Goal: Task Accomplishment & Management: Manage account settings

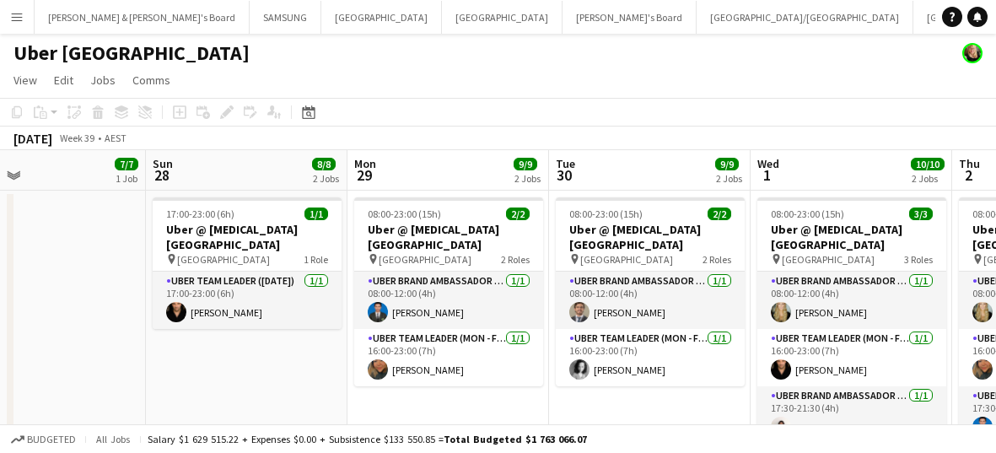
scroll to position [0, 480]
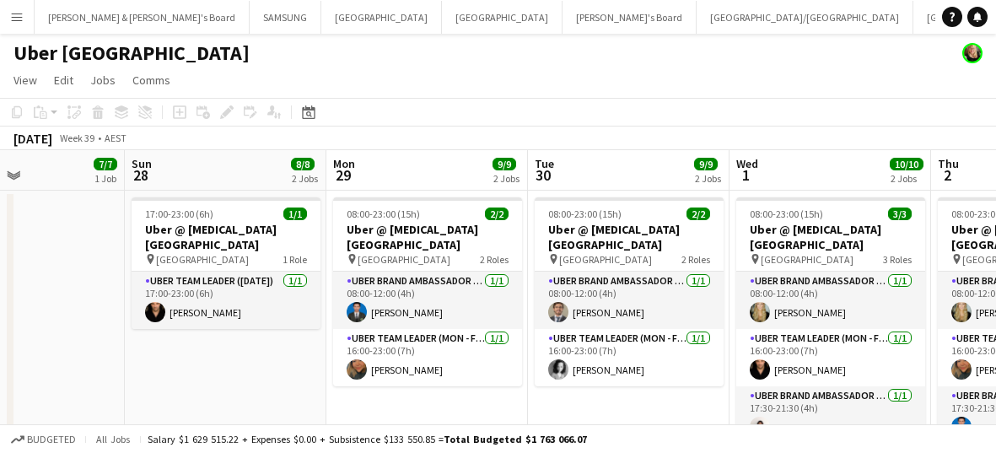
drag, startPoint x: 486, startPoint y: 283, endPoint x: -105, endPoint y: 273, distance: 591.6
click at [0, 273] on html "Menu Boards Boards Boards All jobs Status Workforce Workforce My Workforce Recr…" at bounding box center [498, 413] width 996 height 827
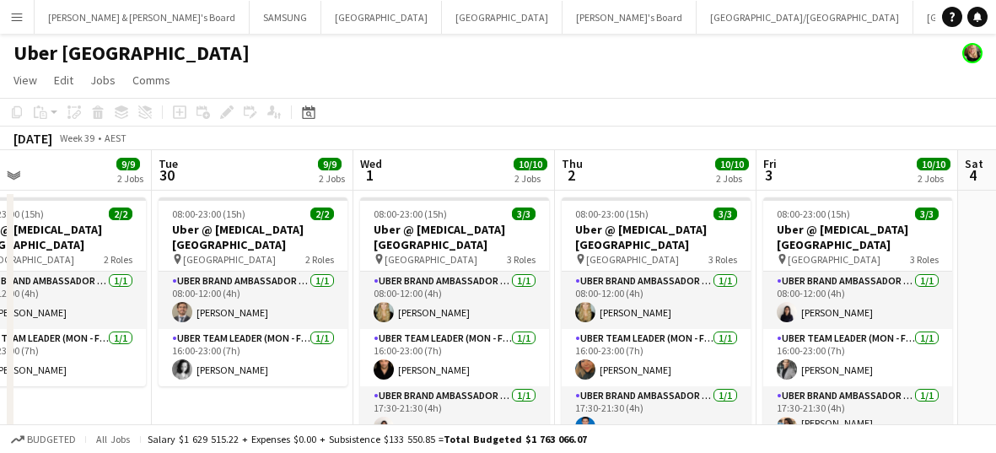
scroll to position [0, 551]
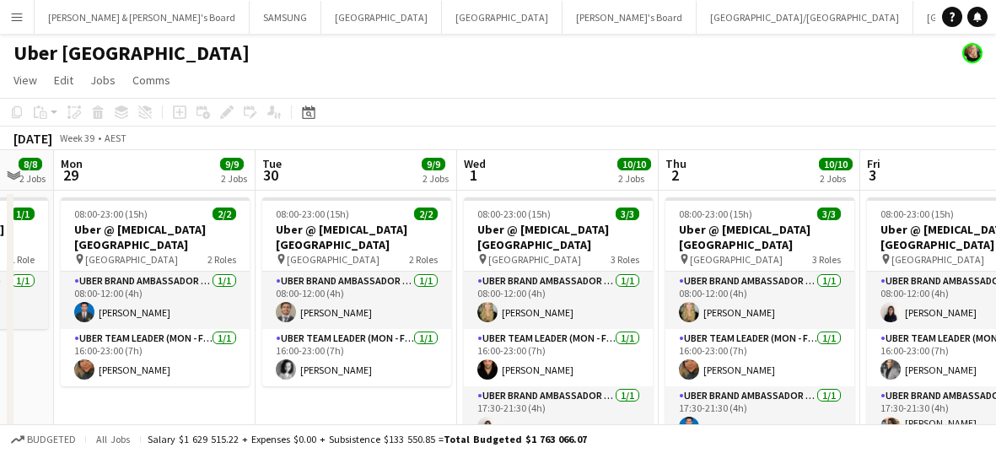
drag, startPoint x: 275, startPoint y: 386, endPoint x: -49, endPoint y: 387, distance: 324.0
click at [0, 387] on html "Menu Boards Boards Boards All jobs Status Workforce Workforce My Workforce Recr…" at bounding box center [498, 413] width 996 height 827
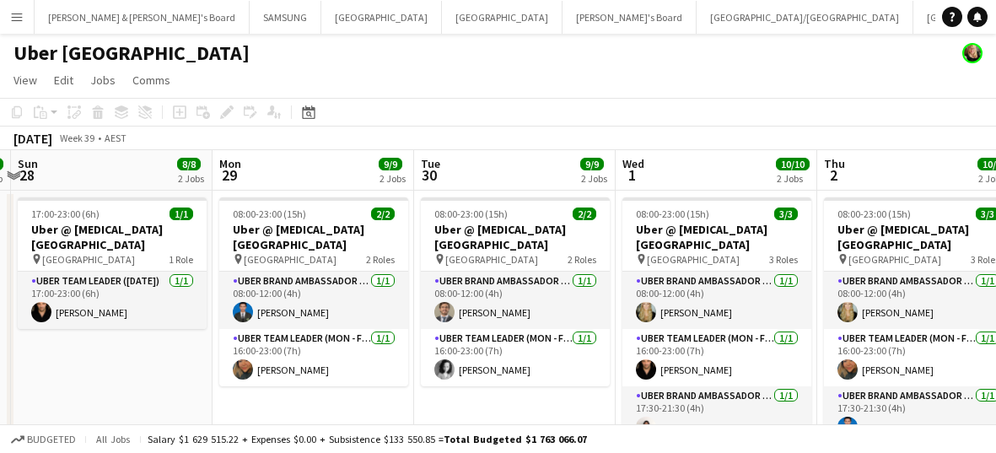
scroll to position [0, 591]
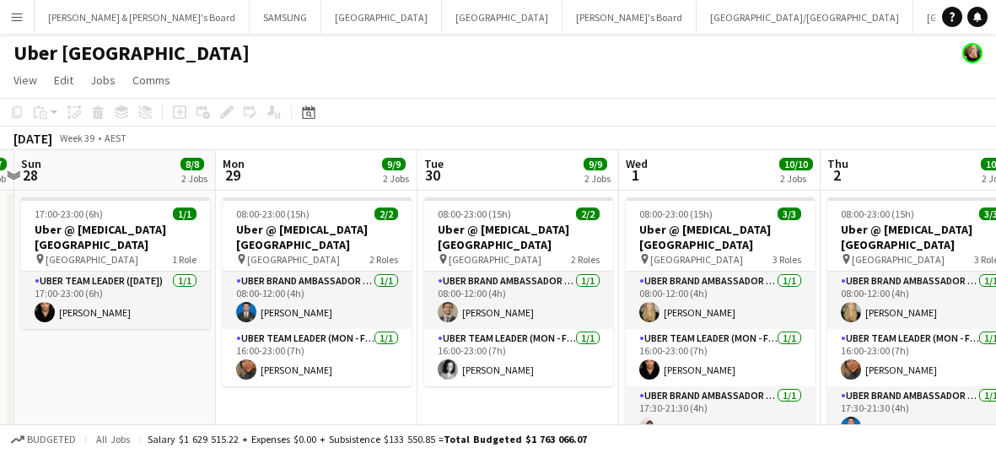
drag, startPoint x: 537, startPoint y: 266, endPoint x: 699, endPoint y: 321, distance: 171.3
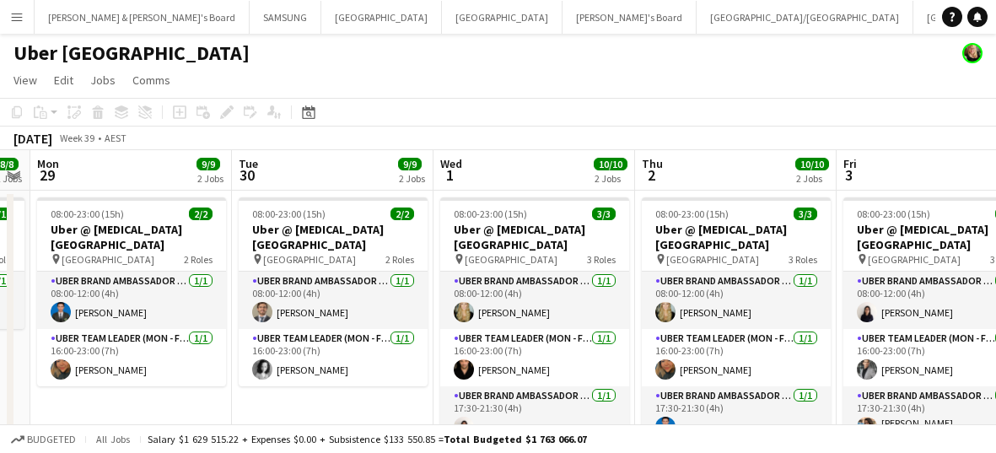
scroll to position [0, 353]
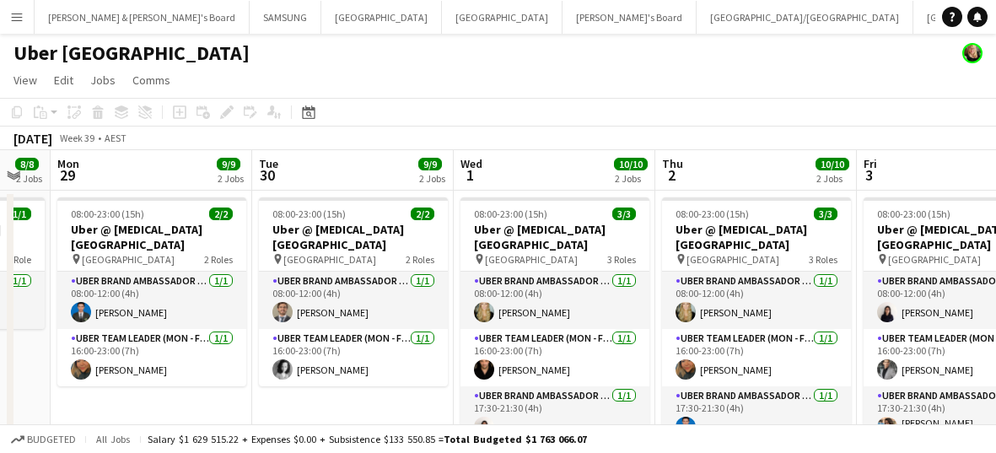
drag, startPoint x: 763, startPoint y: 280, endPoint x: 597, endPoint y: 307, distance: 167.6
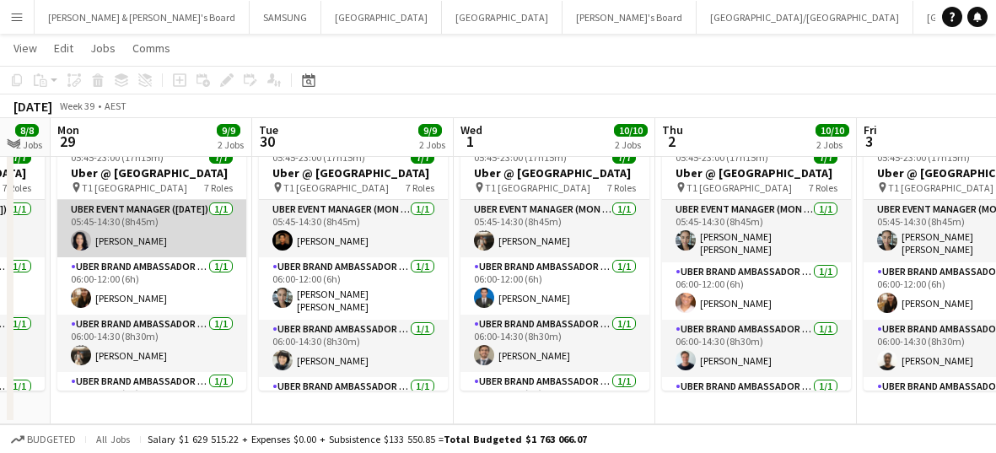
scroll to position [267, 0]
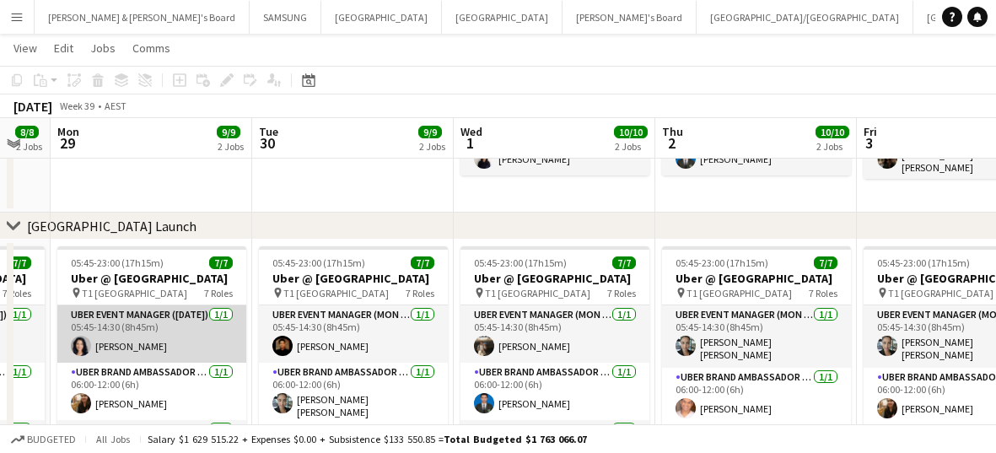
click at [145, 343] on app-card-role "UBER Event Manager ([DATE]) [DATE] 05:45-14:30 (8h45m) [PERSON_NAME]" at bounding box center [151, 333] width 189 height 57
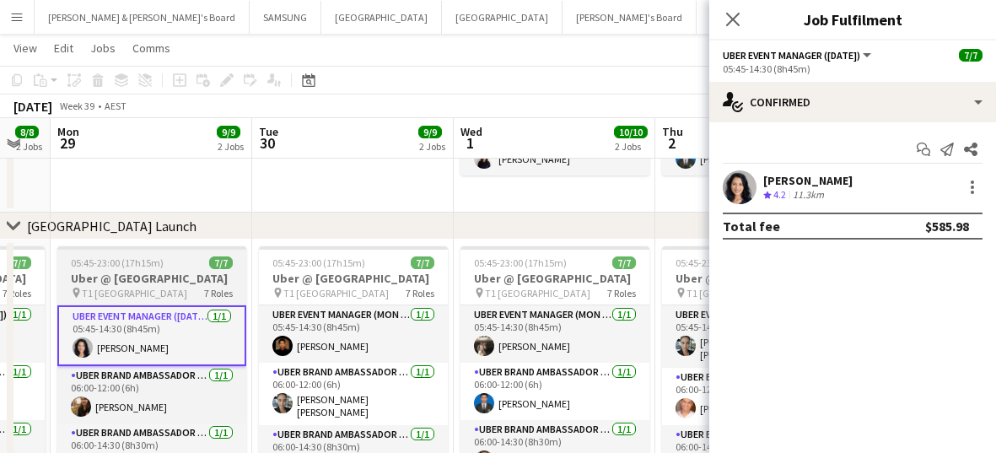
scroll to position [0, 352]
click at [114, 274] on h3 "Uber @ [GEOGRAPHIC_DATA]" at bounding box center [152, 278] width 189 height 15
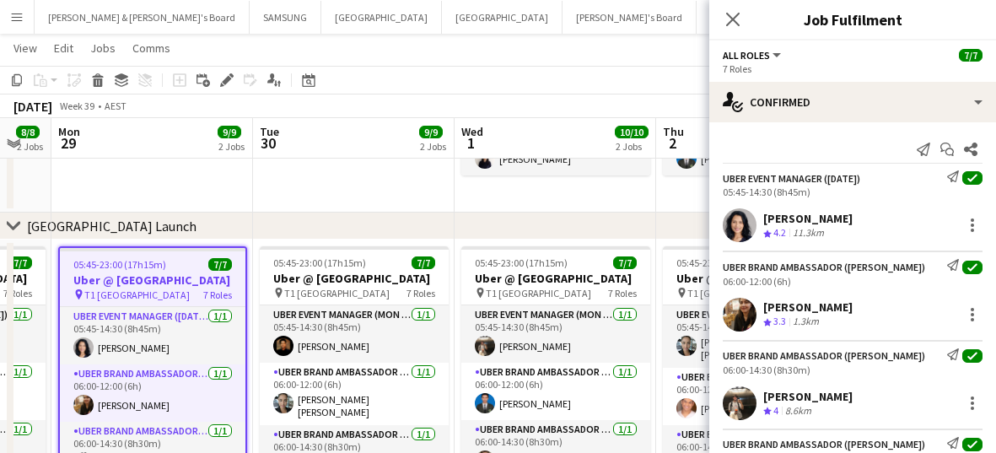
drag, startPoint x: 837, startPoint y: 211, endPoint x: 764, endPoint y: 223, distance: 74.4
click at [593, 223] on div "[PERSON_NAME] Crew rating 4.2 11.3km" at bounding box center [853, 225] width 287 height 34
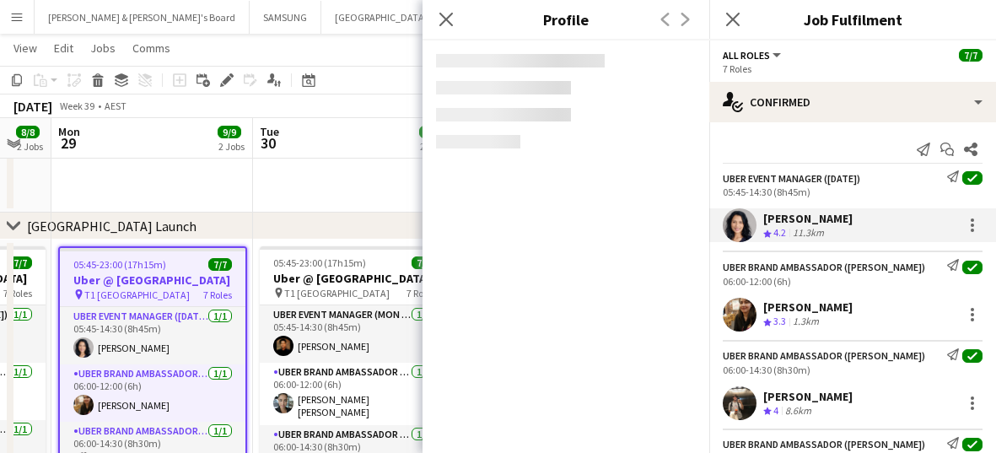
copy div "[PERSON_NAME]"
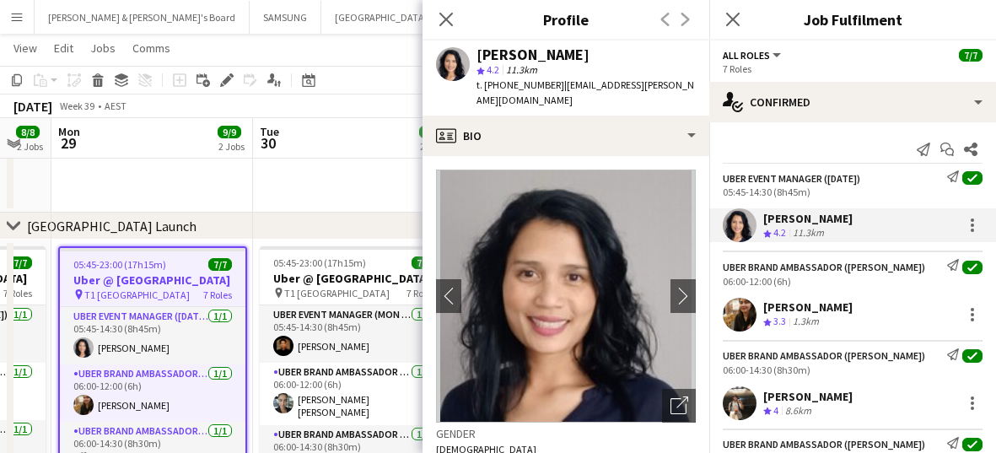
drag, startPoint x: 845, startPoint y: 305, endPoint x: 766, endPoint y: 310, distance: 79.4
click at [593, 310] on div "[PERSON_NAME] Crew rating 3.3 1.3km" at bounding box center [853, 315] width 287 height 34
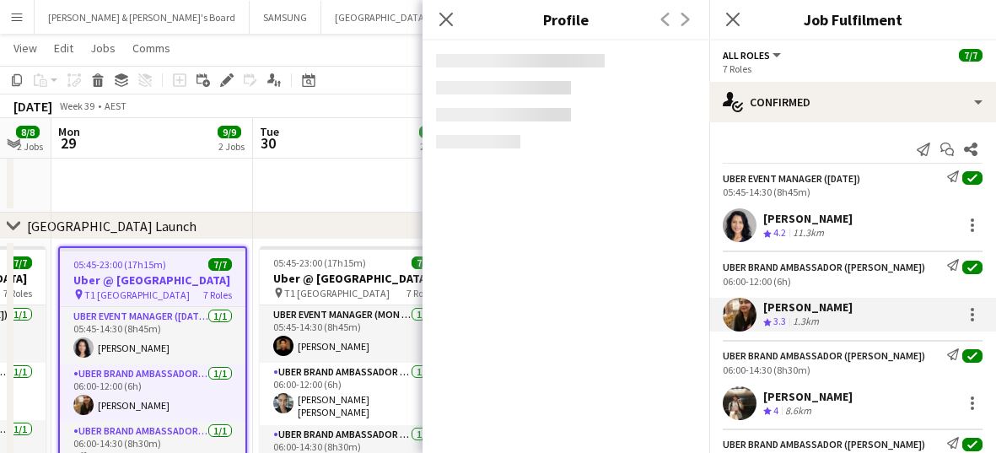
copy div "[PERSON_NAME]"
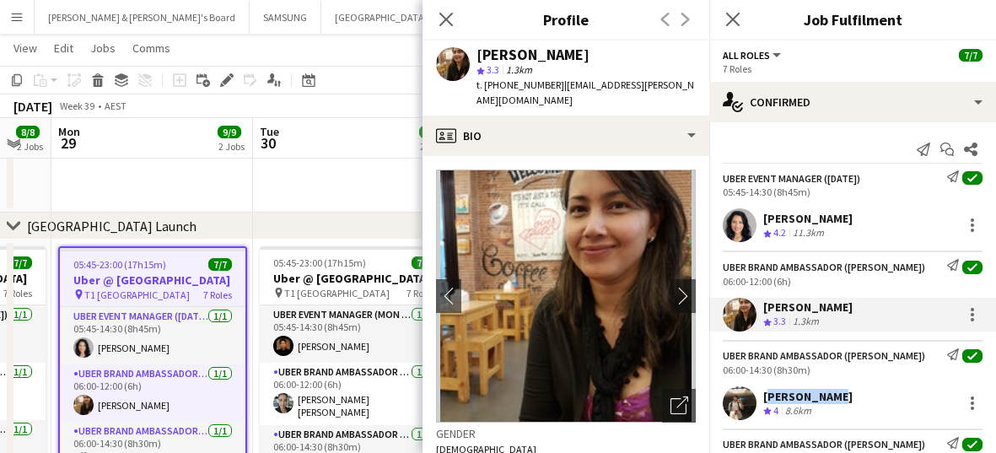
drag, startPoint x: 836, startPoint y: 397, endPoint x: 761, endPoint y: 398, distance: 75.1
click at [593, 398] on div "[PERSON_NAME] Crew rating 4 8.6km" at bounding box center [853, 403] width 287 height 34
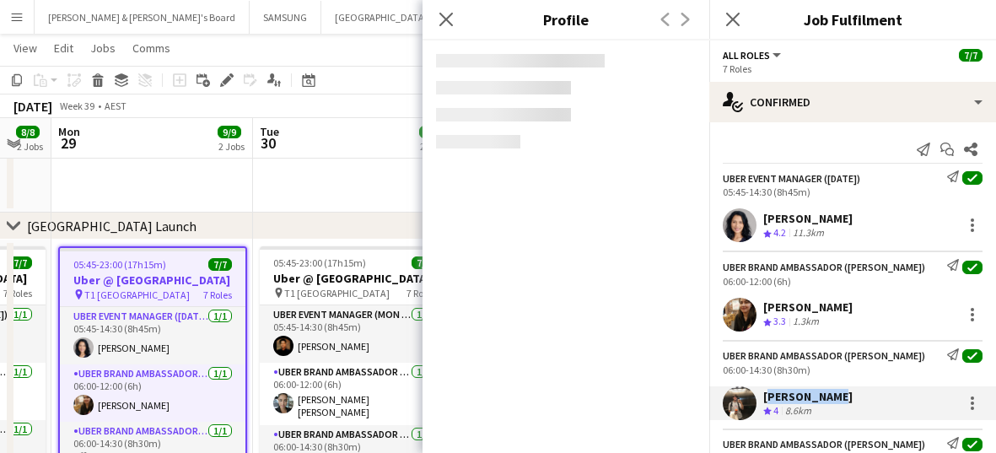
copy div "[PERSON_NAME]"
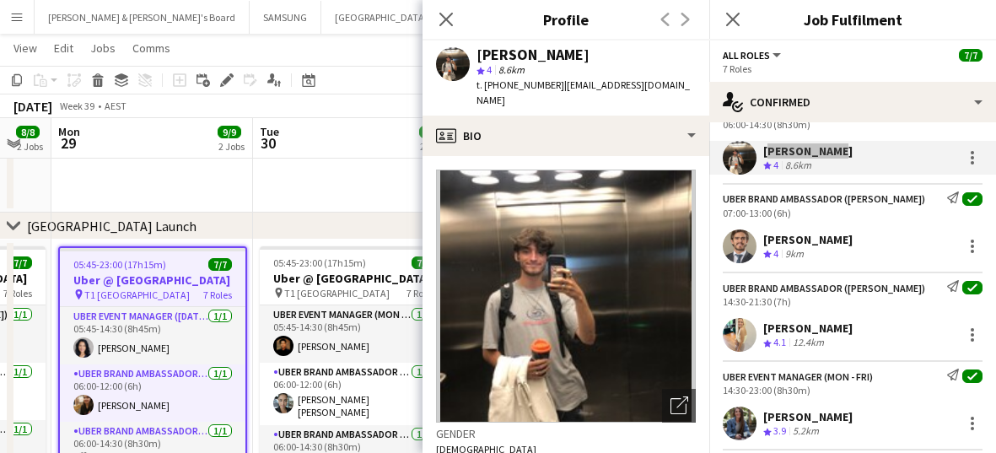
scroll to position [211, 0]
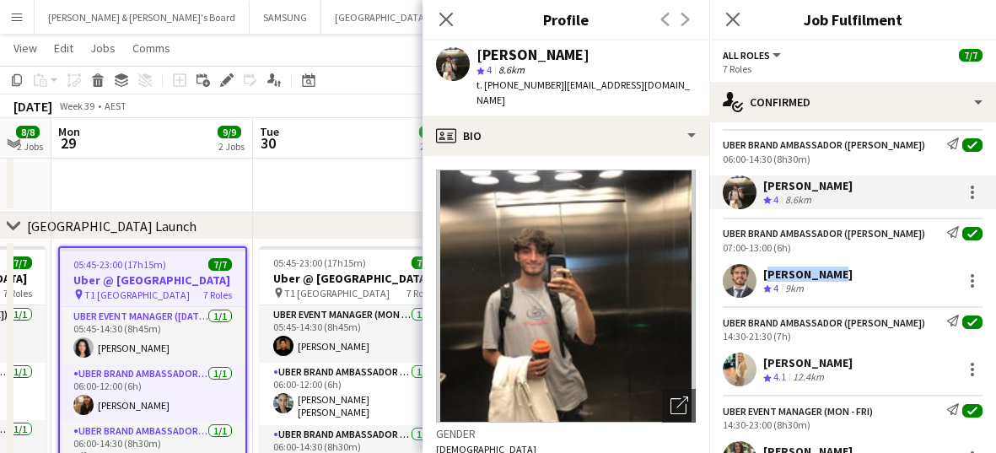
drag, startPoint x: 835, startPoint y: 273, endPoint x: 764, endPoint y: 278, distance: 71.1
click at [593, 278] on div "[PERSON_NAME] Crew rating 4 9km" at bounding box center [853, 281] width 287 height 34
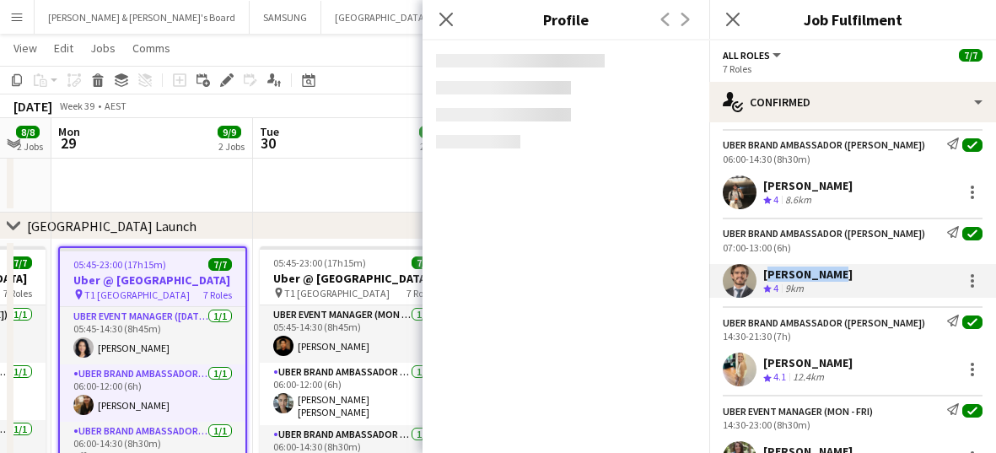
copy div "[PERSON_NAME]"
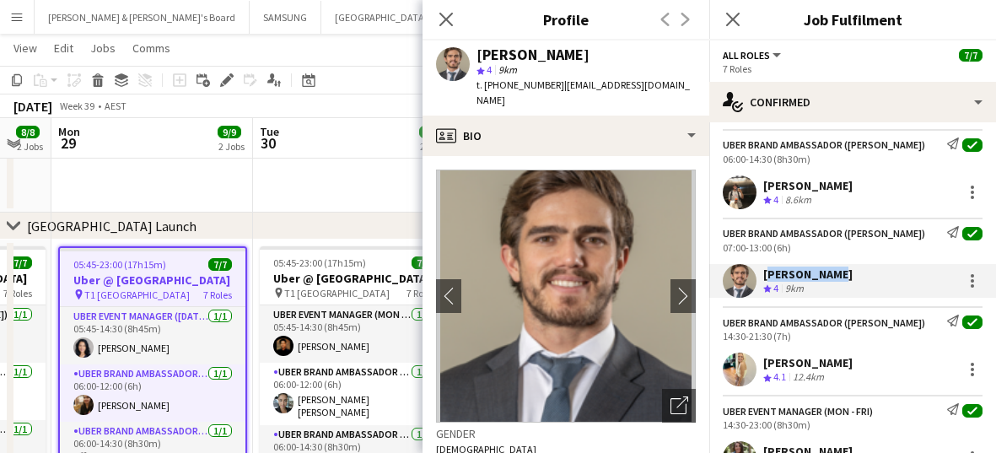
drag, startPoint x: 840, startPoint y: 359, endPoint x: 764, endPoint y: 363, distance: 76.1
click at [593, 363] on div "[PERSON_NAME] Crew rating 4.1 12.4km" at bounding box center [853, 370] width 287 height 34
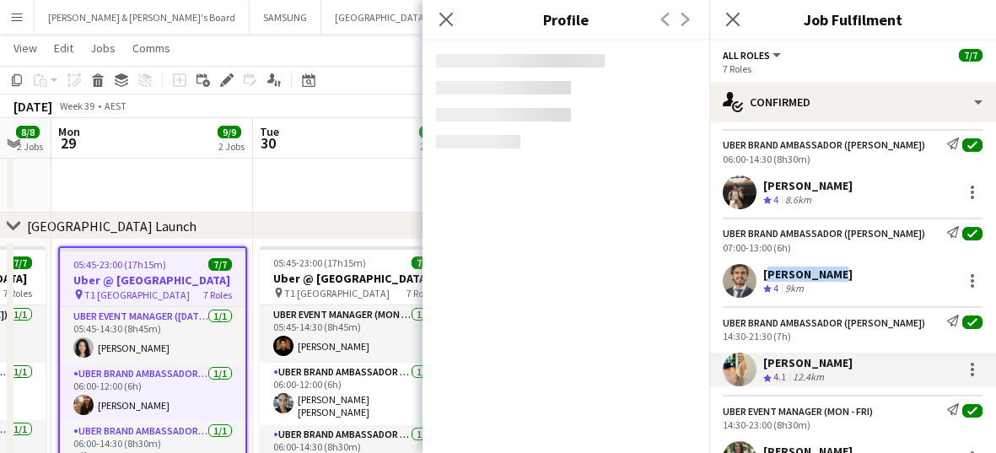
copy div "[PERSON_NAME]"
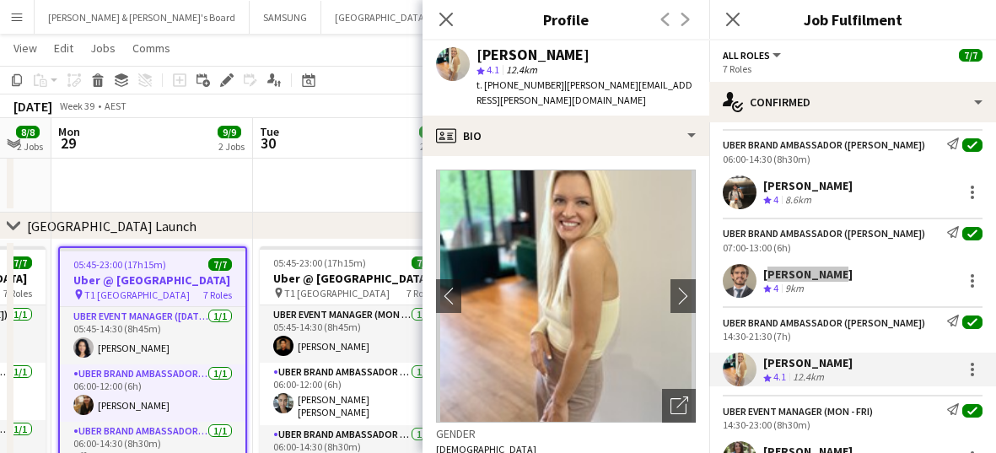
scroll to position [370, 0]
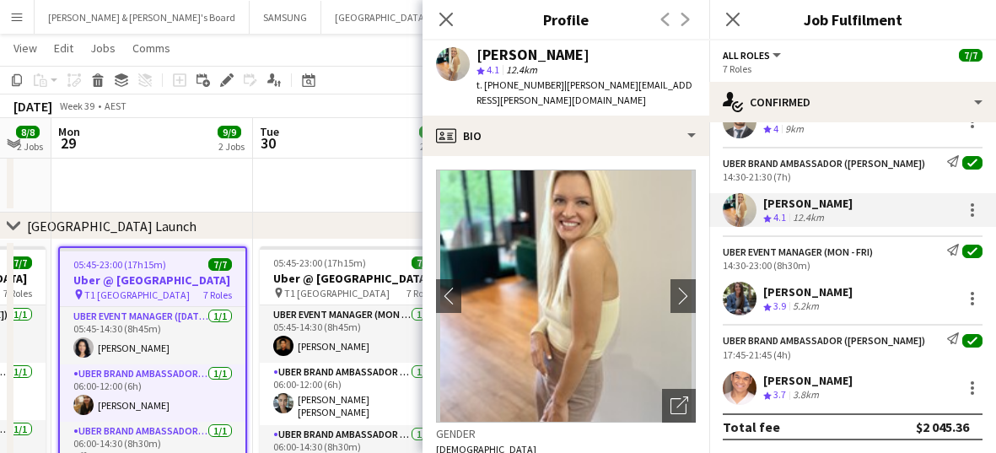
drag, startPoint x: 867, startPoint y: 295, endPoint x: 762, endPoint y: 298, distance: 104.7
click at [593, 298] on div "[PERSON_NAME] Crew rating 3.9 5.2km" at bounding box center [853, 299] width 287 height 34
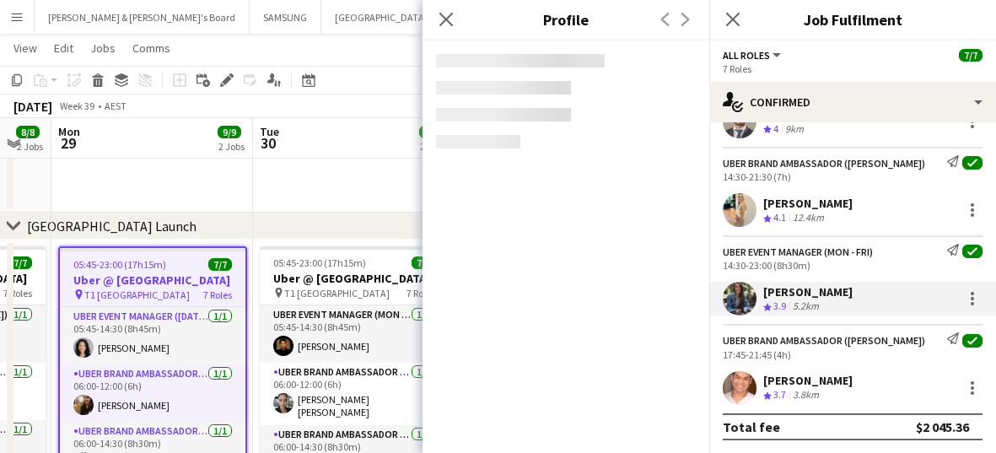
copy div "[PERSON_NAME]"
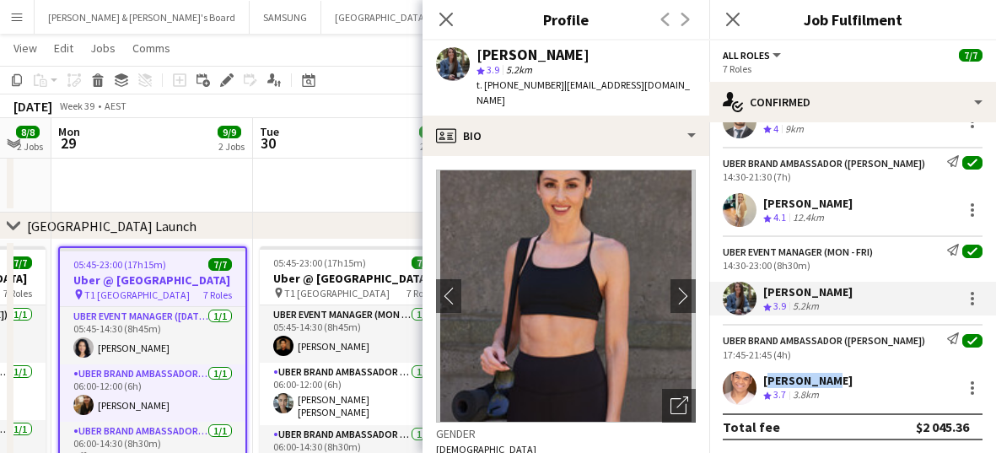
drag, startPoint x: 823, startPoint y: 380, endPoint x: 764, endPoint y: 385, distance: 58.4
click at [593, 385] on div "[PERSON_NAME]" at bounding box center [808, 380] width 89 height 15
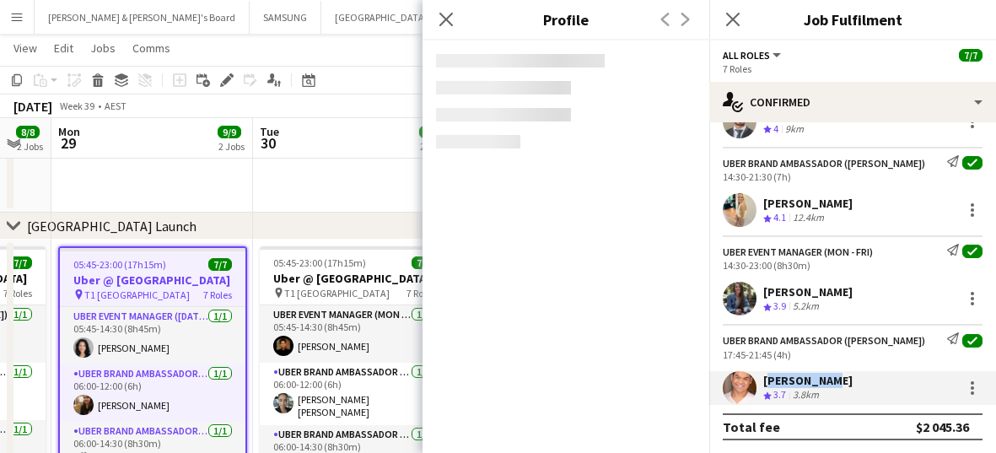
copy div "[PERSON_NAME]"
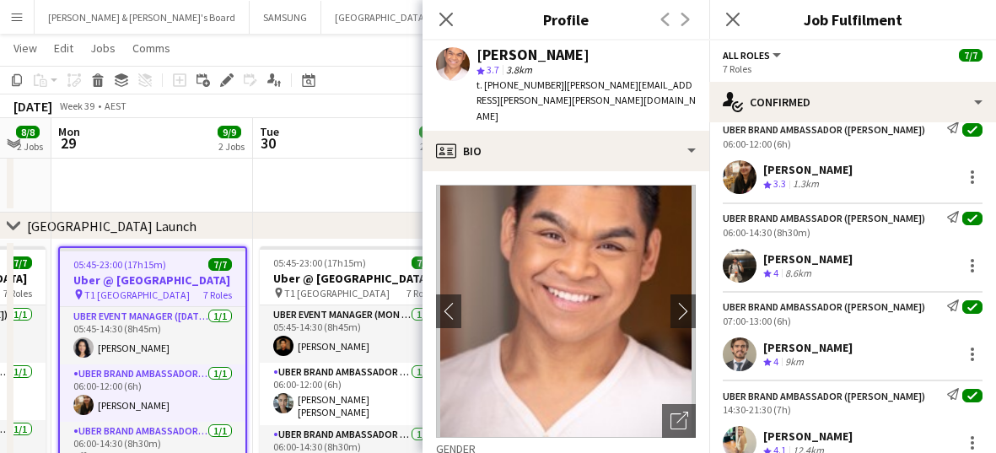
scroll to position [0, 0]
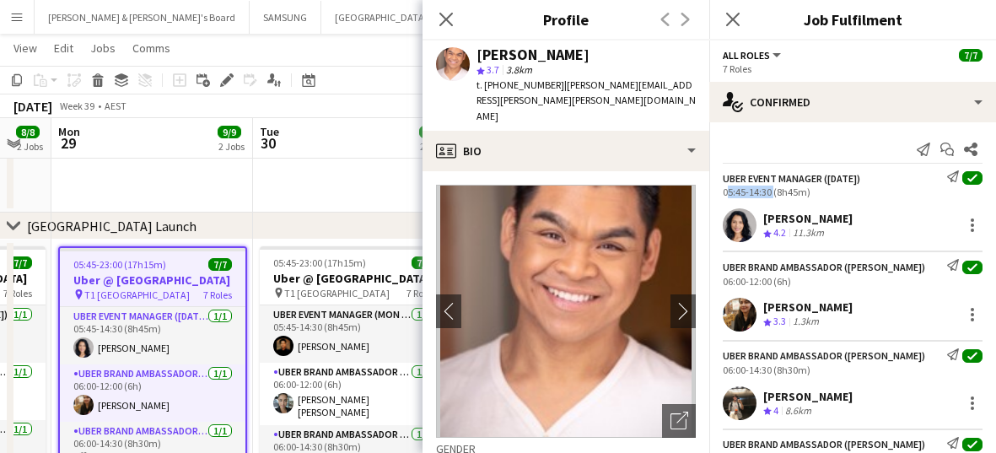
drag, startPoint x: 716, startPoint y: 188, endPoint x: 770, endPoint y: 194, distance: 54.3
click at [593, 194] on div "UBER Event Manager ([DATE]) Send notification check 05:45-14:30 (8h45m)" at bounding box center [853, 184] width 287 height 28
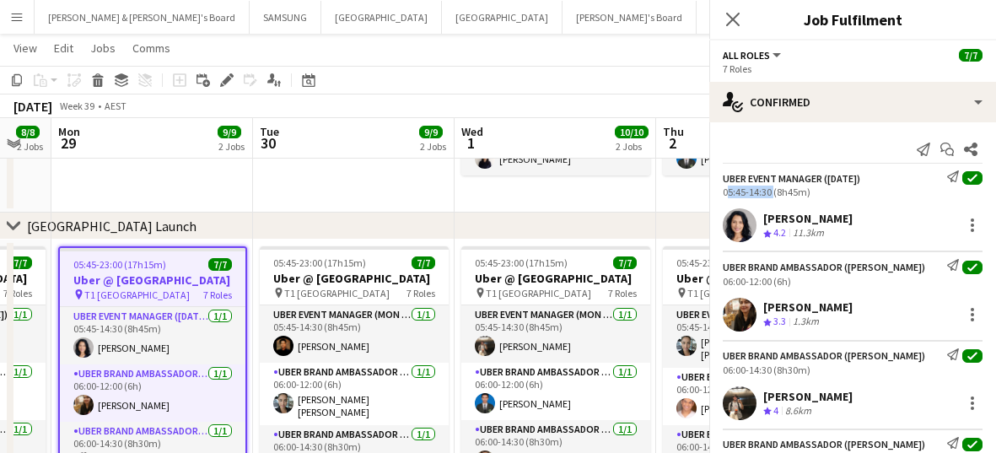
copy div "05:45-14:30"
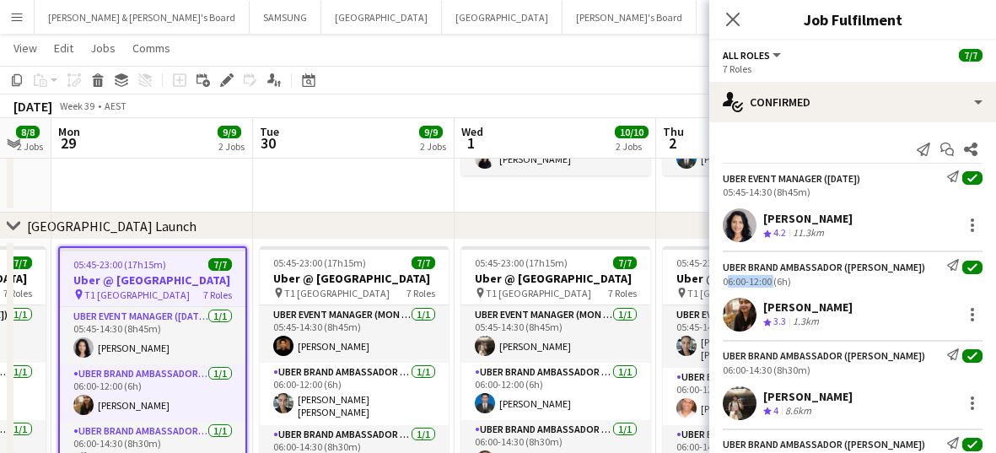
drag, startPoint x: 770, startPoint y: 281, endPoint x: 722, endPoint y: 287, distance: 48.5
click at [593, 287] on div "UBER Brand Ambassador ([PERSON_NAME]) Send notification check 06:00-12:00 (6h) …" at bounding box center [853, 291] width 287 height 80
copy div "06:00-12:00"
drag, startPoint x: 770, startPoint y: 373, endPoint x: 713, endPoint y: 375, distance: 57.4
click at [593, 375] on div "UBER Brand Ambassador ([PERSON_NAME]) Send notification check 06:00-14:30 (8h30…" at bounding box center [853, 362] width 287 height 28
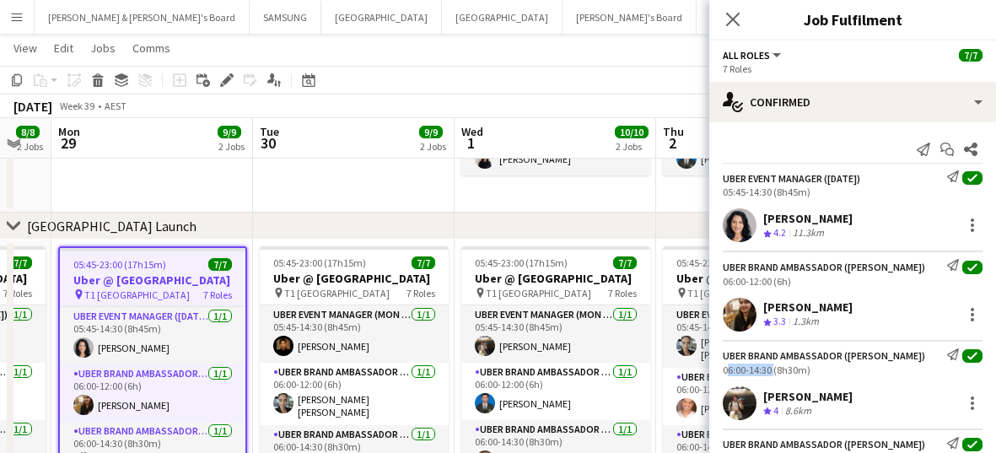
copy div "06:00-14:30"
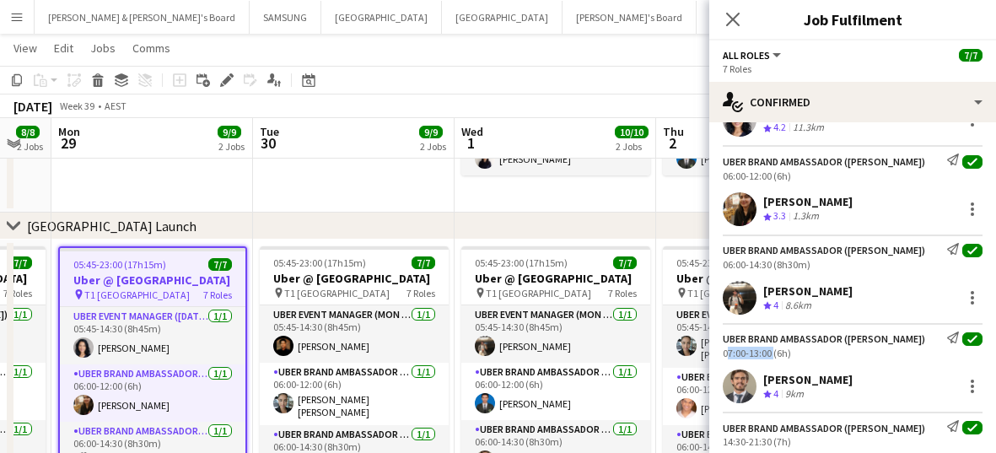
drag, startPoint x: 770, startPoint y: 351, endPoint x: 716, endPoint y: 355, distance: 54.2
click at [593, 355] on div "UBER Brand Ambassador ([PERSON_NAME]) Send notification check 07:00-13:00 (6h)" at bounding box center [853, 346] width 287 height 28
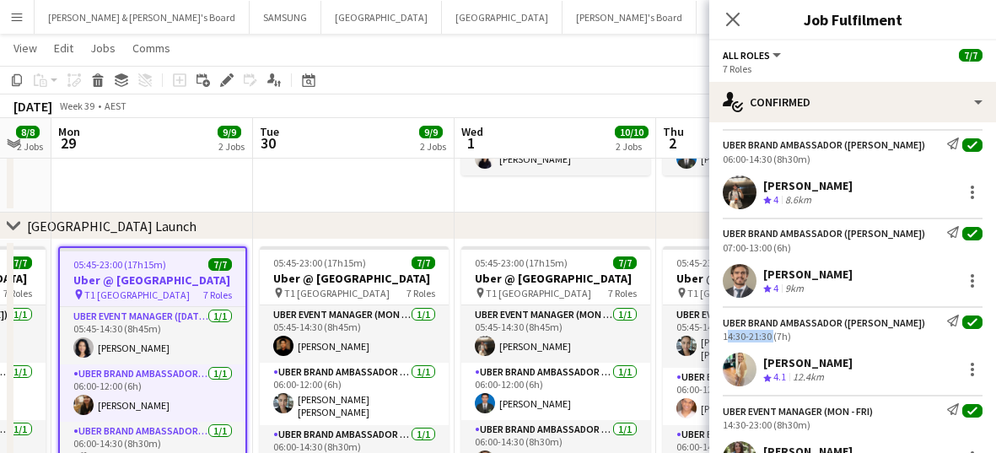
drag, startPoint x: 769, startPoint y: 337, endPoint x: 715, endPoint y: 337, distance: 54.0
click at [593, 337] on div "UBER Brand Ambassador ([PERSON_NAME]) Send notification check 14:30-21:30 (7h)" at bounding box center [853, 329] width 287 height 28
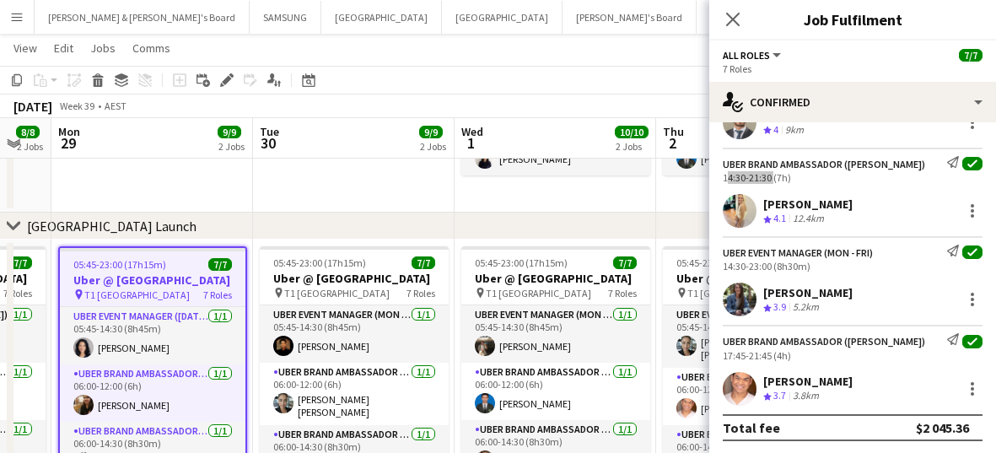
scroll to position [370, 0]
drag, startPoint x: 769, startPoint y: 266, endPoint x: 722, endPoint y: 268, distance: 47.3
click at [593, 268] on div "UBER Event Manager (Mon - Fri) Send notification check 14:30-23:00 (8h30m)" at bounding box center [853, 258] width 287 height 28
drag, startPoint x: 774, startPoint y: 354, endPoint x: 754, endPoint y: 359, distance: 20.1
click at [593, 359] on div "17:45-21:45 (4h)" at bounding box center [853, 354] width 260 height 13
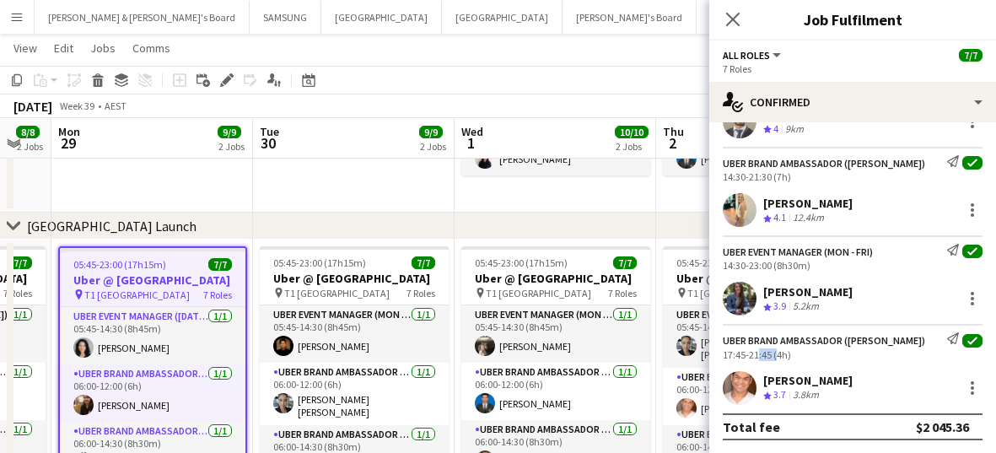
click at [593, 354] on div "17:45-21:45 (4h)" at bounding box center [853, 354] width 260 height 13
drag, startPoint x: 772, startPoint y: 352, endPoint x: 718, endPoint y: 359, distance: 54.4
click at [593, 359] on div "UBER Brand Ambassador ([PERSON_NAME]) Send notification check 17:45-21:45 (4h)" at bounding box center [853, 346] width 287 height 28
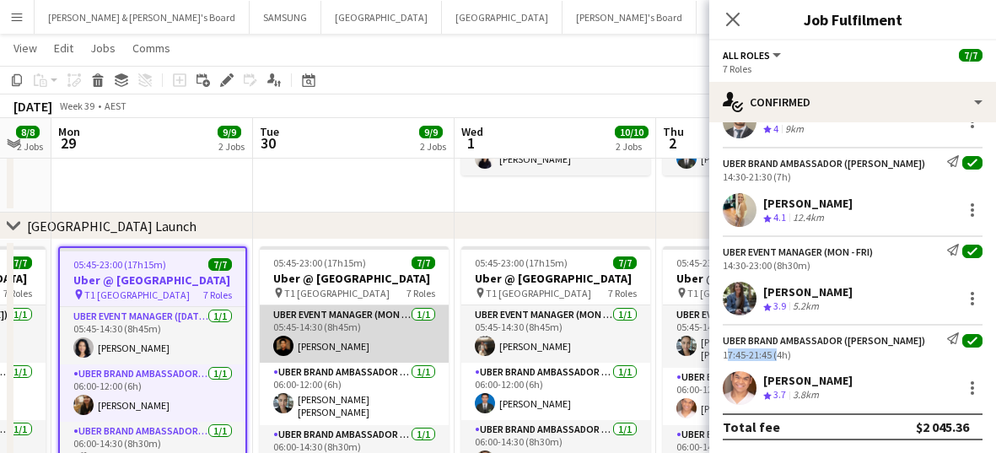
click at [309, 361] on app-card-role "UBER Event Manager (Mon - Fri) [DATE] 05:45-14:30 (8h45m) [PERSON_NAME]" at bounding box center [354, 333] width 189 height 57
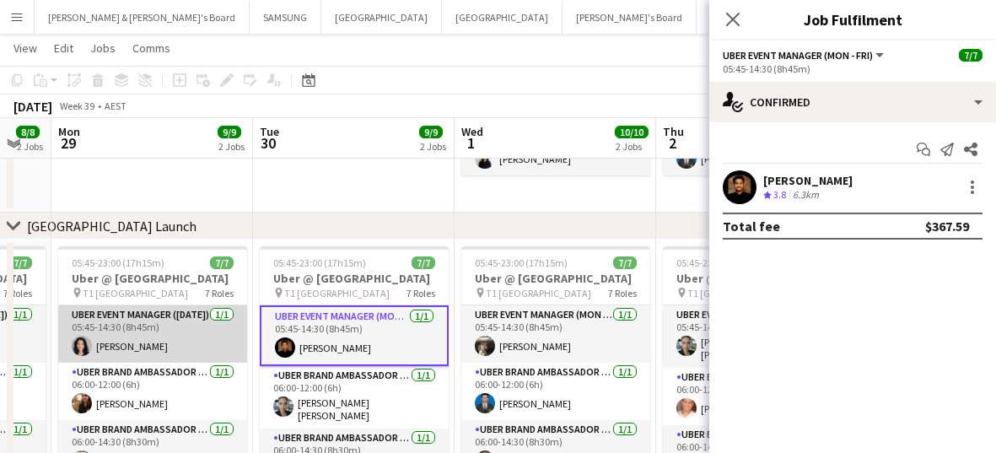
click at [135, 357] on app-card-role "UBER Event Manager ([DATE]) [DATE] 05:45-14:30 (8h45m) [PERSON_NAME]" at bounding box center [152, 333] width 189 height 57
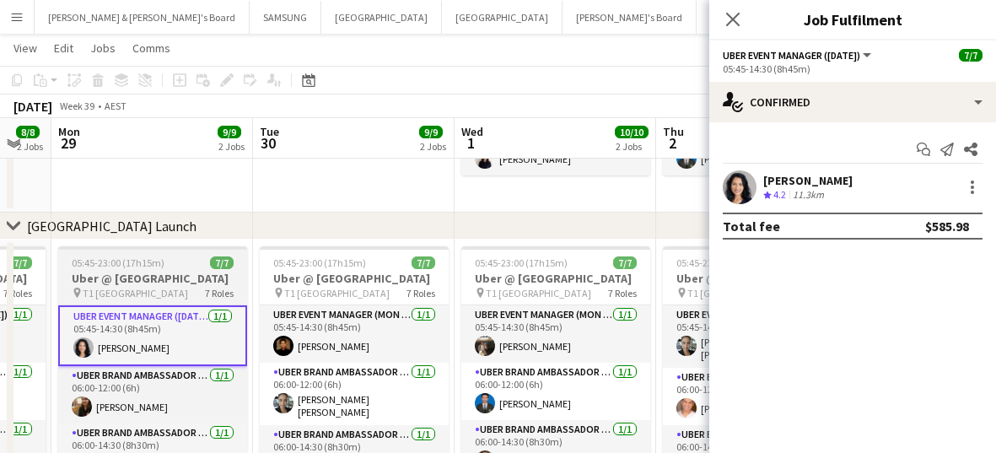
click at [129, 286] on h3 "Uber @ [GEOGRAPHIC_DATA]" at bounding box center [152, 278] width 189 height 15
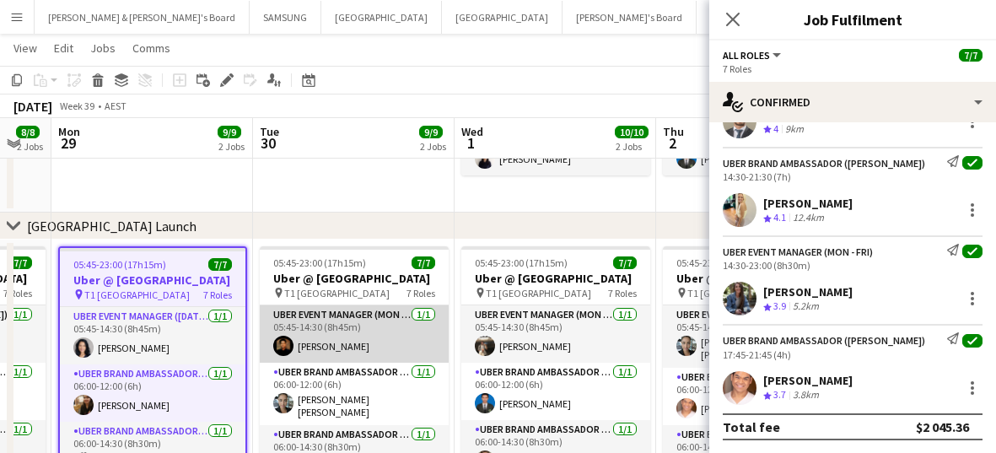
click at [327, 351] on app-card-role "UBER Event Manager (Mon - Fri) [DATE] 05:45-14:30 (8h45m) [PERSON_NAME]" at bounding box center [354, 333] width 189 height 57
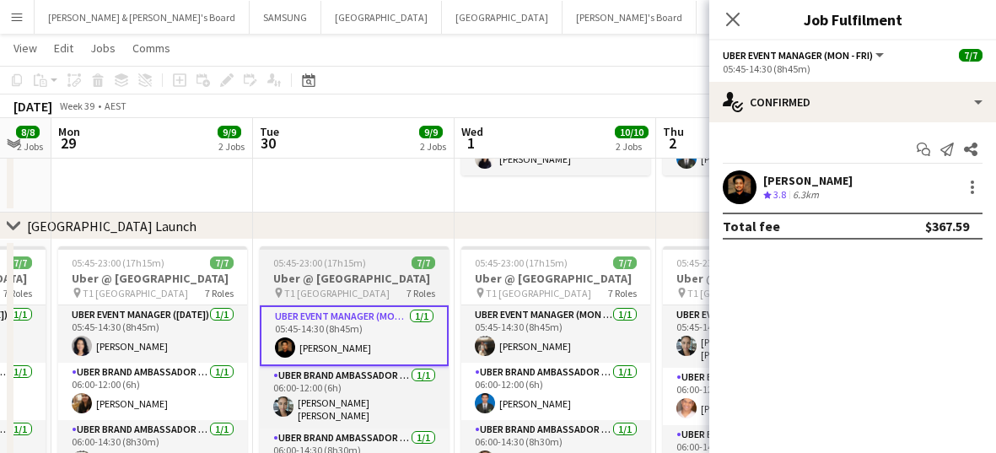
click at [327, 264] on span "05:45-23:00 (17h15m)" at bounding box center [319, 262] width 93 height 13
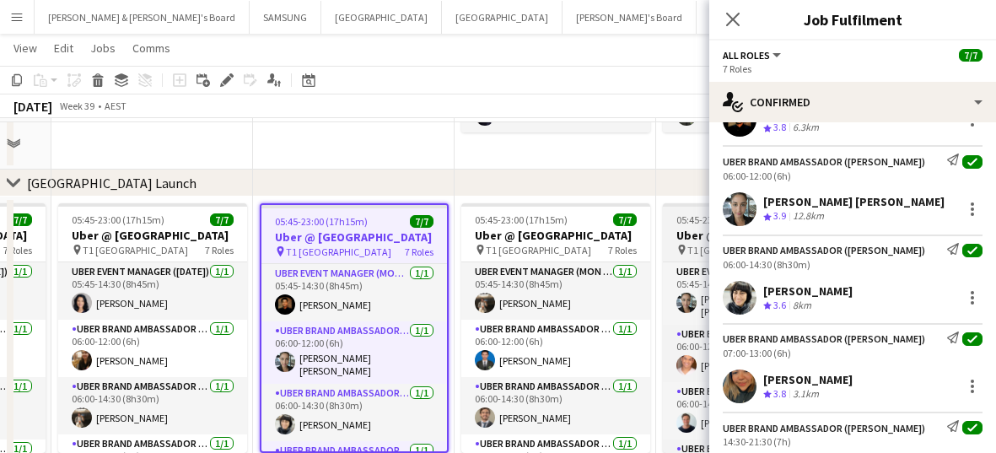
scroll to position [372, 0]
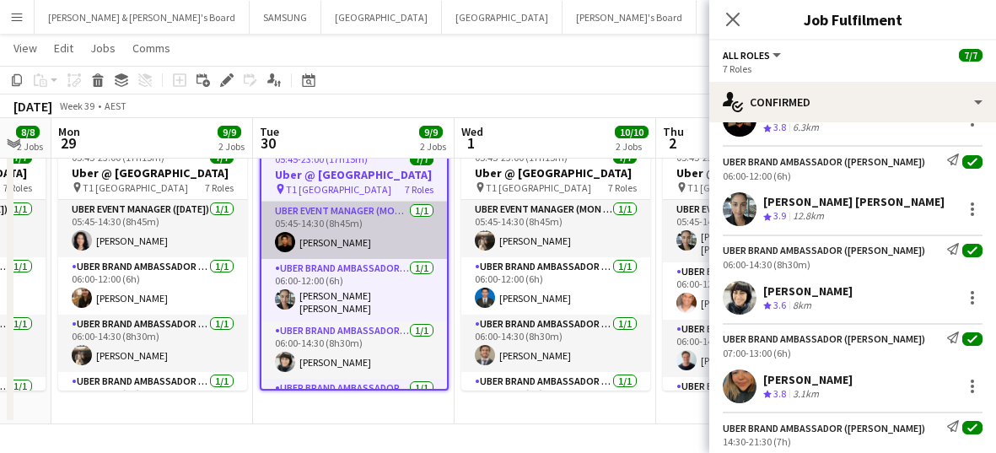
click at [276, 252] on app-user-avatar at bounding box center [285, 242] width 20 height 20
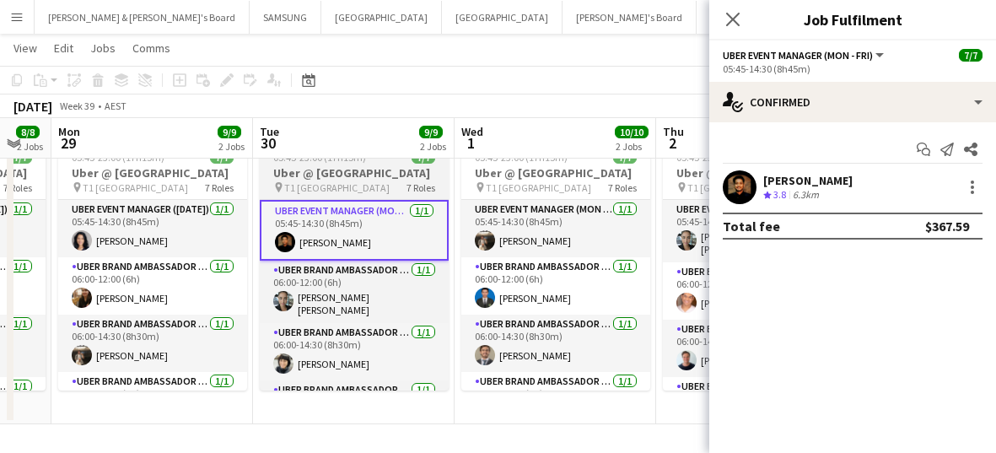
click at [319, 194] on span "T1 [GEOGRAPHIC_DATA]" at bounding box center [336, 187] width 105 height 13
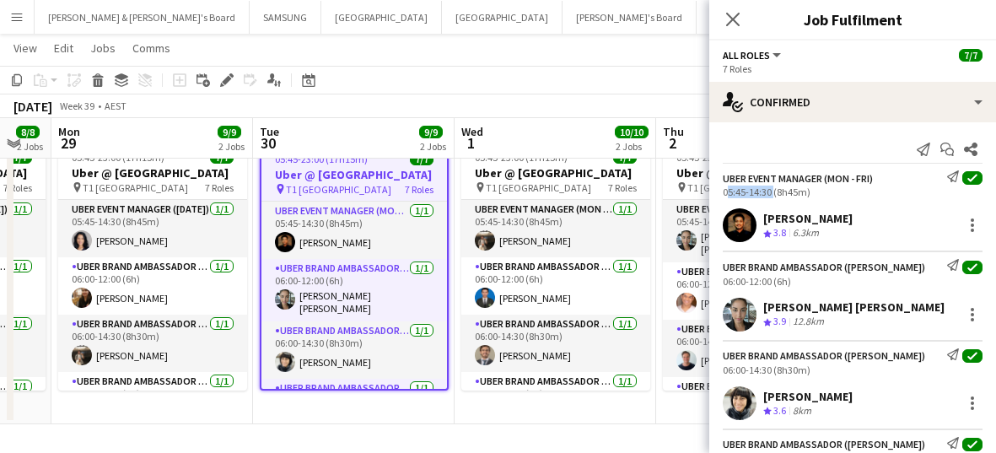
drag, startPoint x: 772, startPoint y: 192, endPoint x: 716, endPoint y: 187, distance: 55.8
click at [593, 187] on div "UBER Event Manager (Mon - Fri) Send notification check 05:45-14:30 (8h45m)" at bounding box center [853, 184] width 287 height 28
drag, startPoint x: 770, startPoint y: 278, endPoint x: 716, endPoint y: 280, distance: 54.0
click at [593, 280] on div "UBER Brand Ambassador ([PERSON_NAME]) Send notification check 06:00-12:00 (6h)" at bounding box center [853, 273] width 287 height 28
drag, startPoint x: 864, startPoint y: 213, endPoint x: 764, endPoint y: 210, distance: 99.6
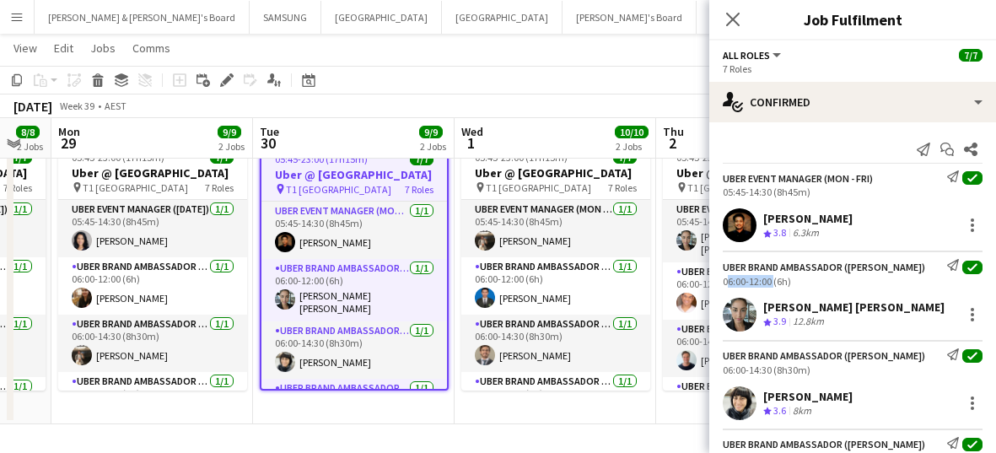
click at [593, 210] on div "[PERSON_NAME] Crew rating 3.8 6.3km" at bounding box center [853, 225] width 287 height 34
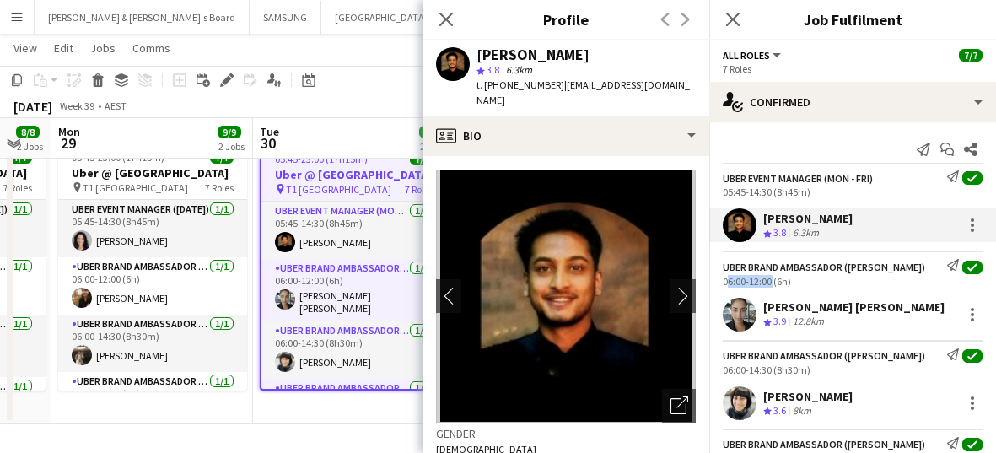
drag, startPoint x: 934, startPoint y: 303, endPoint x: 763, endPoint y: 305, distance: 171.3
click at [593, 305] on div "[PERSON_NAME] [PERSON_NAME] Crew rating 3.9 12.8km" at bounding box center [853, 315] width 287 height 34
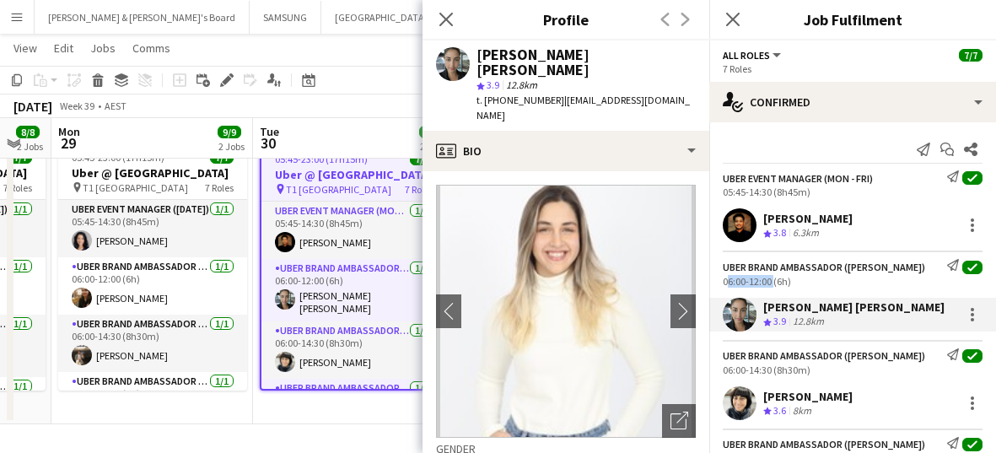
drag, startPoint x: 845, startPoint y: 394, endPoint x: 761, endPoint y: 392, distance: 83.5
click at [593, 392] on div "[PERSON_NAME] Crew rating 3.6 8km" at bounding box center [853, 403] width 287 height 34
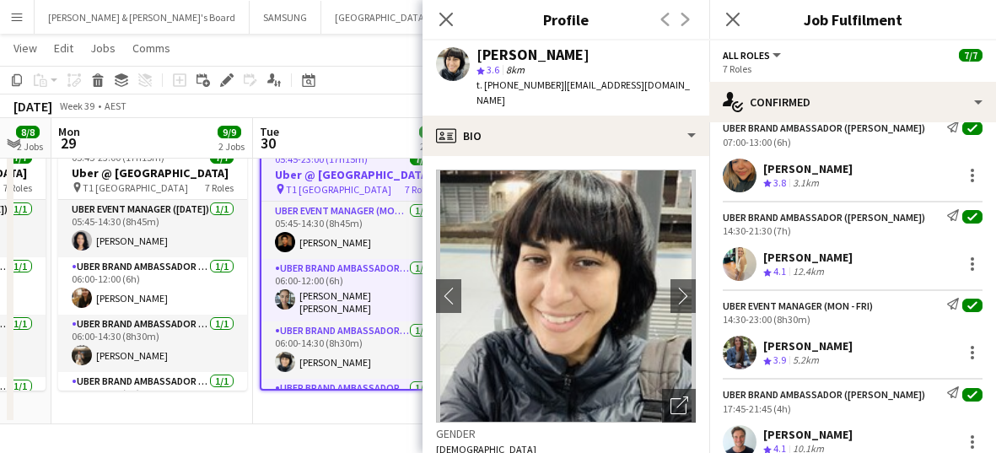
scroll to position [211, 0]
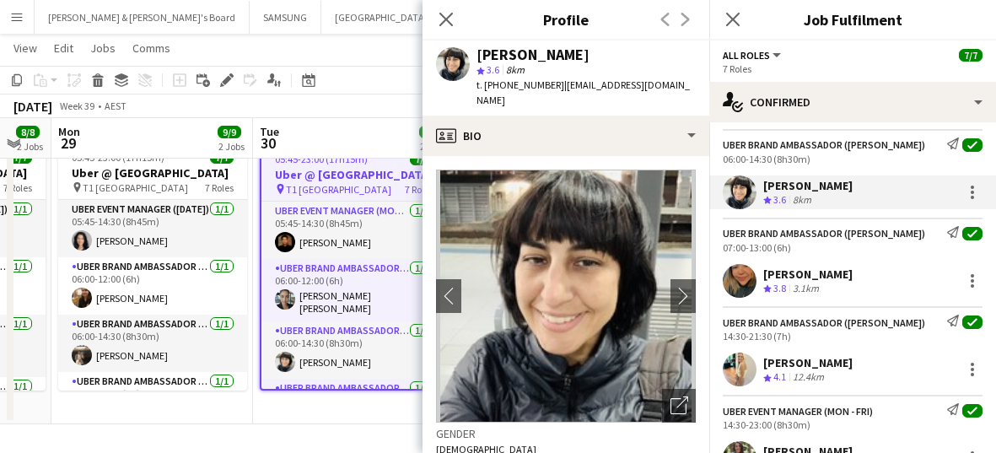
drag, startPoint x: 909, startPoint y: 278, endPoint x: 763, endPoint y: 278, distance: 146.0
click at [593, 278] on div "[PERSON_NAME] Crew rating 3.8 3.1km" at bounding box center [853, 281] width 287 height 34
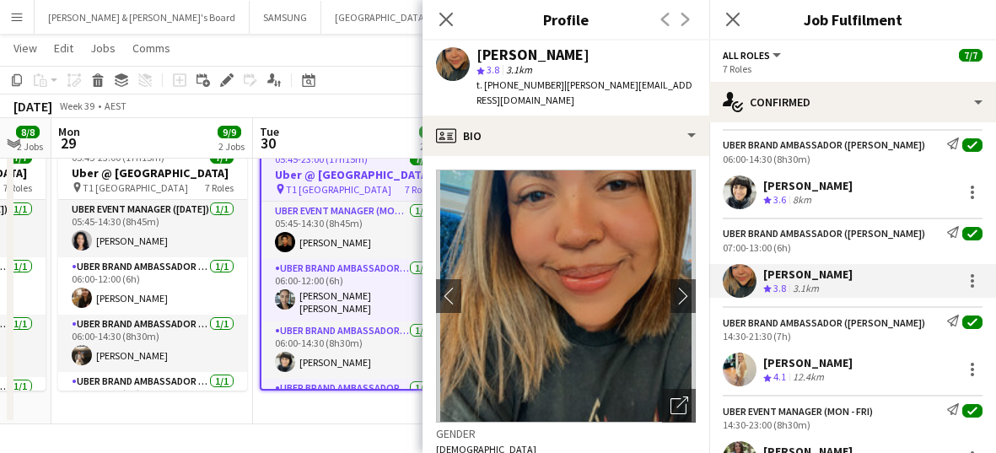
drag, startPoint x: 839, startPoint y: 366, endPoint x: 757, endPoint y: 361, distance: 82.0
click at [593, 361] on div "[PERSON_NAME] Crew rating 4.1 12.4km" at bounding box center [853, 370] width 287 height 34
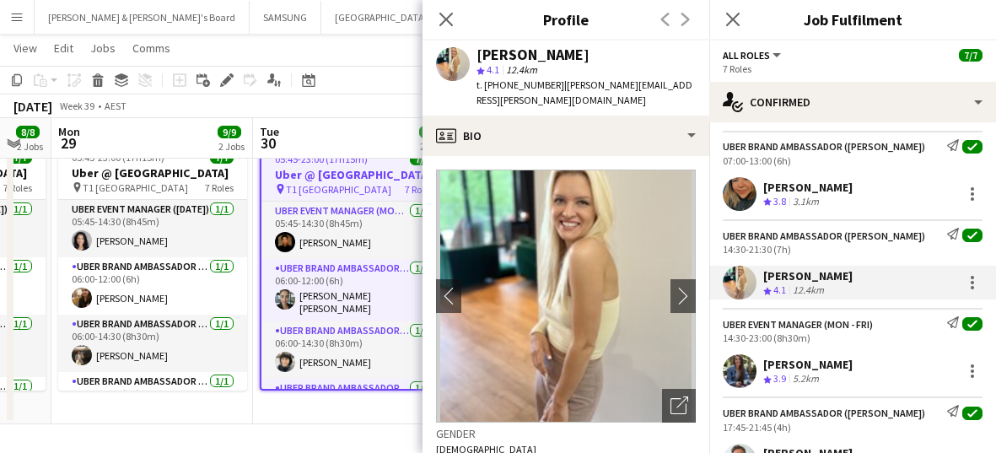
scroll to position [370, 0]
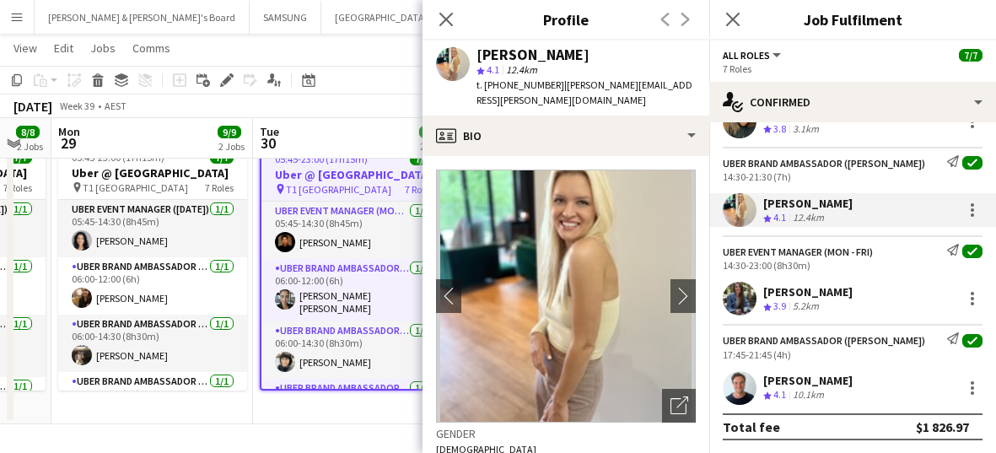
drag, startPoint x: 879, startPoint y: 292, endPoint x: 765, endPoint y: 297, distance: 114.0
click at [593, 297] on div "[PERSON_NAME] Crew rating 3.9 5.2km" at bounding box center [853, 299] width 287 height 34
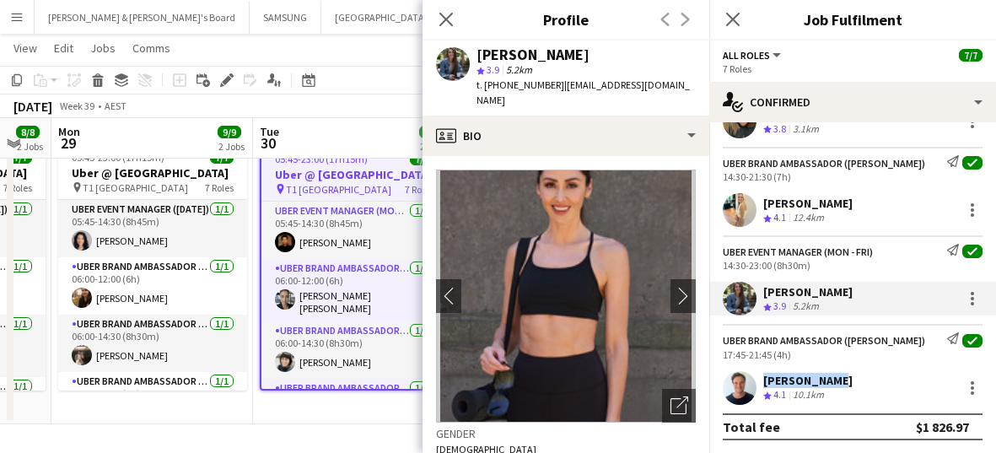
drag, startPoint x: 829, startPoint y: 376, endPoint x: 759, endPoint y: 375, distance: 70.1
click at [593, 375] on div "[PERSON_NAME] Crew rating 4.1 10.1km" at bounding box center [853, 388] width 287 height 34
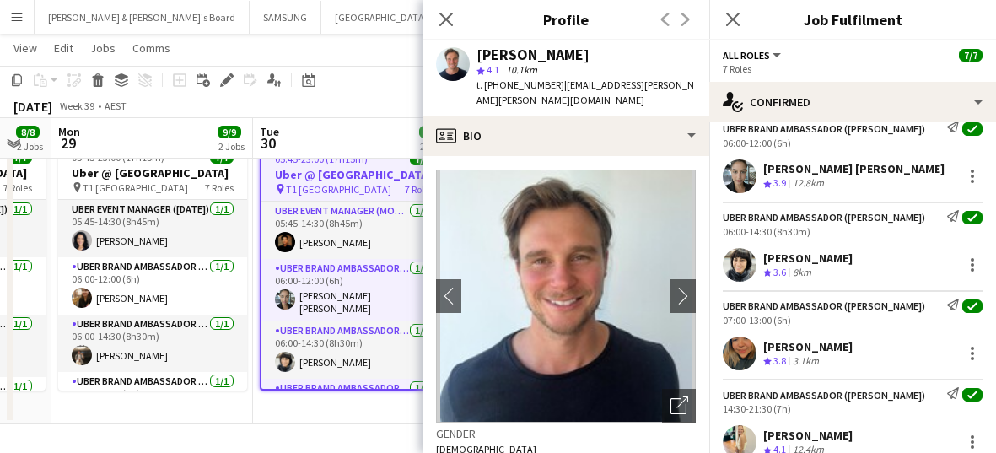
scroll to position [0, 0]
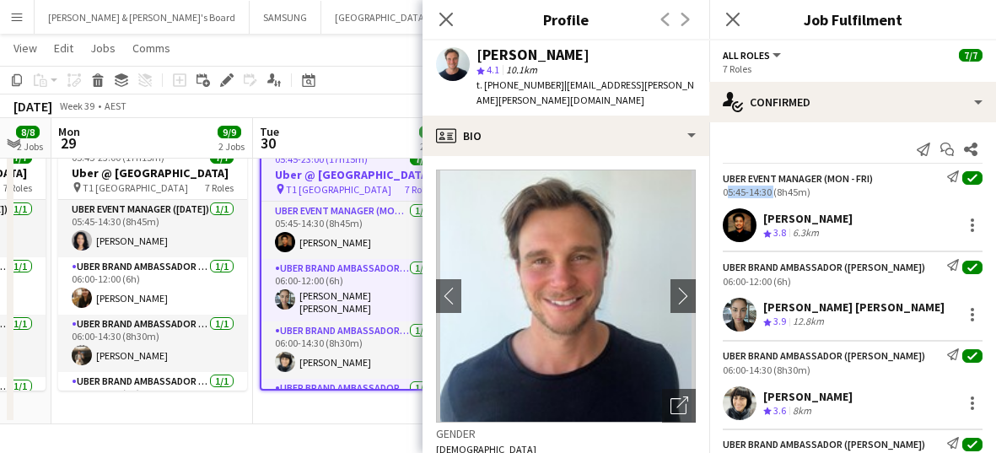
drag, startPoint x: 720, startPoint y: 196, endPoint x: 772, endPoint y: 195, distance: 52.3
click at [593, 195] on div "UBER Event Manager (Mon - Fri) Send notification check 05:45-14:30 (8h45m)" at bounding box center [853, 184] width 287 height 28
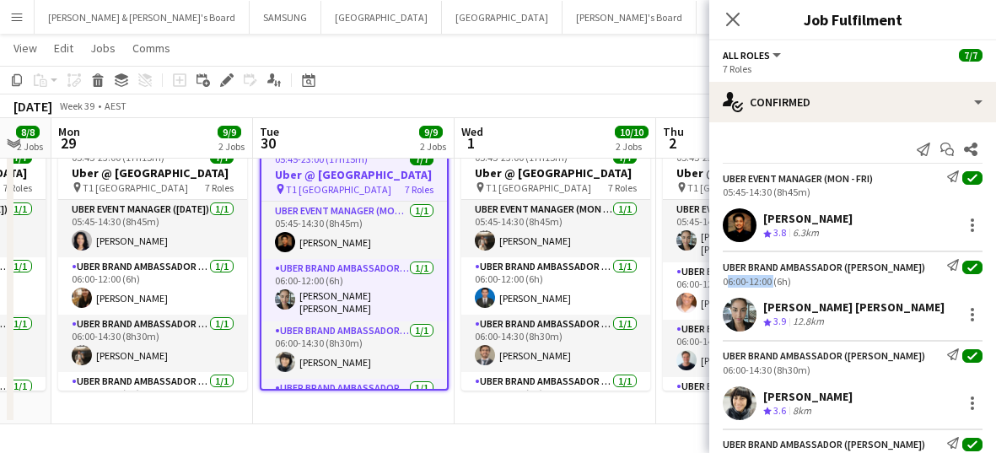
drag, startPoint x: 721, startPoint y: 281, endPoint x: 771, endPoint y: 281, distance: 50.6
click at [593, 281] on div "UBER Brand Ambassador ([PERSON_NAME]) Send notification check 06:00-12:00 (6h)" at bounding box center [853, 273] width 287 height 28
drag, startPoint x: 720, startPoint y: 369, endPoint x: 770, endPoint y: 370, distance: 50.7
click at [593, 370] on div "UBER Brand Ambassador ([PERSON_NAME]) Send notification check 06:00-14:30 (8h30…" at bounding box center [853, 362] width 287 height 28
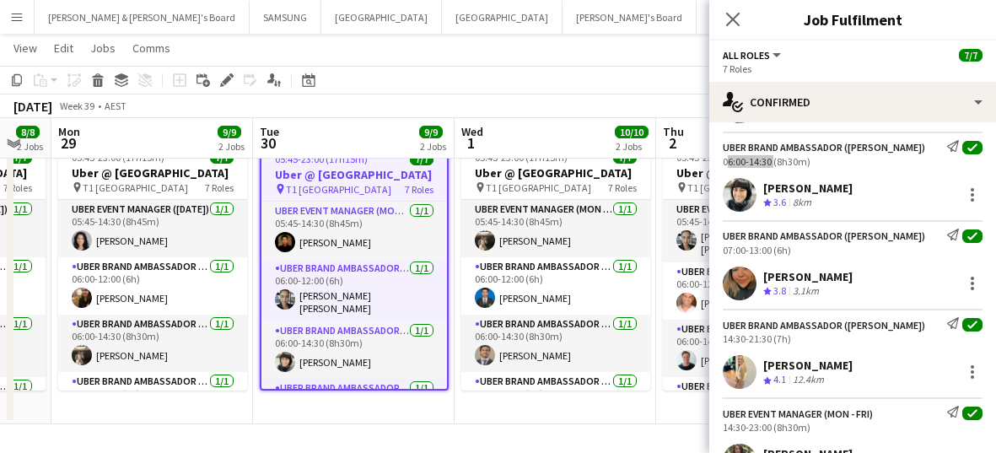
scroll to position [211, 0]
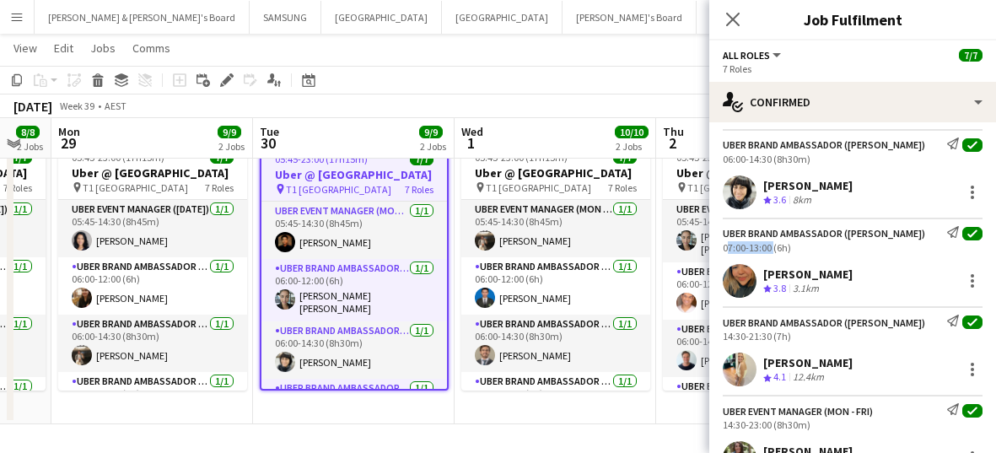
drag, startPoint x: 720, startPoint y: 240, endPoint x: 769, endPoint y: 248, distance: 50.4
click at [593, 248] on div "UBER Brand Ambassador ([PERSON_NAME]) Send notification check 07:00-13:00 (6h)" at bounding box center [853, 240] width 287 height 28
drag, startPoint x: 721, startPoint y: 335, endPoint x: 769, endPoint y: 335, distance: 48.1
click at [593, 335] on div "UBER Brand Ambassador ([PERSON_NAME]) Send notification check 14:30-21:30 (7h)" at bounding box center [853, 329] width 287 height 28
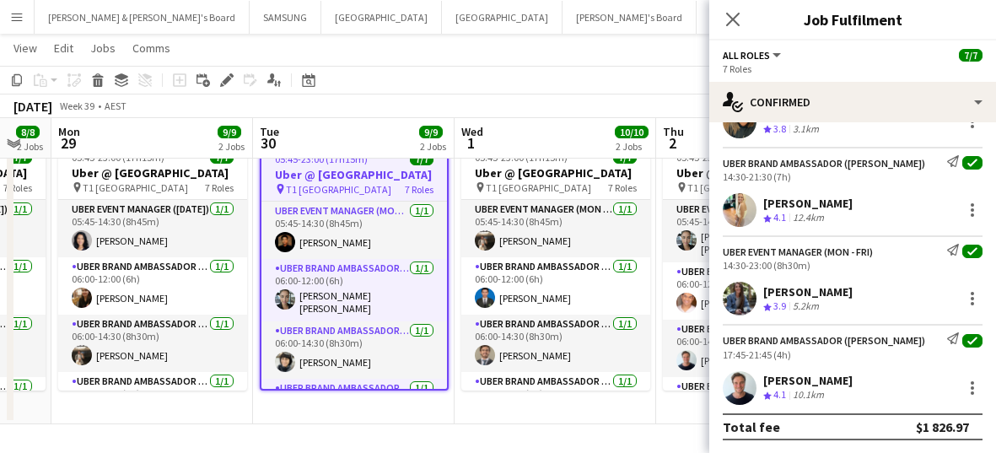
drag, startPoint x: 721, startPoint y: 258, endPoint x: 769, endPoint y: 267, distance: 49.7
click at [593, 267] on div "UBER Event Manager (Mon - Fri) Send notification check 14:30-23:00 (8h30m)" at bounding box center [853, 258] width 287 height 28
drag, startPoint x: 717, startPoint y: 264, endPoint x: 769, endPoint y: 267, distance: 52.4
click at [593, 267] on div "UBER Event Manager (Mon - Fri) Send notification check 14:30-23:00 (8h30m)" at bounding box center [853, 258] width 287 height 28
drag, startPoint x: 719, startPoint y: 351, endPoint x: 772, endPoint y: 357, distance: 53.5
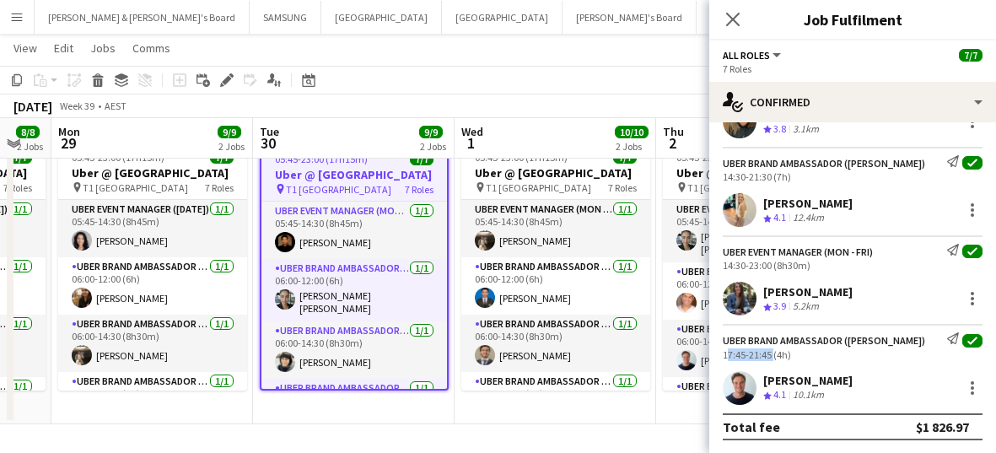
click at [593, 357] on div "UBER Brand Ambassador ([PERSON_NAME]) Send notification check 17:45-21:45 (4h)" at bounding box center [853, 346] width 287 height 28
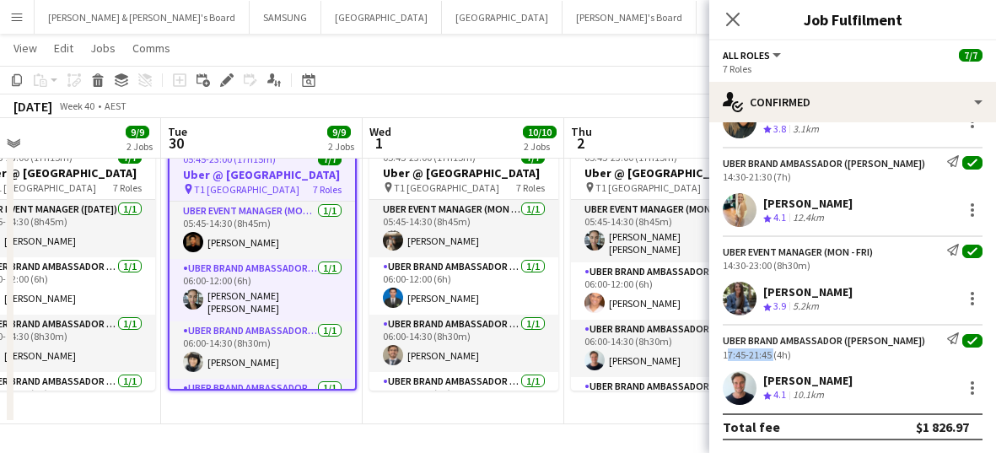
scroll to position [0, 457]
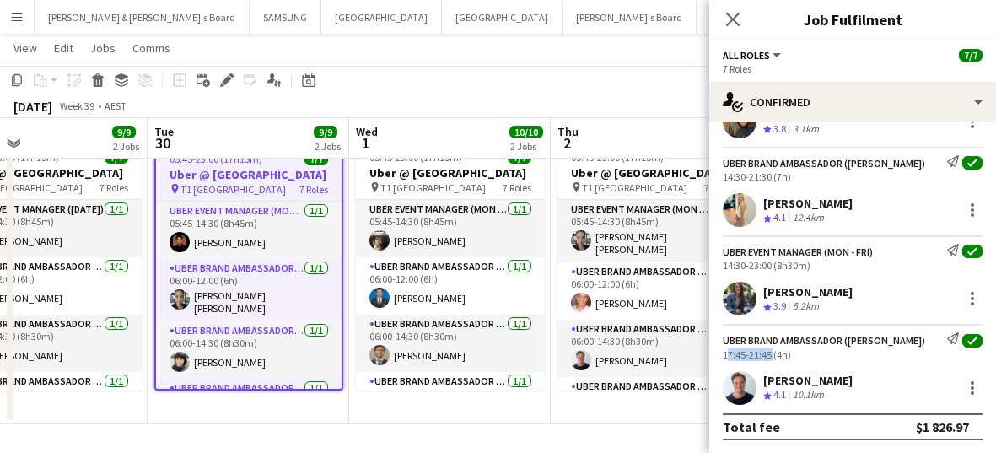
drag, startPoint x: 572, startPoint y: 273, endPoint x: 467, endPoint y: 274, distance: 105.5
click at [467, 274] on app-calendar-viewport "Sat 27 7/7 1 Job Sun 28 8/8 2 Jobs Mon 29 9/9 2 Jobs Tue 30 9/9 2 Jobs Wed 1 10…" at bounding box center [498, 59] width 996 height 731
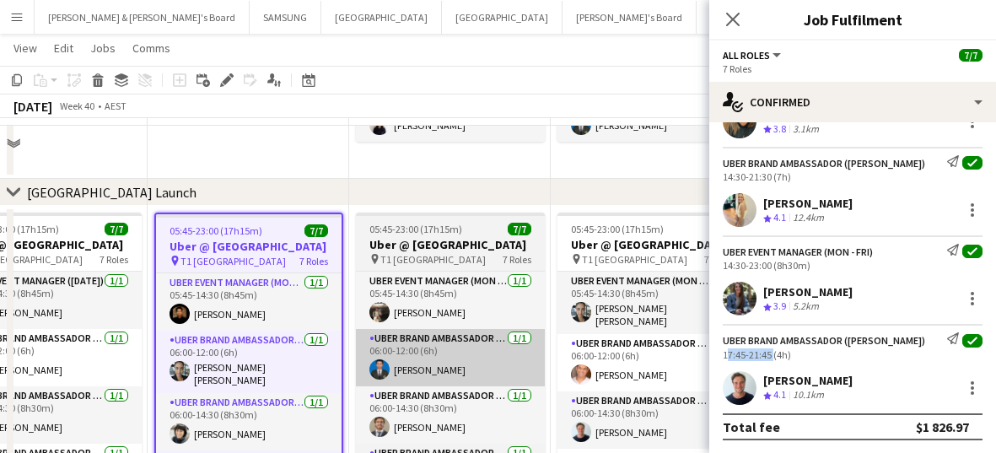
scroll to position [267, 0]
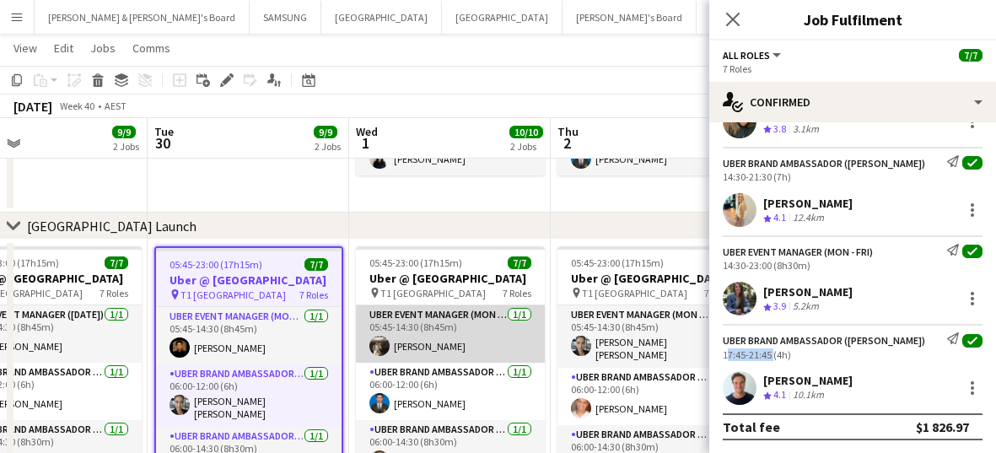
click at [439, 349] on app-card-role "UBER Event Manager (Mon - Fri) [DATE] 05:45-14:30 (8h45m) [PERSON_NAME]" at bounding box center [450, 333] width 189 height 57
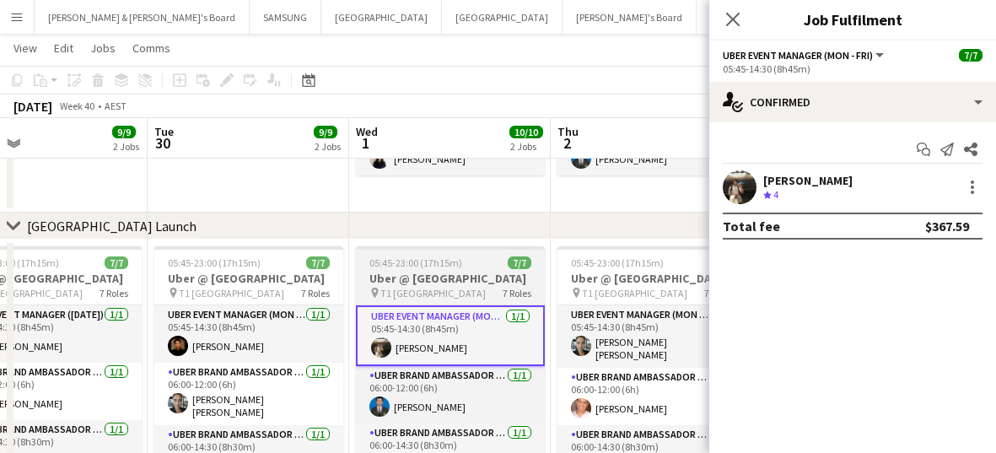
click at [417, 276] on h3 "Uber @ [GEOGRAPHIC_DATA]" at bounding box center [450, 278] width 189 height 15
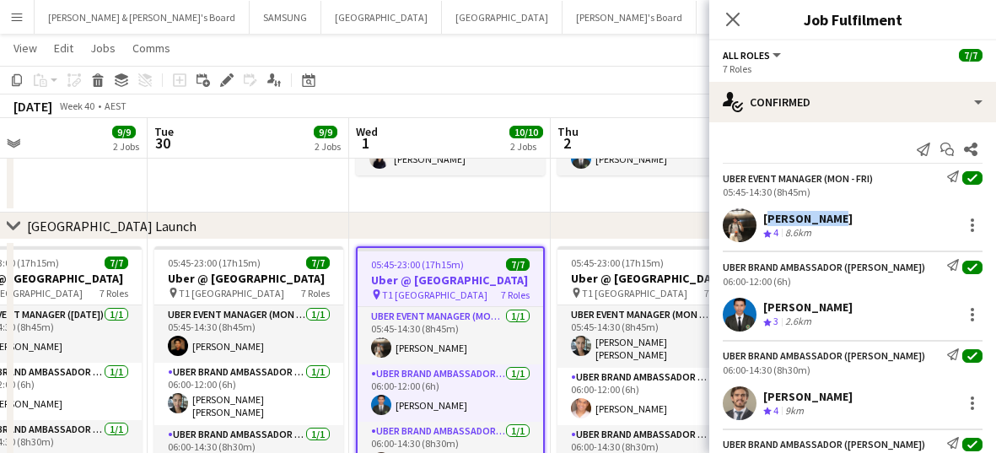
drag, startPoint x: 836, startPoint y: 217, endPoint x: 764, endPoint y: 219, distance: 71.7
click at [593, 219] on div "[PERSON_NAME] Crew rating 4 8.6km" at bounding box center [853, 225] width 287 height 34
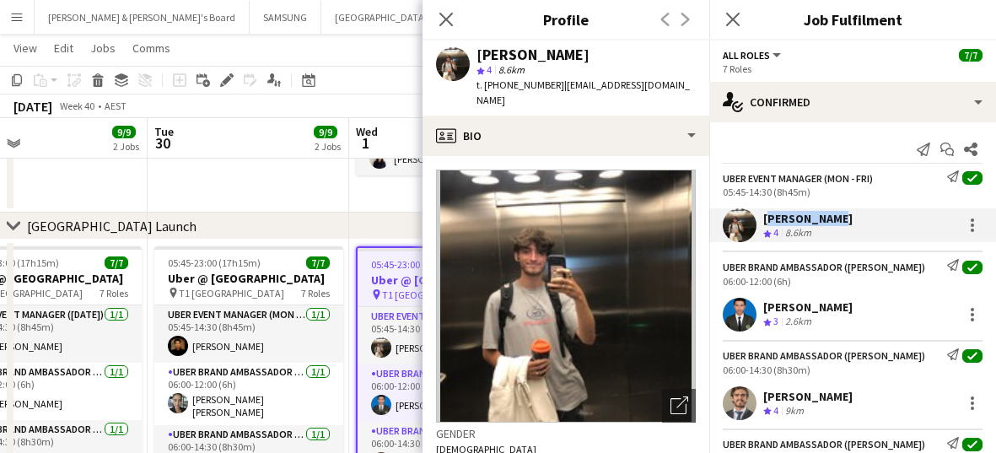
drag, startPoint x: 860, startPoint y: 305, endPoint x: 762, endPoint y: 307, distance: 97.9
click at [593, 307] on div "[PERSON_NAME] Crew rating 3 2.6km" at bounding box center [853, 315] width 287 height 34
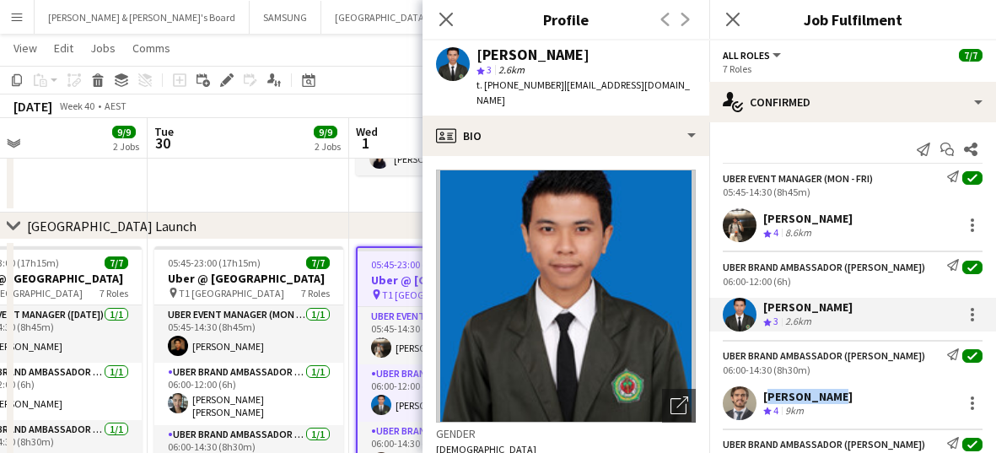
drag, startPoint x: 824, startPoint y: 397, endPoint x: 766, endPoint y: 394, distance: 58.3
click at [593, 394] on div "[PERSON_NAME] Crew rating 4 9km" at bounding box center [853, 403] width 287 height 34
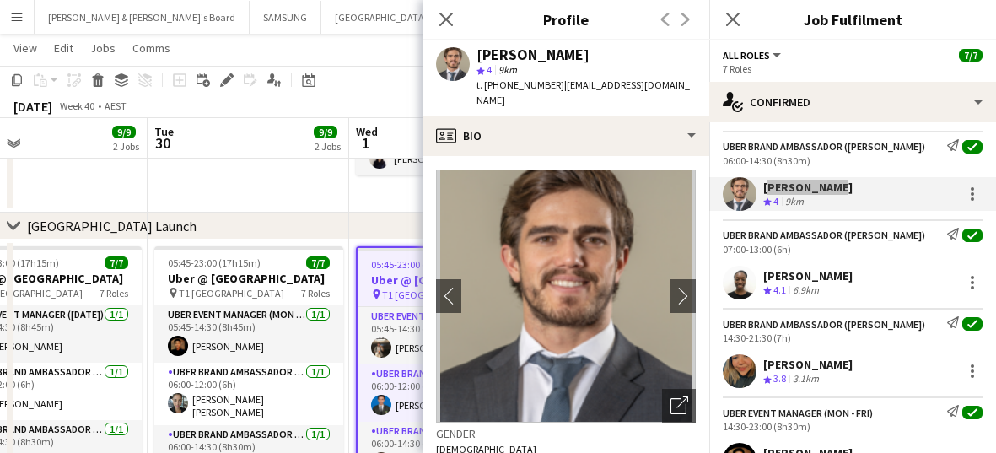
scroll to position [211, 0]
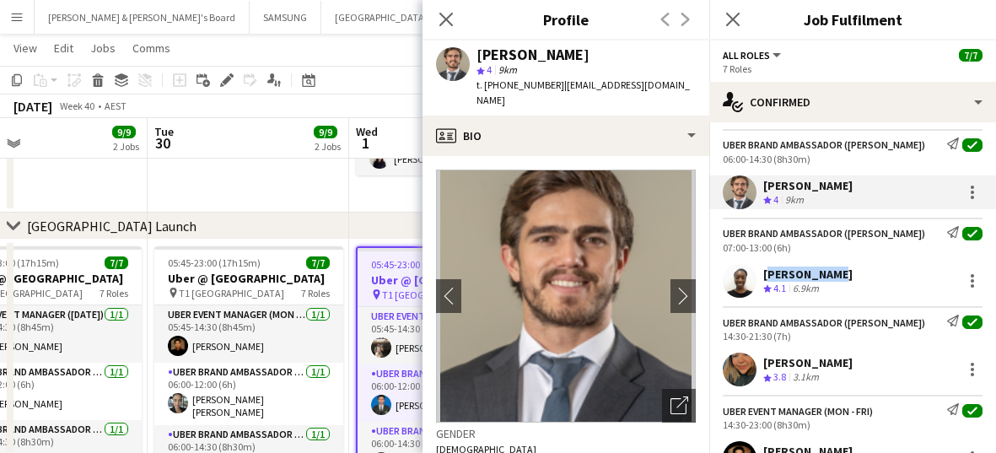
drag, startPoint x: 823, startPoint y: 275, endPoint x: 766, endPoint y: 278, distance: 57.5
click at [593, 278] on div "[PERSON_NAME]" at bounding box center [808, 274] width 89 height 15
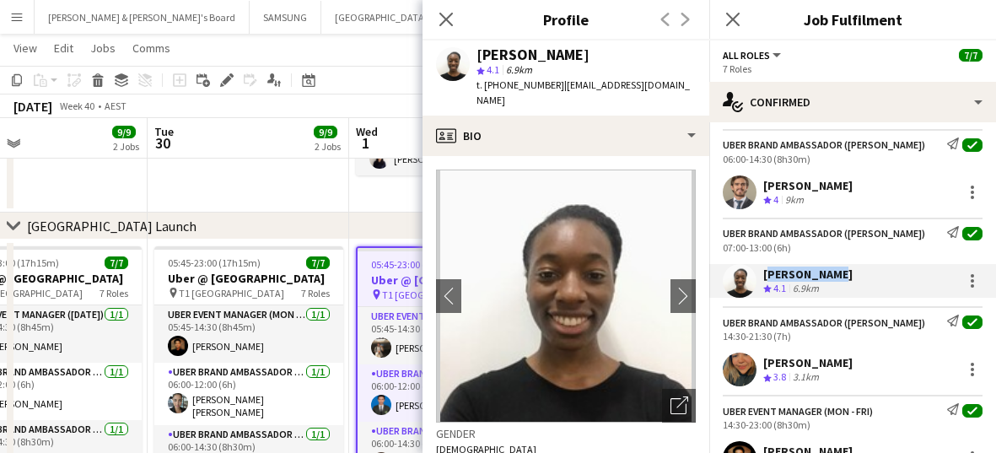
drag, startPoint x: 907, startPoint y: 363, endPoint x: 765, endPoint y: 364, distance: 141.8
click at [593, 364] on div "[PERSON_NAME] Crew rating 3.8 3.1km" at bounding box center [853, 370] width 287 height 34
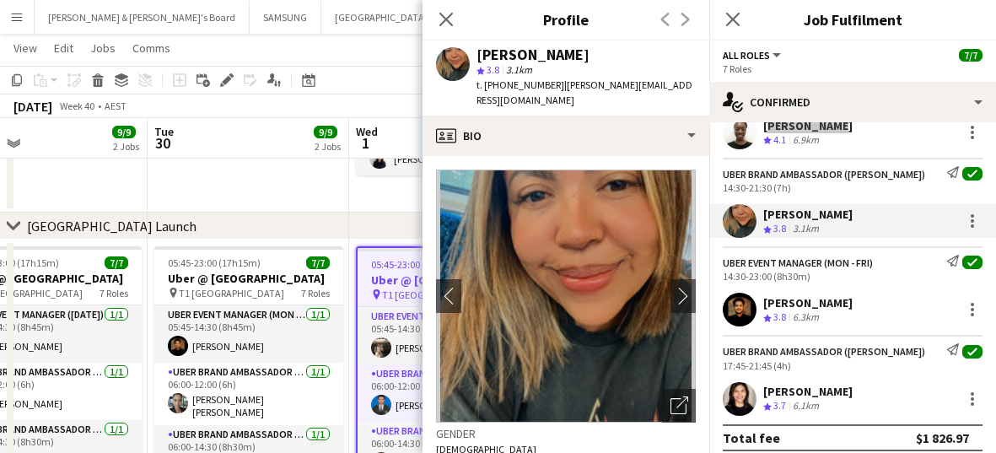
scroll to position [370, 0]
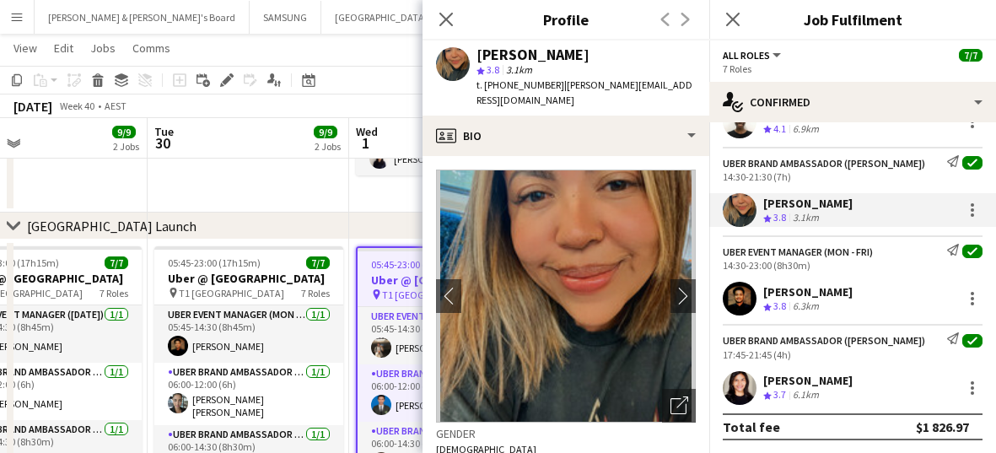
drag, startPoint x: 860, startPoint y: 292, endPoint x: 760, endPoint y: 295, distance: 99.6
click at [593, 296] on div "[PERSON_NAME] Crew rating 3.8 6.3km" at bounding box center [853, 299] width 287 height 34
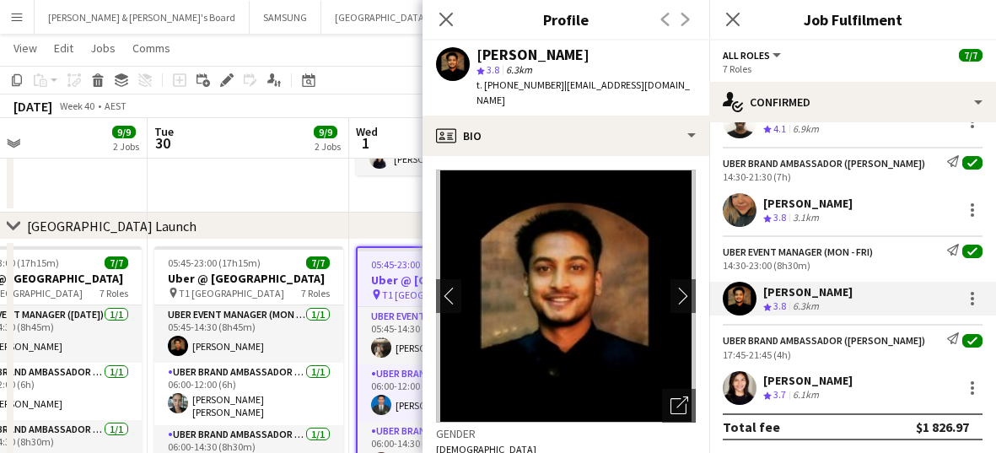
drag, startPoint x: 861, startPoint y: 385, endPoint x: 765, endPoint y: 379, distance: 96.4
click at [593, 379] on div "[PERSON_NAME] Crew rating 3.7 6.1km" at bounding box center [853, 388] width 287 height 34
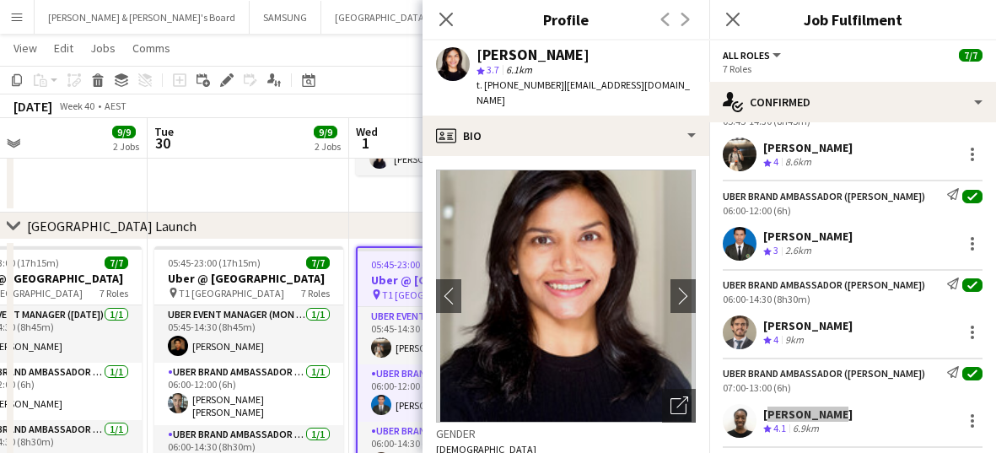
scroll to position [0, 0]
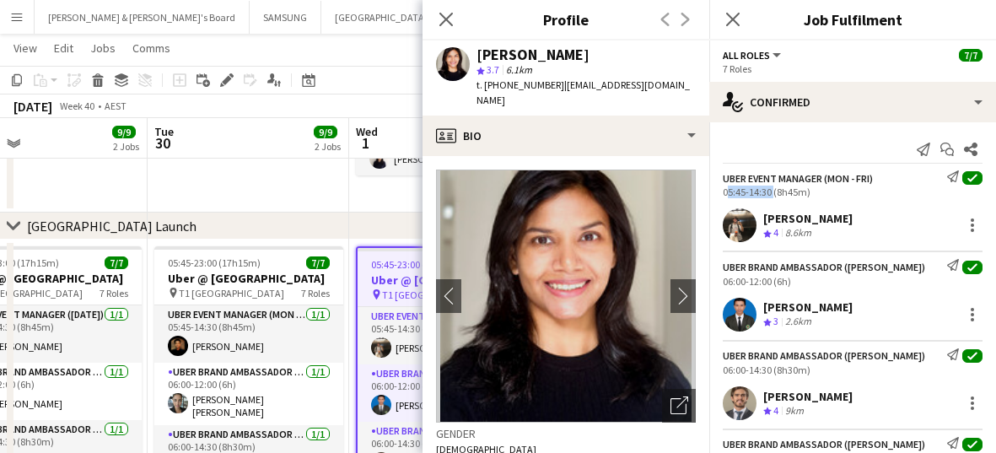
drag, startPoint x: 721, startPoint y: 188, endPoint x: 769, endPoint y: 193, distance: 49.2
click at [593, 193] on div "UBER Event Manager (Mon - Fri) Send notification check 05:45-14:30 (8h45m)" at bounding box center [853, 184] width 287 height 28
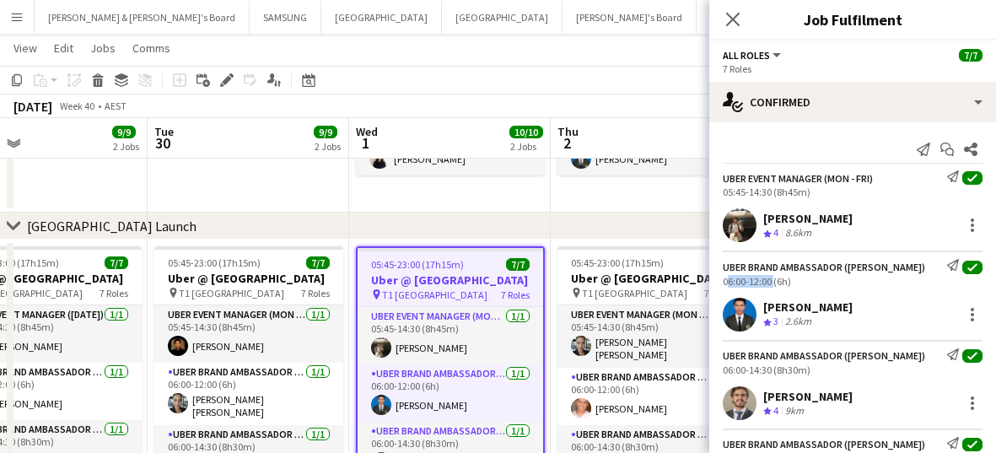
drag, startPoint x: 716, startPoint y: 281, endPoint x: 770, endPoint y: 280, distance: 54.0
click at [593, 280] on div "UBER Brand Ambassador ([PERSON_NAME]) Send notification check 06:00-12:00 (6h)" at bounding box center [853, 273] width 287 height 28
drag, startPoint x: 718, startPoint y: 371, endPoint x: 770, endPoint y: 372, distance: 52.3
click at [593, 372] on div "UBER Brand Ambassador ([PERSON_NAME]) Send notification check 06:00-14:30 (8h30…" at bounding box center [853, 362] width 287 height 28
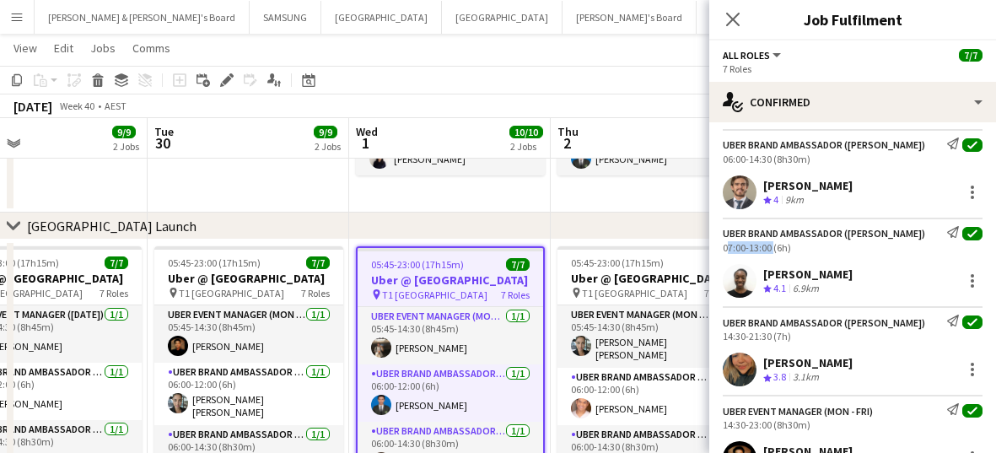
drag, startPoint x: 719, startPoint y: 244, endPoint x: 770, endPoint y: 247, distance: 51.6
click at [593, 247] on div "UBER Brand Ambassador ([PERSON_NAME]) Send notification check 07:00-13:00 (6h)" at bounding box center [853, 240] width 287 height 28
drag, startPoint x: 715, startPoint y: 332, endPoint x: 769, endPoint y: 337, distance: 55.0
click at [593, 337] on div "UBER Brand Ambassador ([PERSON_NAME]) Send notification check 14:30-21:30 (7h)" at bounding box center [853, 329] width 287 height 28
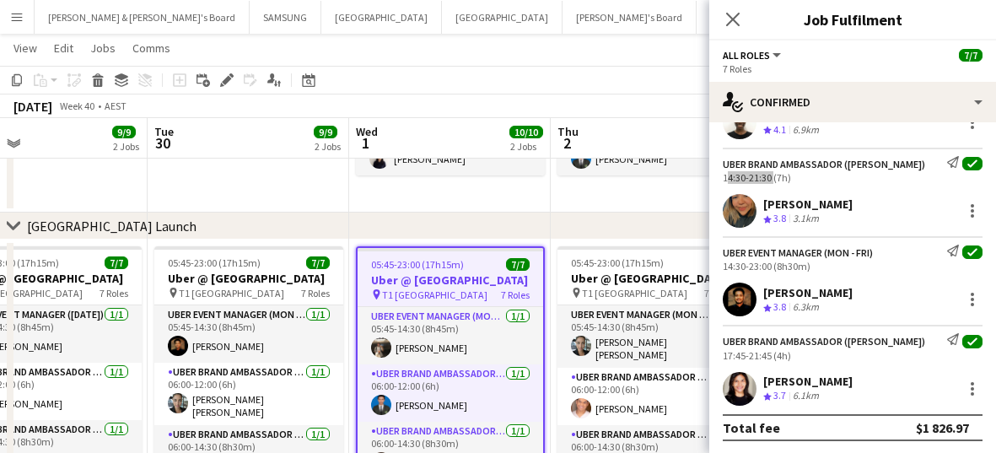
scroll to position [370, 0]
drag, startPoint x: 717, startPoint y: 265, endPoint x: 769, endPoint y: 270, distance: 52.6
click at [593, 270] on div "UBER Event Manager (Mon - Fri) Send notification check 14:30-23:00 (8h30m)" at bounding box center [853, 258] width 287 height 28
click at [593, 264] on div "14:30-23:00 (8h30m)" at bounding box center [853, 265] width 260 height 13
drag, startPoint x: 722, startPoint y: 354, endPoint x: 770, endPoint y: 356, distance: 48.1
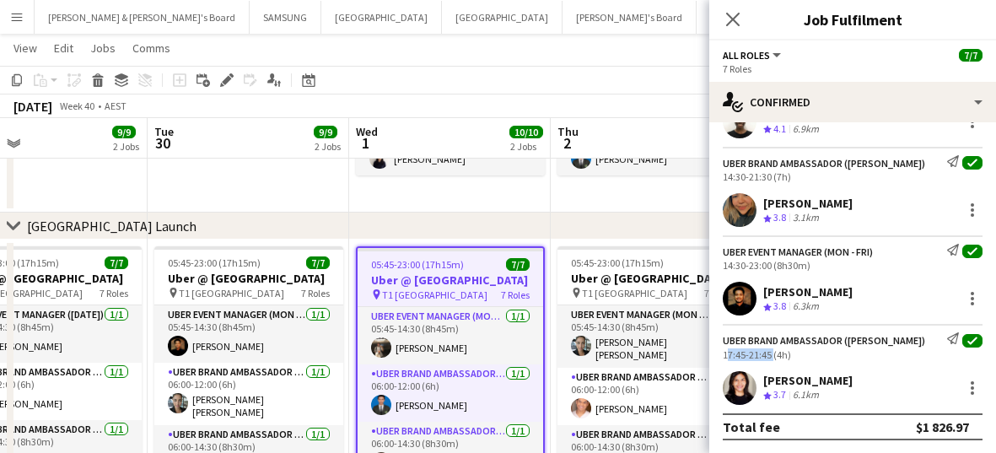
click at [593, 356] on div "UBER Brand Ambassador ([PERSON_NAME]) Send notification check 17:45-21:45 (4h)" at bounding box center [853, 346] width 287 height 28
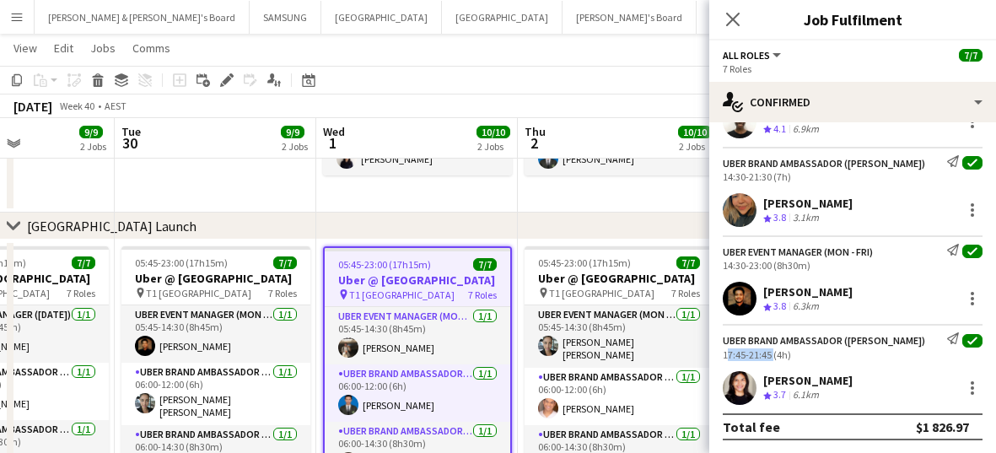
scroll to position [0, 523]
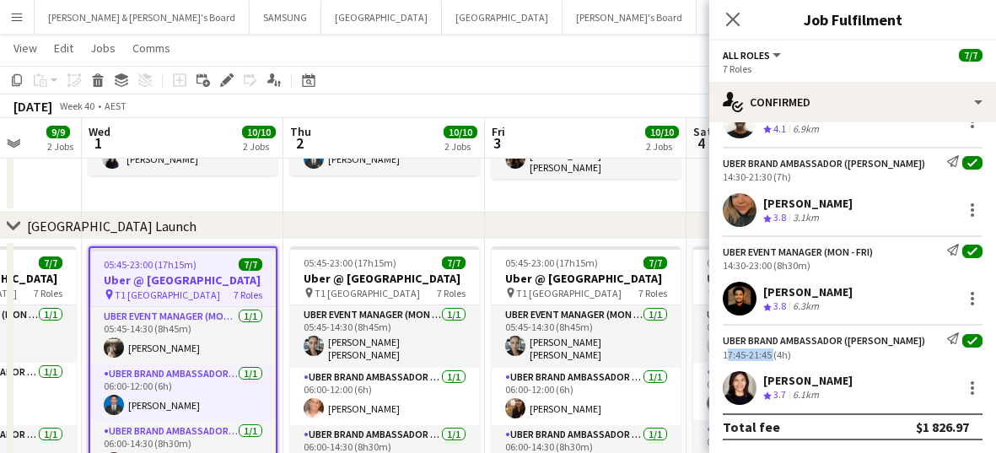
drag, startPoint x: 603, startPoint y: 355, endPoint x: 336, endPoint y: 359, distance: 267.5
click at [336, 359] on app-calendar-viewport "Sun 28 8/8 2 Jobs Mon 29 9/9 2 Jobs Tue 30 9/9 2 Jobs Wed 1 10/10 2 Jobs Thu 2 …" at bounding box center [498, 164] width 996 height 731
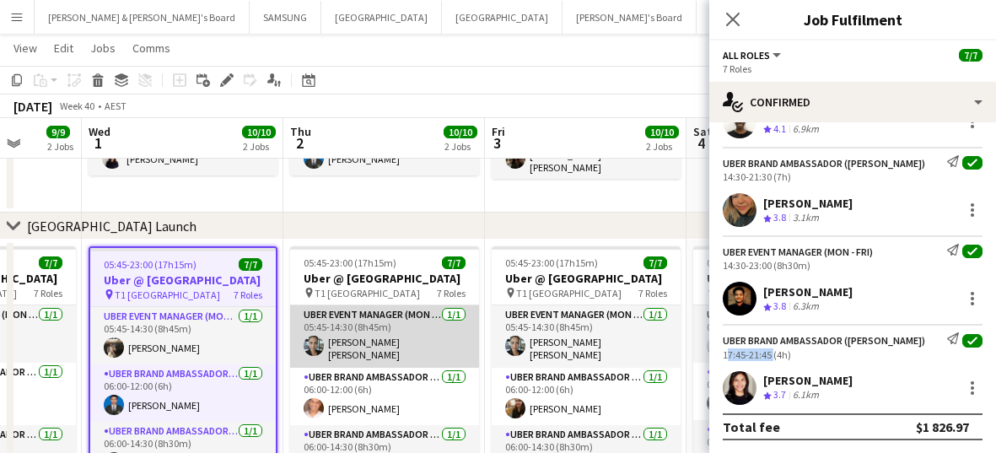
click at [347, 354] on app-card-role "UBER Event Manager (Mon - Fri) [DATE] 05:45-14:30 (8h45m) [PERSON_NAME] [PERSON…" at bounding box center [384, 336] width 189 height 62
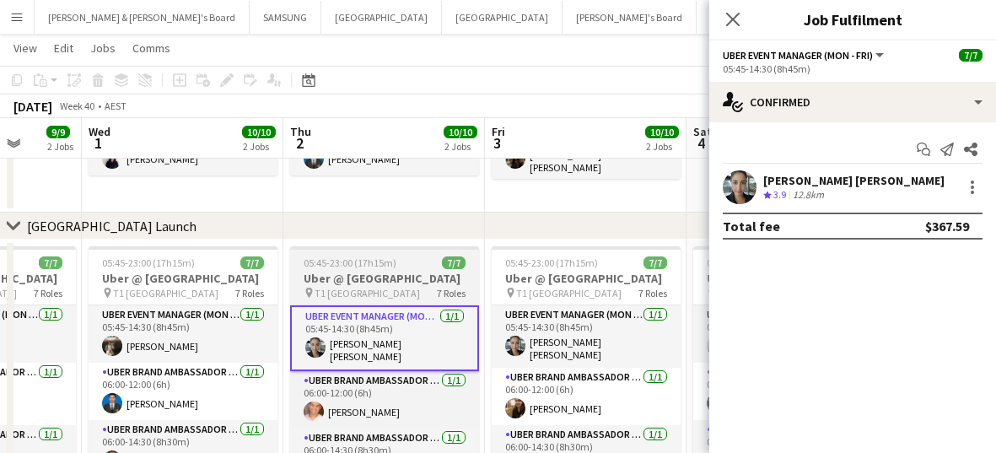
click at [342, 286] on h3 "Uber @ [GEOGRAPHIC_DATA]" at bounding box center [384, 278] width 189 height 15
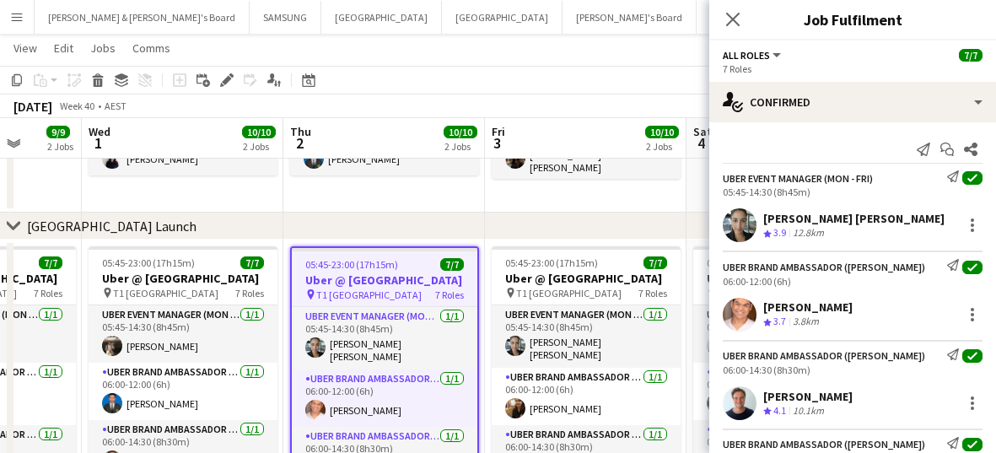
drag, startPoint x: 937, startPoint y: 213, endPoint x: 765, endPoint y: 218, distance: 171.3
click at [593, 218] on div "[PERSON_NAME] [PERSON_NAME] Crew rating 3.9 12.8km" at bounding box center [853, 225] width 287 height 34
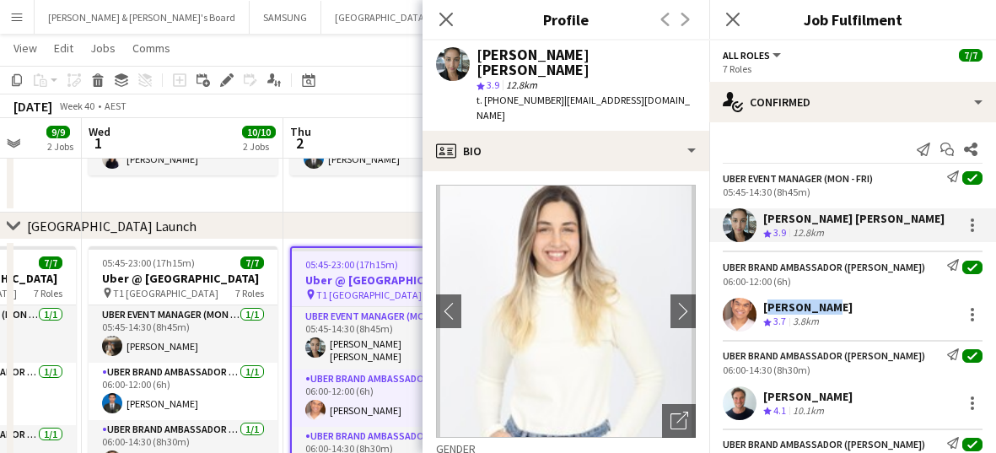
drag, startPoint x: 834, startPoint y: 301, endPoint x: 764, endPoint y: 304, distance: 69.2
click at [593, 304] on div "[PERSON_NAME] Crew rating 3.7 3.8km" at bounding box center [853, 315] width 287 height 34
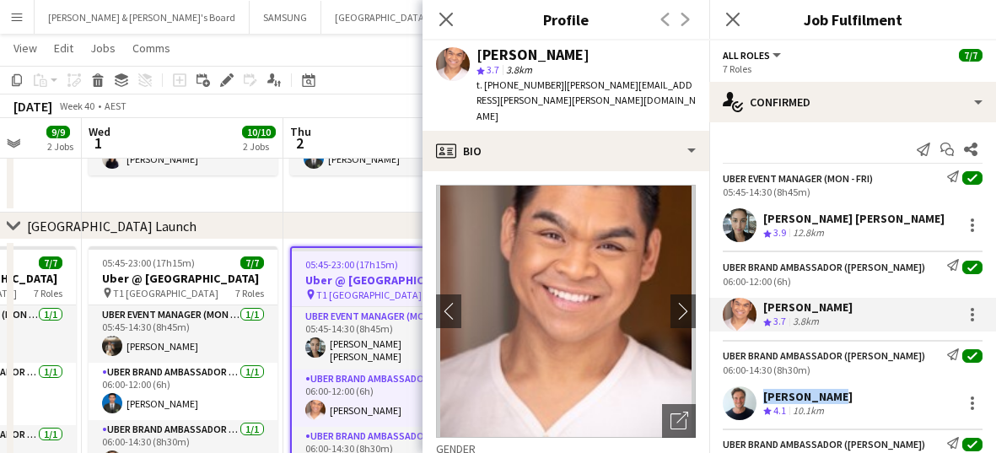
drag, startPoint x: 833, startPoint y: 400, endPoint x: 757, endPoint y: 394, distance: 76.2
click at [593, 394] on div "[PERSON_NAME] Crew rating 4.1 10.1km" at bounding box center [853, 403] width 287 height 34
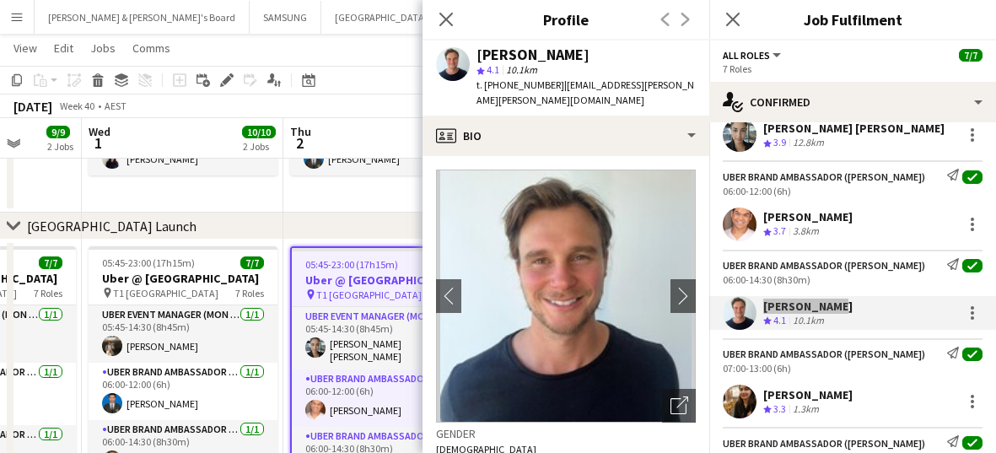
scroll to position [211, 0]
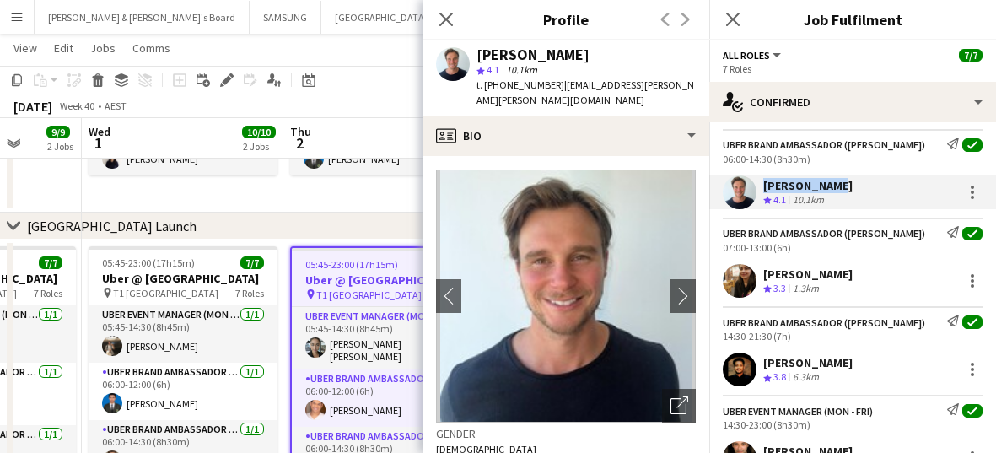
drag, startPoint x: 850, startPoint y: 273, endPoint x: 763, endPoint y: 278, distance: 87.9
click at [593, 278] on div "[PERSON_NAME] Crew rating 3.3 1.3km" at bounding box center [853, 281] width 287 height 34
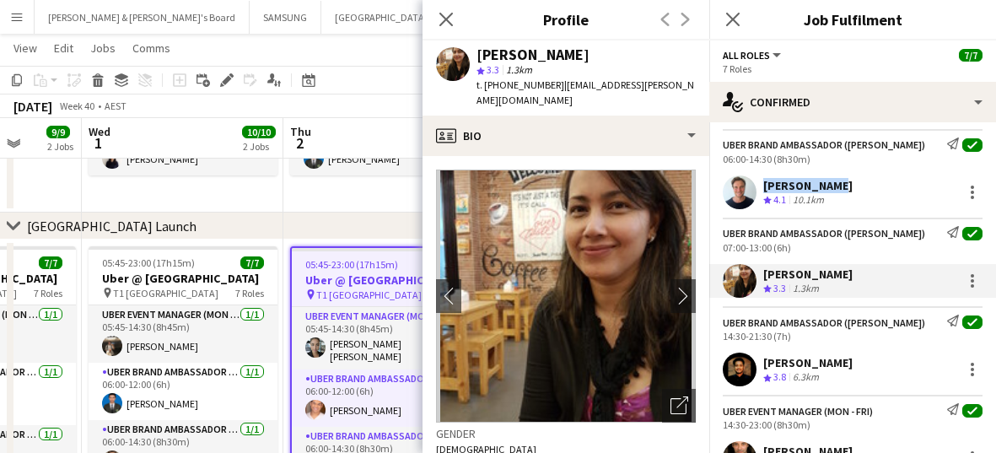
drag, startPoint x: 870, startPoint y: 363, endPoint x: 764, endPoint y: 365, distance: 106.3
click at [593, 365] on div "[PERSON_NAME] Crew rating 3.8 6.3km" at bounding box center [853, 370] width 287 height 34
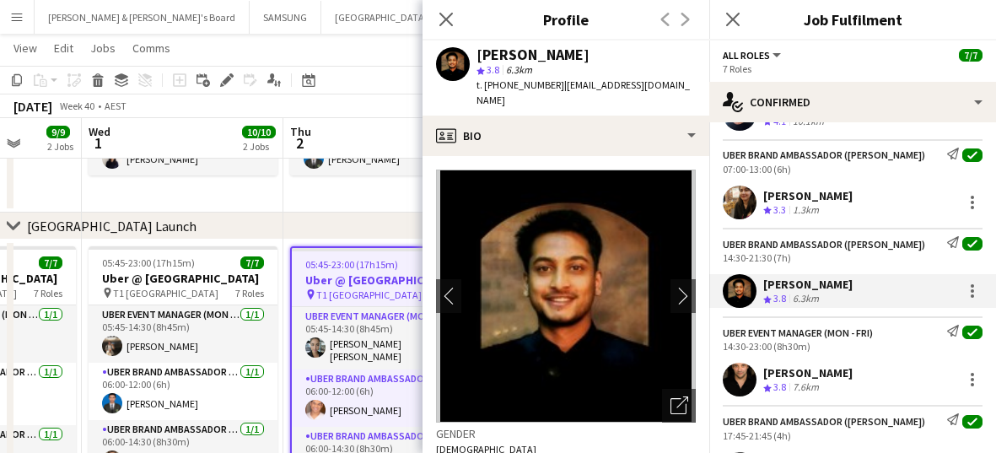
scroll to position [370, 0]
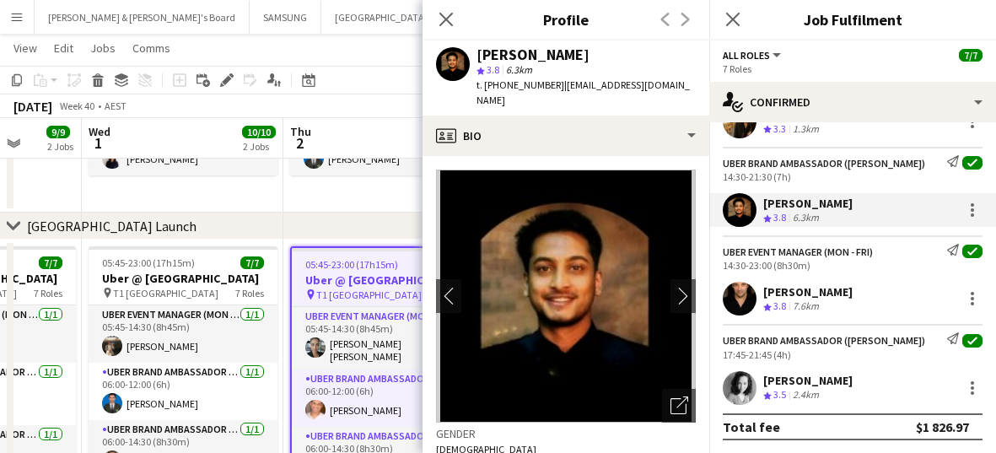
drag, startPoint x: 890, startPoint y: 288, endPoint x: 762, endPoint y: 289, distance: 128.3
click at [593, 289] on div "[PERSON_NAME] Crew rating 3.8 7.6km" at bounding box center [853, 299] width 287 height 34
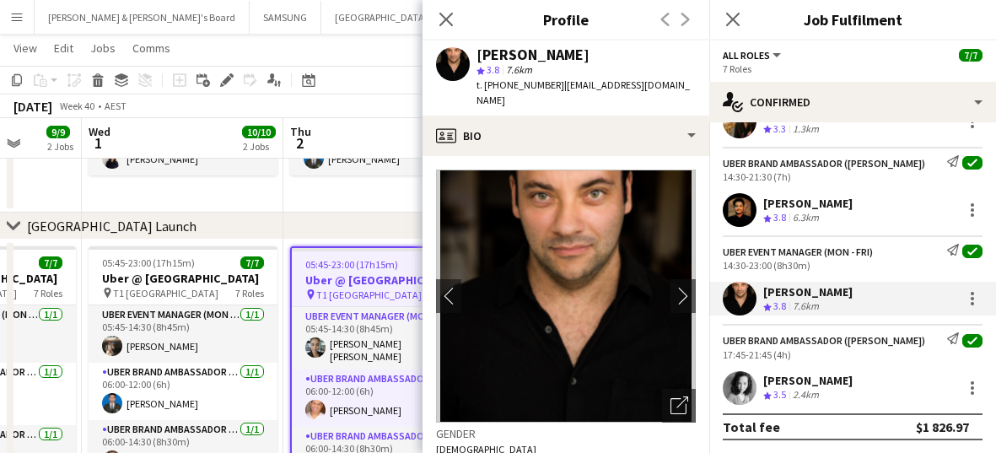
drag, startPoint x: 892, startPoint y: 384, endPoint x: 762, endPoint y: 372, distance: 130.5
click at [593, 372] on div "[PERSON_NAME] Crew rating 3.5 2.4km" at bounding box center [853, 388] width 287 height 34
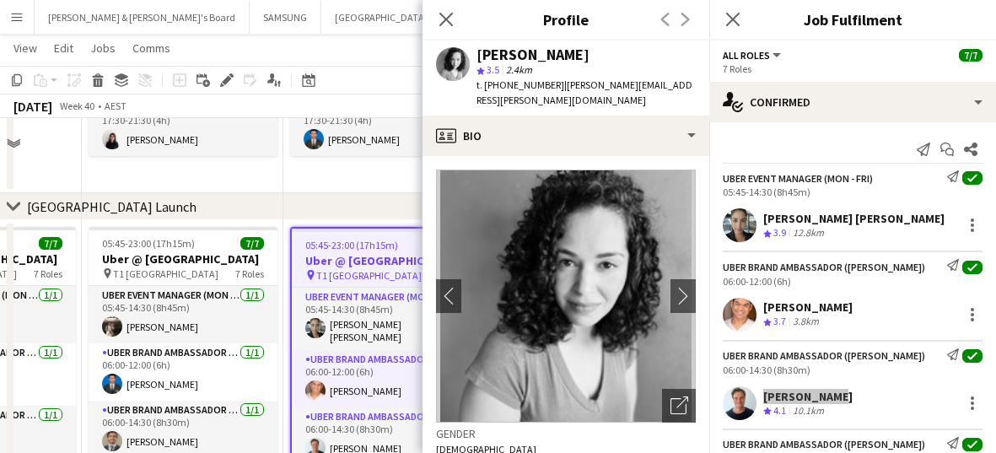
scroll to position [316, 0]
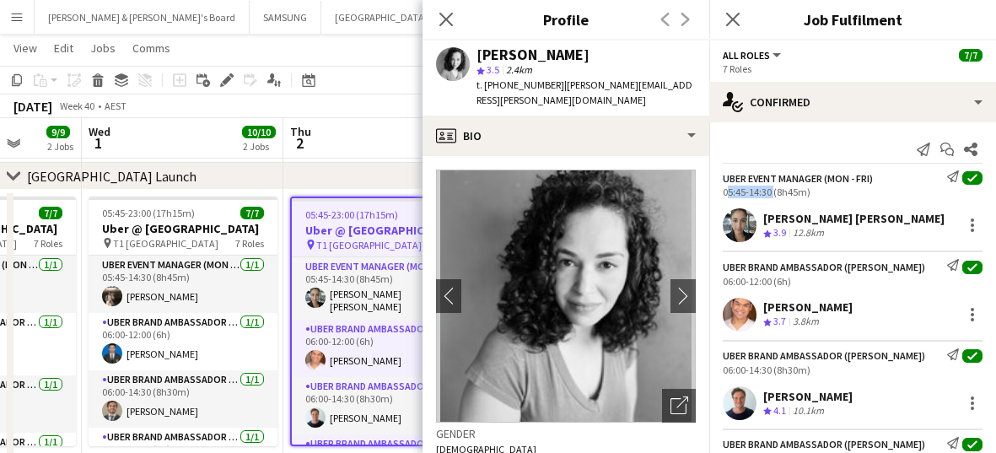
drag, startPoint x: 721, startPoint y: 187, endPoint x: 770, endPoint y: 191, distance: 49.9
click at [593, 191] on div "UBER Event Manager (Mon - Fri) Send notification check 05:45-14:30 (8h45m)" at bounding box center [853, 184] width 287 height 28
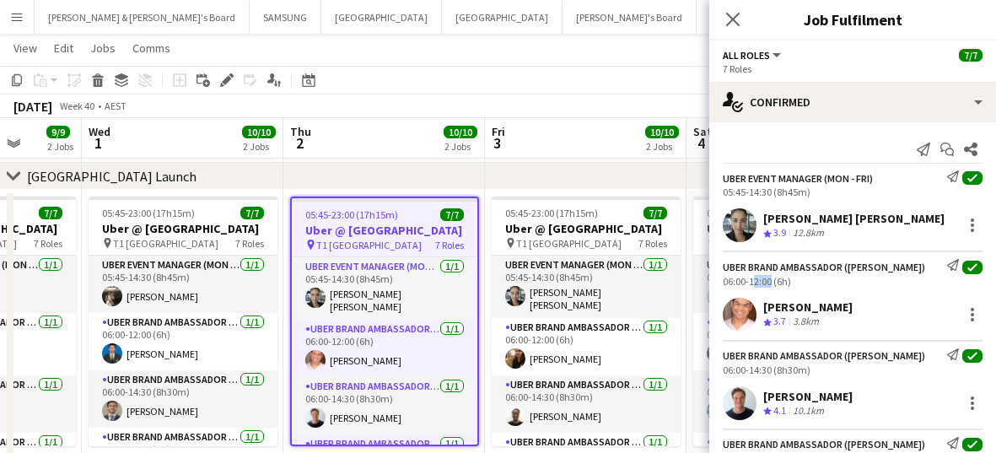
drag, startPoint x: 769, startPoint y: 279, endPoint x: 750, endPoint y: 283, distance: 19.0
click at [593, 283] on div "06:00-12:00 (6h)" at bounding box center [853, 281] width 260 height 13
drag, startPoint x: 717, startPoint y: 278, endPoint x: 769, endPoint y: 282, distance: 52.4
click at [593, 282] on div "UBER Brand Ambassador ([PERSON_NAME]) Send notification check 06:00-12:00 (6h)" at bounding box center [853, 273] width 287 height 28
drag, startPoint x: 721, startPoint y: 374, endPoint x: 770, endPoint y: 368, distance: 49.3
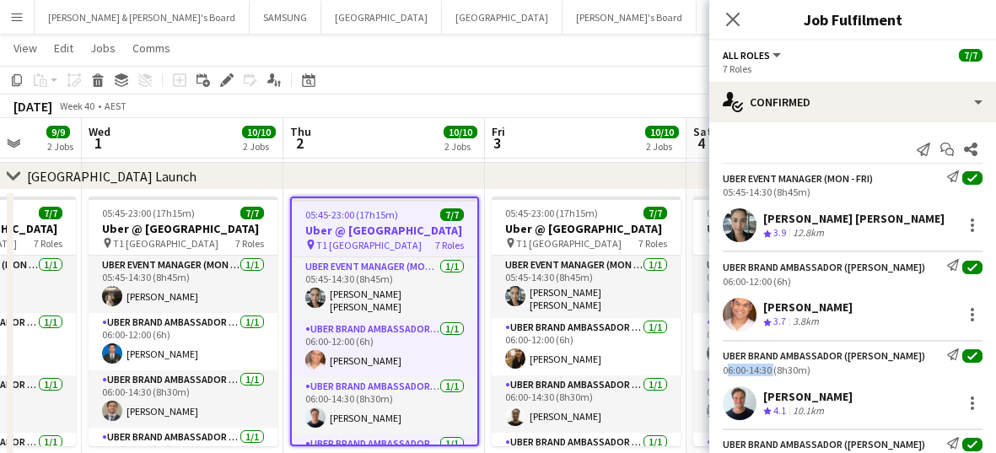
click at [593, 368] on div "UBER Brand Ambassador ([PERSON_NAME]) Send notification check 06:00-14:30 (8h30…" at bounding box center [853, 362] width 287 height 28
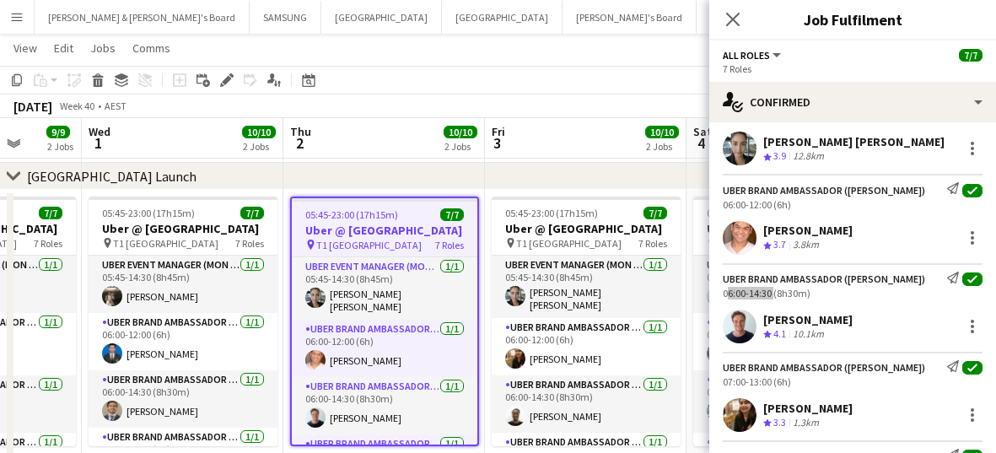
scroll to position [105, 0]
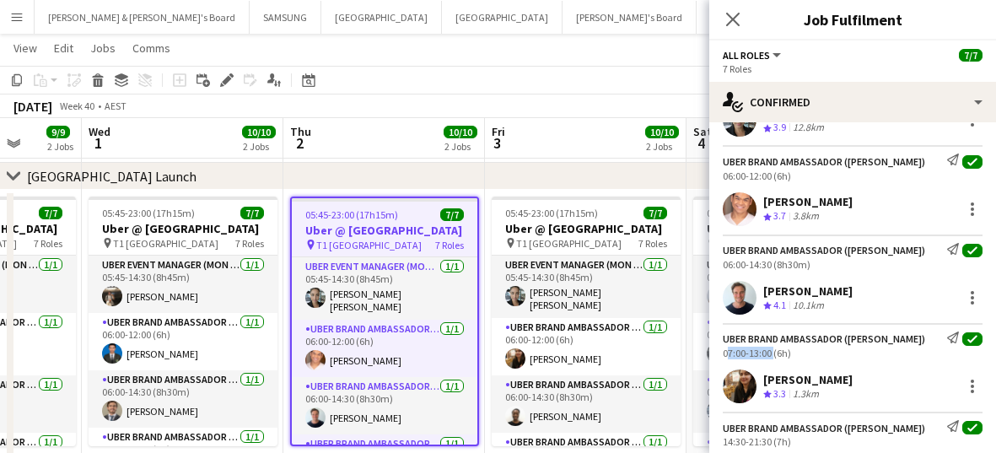
drag, startPoint x: 715, startPoint y: 352, endPoint x: 769, endPoint y: 354, distance: 54.9
click at [593, 354] on div "UBER Brand Ambassador ([PERSON_NAME]) Send notification check 07:00-13:00 (6h)" at bounding box center [853, 346] width 287 height 28
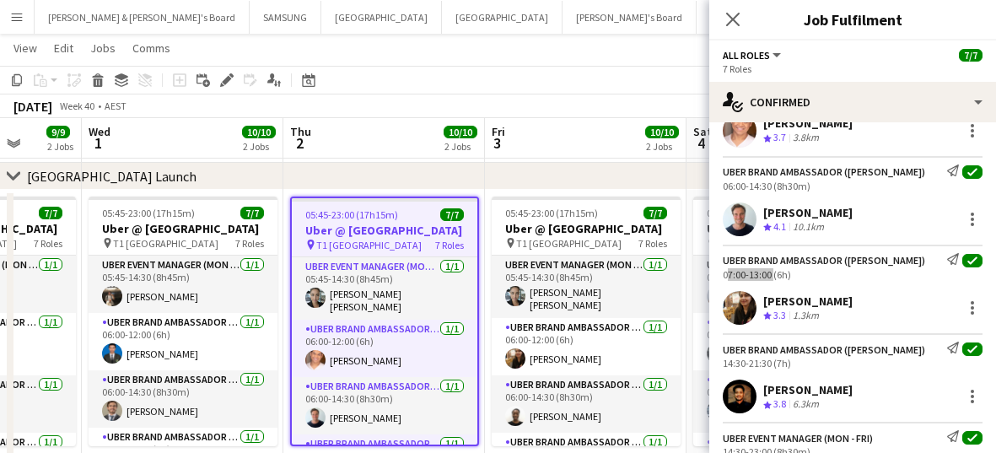
scroll to position [211, 0]
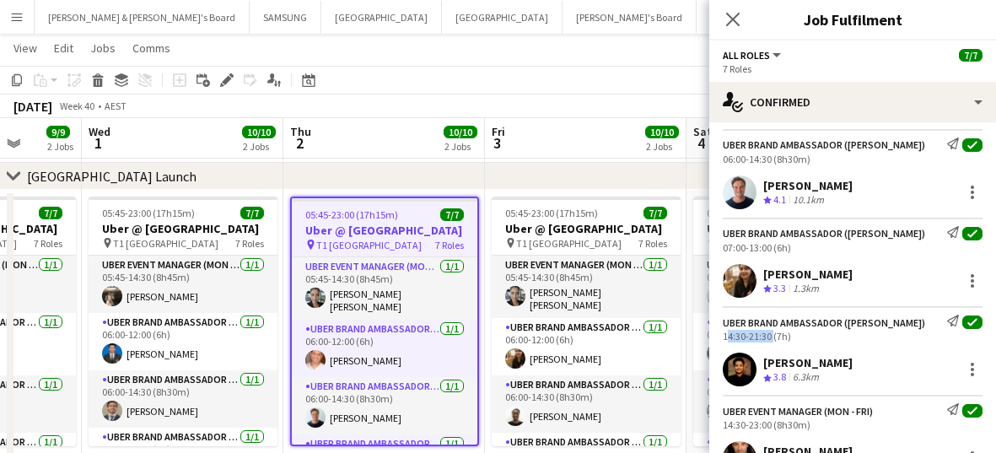
drag, startPoint x: 717, startPoint y: 333, endPoint x: 770, endPoint y: 337, distance: 53.3
click at [593, 337] on div "UBER Brand Ambassador ([PERSON_NAME]) Send notification check 14:30-21:30 (7h)" at bounding box center [853, 329] width 287 height 28
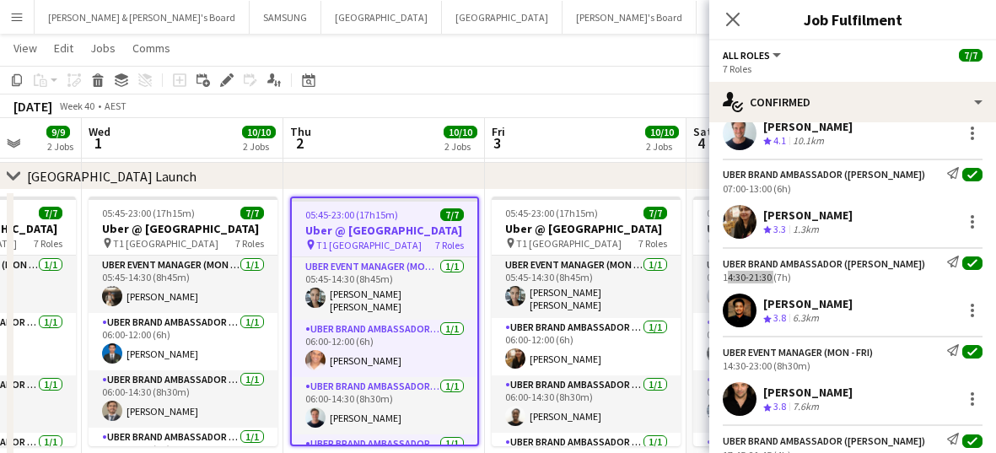
scroll to position [316, 0]
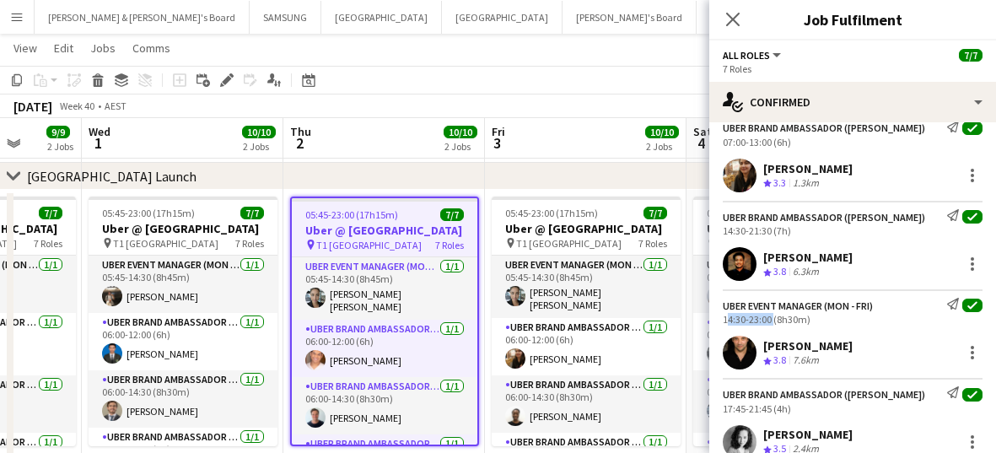
drag, startPoint x: 721, startPoint y: 319, endPoint x: 770, endPoint y: 317, distance: 49.0
click at [593, 317] on div "UBER Event Manager (Mon - Fri) Send notification check 14:30-23:00 (8h30m)" at bounding box center [853, 312] width 287 height 28
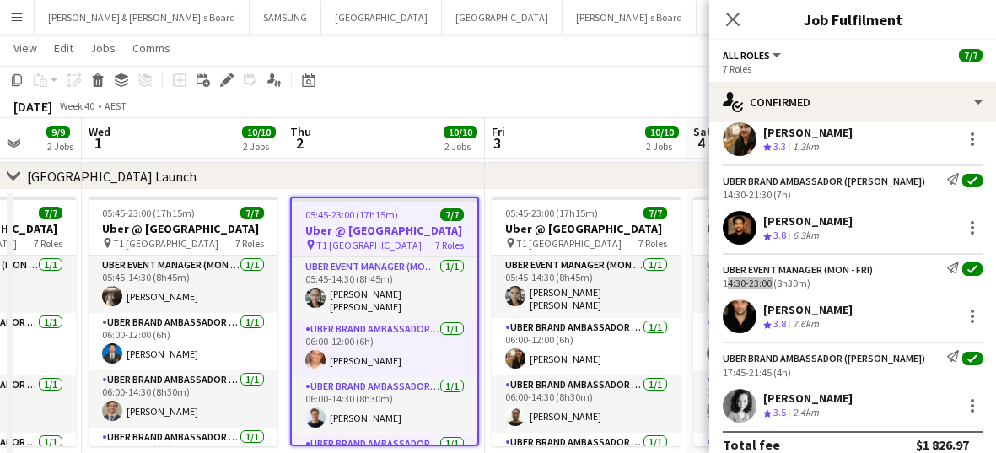
scroll to position [370, 0]
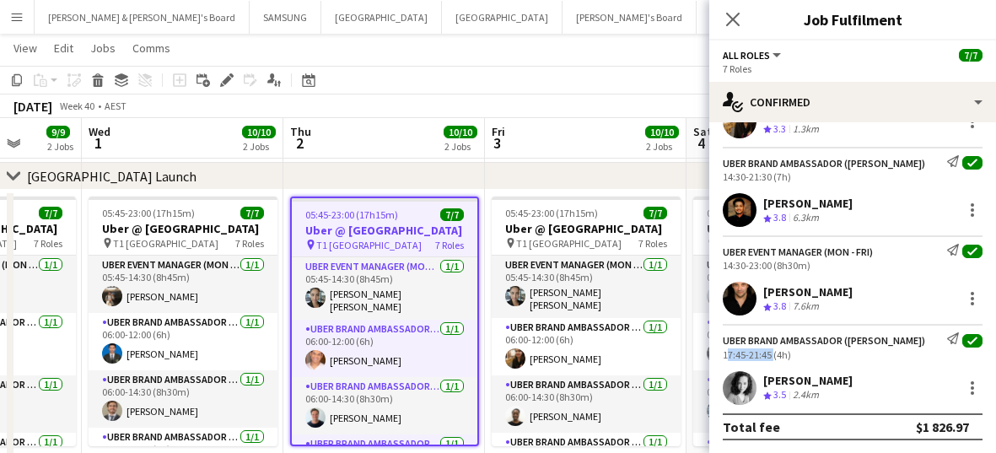
drag, startPoint x: 717, startPoint y: 352, endPoint x: 769, endPoint y: 357, distance: 52.6
click at [593, 357] on div "UBER Brand Ambassador ([PERSON_NAME]) Send notification check 17:45-21:45 (4h)" at bounding box center [853, 346] width 287 height 28
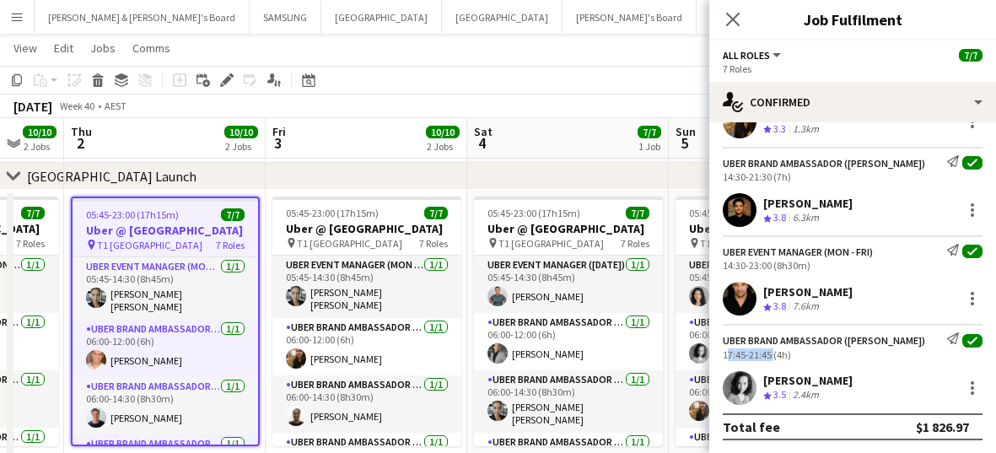
scroll to position [0, 542]
drag, startPoint x: 436, startPoint y: 289, endPoint x: 216, endPoint y: 294, distance: 220.3
click at [216, 294] on app-calendar-viewport "Mon 29 9/9 2 Jobs Tue 30 9/9 2 Jobs Wed 1 10/10 2 Jobs Thu 2 10/10 2 Jobs Fri 3…" at bounding box center [498, 114] width 996 height 731
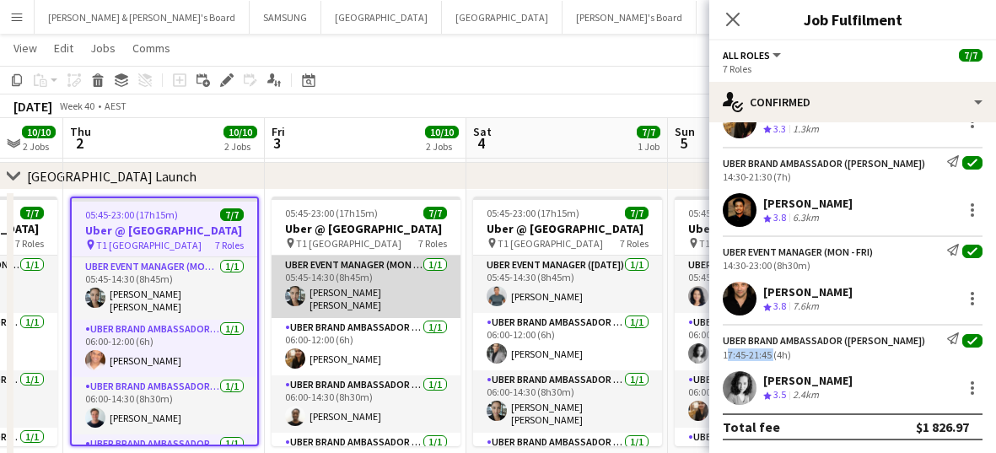
click at [316, 300] on app-card-role "UBER Event Manager (Mon - Fri) [DATE] 05:45-14:30 (8h45m) [PERSON_NAME] [PERSON…" at bounding box center [366, 287] width 189 height 62
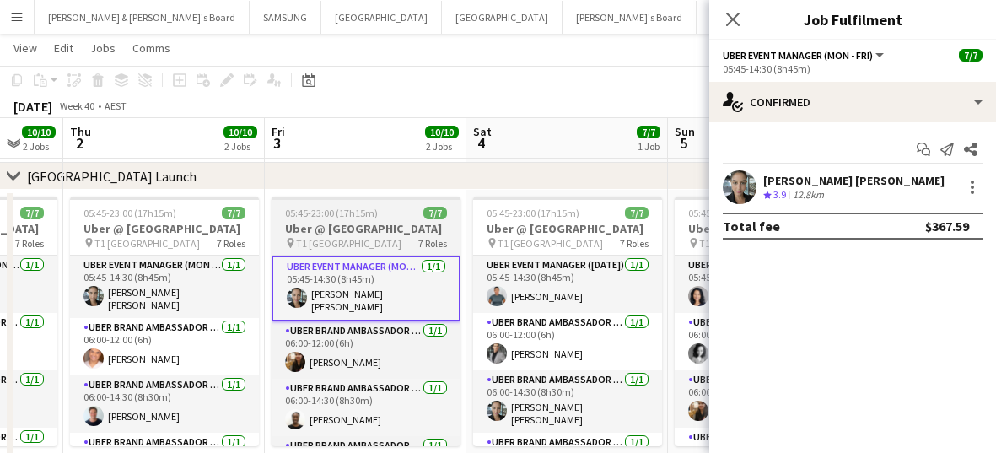
click at [327, 236] on h3 "Uber @ [GEOGRAPHIC_DATA]" at bounding box center [366, 228] width 189 height 15
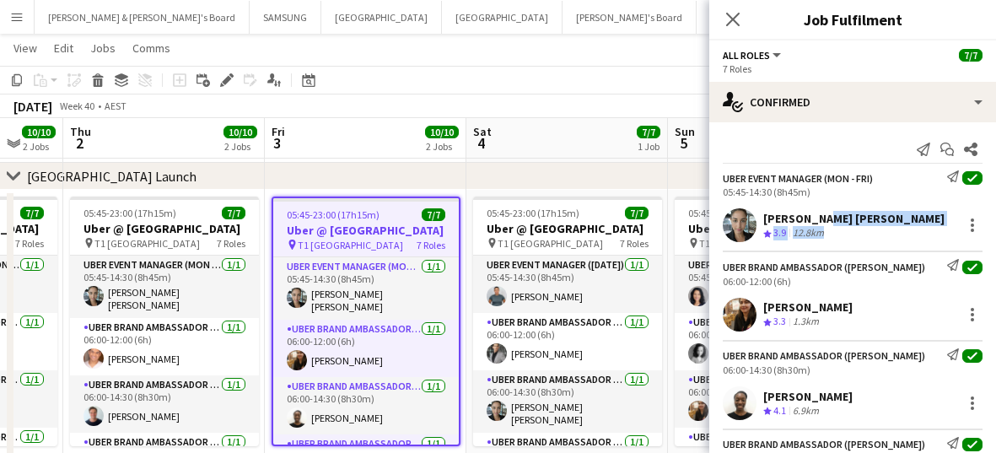
drag, startPoint x: 939, startPoint y: 219, endPoint x: 813, endPoint y: 219, distance: 126.6
click at [593, 219] on div "[PERSON_NAME] [PERSON_NAME] Crew rating 3.9 12.8km" at bounding box center [853, 225] width 287 height 34
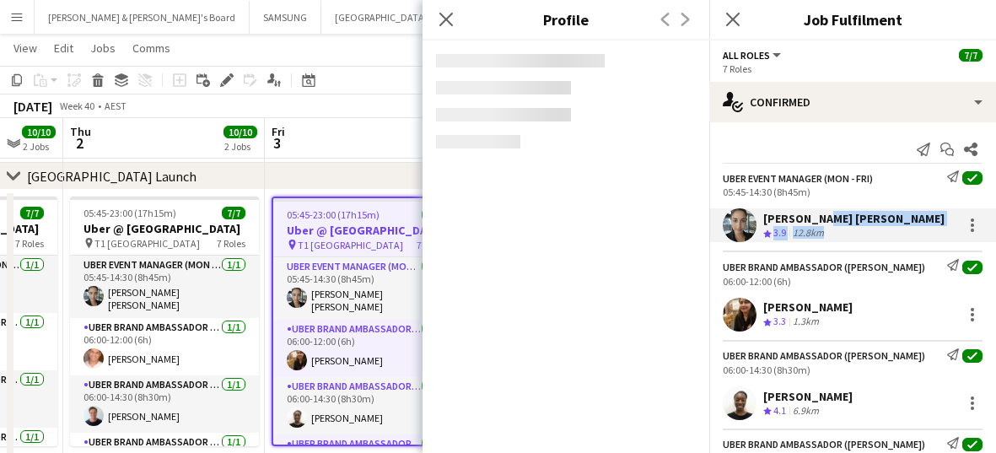
click at [593, 220] on div at bounding box center [971, 225] width 24 height 20
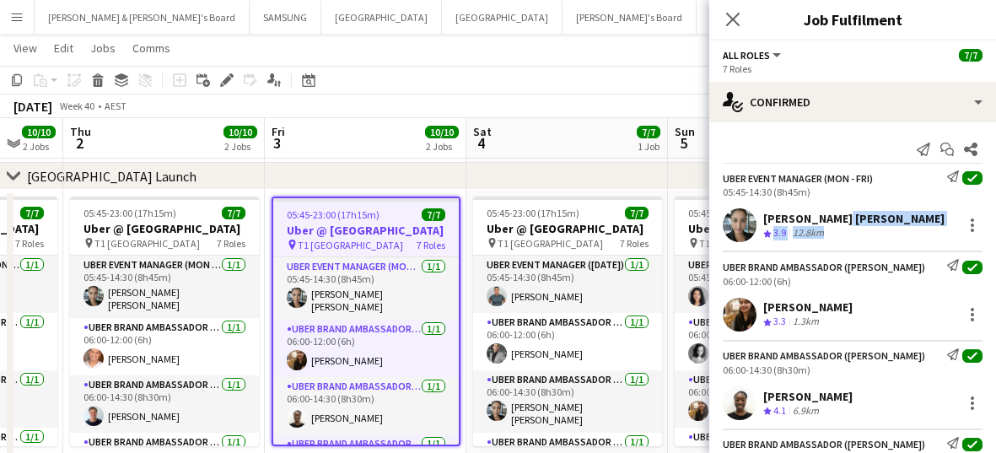
drag, startPoint x: 943, startPoint y: 215, endPoint x: 832, endPoint y: 217, distance: 111.4
click at [593, 217] on div "[PERSON_NAME] [PERSON_NAME] Crew rating 3.9 12.8km" at bounding box center [853, 225] width 287 height 34
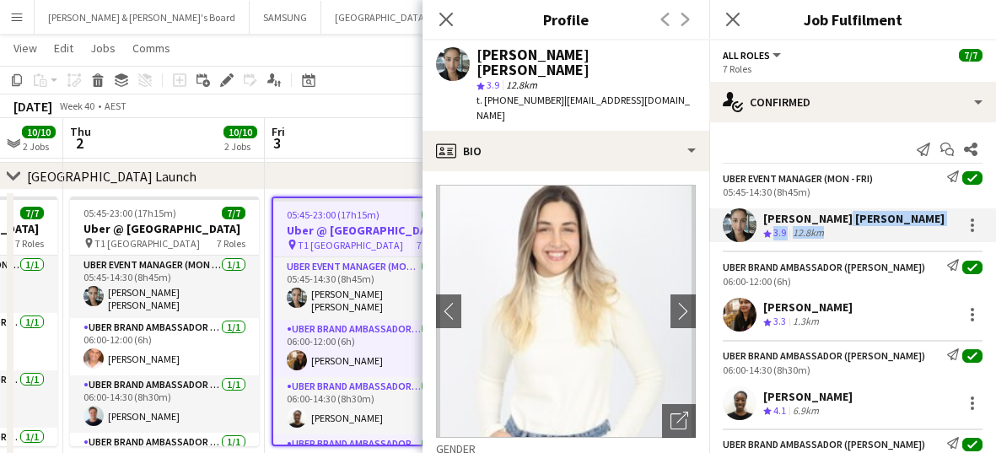
click at [593, 213] on div "[PERSON_NAME] [PERSON_NAME] Crew rating 3.9 12.8km" at bounding box center [853, 225] width 287 height 34
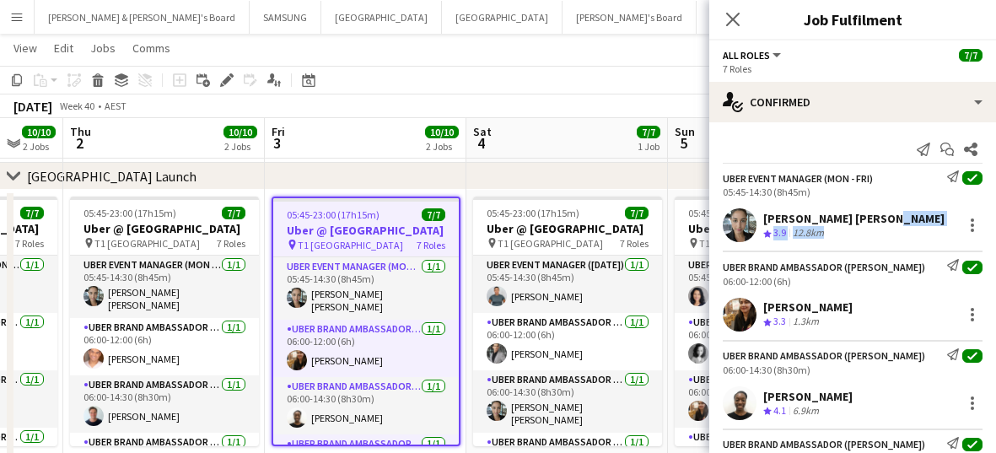
drag, startPoint x: 939, startPoint y: 215, endPoint x: 877, endPoint y: 221, distance: 61.9
click at [593, 221] on div "[PERSON_NAME] [PERSON_NAME] Crew rating 3.9 12.8km" at bounding box center [853, 225] width 287 height 34
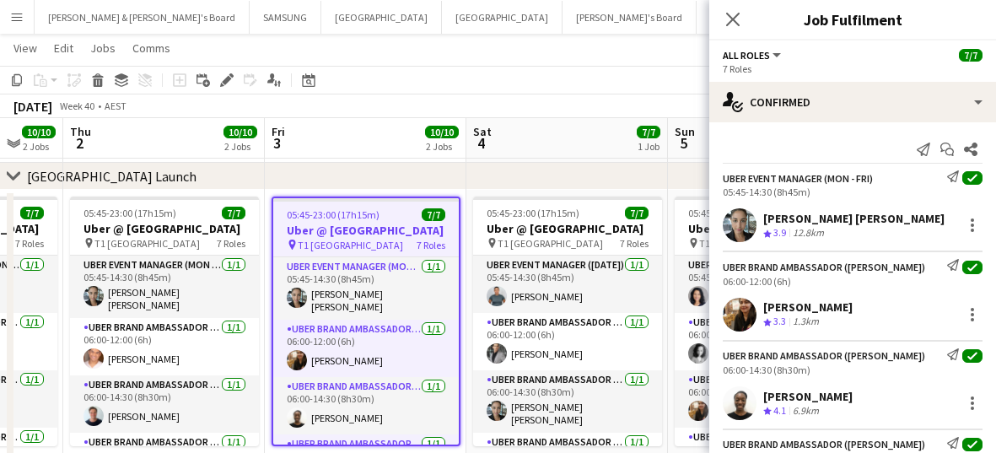
drag, startPoint x: 764, startPoint y: 214, endPoint x: 936, endPoint y: 219, distance: 172.2
click at [593, 219] on div "[PERSON_NAME] [PERSON_NAME] Crew rating 3.9 12.8km" at bounding box center [853, 225] width 287 height 34
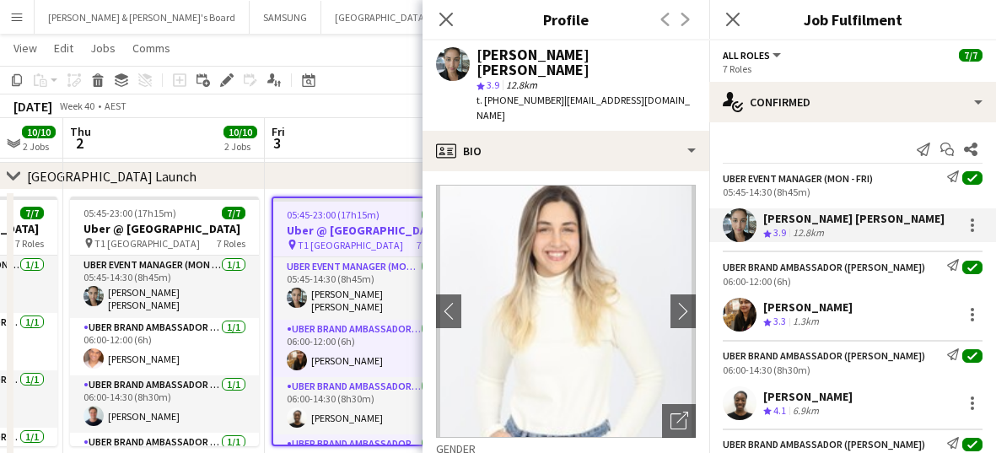
drag, startPoint x: 852, startPoint y: 305, endPoint x: 762, endPoint y: 302, distance: 90.3
click at [593, 302] on div "[PERSON_NAME] Crew rating 3.3 1.3km" at bounding box center [853, 315] width 287 height 34
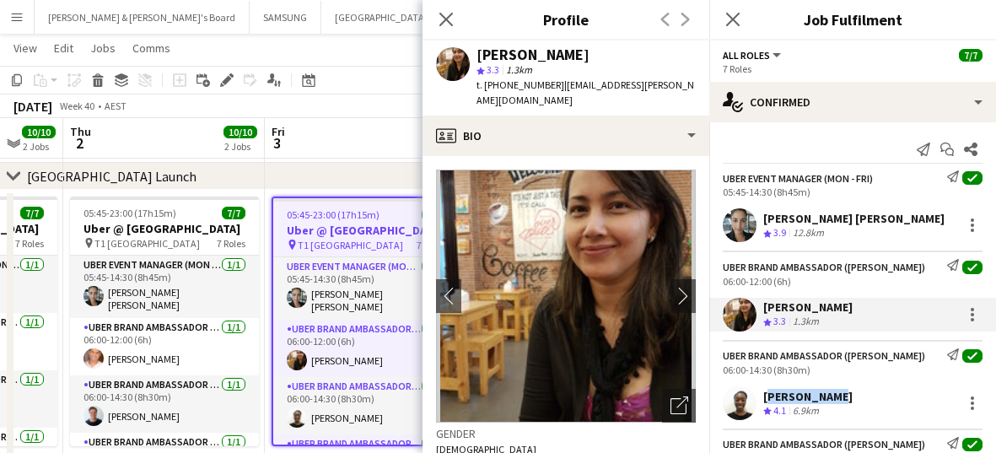
drag, startPoint x: 825, startPoint y: 397, endPoint x: 764, endPoint y: 397, distance: 60.7
click at [593, 397] on div "[PERSON_NAME] Crew rating 4.1 6.9km" at bounding box center [853, 403] width 287 height 34
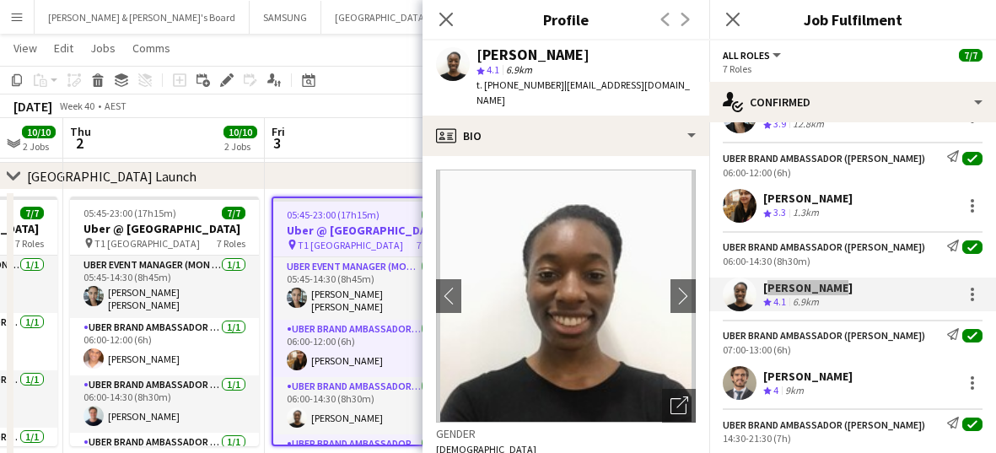
scroll to position [211, 0]
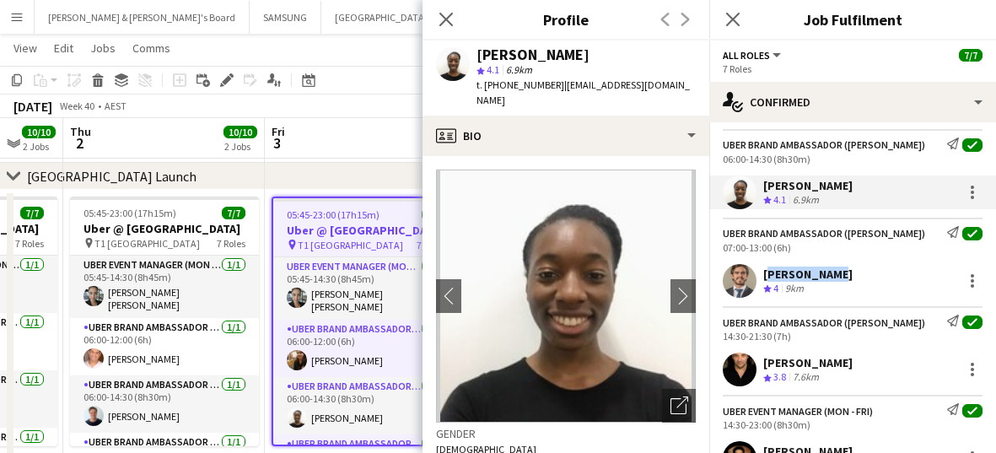
drag, startPoint x: 838, startPoint y: 267, endPoint x: 763, endPoint y: 273, distance: 75.3
click at [593, 273] on div "[PERSON_NAME] Crew rating 4 9km" at bounding box center [853, 281] width 287 height 34
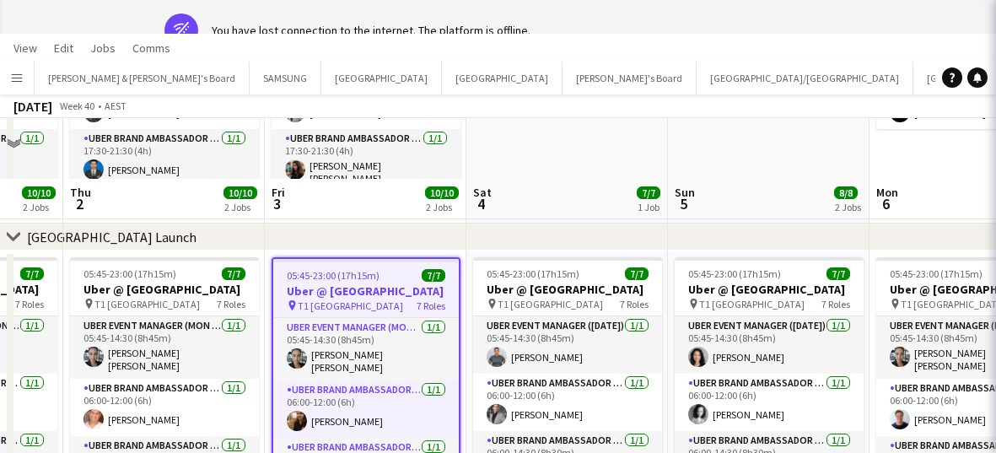
scroll to position [0, 0]
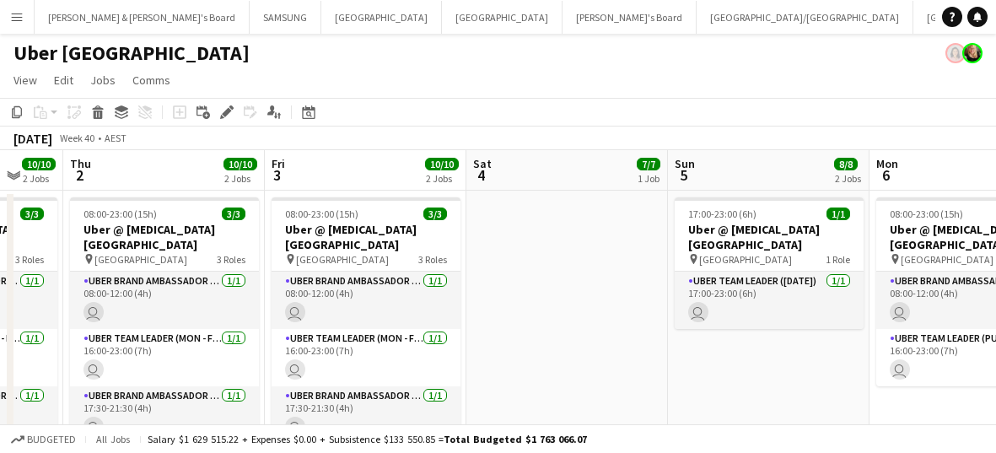
drag, startPoint x: 888, startPoint y: 362, endPoint x: 766, endPoint y: 363, distance: 122.3
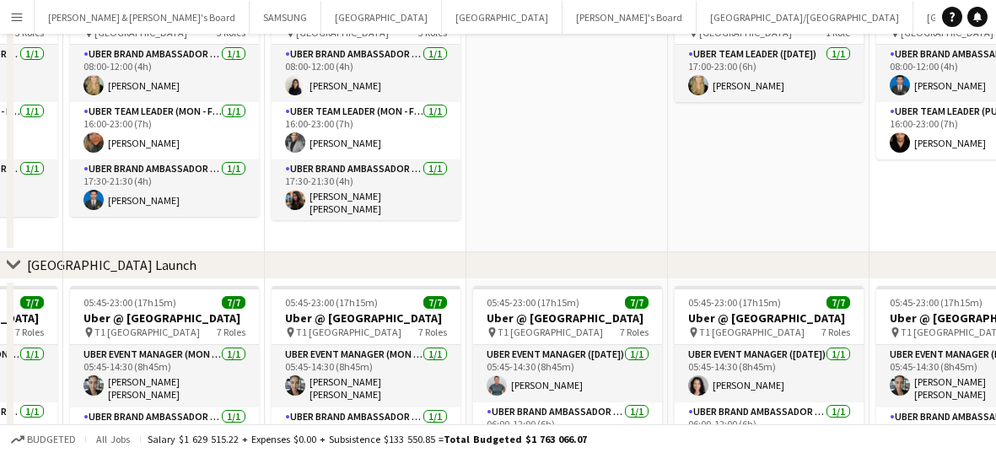
scroll to position [370, 0]
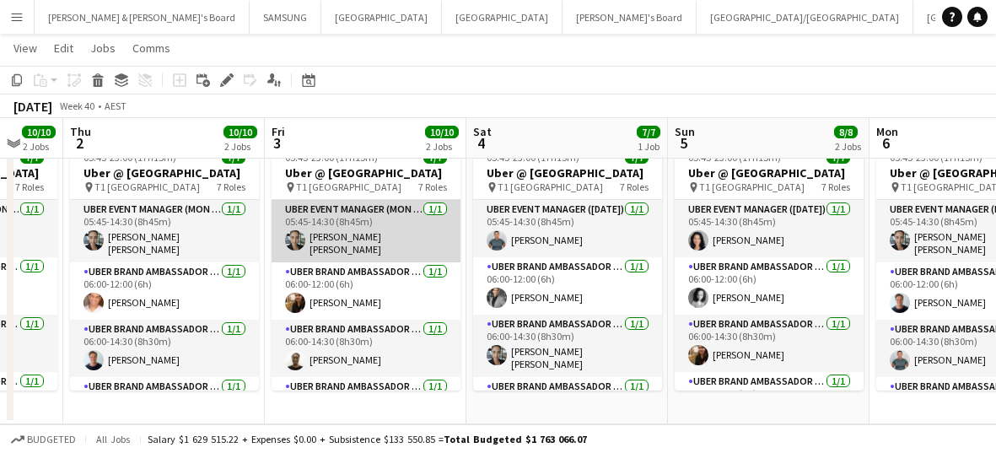
click at [364, 262] on app-card-role "UBER Event Manager (Mon - Fri) [DATE] 05:45-14:30 (8h45m) [PERSON_NAME] [PERSON…" at bounding box center [366, 231] width 189 height 62
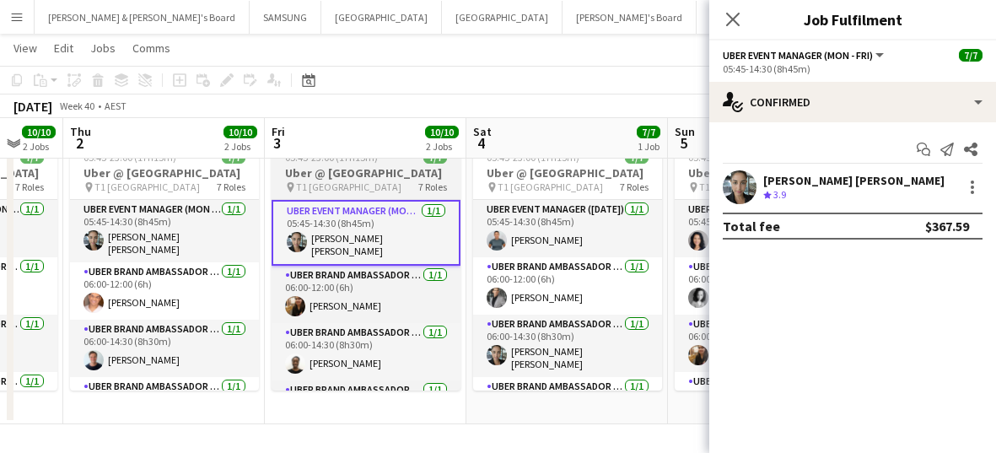
click at [391, 181] on h3 "Uber @ [GEOGRAPHIC_DATA]" at bounding box center [366, 172] width 189 height 15
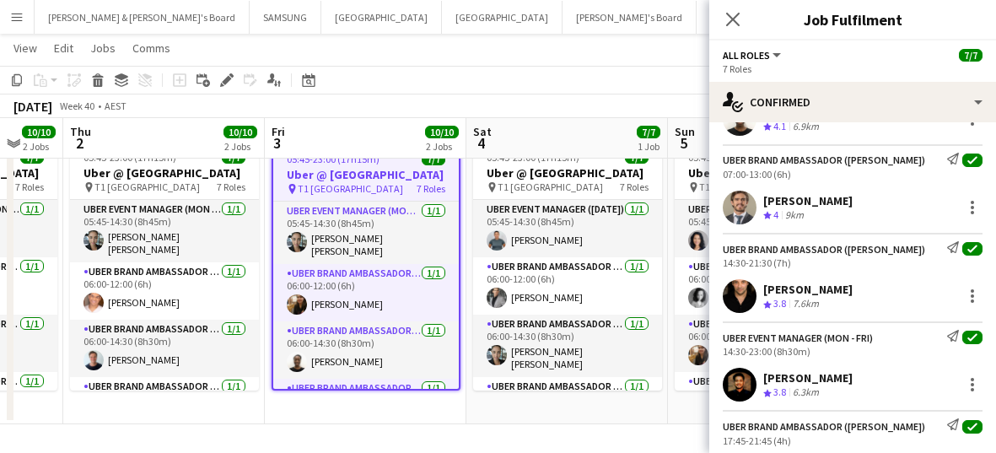
scroll to position [316, 0]
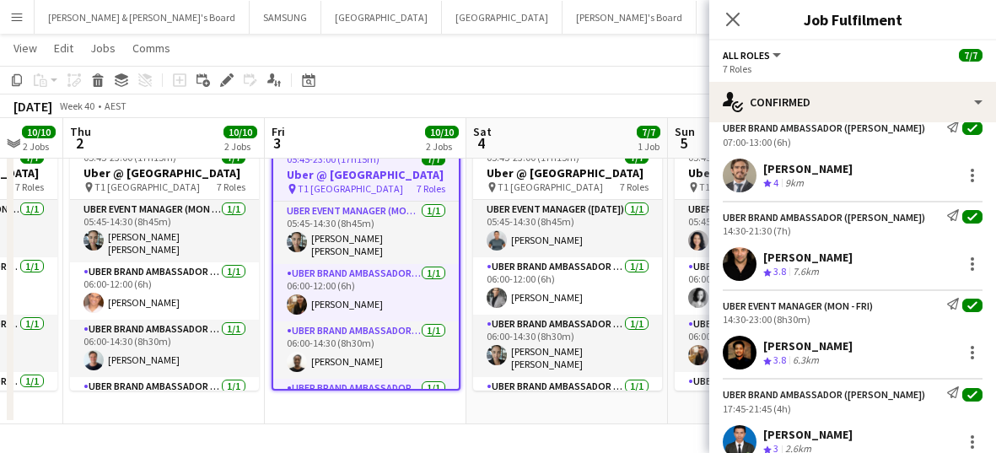
drag, startPoint x: 889, startPoint y: 260, endPoint x: 764, endPoint y: 256, distance: 125.8
click at [593, 256] on div "[PERSON_NAME] Crew rating 3.8 7.6km" at bounding box center [853, 264] width 287 height 34
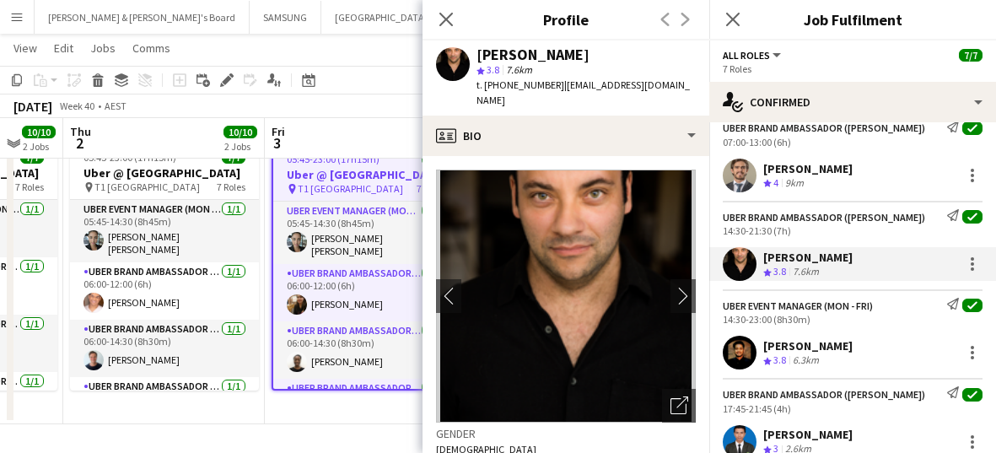
drag, startPoint x: 859, startPoint y: 345, endPoint x: 762, endPoint y: 335, distance: 97.6
click at [593, 336] on div "[PERSON_NAME] Crew rating 3.8 6.3km" at bounding box center [853, 353] width 287 height 34
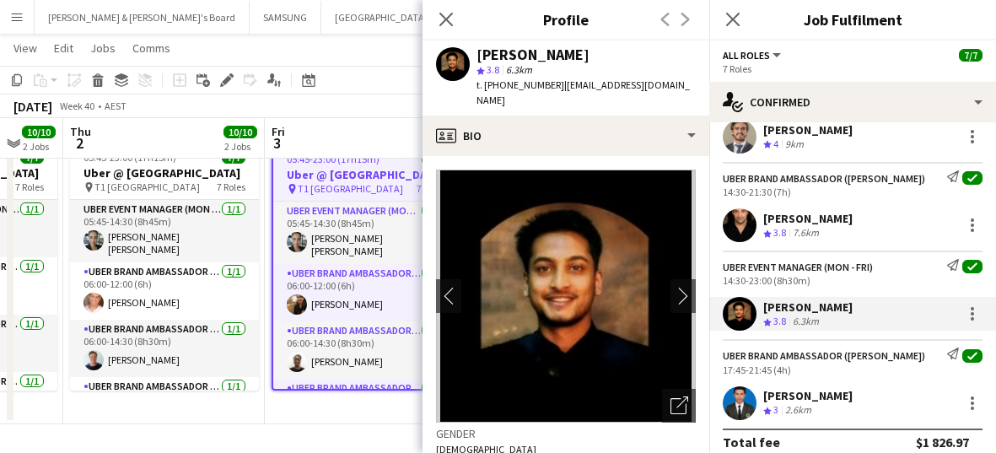
scroll to position [370, 0]
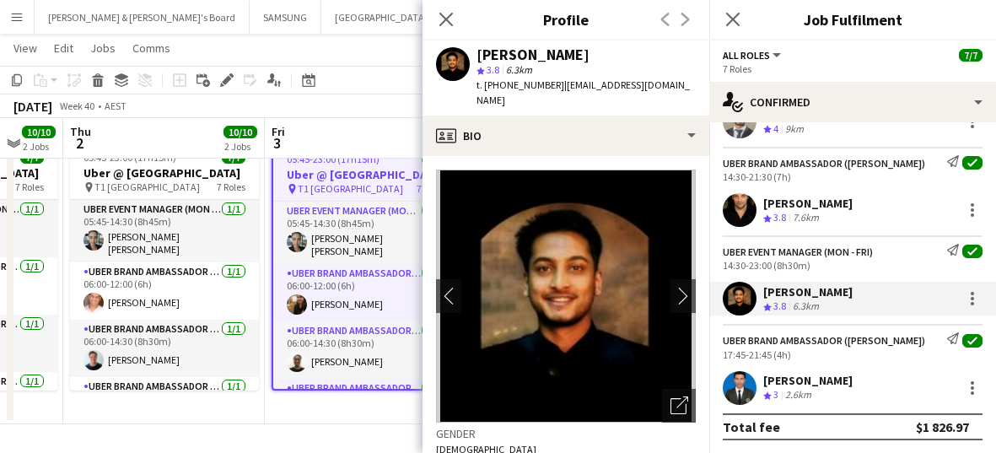
drag, startPoint x: 866, startPoint y: 375, endPoint x: 763, endPoint y: 377, distance: 103.0
click at [593, 377] on div "[PERSON_NAME] Crew rating 3 2.6km" at bounding box center [853, 388] width 287 height 34
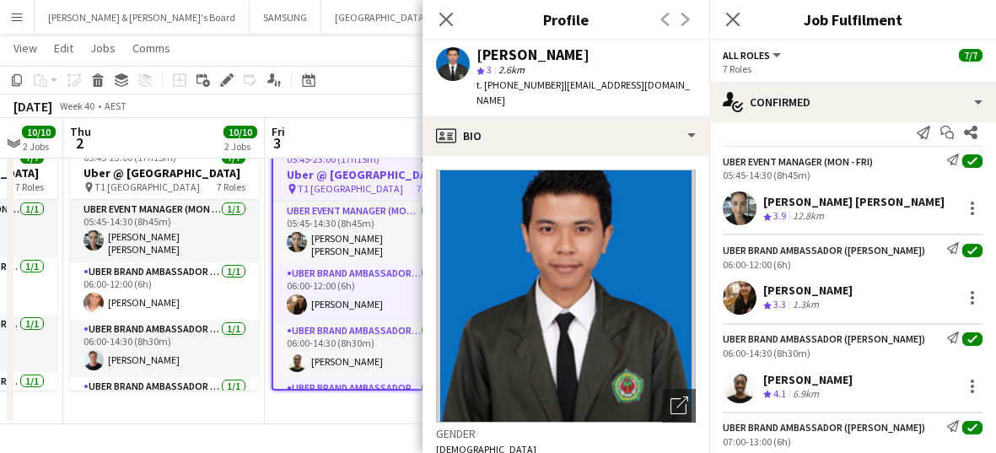
scroll to position [0, 0]
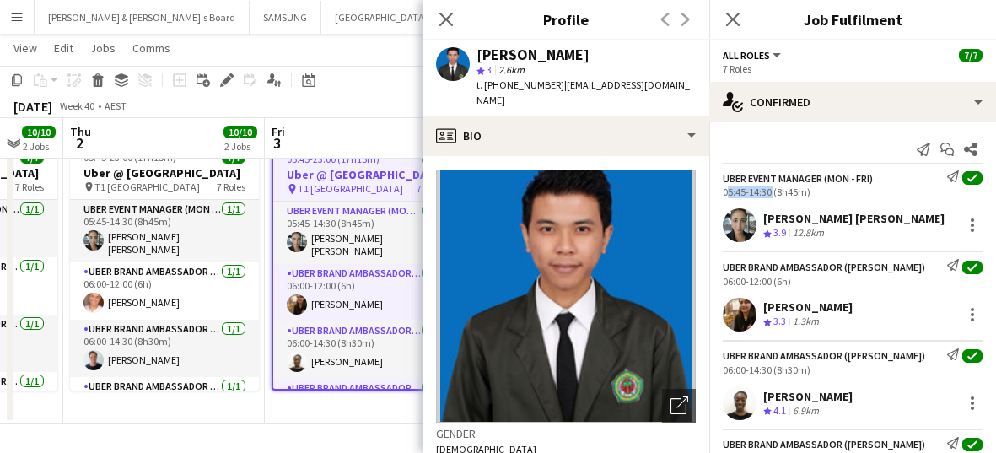
drag, startPoint x: 771, startPoint y: 192, endPoint x: 722, endPoint y: 195, distance: 49.0
click at [593, 195] on div "UBER Event Manager (Mon - Fri) Send notification check 05:45-14:30 (8h45m)" at bounding box center [853, 184] width 287 height 28
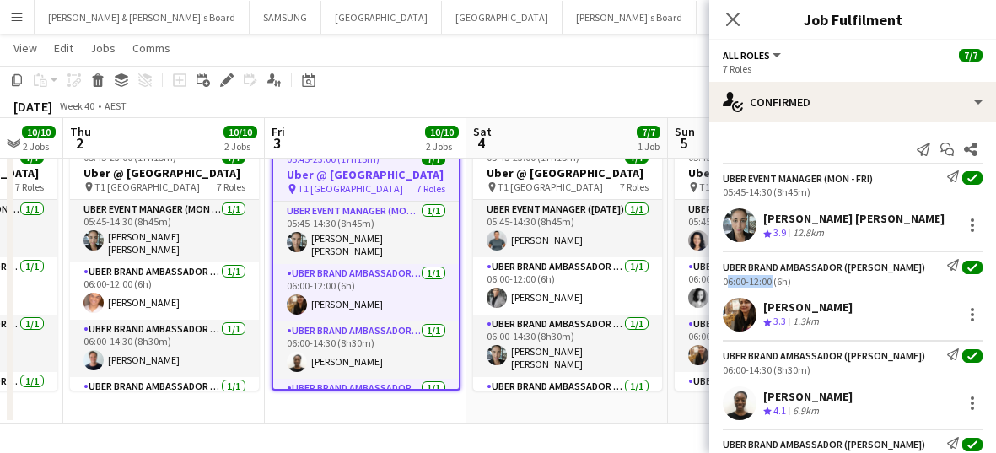
drag, startPoint x: 770, startPoint y: 278, endPoint x: 721, endPoint y: 274, distance: 49.9
click at [593, 274] on div "UBER Brand Ambassador ([PERSON_NAME]) Send notification check 06:00-12:00 (6h)" at bounding box center [853, 273] width 287 height 28
drag, startPoint x: 769, startPoint y: 370, endPoint x: 721, endPoint y: 371, distance: 48.9
click at [593, 371] on div "UBER Brand Ambassador ([PERSON_NAME]) Send notification check 06:00-14:30 (8h30…" at bounding box center [853, 362] width 287 height 28
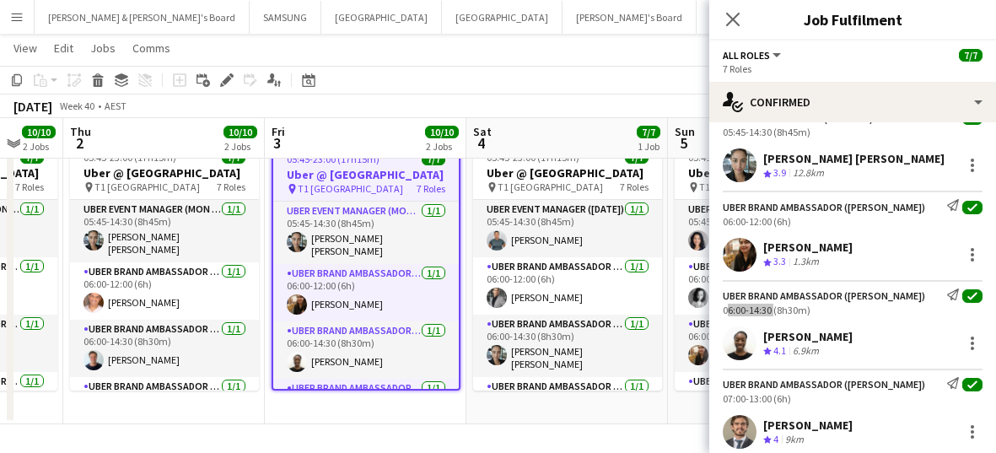
scroll to position [105, 0]
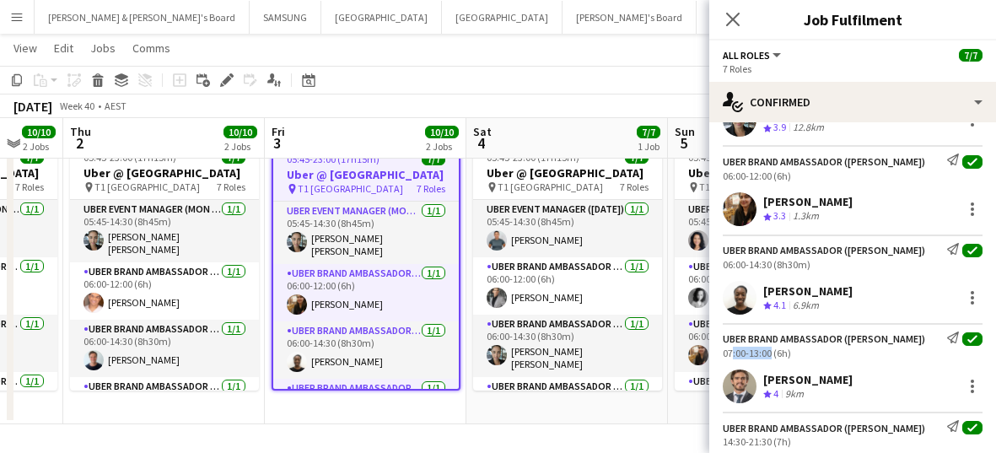
drag, startPoint x: 769, startPoint y: 349, endPoint x: 734, endPoint y: 359, distance: 36.0
click at [593, 359] on div "UBER Brand Ambassador ([PERSON_NAME]) Send notification check 07:00-13:00 (6h) …" at bounding box center [853, 363] width 287 height 80
click at [593, 349] on div "07:00-13:00 (6h)" at bounding box center [853, 353] width 260 height 13
drag, startPoint x: 771, startPoint y: 350, endPoint x: 715, endPoint y: 347, distance: 55.8
click at [593, 347] on div "UBER Brand Ambassador ([PERSON_NAME]) Send notification check 07:00-13:00 (6h)" at bounding box center [853, 346] width 287 height 28
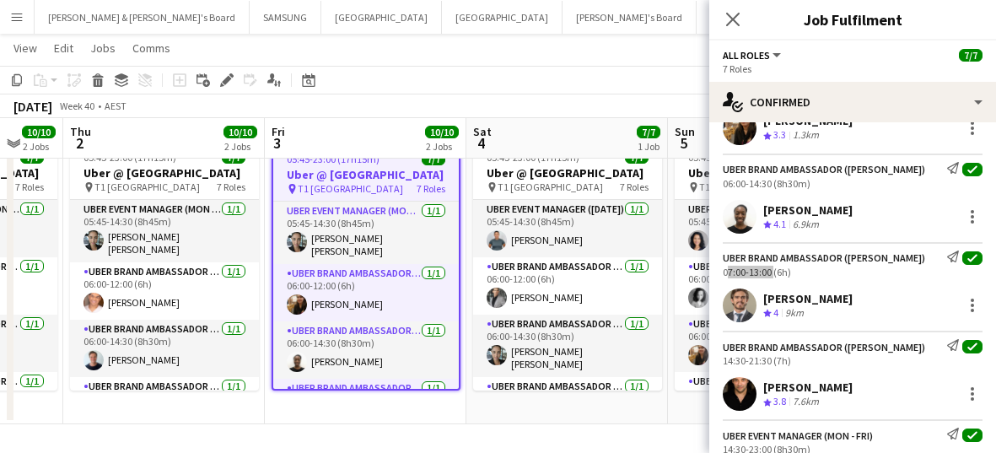
scroll to position [316, 0]
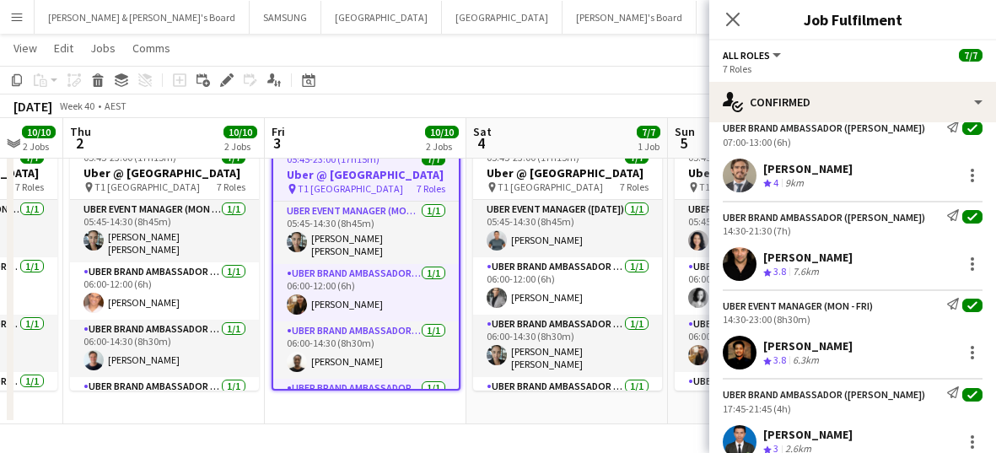
click at [593, 230] on div "14:30-21:30 (7h)" at bounding box center [853, 230] width 260 height 13
drag, startPoint x: 772, startPoint y: 229, endPoint x: 723, endPoint y: 234, distance: 49.1
click at [593, 234] on div "14:30-21:30 (7h)" at bounding box center [853, 230] width 260 height 13
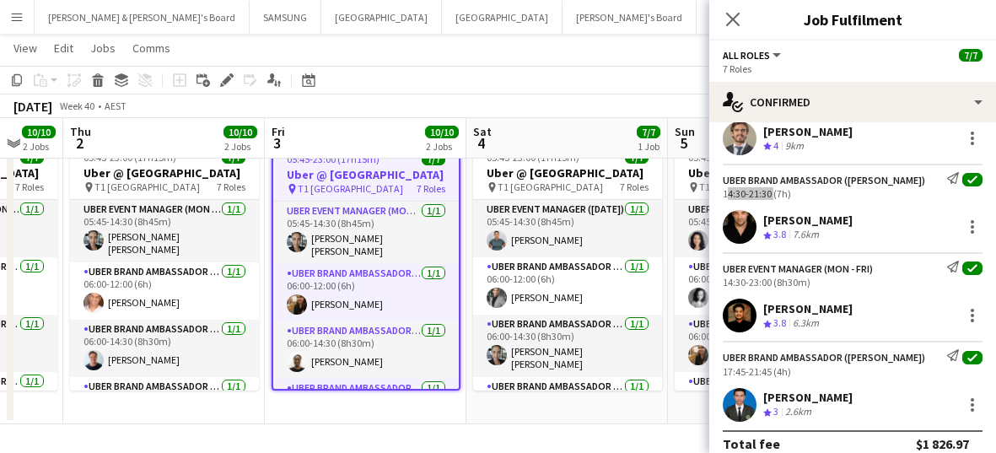
scroll to position [370, 0]
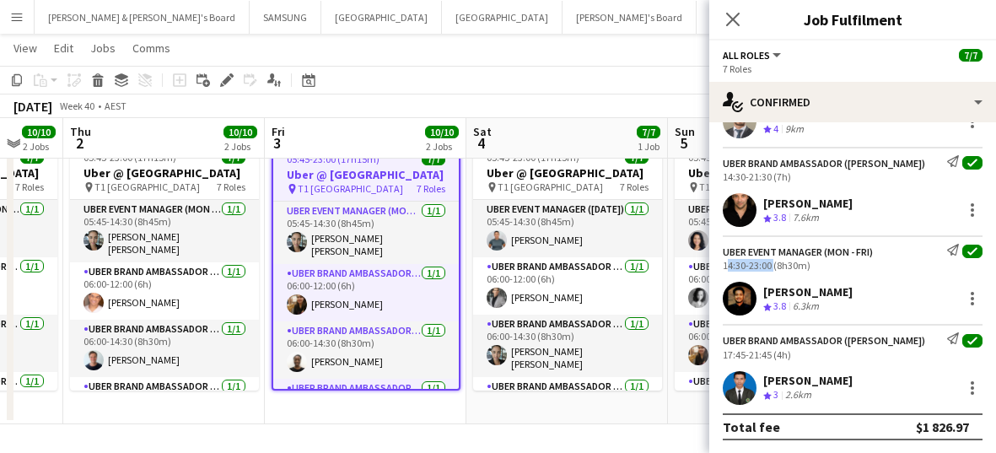
drag, startPoint x: 770, startPoint y: 262, endPoint x: 721, endPoint y: 264, distance: 49.0
click at [593, 264] on div "UBER Event Manager (Mon - Fri) Send notification check 14:30-23:00 (8h30m)" at bounding box center [853, 258] width 287 height 28
drag, startPoint x: 769, startPoint y: 352, endPoint x: 715, endPoint y: 349, distance: 54.1
click at [593, 349] on div "UBER Brand Ambassador ([PERSON_NAME]) Send notification check 17:45-21:45 (4h)" at bounding box center [853, 346] width 287 height 28
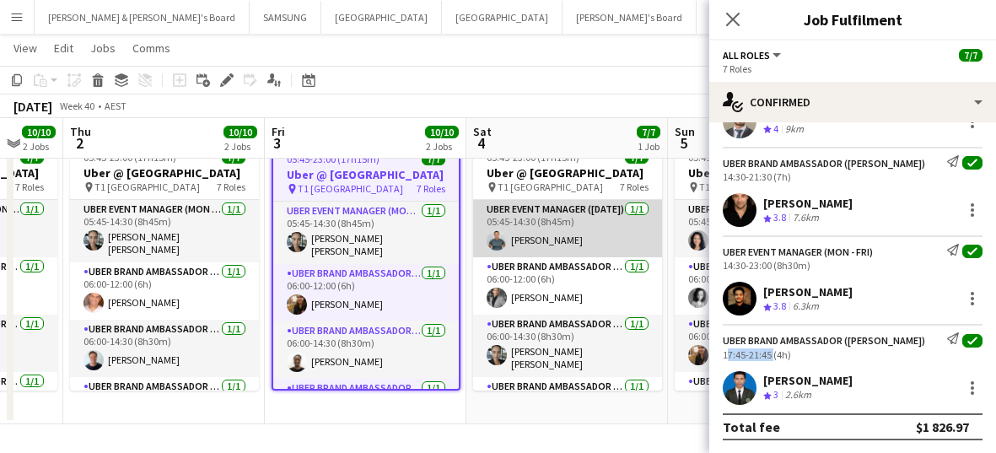
click at [565, 229] on app-card-role "UBER Event Manager ([DATE]) [DATE] 05:45-14:30 (8h45m) [PERSON_NAME]" at bounding box center [567, 228] width 189 height 57
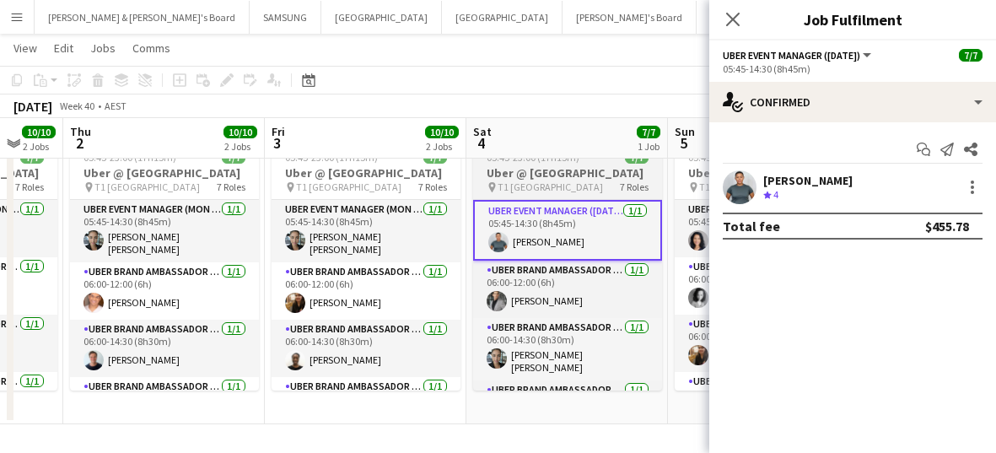
click at [549, 181] on h3 "Uber @ [GEOGRAPHIC_DATA]" at bounding box center [567, 172] width 189 height 15
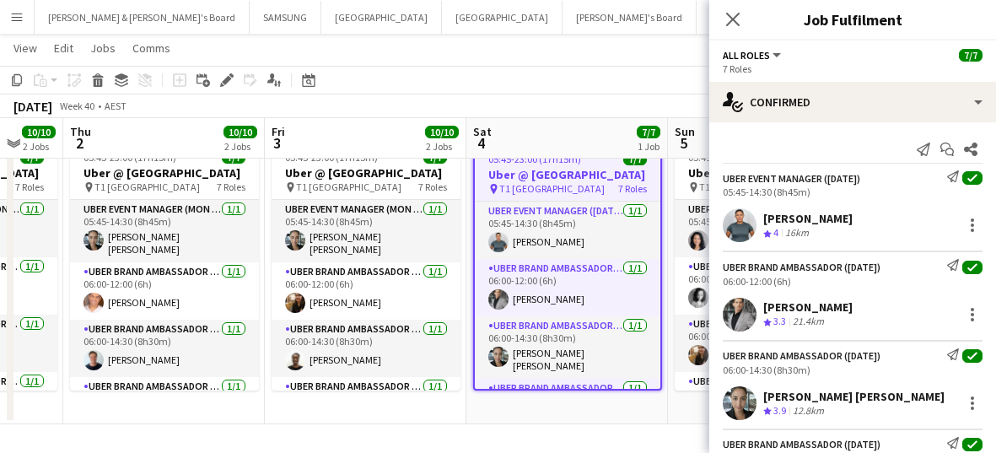
drag, startPoint x: 851, startPoint y: 219, endPoint x: 767, endPoint y: 219, distance: 84.4
click at [593, 219] on div "[PERSON_NAME] Crew rating 4 16km" at bounding box center [853, 225] width 287 height 34
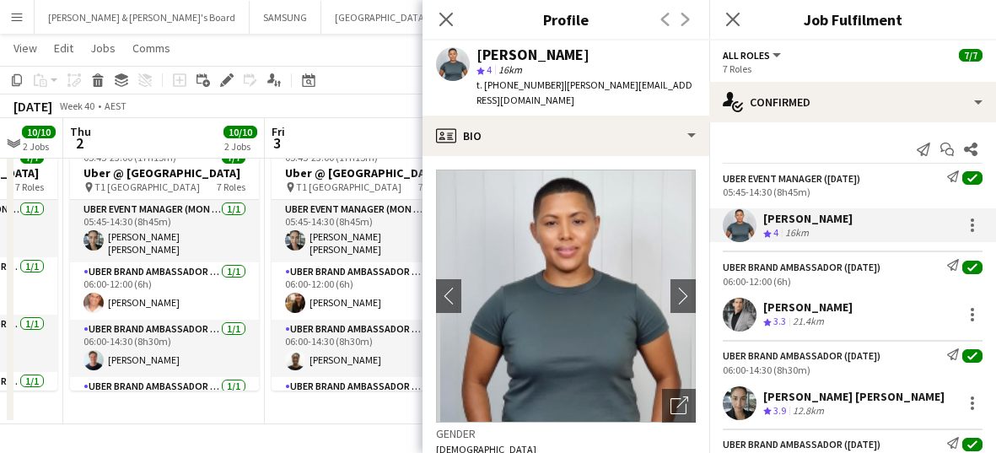
drag, startPoint x: 857, startPoint y: 305, endPoint x: 765, endPoint y: 307, distance: 92.0
click at [593, 307] on div "[PERSON_NAME] Crew rating 3.3 21.4km" at bounding box center [853, 315] width 287 height 34
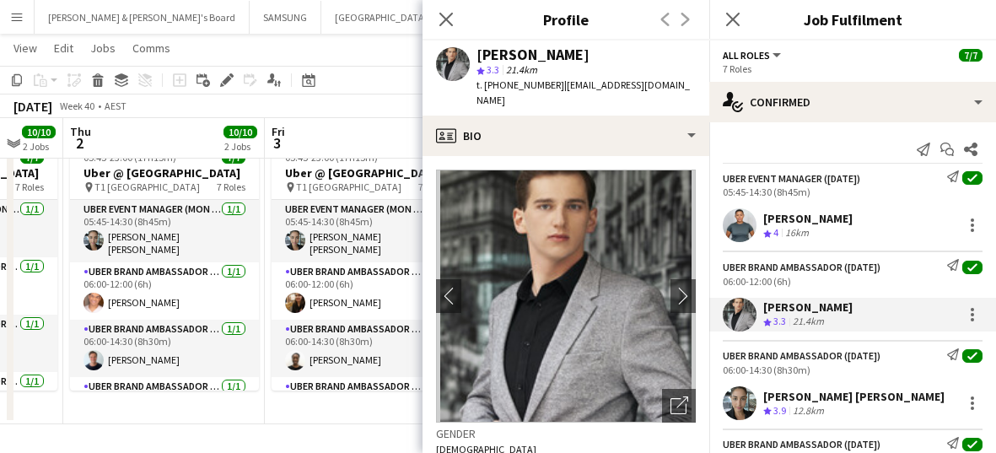
drag, startPoint x: 936, startPoint y: 393, endPoint x: 765, endPoint y: 397, distance: 170.5
click at [593, 397] on div "[PERSON_NAME] [PERSON_NAME] Crew rating 3.9 12.8km" at bounding box center [853, 403] width 287 height 34
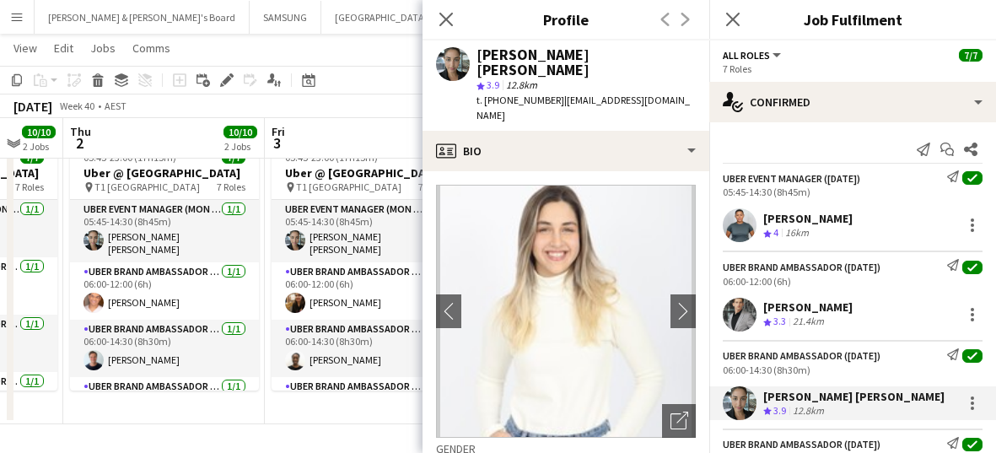
scroll to position [105, 0]
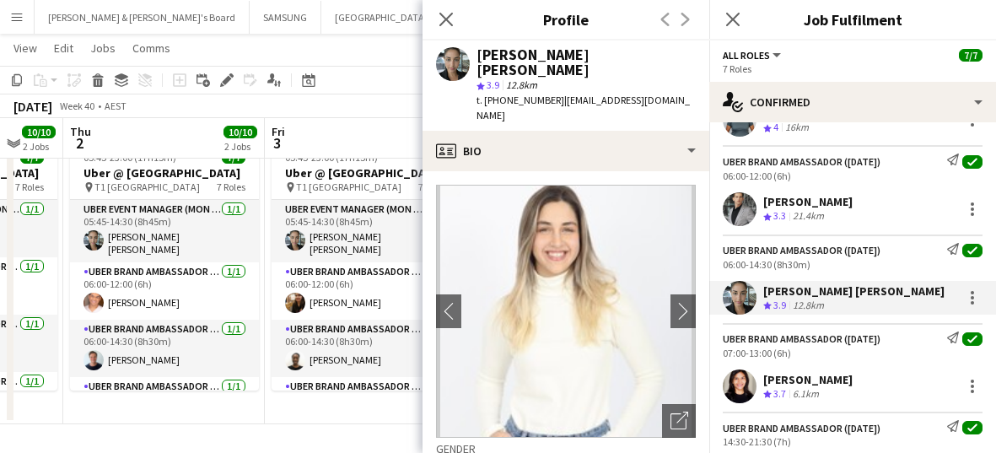
drag, startPoint x: 825, startPoint y: 381, endPoint x: 763, endPoint y: 379, distance: 62.5
click at [593, 379] on div "[PERSON_NAME] Crew rating 3.7 6.1km" at bounding box center [853, 387] width 287 height 34
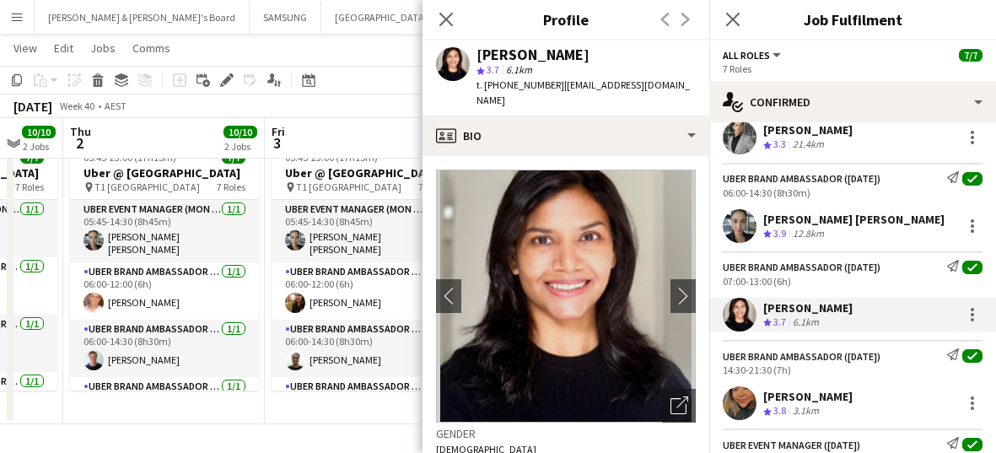
scroll to position [211, 0]
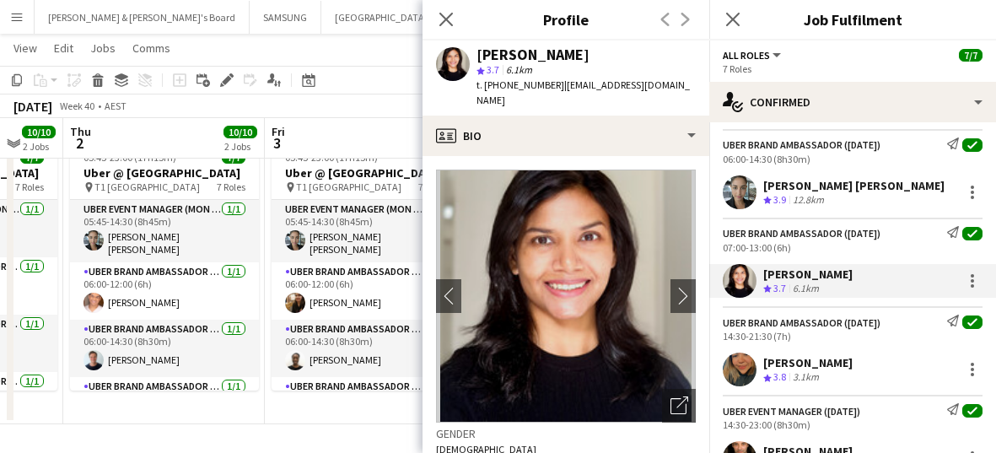
drag, startPoint x: 915, startPoint y: 362, endPoint x: 762, endPoint y: 364, distance: 153.6
click at [593, 364] on div "[PERSON_NAME] Crew rating 3.8 3.1km" at bounding box center [853, 370] width 287 height 34
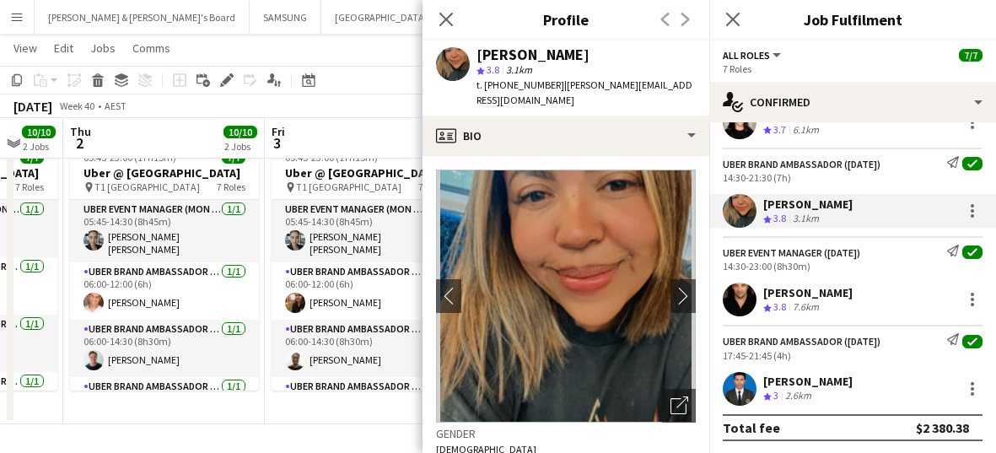
scroll to position [370, 0]
drag, startPoint x: 888, startPoint y: 288, endPoint x: 761, endPoint y: 289, distance: 126.6
click at [593, 289] on div "[PERSON_NAME] Crew rating 3.8 7.6km" at bounding box center [853, 299] width 287 height 34
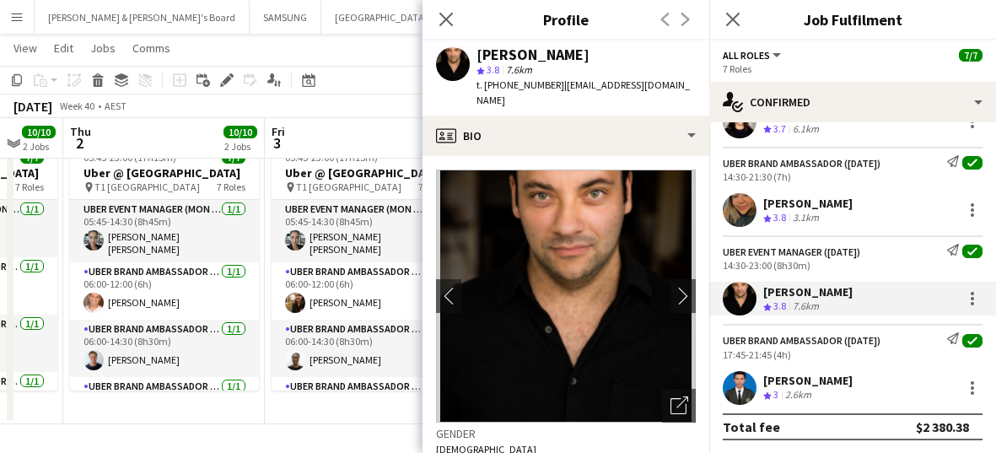
drag, startPoint x: 856, startPoint y: 374, endPoint x: 764, endPoint y: 373, distance: 92.0
click at [593, 373] on div "[PERSON_NAME] Crew rating 3 2.6km" at bounding box center [853, 388] width 287 height 34
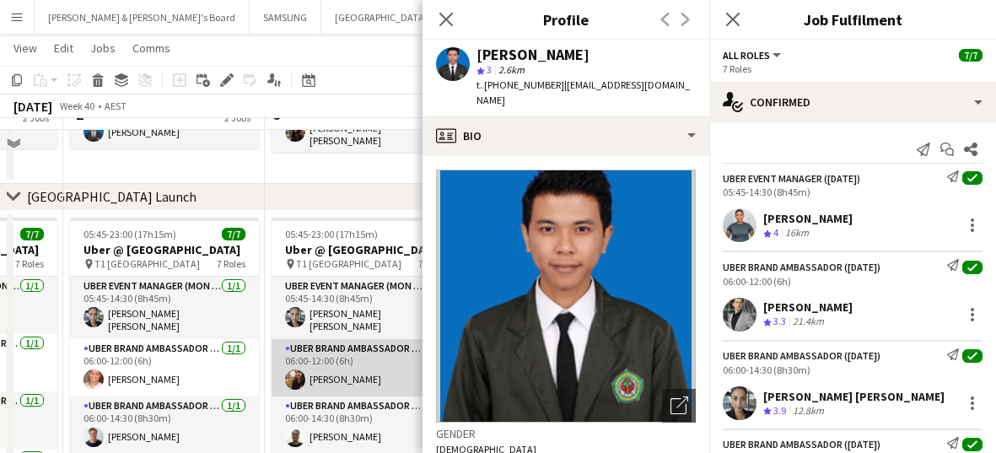
scroll to position [265, 0]
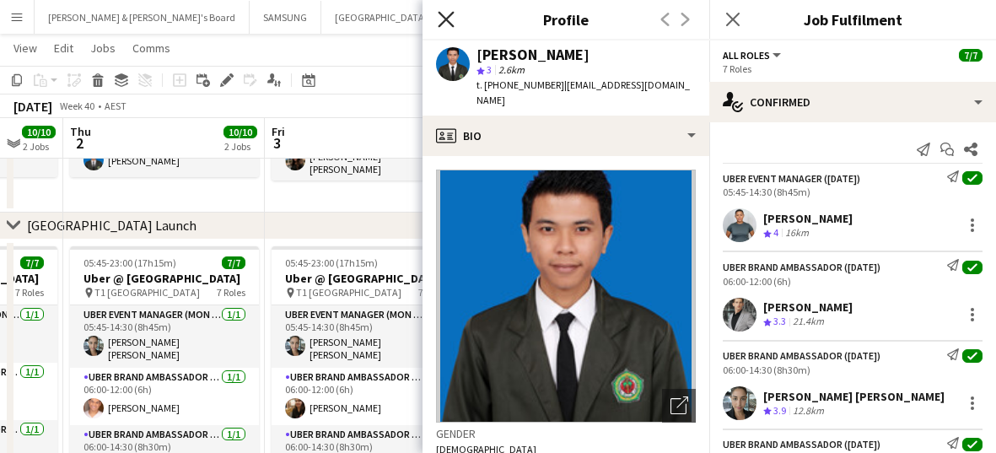
click at [441, 19] on icon "Close pop-in" at bounding box center [446, 19] width 16 height 16
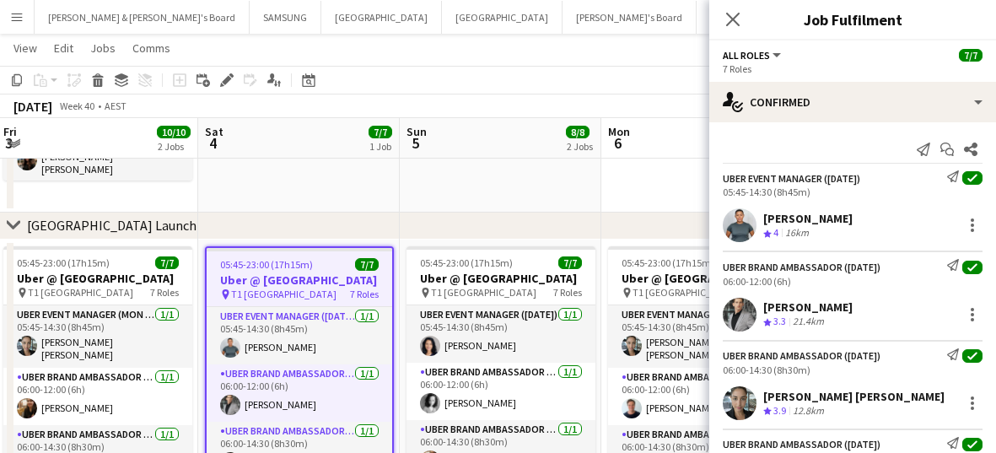
scroll to position [0, 611]
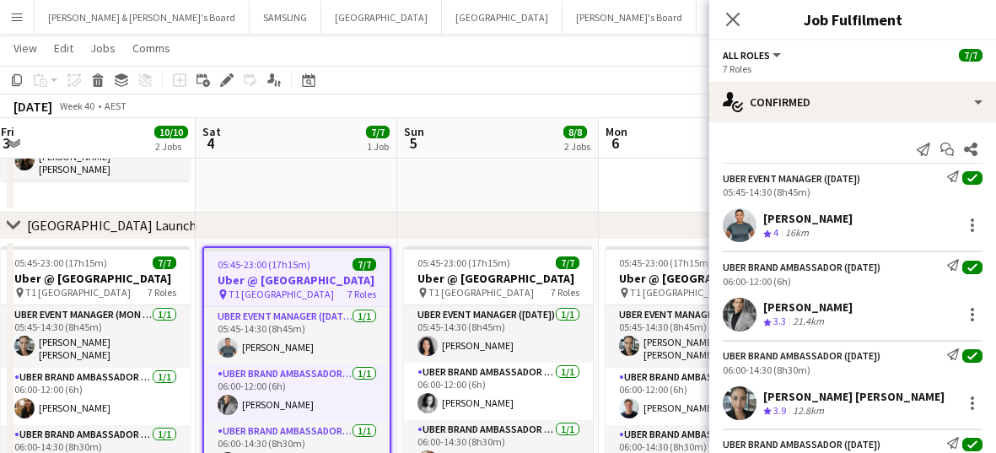
drag, startPoint x: 496, startPoint y: 300, endPoint x: 225, endPoint y: 302, distance: 270.8
click at [225, 302] on app-calendar-viewport "Tue 30 9/9 2 Jobs Wed 1 10/10 2 Jobs Thu 2 10/10 2 Jobs Fri 3 10/10 2 Jobs Sat …" at bounding box center [498, 165] width 996 height 729
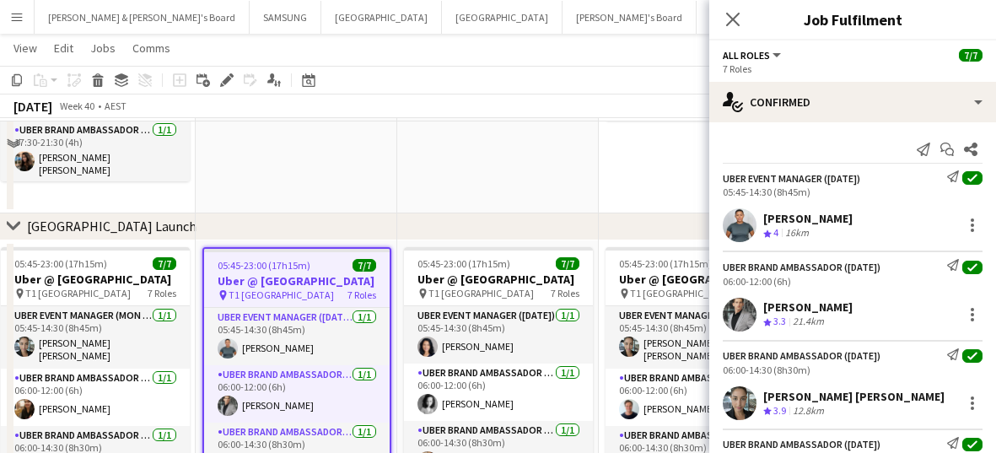
scroll to position [265, 0]
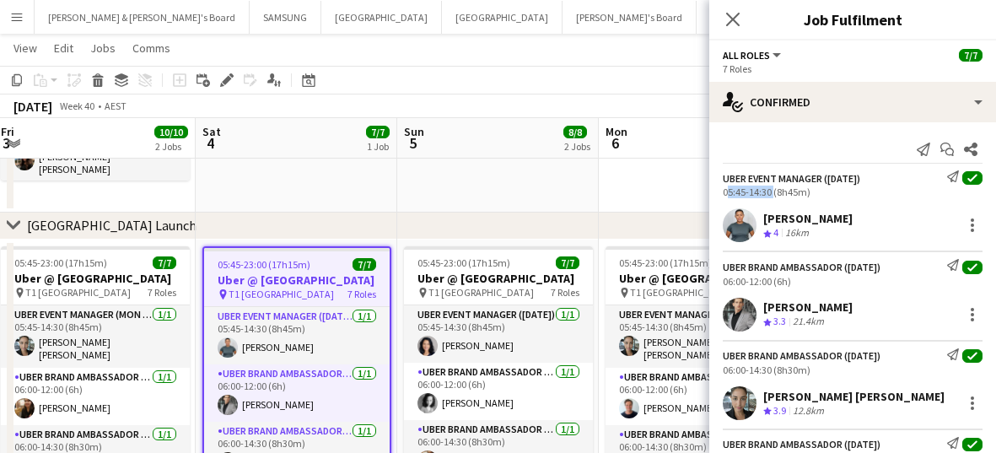
drag, startPoint x: 770, startPoint y: 186, endPoint x: 717, endPoint y: 191, distance: 53.3
click at [593, 191] on div "UBER Event Manager ([DATE]) Send notification check 05:45-14:30 (8h45m)" at bounding box center [853, 184] width 287 height 28
drag, startPoint x: 771, startPoint y: 278, endPoint x: 722, endPoint y: 280, distance: 49.0
click at [593, 280] on div "UBER Brand Ambassador ([DATE]) Send notification check 06:00-12:00 (6h)" at bounding box center [853, 273] width 287 height 28
drag, startPoint x: 769, startPoint y: 368, endPoint x: 715, endPoint y: 372, distance: 54.2
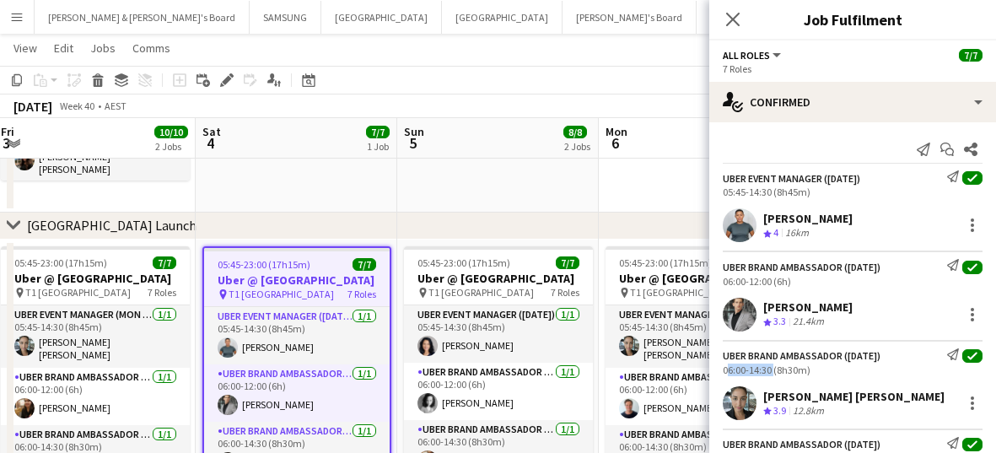
click at [593, 372] on div "UBER Brand Ambassador ([DATE]) Send notification check 06:00-14:30 (8h30m)" at bounding box center [853, 362] width 287 height 28
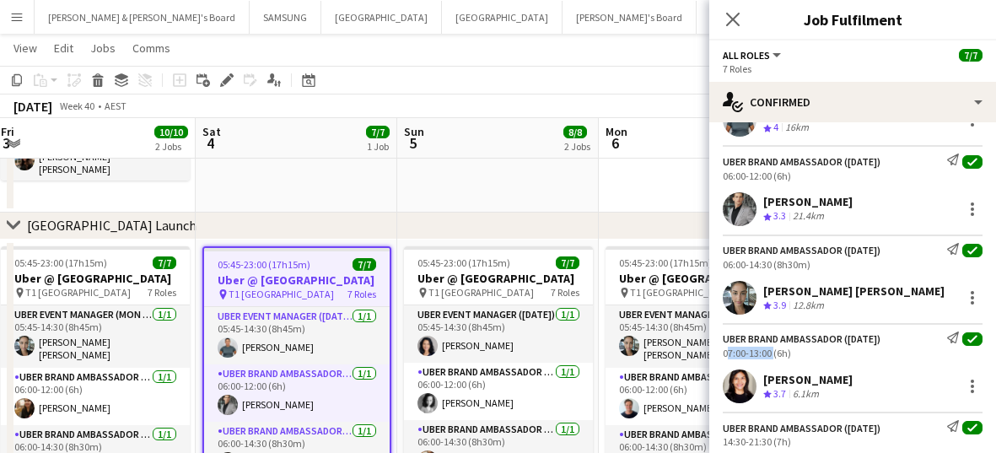
drag, startPoint x: 770, startPoint y: 352, endPoint x: 722, endPoint y: 359, distance: 48.7
click at [593, 359] on div "UBER Brand Ambassador ([DATE]) Send notification check 07:00-13:00 (6h) [PERSON…" at bounding box center [853, 363] width 287 height 80
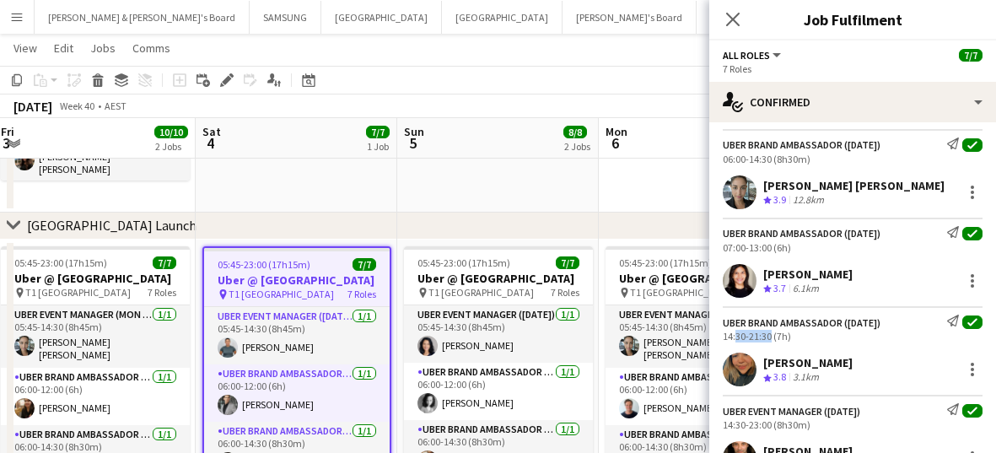
drag, startPoint x: 769, startPoint y: 334, endPoint x: 731, endPoint y: 336, distance: 38.0
click at [593, 336] on div "14:30-21:30 (7h)" at bounding box center [853, 336] width 260 height 13
drag, startPoint x: 769, startPoint y: 337, endPoint x: 721, endPoint y: 336, distance: 48.1
click at [593, 336] on div "UBER Brand Ambassador ([DATE]) Send notification check 14:30-21:30 (7h)" at bounding box center [853, 329] width 287 height 28
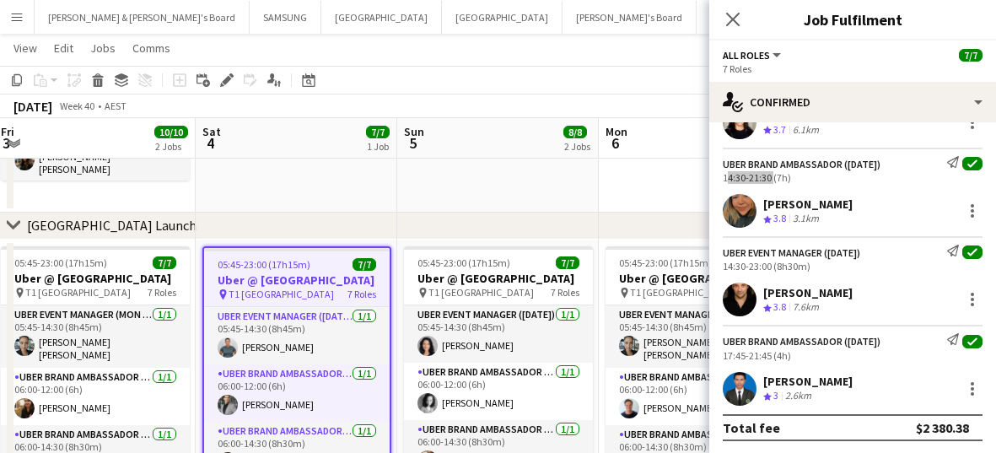
scroll to position [370, 0]
drag, startPoint x: 771, startPoint y: 264, endPoint x: 719, endPoint y: 264, distance: 52.3
click at [593, 264] on div "UBER Event Manager ([DATE]) Send notification check 14:30-23:00 (8h30m)" at bounding box center [853, 258] width 287 height 28
drag, startPoint x: 771, startPoint y: 355, endPoint x: 721, endPoint y: 349, distance: 51.0
click at [593, 349] on div "UBER Brand Ambassador ([DATE]) Send notification check 17:45-21:45 (4h)" at bounding box center [853, 346] width 287 height 28
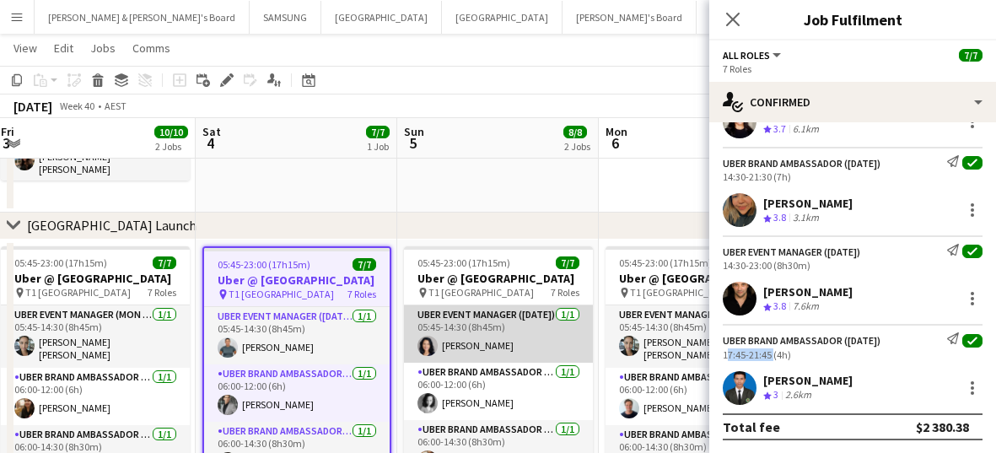
click at [489, 343] on app-card-role "UBER Event Manager ([DATE]) [DATE] 05:45-14:30 (8h45m) [PERSON_NAME]" at bounding box center [498, 333] width 189 height 57
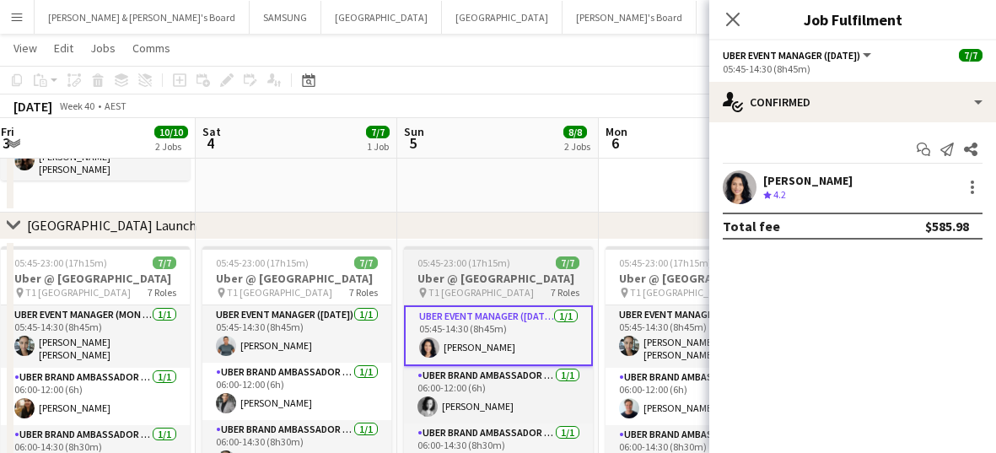
click at [473, 280] on h3 "Uber @ [GEOGRAPHIC_DATA]" at bounding box center [498, 278] width 189 height 15
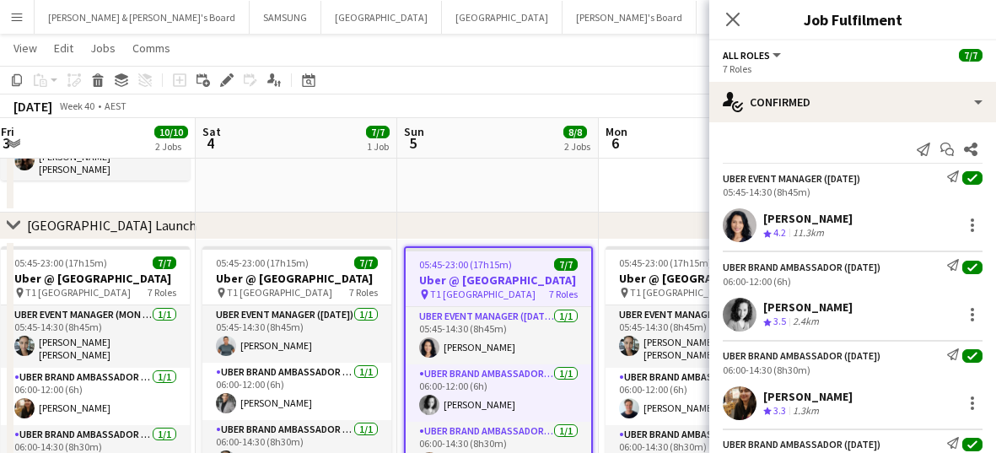
drag, startPoint x: 838, startPoint y: 220, endPoint x: 762, endPoint y: 221, distance: 75.9
click at [593, 221] on div "[PERSON_NAME] Crew rating 4.2 11.3km" at bounding box center [853, 225] width 287 height 34
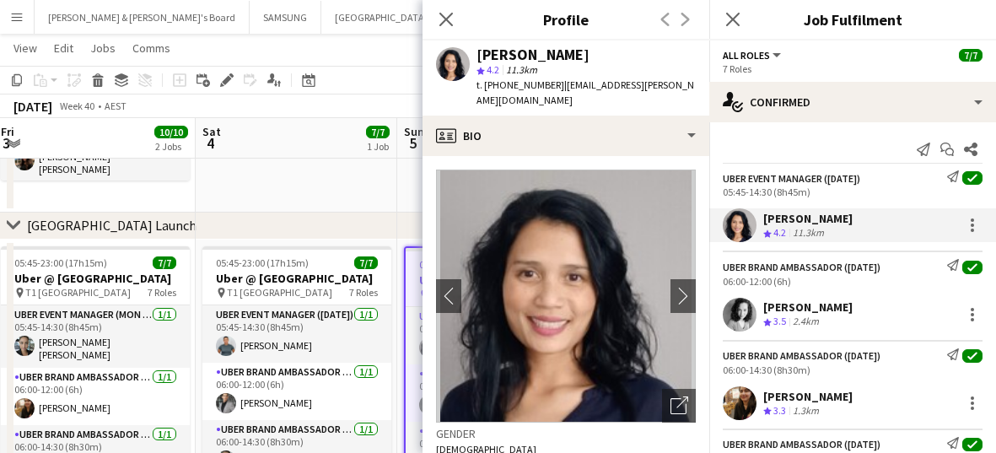
drag, startPoint x: 888, startPoint y: 305, endPoint x: 764, endPoint y: 305, distance: 123.2
click at [593, 305] on div "[PERSON_NAME]" at bounding box center [808, 307] width 89 height 15
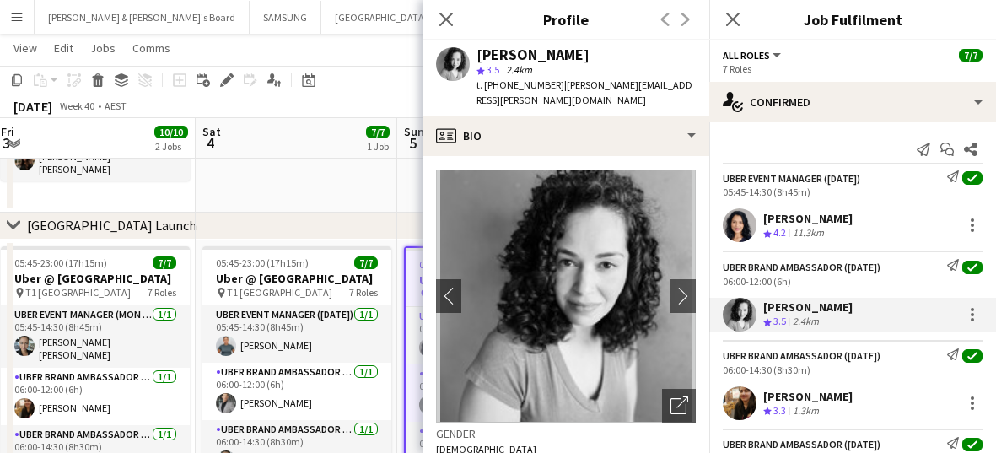
drag, startPoint x: 848, startPoint y: 398, endPoint x: 763, endPoint y: 397, distance: 85.2
click at [593, 397] on div "[PERSON_NAME] Crew rating 3.3 1.3km" at bounding box center [853, 403] width 287 height 34
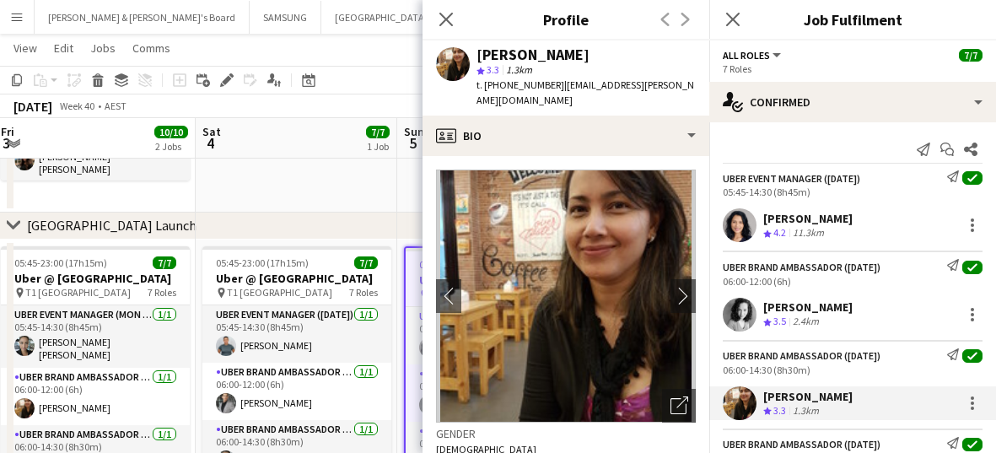
scroll to position [211, 0]
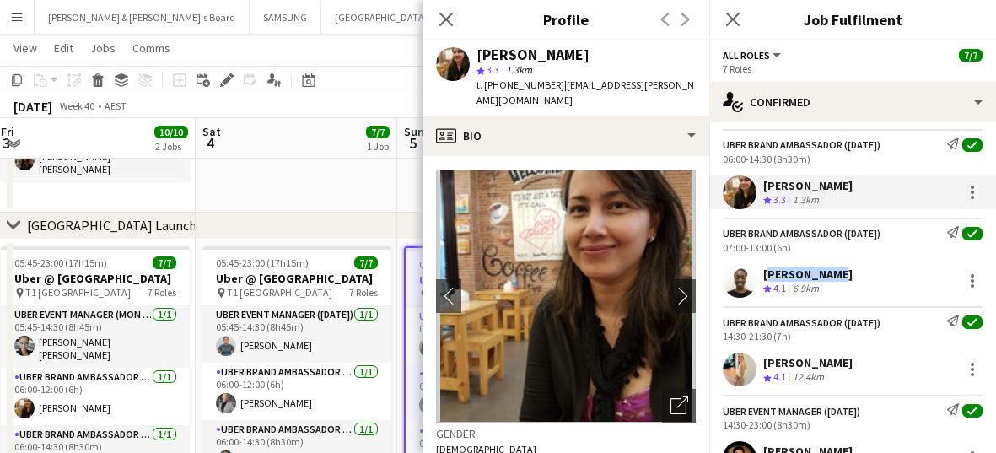
drag, startPoint x: 826, startPoint y: 269, endPoint x: 761, endPoint y: 278, distance: 65.5
click at [593, 278] on div "[PERSON_NAME] Crew rating 4.1 6.9km" at bounding box center [853, 281] width 287 height 34
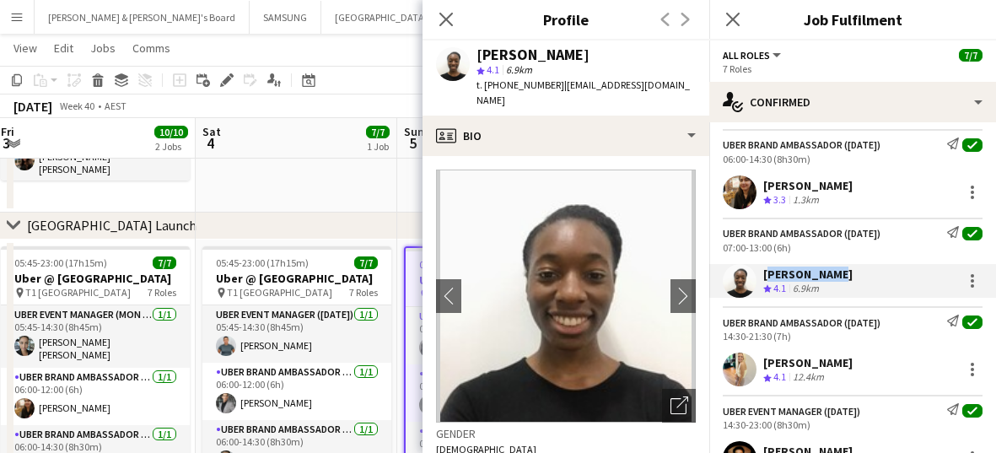
drag, startPoint x: 835, startPoint y: 364, endPoint x: 764, endPoint y: 359, distance: 71.1
click at [593, 359] on div "[PERSON_NAME] Crew rating 4.1 12.4km" at bounding box center [853, 370] width 287 height 34
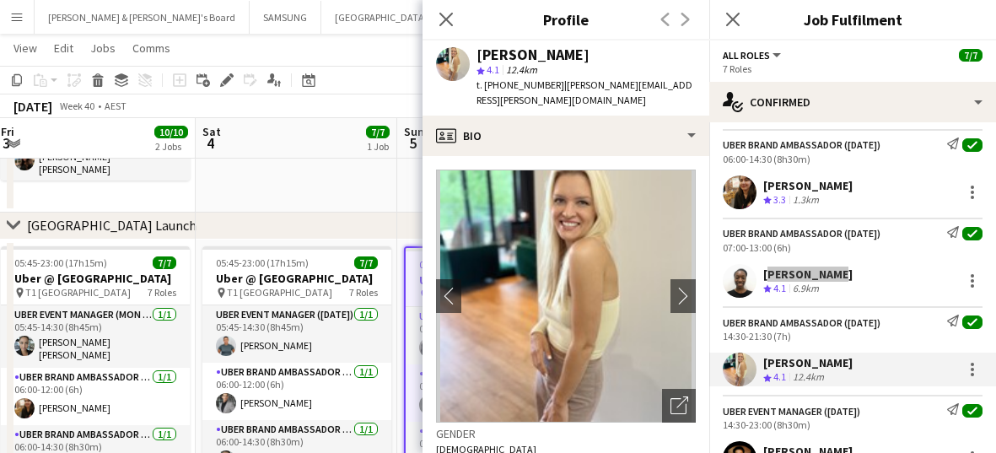
scroll to position [316, 0]
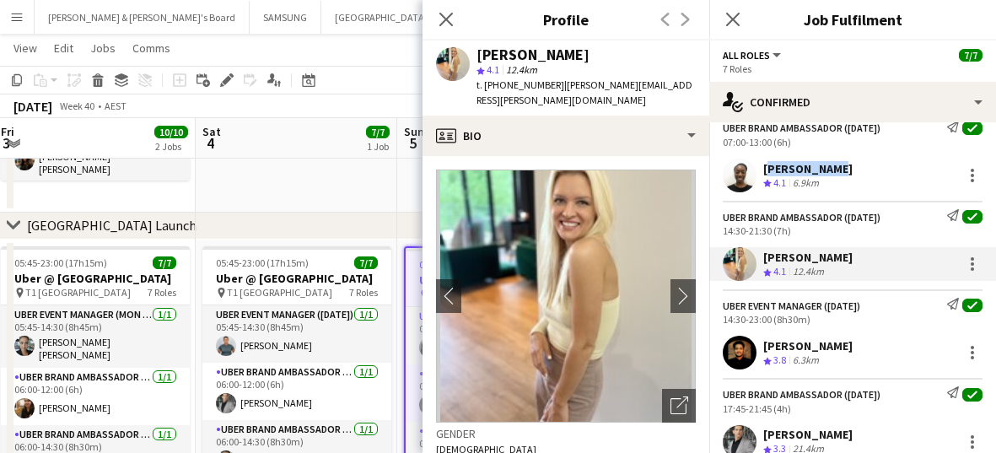
drag, startPoint x: 864, startPoint y: 348, endPoint x: 763, endPoint y: 343, distance: 101.3
click at [593, 343] on div "[PERSON_NAME] Crew rating 3.8 6.3km" at bounding box center [853, 353] width 287 height 34
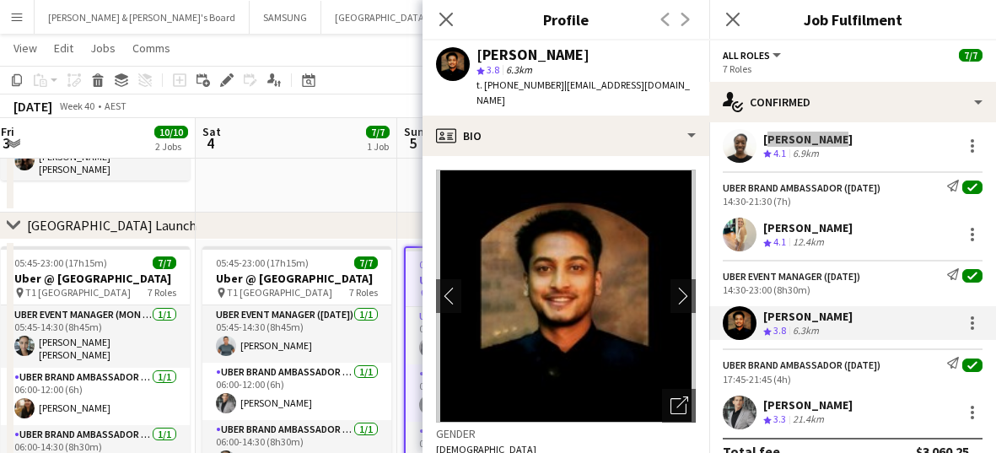
scroll to position [370, 0]
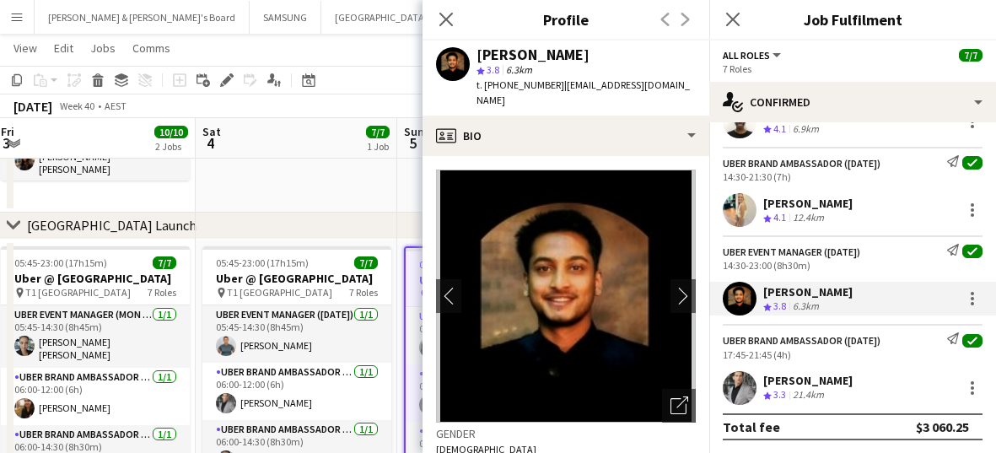
drag, startPoint x: 856, startPoint y: 376, endPoint x: 764, endPoint y: 382, distance: 92.2
click at [593, 382] on div "[PERSON_NAME] Crew rating 3.3 21.4km" at bounding box center [853, 388] width 287 height 34
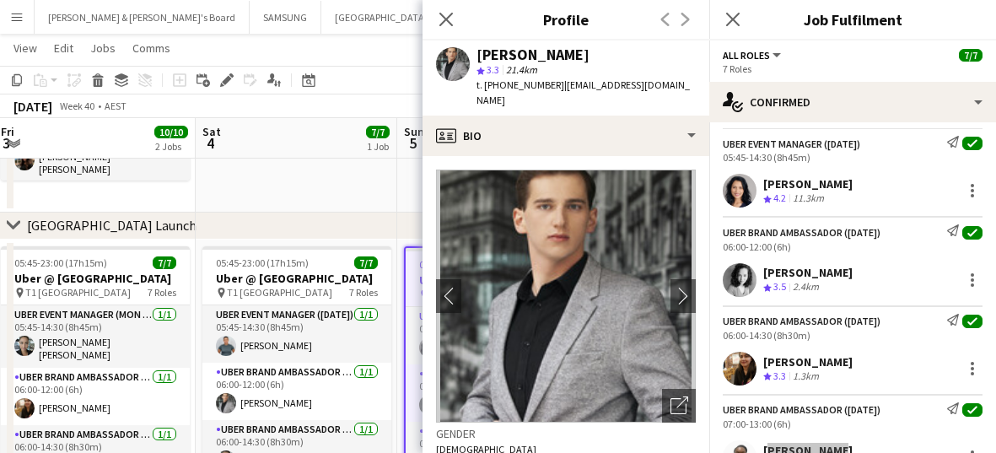
scroll to position [0, 0]
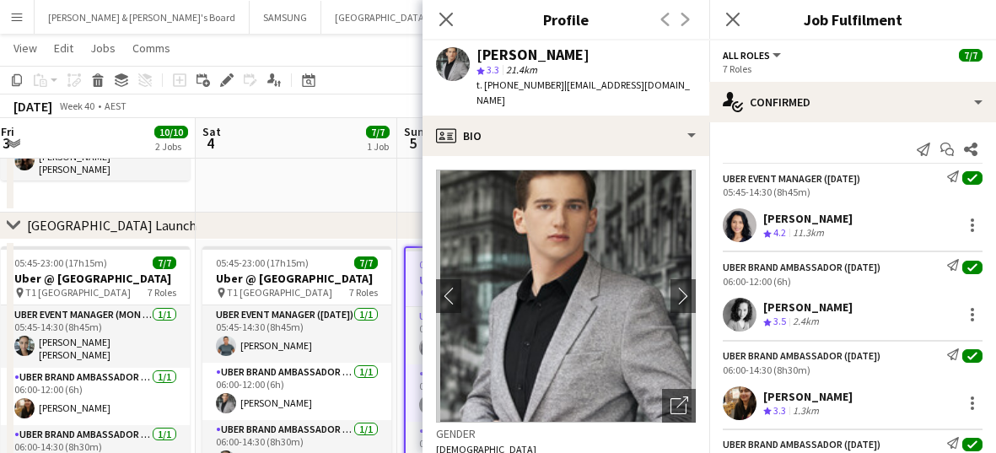
click at [593, 189] on div "05:45-14:30 (8h45m)" at bounding box center [853, 192] width 260 height 13
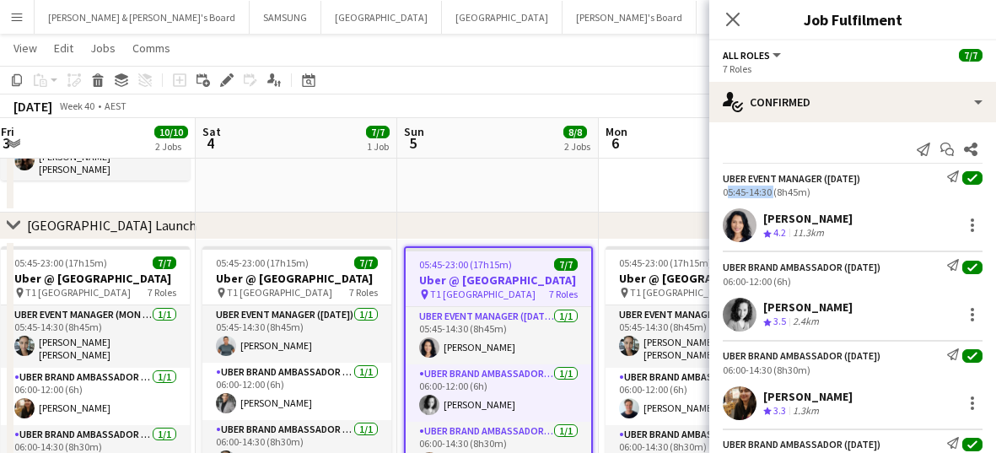
drag, startPoint x: 769, startPoint y: 190, endPoint x: 714, endPoint y: 192, distance: 55.7
click at [593, 192] on div "UBER Event Manager ([DATE]) Send notification check 05:45-14:30 (8h45m)" at bounding box center [853, 184] width 287 height 28
drag, startPoint x: 771, startPoint y: 275, endPoint x: 720, endPoint y: 277, distance: 51.5
click at [593, 277] on div "UBER Brand Ambassador ([DATE]) Send notification check 06:00-12:00 (6h)" at bounding box center [853, 273] width 287 height 28
drag, startPoint x: 770, startPoint y: 371, endPoint x: 718, endPoint y: 364, distance: 52.7
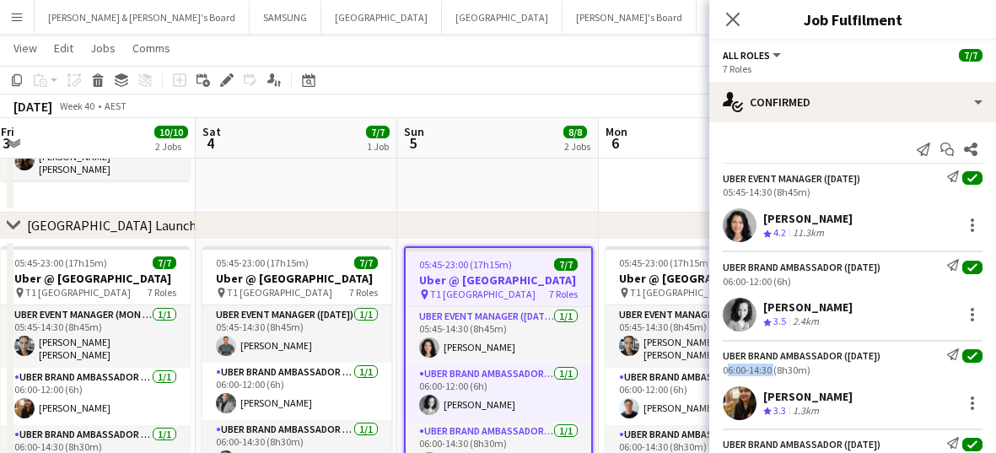
click at [593, 364] on div "UBER Brand Ambassador ([DATE]) Send notification check 06:00-14:30 (8h30m)" at bounding box center [853, 362] width 287 height 28
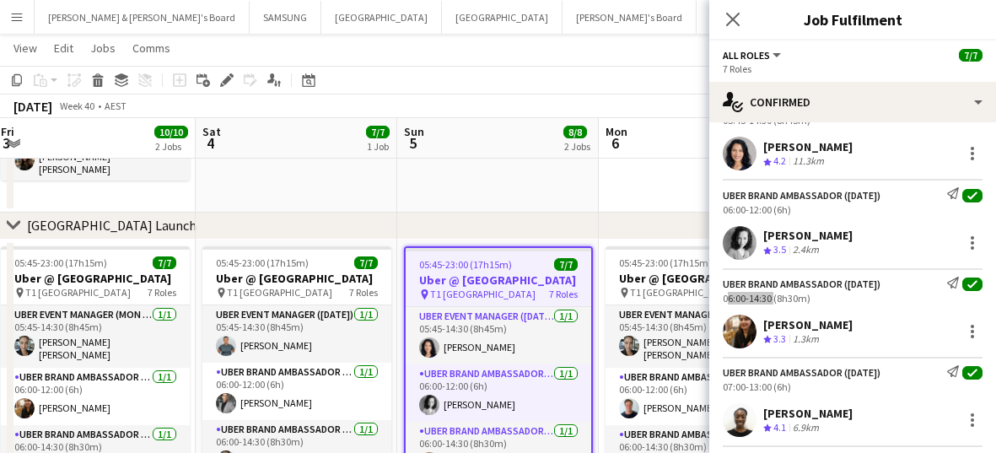
scroll to position [105, 0]
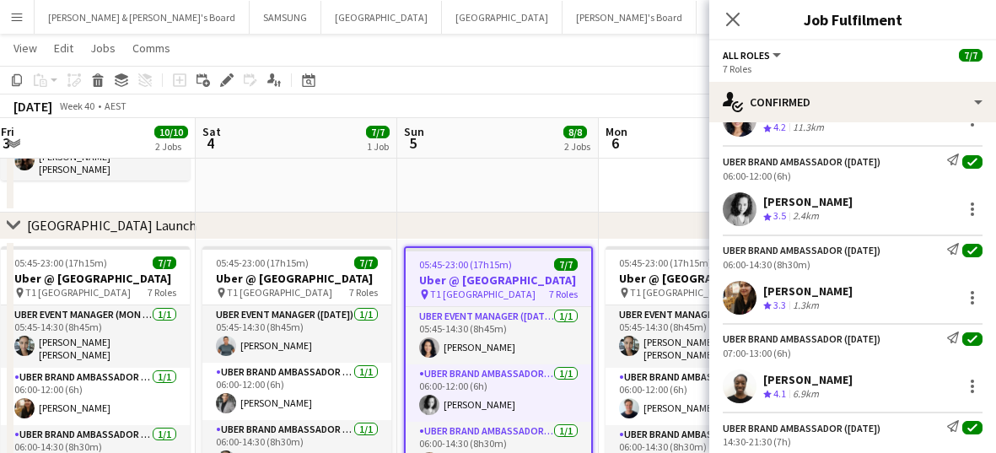
click at [593, 353] on div "07:00-13:00 (6h)" at bounding box center [853, 353] width 260 height 13
drag, startPoint x: 770, startPoint y: 353, endPoint x: 710, endPoint y: 355, distance: 60.8
click at [593, 355] on div "UBER Brand Ambassador ([DATE]) Send notification check 07:00-13:00 (6h)" at bounding box center [853, 346] width 287 height 28
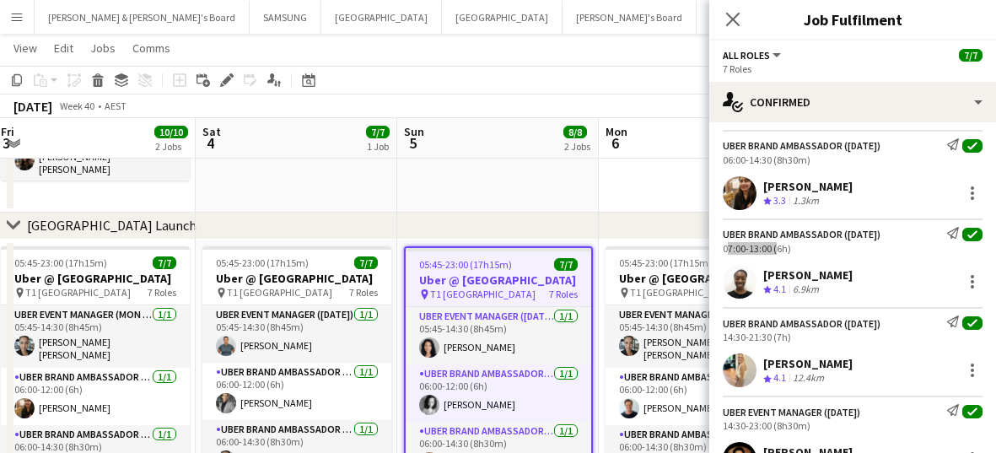
scroll to position [211, 0]
drag, startPoint x: 770, startPoint y: 332, endPoint x: 721, endPoint y: 334, distance: 49.0
click at [593, 334] on div "UBER Brand Ambassador ([DATE]) Send notification check 14:30-21:30 (7h)" at bounding box center [853, 329] width 287 height 28
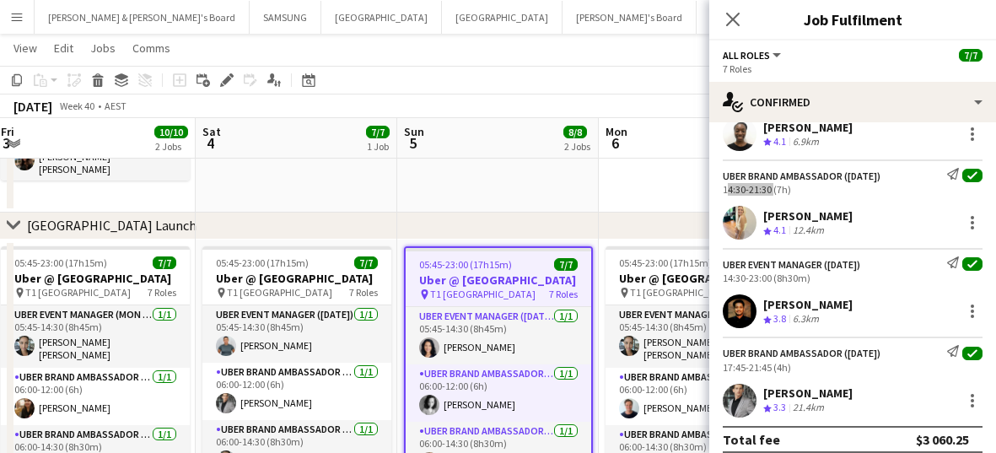
scroll to position [370, 0]
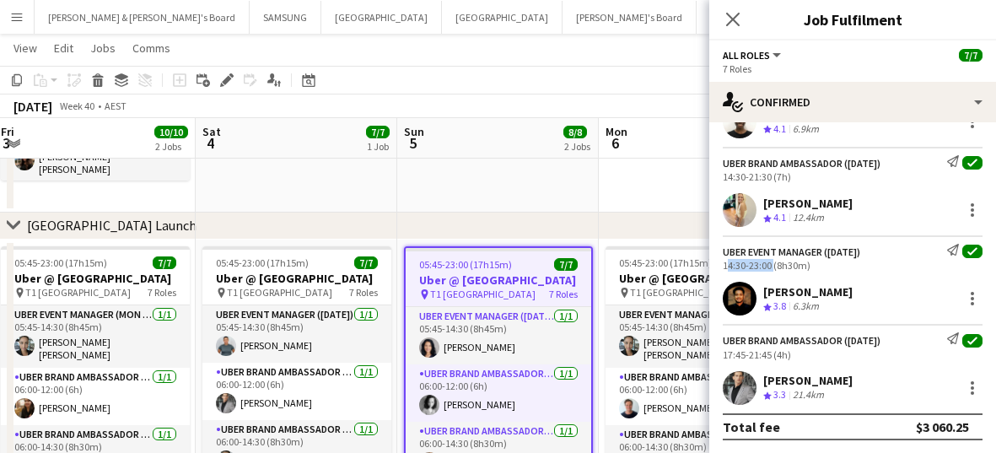
drag, startPoint x: 769, startPoint y: 262, endPoint x: 725, endPoint y: 264, distance: 44.8
click at [593, 264] on div "14:30-23:00 (8h30m)" at bounding box center [853, 265] width 260 height 13
drag, startPoint x: 769, startPoint y: 353, endPoint x: 727, endPoint y: 358, distance: 41.7
click at [593, 358] on div "17:45-21:45 (4h)" at bounding box center [853, 354] width 260 height 13
drag, startPoint x: 769, startPoint y: 359, endPoint x: 716, endPoint y: 355, distance: 53.3
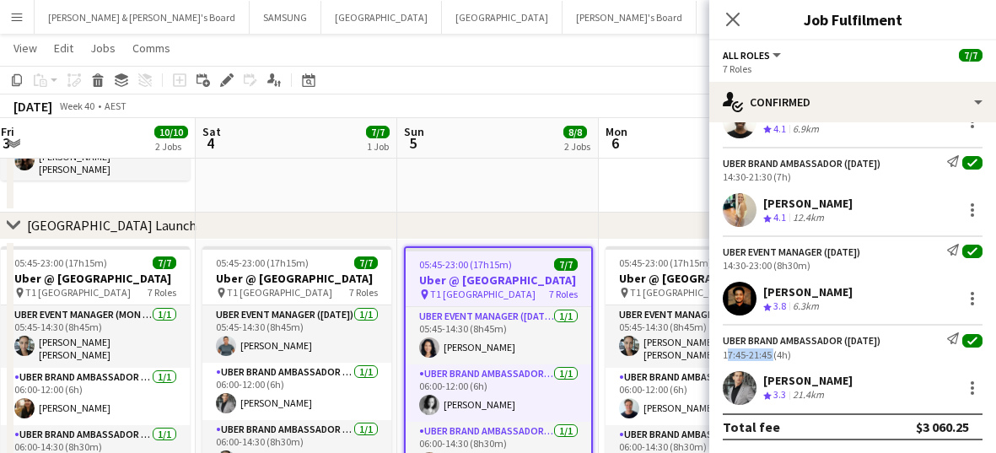
click at [593, 355] on div "UBER Brand Ambassador ([DATE]) Send notification check 17:45-21:45 (4h)" at bounding box center [853, 346] width 287 height 28
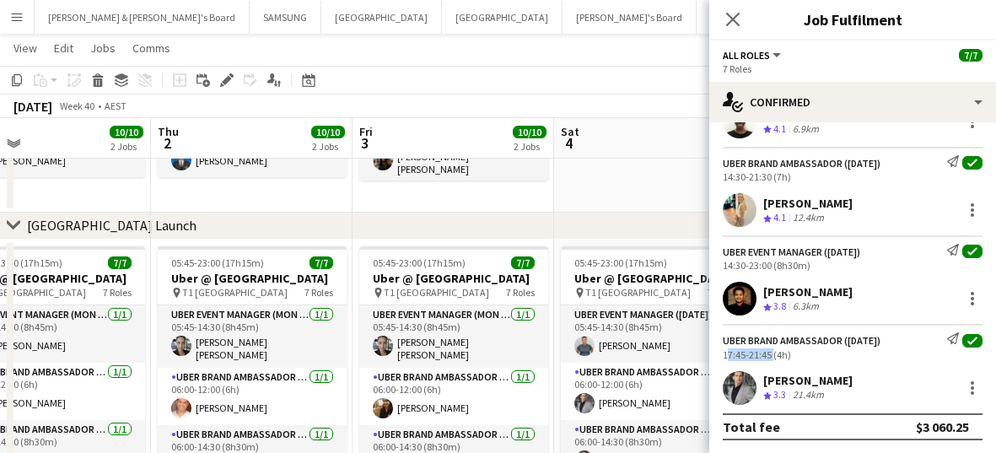
scroll to position [0, 468]
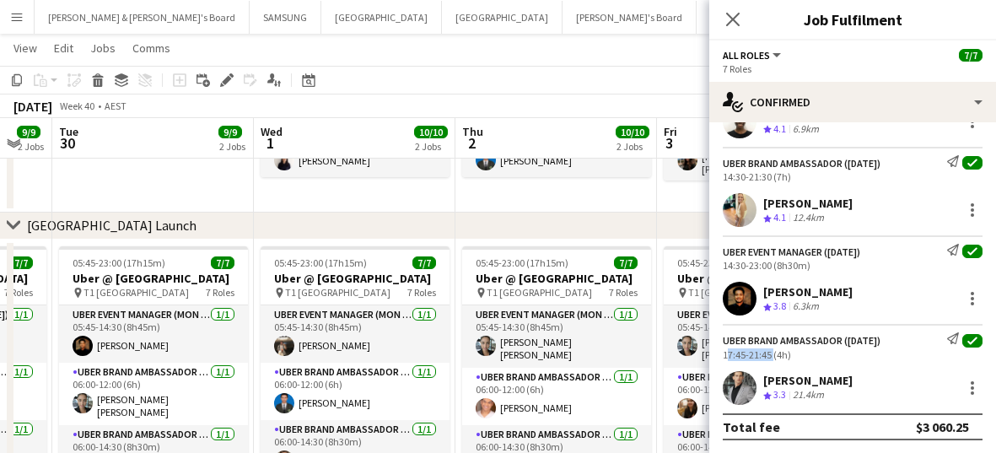
drag, startPoint x: 128, startPoint y: 284, endPoint x: 624, endPoint y: 335, distance: 498.7
click at [593, 335] on app-calendar-viewport "Sun 28 Mon 29 9/9 2 Jobs Tue 30 9/9 2 Jobs Wed 1 10/10 2 Jobs Thu 2 10/10 2 Job…" at bounding box center [498, 165] width 996 height 729
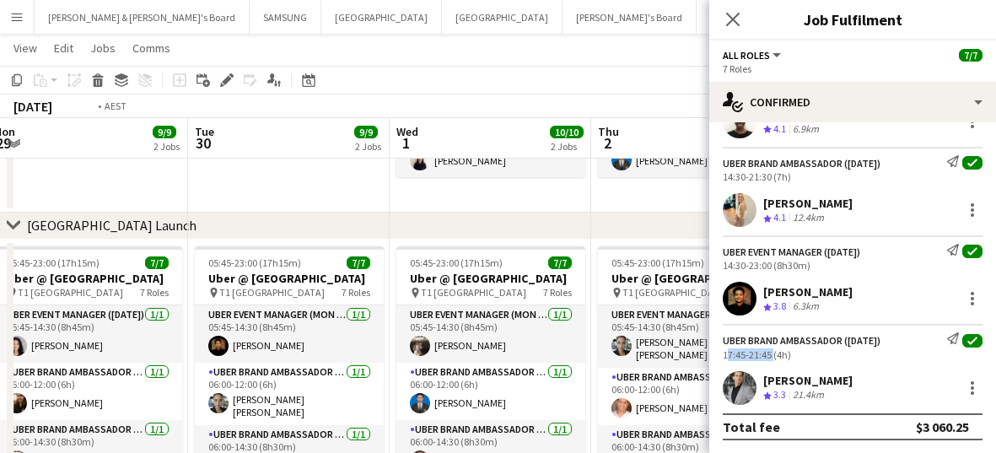
scroll to position [0, 402]
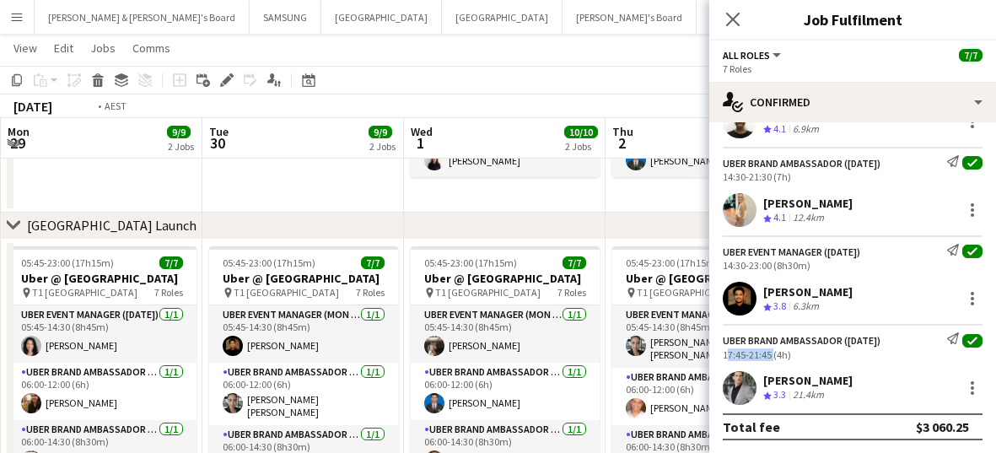
drag, startPoint x: 209, startPoint y: 288, endPoint x: 526, endPoint y: 314, distance: 318.3
click at [526, 314] on app-calendar-viewport "Sat 27 Sun 28 8/8 2 Jobs Mon 29 9/9 2 Jobs Tue 30 9/9 2 Jobs Wed 1 10/10 2 Jobs…" at bounding box center [498, 165] width 996 height 729
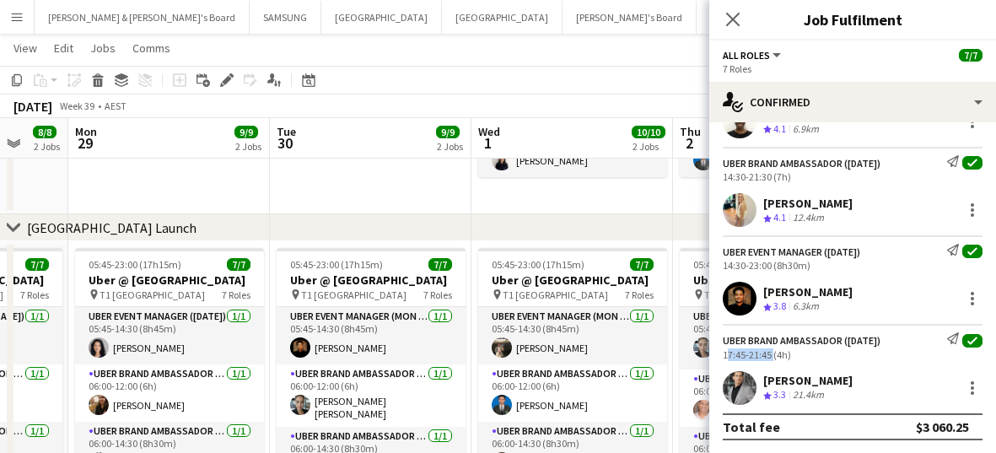
drag, startPoint x: 229, startPoint y: 301, endPoint x: 294, endPoint y: 306, distance: 65.2
click at [294, 306] on app-calendar-viewport "Fri 26 10/10 2 Jobs Sat 27 7/7 1 Job Sun 28 8/8 2 Jobs Mon 29 9/9 2 Jobs Tue 30…" at bounding box center [498, 166] width 996 height 731
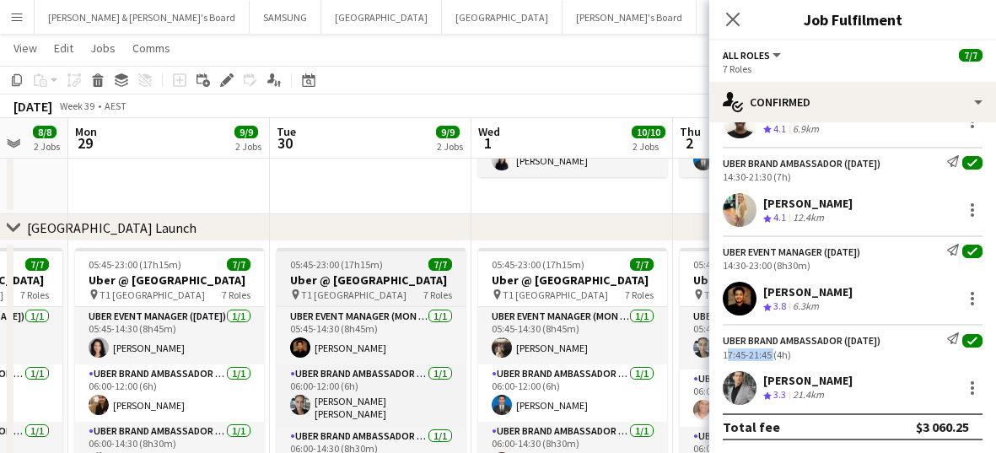
scroll to position [0, 539]
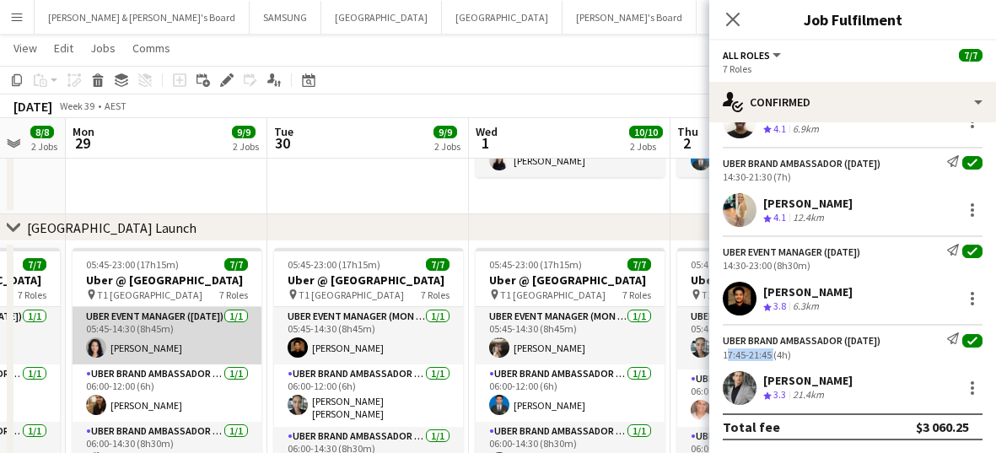
click at [146, 343] on app-card-role "UBER Event Manager ([DATE]) [DATE] 05:45-14:30 (8h45m) [PERSON_NAME]" at bounding box center [167, 335] width 189 height 57
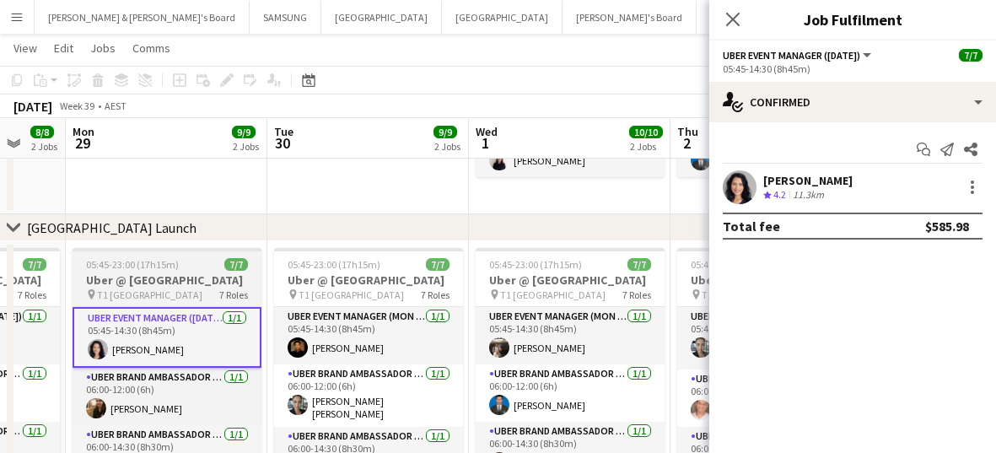
click at [143, 288] on h3 "Uber @ [GEOGRAPHIC_DATA]" at bounding box center [167, 280] width 189 height 15
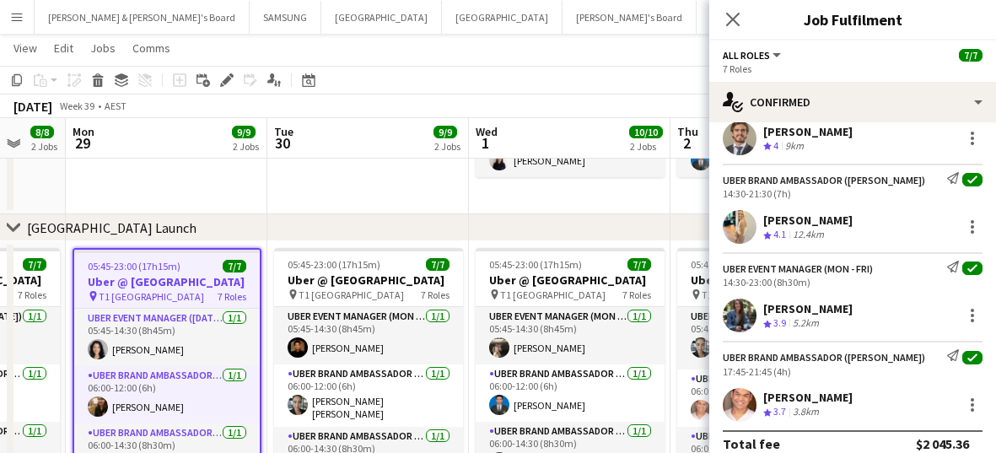
scroll to position [370, 0]
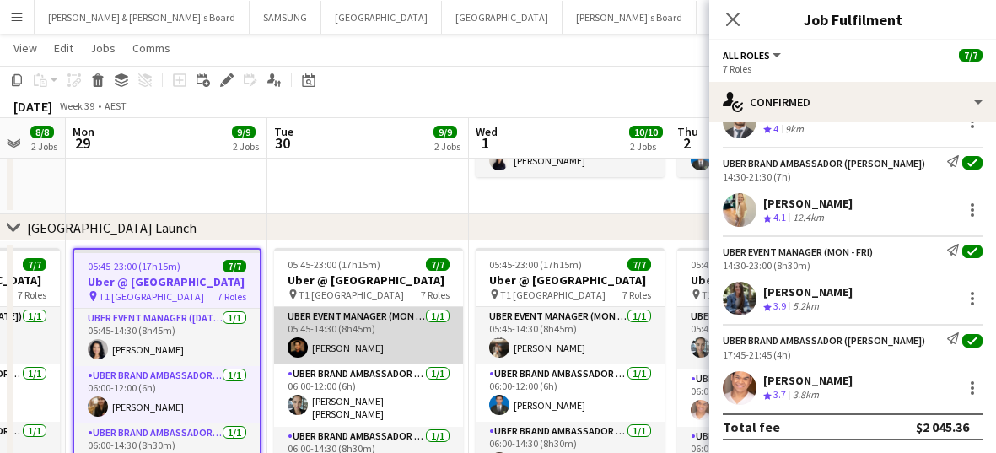
click at [331, 358] on app-card-role "UBER Event Manager (Mon - Fri) [DATE] 05:45-14:30 (8h45m) [PERSON_NAME]" at bounding box center [368, 335] width 189 height 57
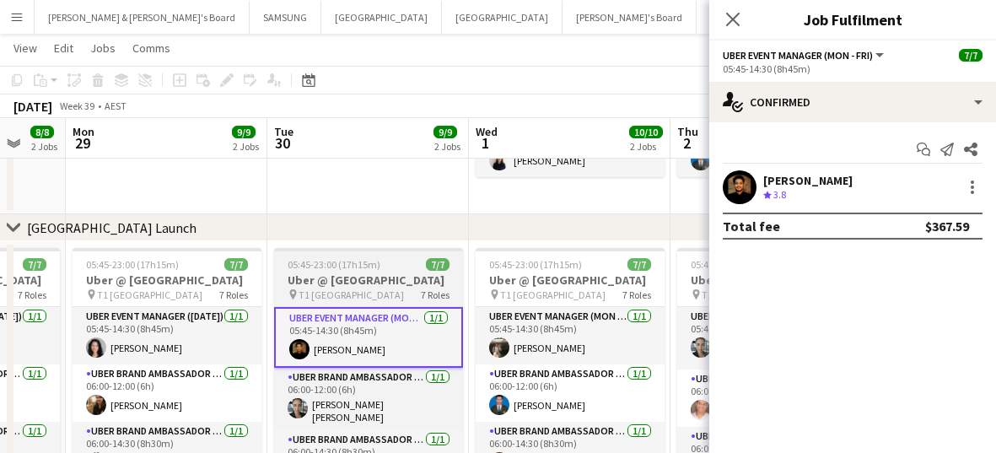
click at [339, 288] on h3 "Uber @ [GEOGRAPHIC_DATA]" at bounding box center [368, 280] width 189 height 15
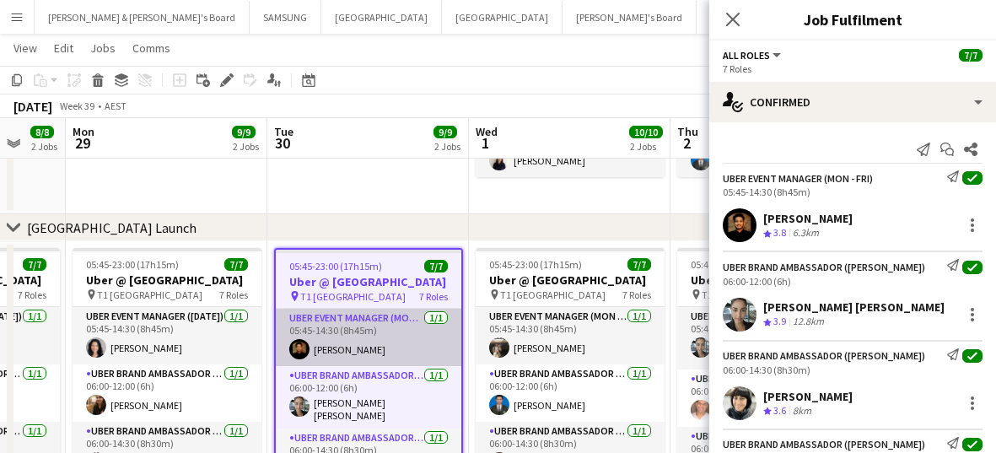
click at [390, 359] on app-card-role "UBER Event Manager (Mon - Fri) [DATE] 05:45-14:30 (8h45m) [PERSON_NAME]" at bounding box center [369, 337] width 186 height 57
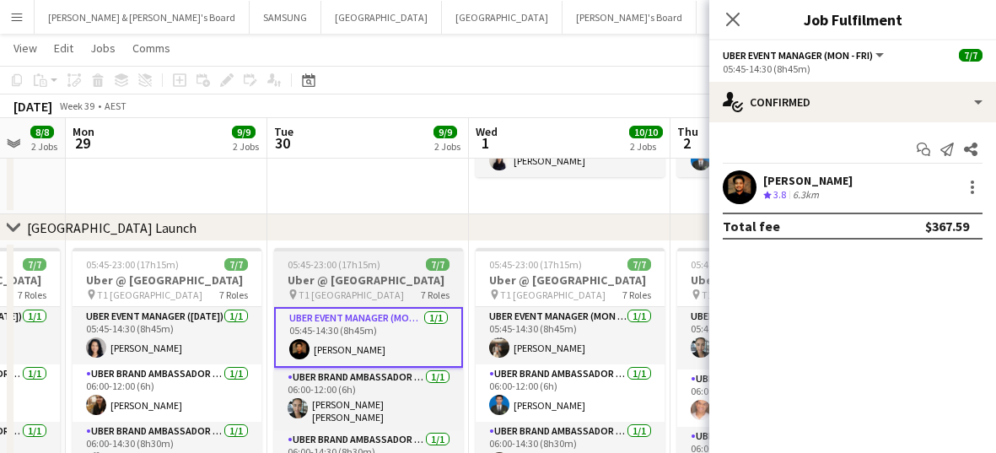
click at [340, 288] on h3 "Uber @ [GEOGRAPHIC_DATA]" at bounding box center [368, 280] width 189 height 15
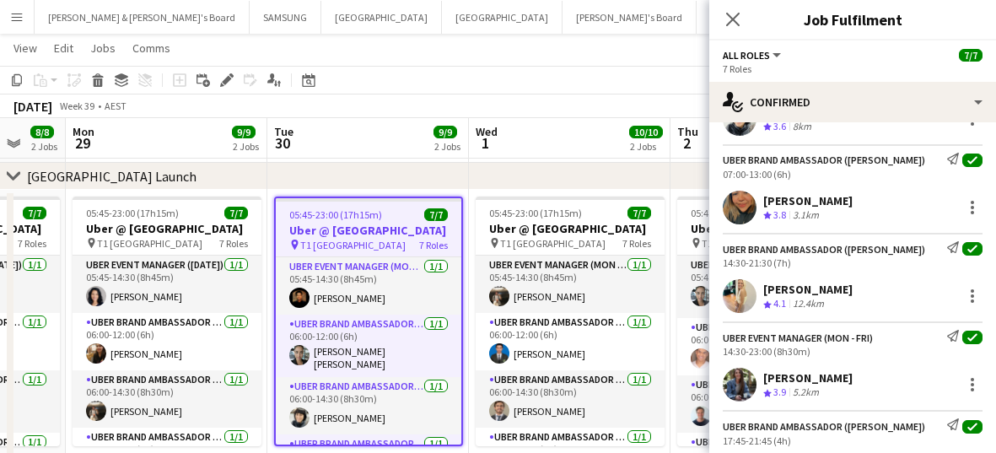
scroll to position [316, 0]
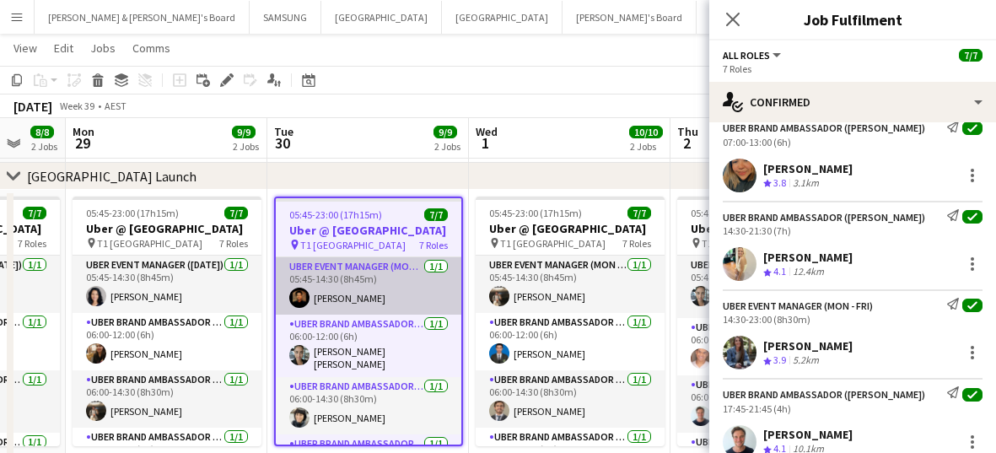
click at [334, 315] on app-card-role "UBER Event Manager (Mon - Fri) [DATE] 05:45-14:30 (8h45m) [PERSON_NAME]" at bounding box center [369, 285] width 186 height 57
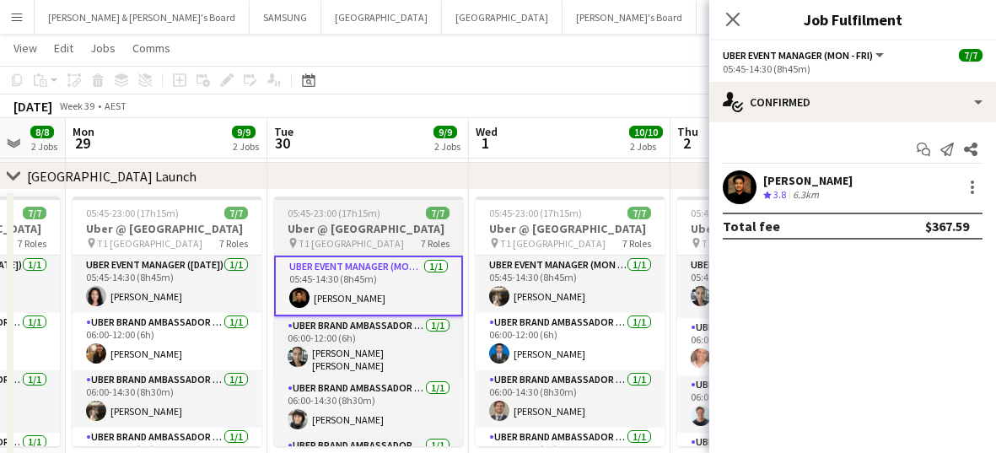
click at [351, 224] on h3 "Uber @ [GEOGRAPHIC_DATA]" at bounding box center [368, 228] width 189 height 15
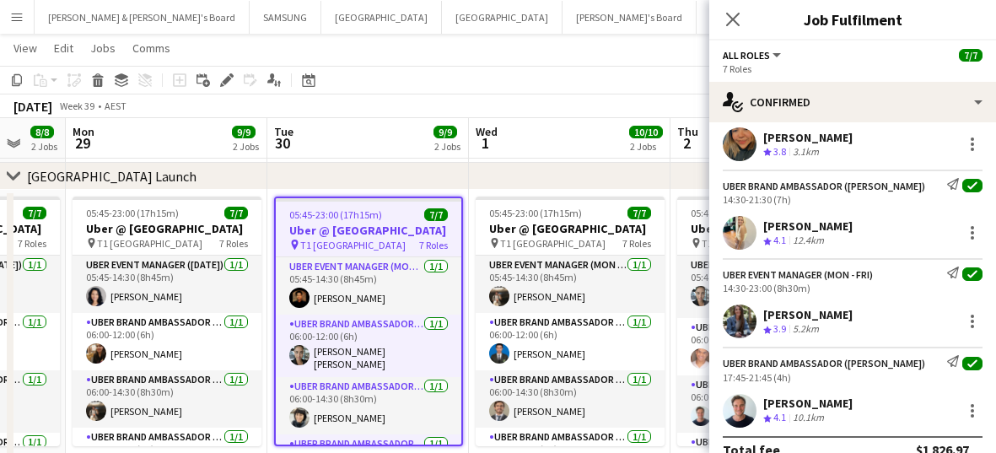
scroll to position [370, 0]
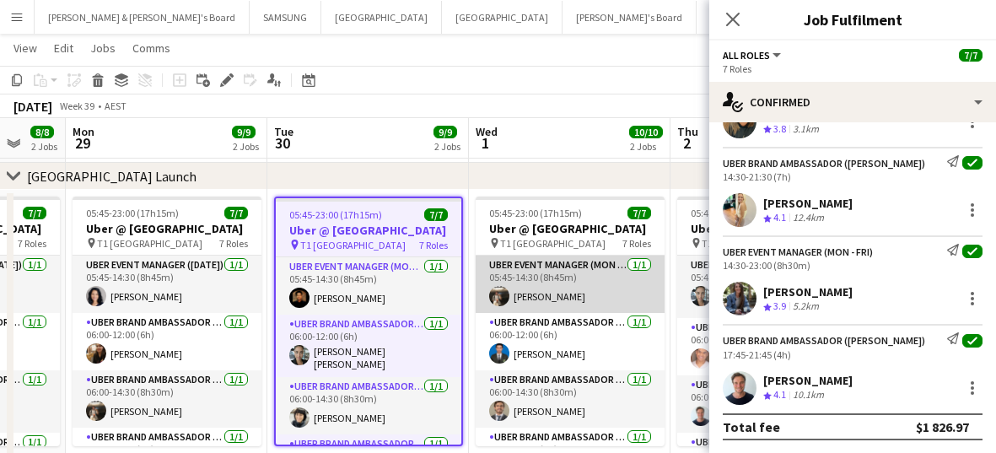
click at [535, 307] on app-card-role "UBER Event Manager (Mon - Fri) [DATE] 05:45-14:30 (8h45m) [PERSON_NAME]" at bounding box center [570, 284] width 189 height 57
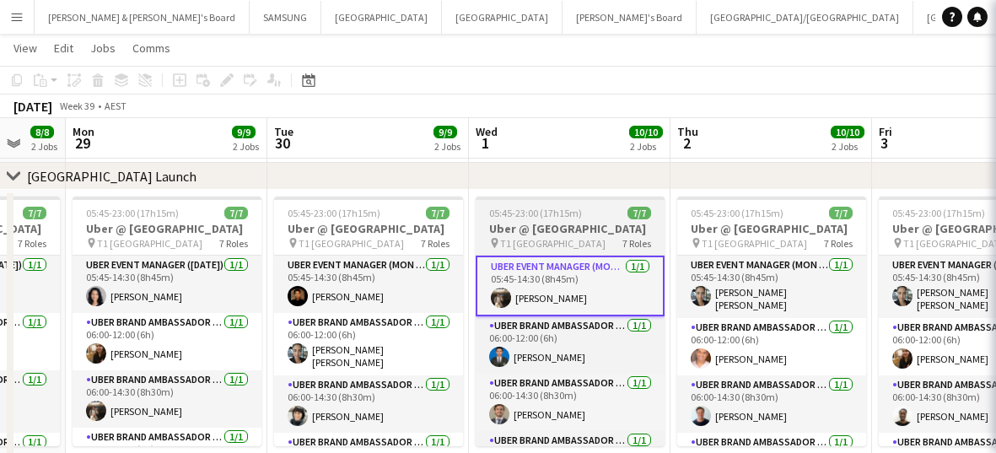
click at [526, 230] on h3 "Uber @ [GEOGRAPHIC_DATA]" at bounding box center [570, 228] width 189 height 15
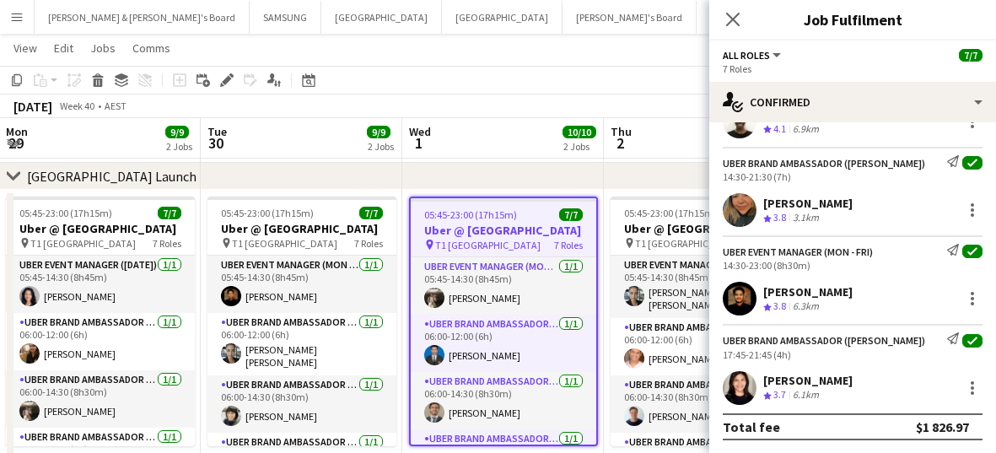
scroll to position [0, 501]
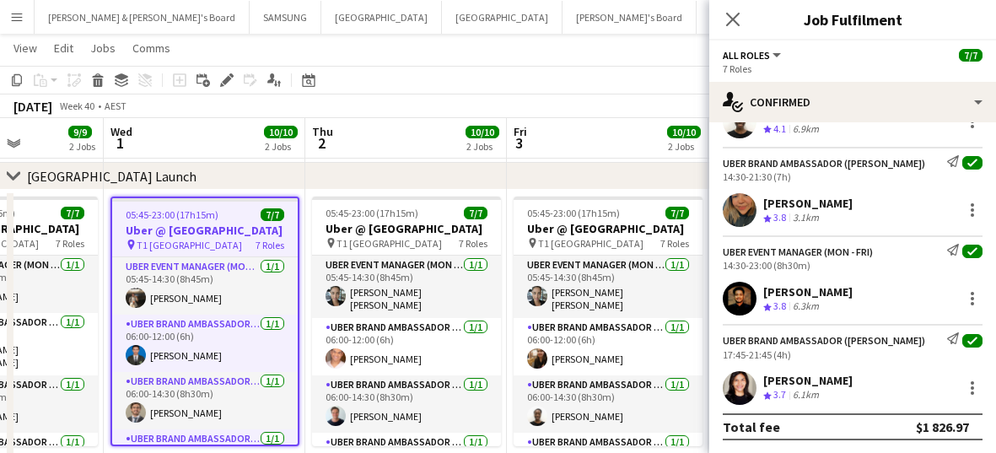
drag, startPoint x: 566, startPoint y: 317, endPoint x: 201, endPoint y: 311, distance: 365.4
click at [201, 311] on app-calendar-viewport "Sun 28 8/8 2 Jobs Mon 29 9/9 2 Jobs Tue 30 9/9 2 Jobs Wed 1 10/10 2 Jobs Thu 2 …" at bounding box center [498, 114] width 996 height 731
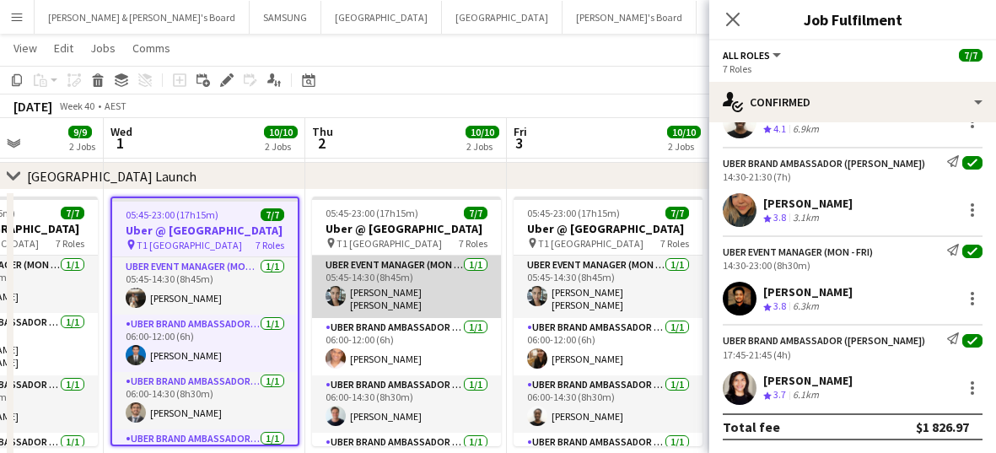
click at [386, 303] on app-card-role "UBER Event Manager (Mon - Fri) [DATE] 05:45-14:30 (8h45m) [PERSON_NAME] [PERSON…" at bounding box center [406, 287] width 189 height 62
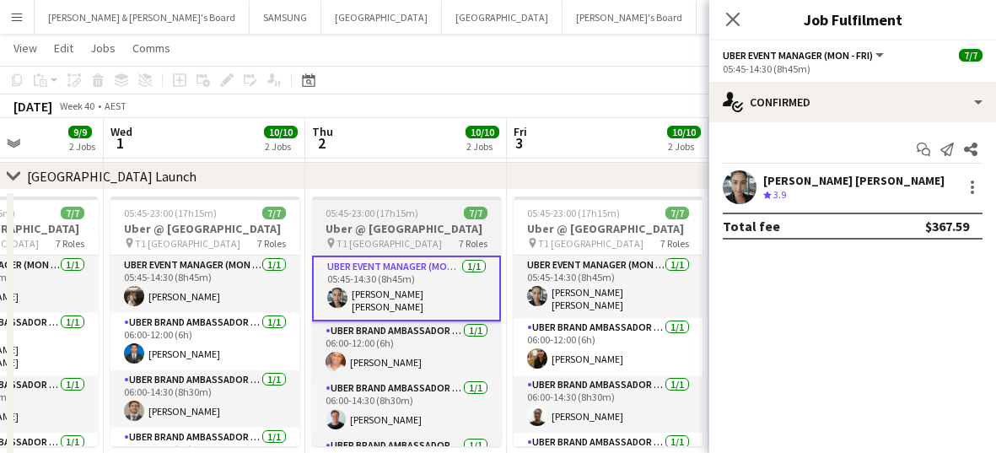
click at [394, 218] on span "05:45-23:00 (17h15m)" at bounding box center [372, 213] width 93 height 13
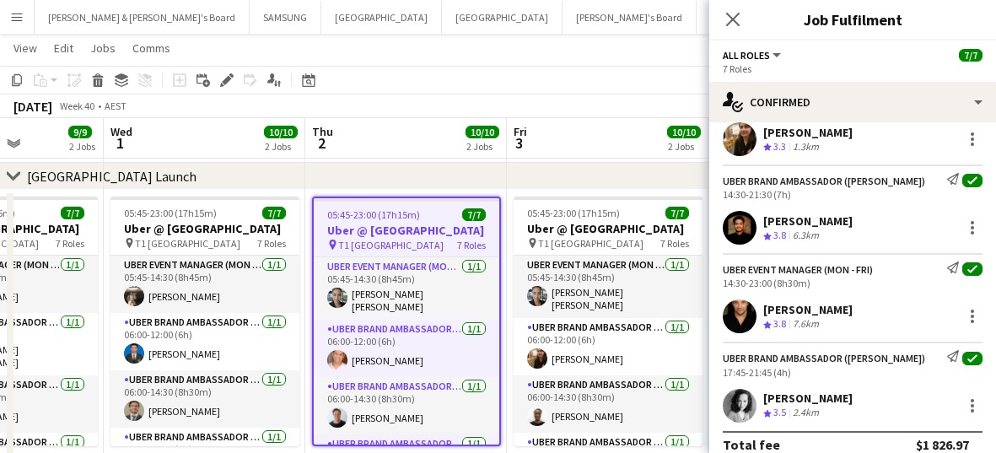
scroll to position [370, 0]
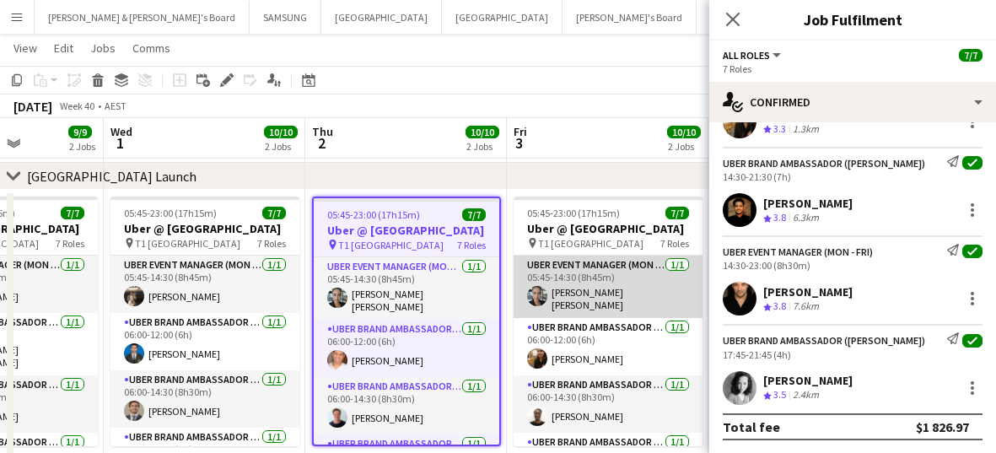
click at [593, 313] on app-card-role "UBER Event Manager (Mon - Fri) [DATE] 05:45-14:30 (8h45m) [PERSON_NAME] [PERSON…" at bounding box center [608, 287] width 189 height 62
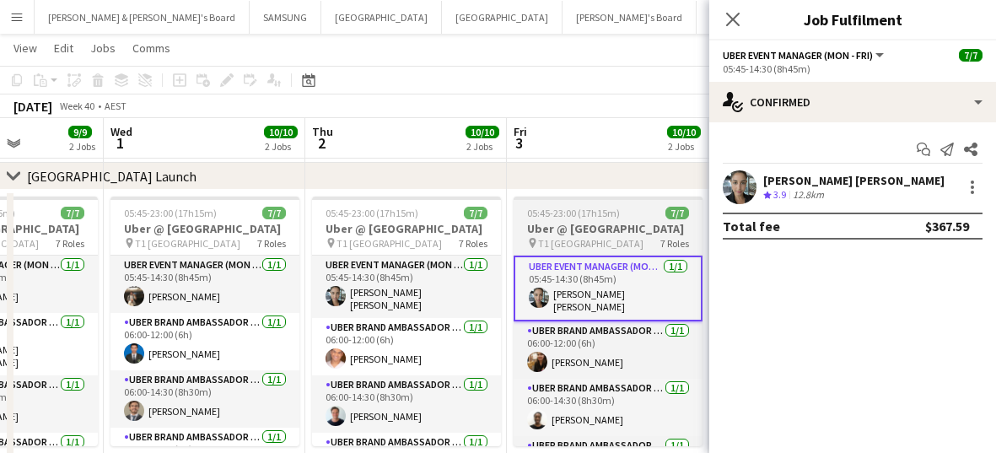
click at [548, 207] on span "05:45-23:00 (17h15m)" at bounding box center [573, 213] width 93 height 13
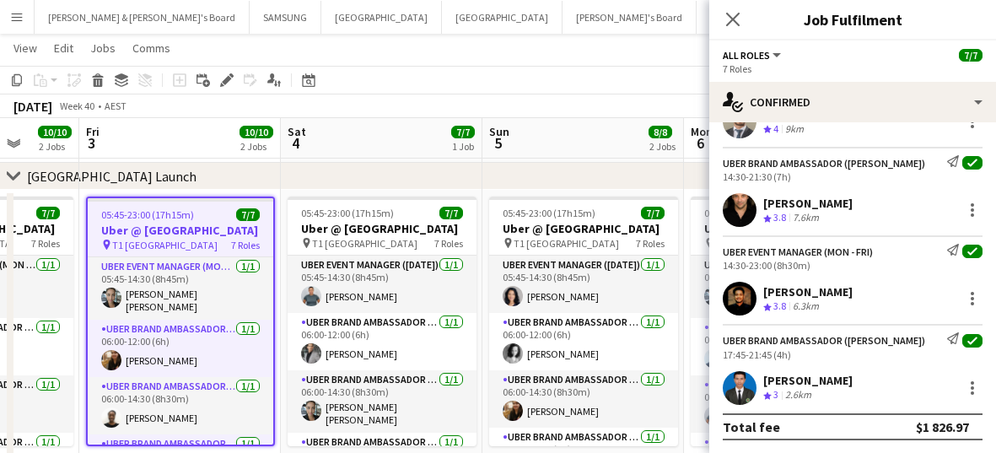
scroll to position [0, 526]
drag, startPoint x: 653, startPoint y: 318, endPoint x: 224, endPoint y: 297, distance: 429.1
click at [224, 297] on app-calendar-viewport "Tue 30 9/9 2 Jobs Wed 1 10/10 2 Jobs Thu 2 10/10 2 Jobs Fri 3 10/10 2 Jobs Sat …" at bounding box center [498, 114] width 996 height 731
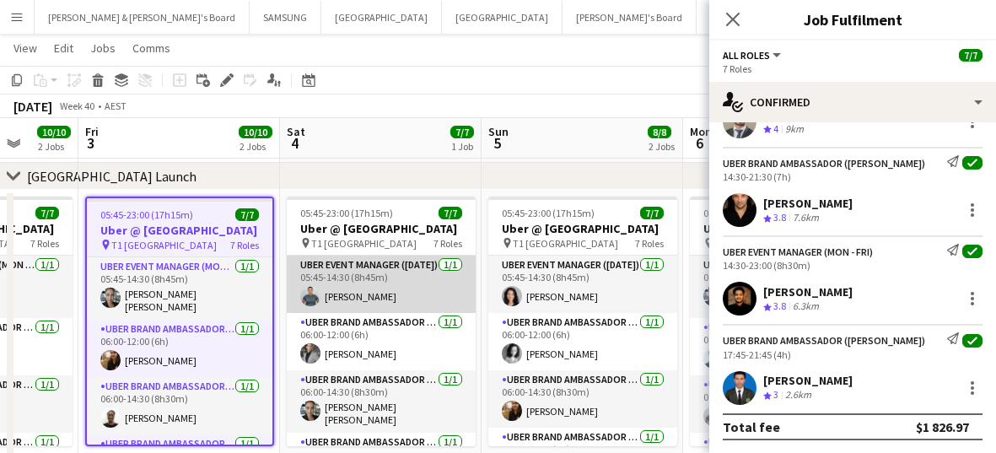
click at [367, 293] on app-card-role "UBER Event Manager ([DATE]) [DATE] 05:45-14:30 (8h45m) [PERSON_NAME]" at bounding box center [381, 284] width 189 height 57
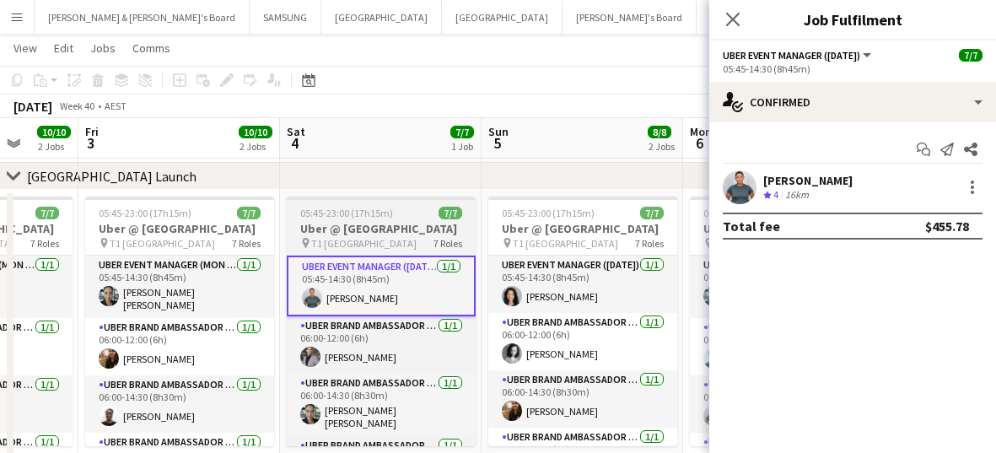
click at [375, 236] on h3 "Uber @ [GEOGRAPHIC_DATA]" at bounding box center [381, 228] width 189 height 15
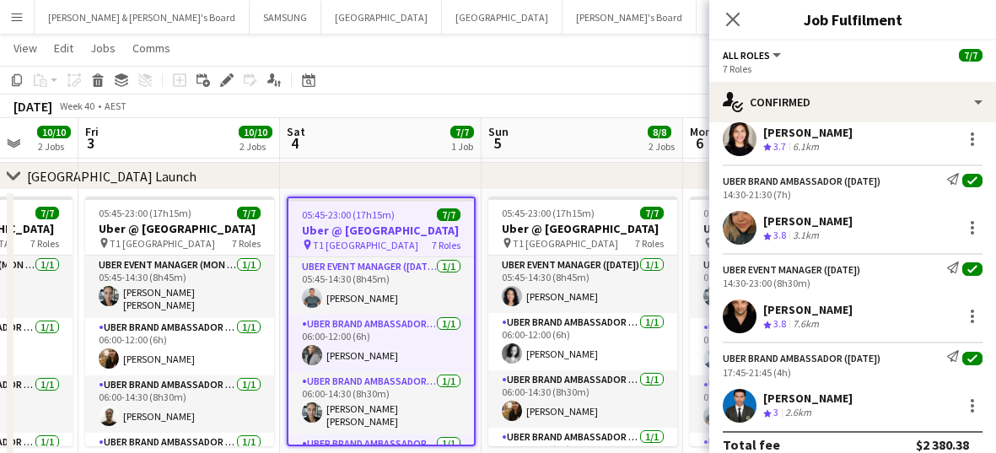
scroll to position [370, 0]
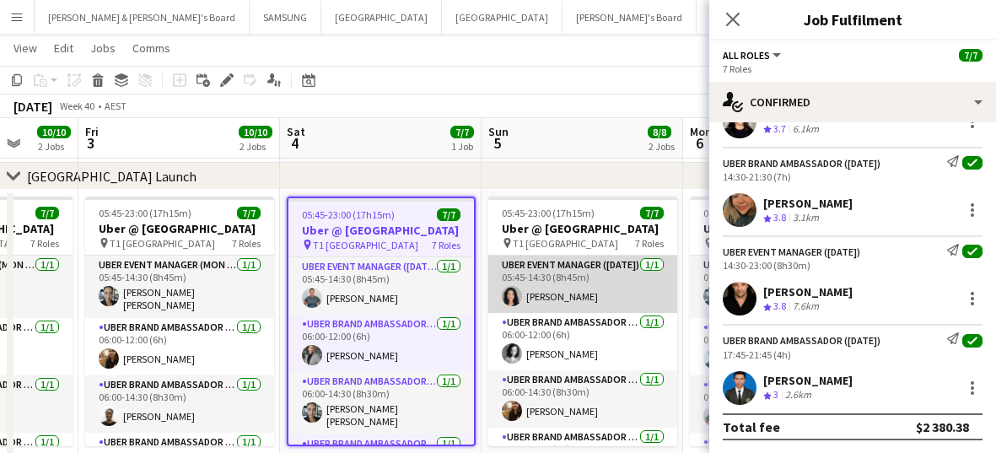
click at [573, 307] on app-card-role "UBER Event Manager ([DATE]) [DATE] 05:45-14:30 (8h45m) [PERSON_NAME]" at bounding box center [583, 284] width 189 height 57
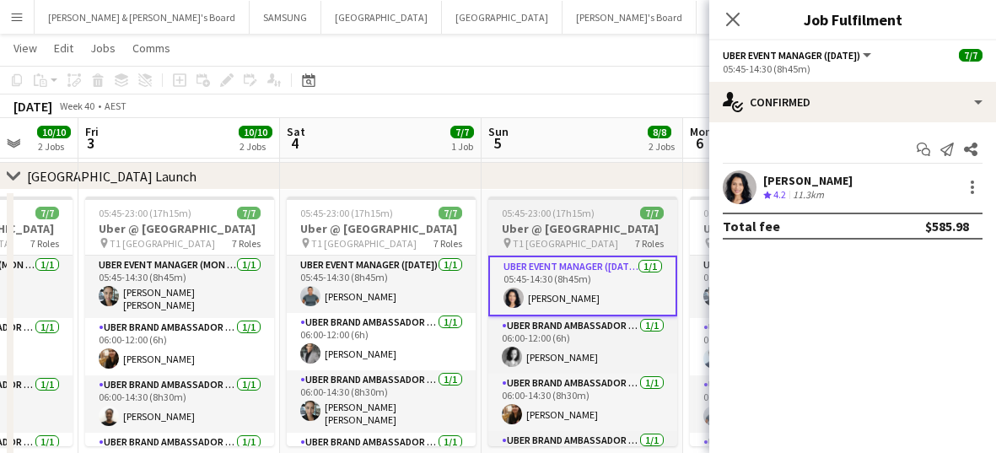
click at [562, 236] on h3 "Uber @ [GEOGRAPHIC_DATA]" at bounding box center [583, 228] width 189 height 15
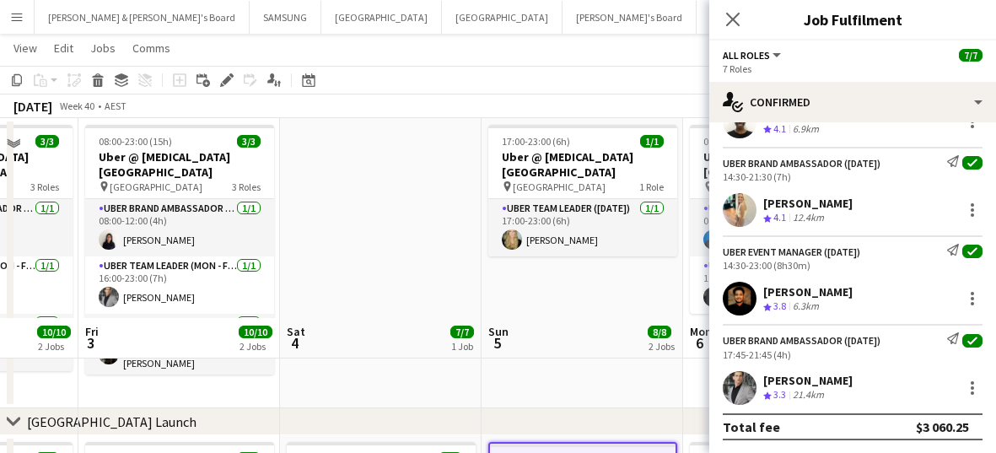
scroll to position [0, 0]
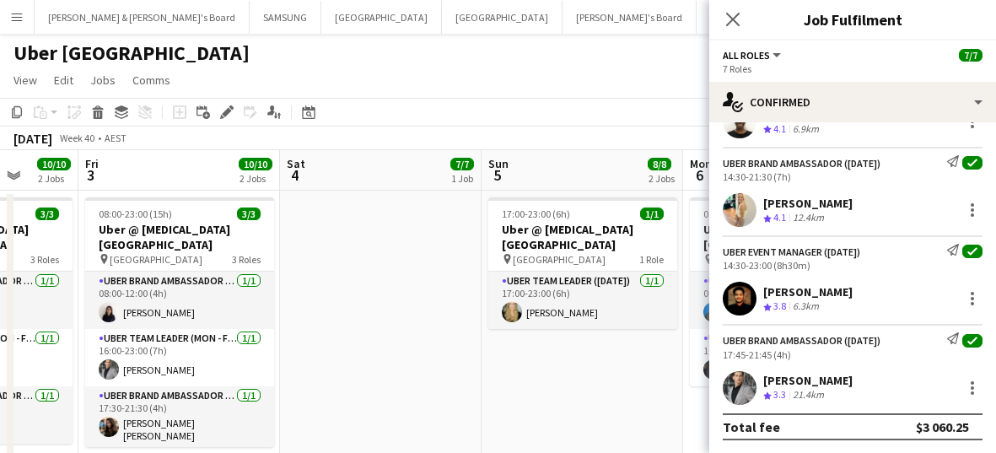
click at [553, 424] on app-date-cell "17:00-23:00 (6h) 1/1 Uber @ [MEDICAL_DATA][GEOGRAPHIC_DATA] pin Sydney Airport …" at bounding box center [583, 336] width 202 height 290
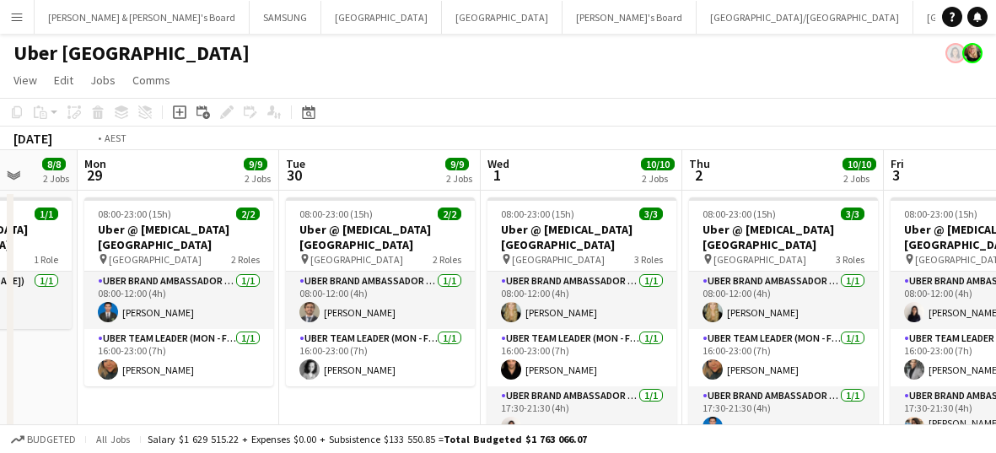
drag, startPoint x: 180, startPoint y: 316, endPoint x: 1004, endPoint y: 310, distance: 824.4
click at [593, 311] on html "Menu Boards Boards Boards All jobs Status Workforce Workforce My Workforce Recr…" at bounding box center [498, 413] width 996 height 827
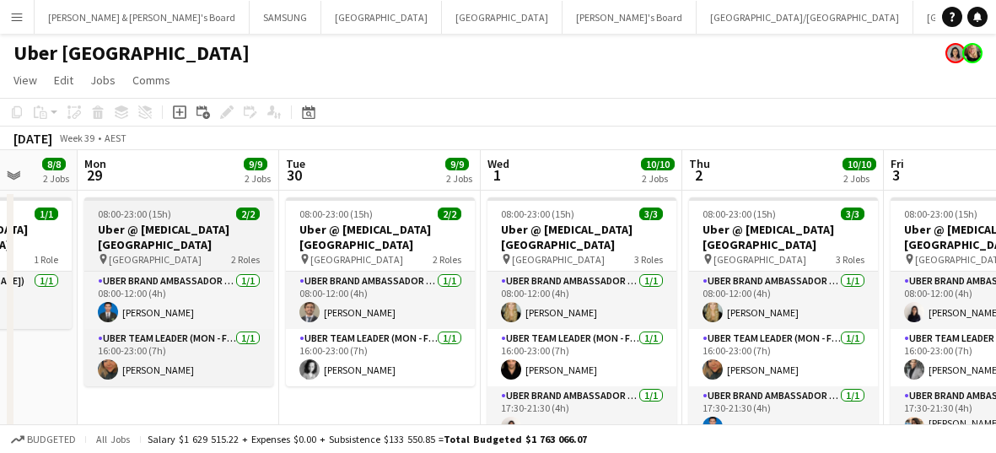
click at [191, 255] on div "pin [GEOGRAPHIC_DATA] 2 Roles" at bounding box center [178, 258] width 189 height 13
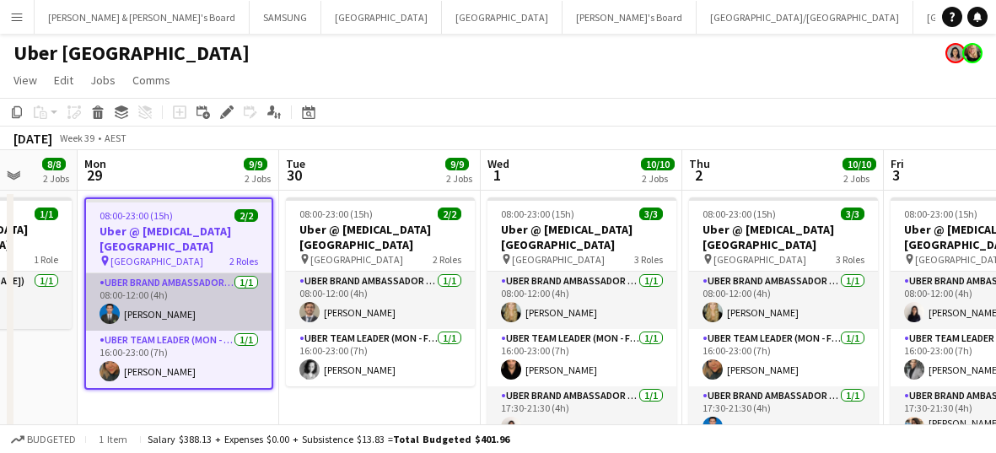
scroll to position [0, 525]
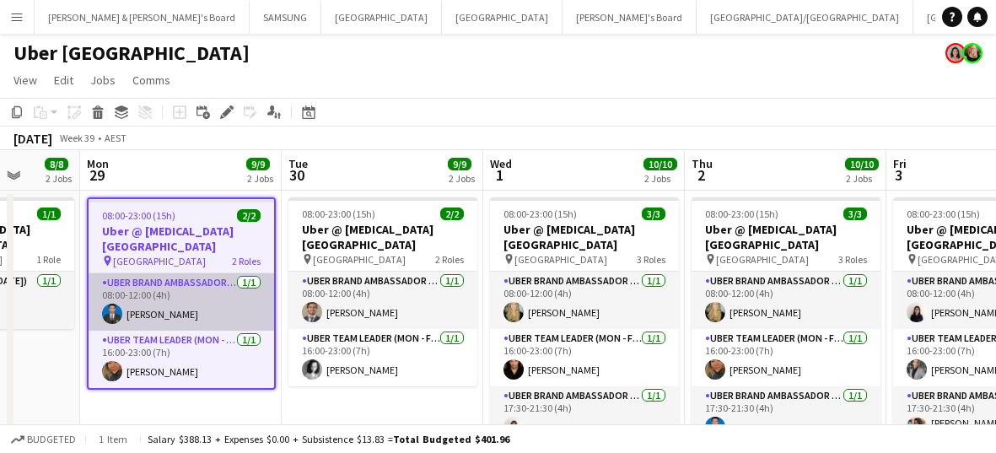
click at [193, 320] on app-card-role "UBER Brand Ambassador (Mon - Fri) [DATE] 08:00-12:00 (4h) [PERSON_NAME]" at bounding box center [182, 301] width 186 height 57
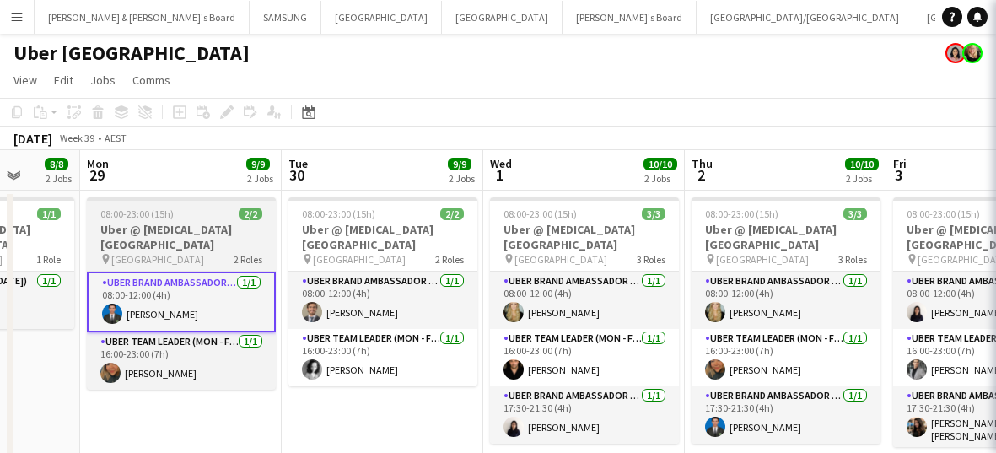
click at [205, 257] on div "pin [GEOGRAPHIC_DATA] 2 Roles" at bounding box center [181, 258] width 189 height 13
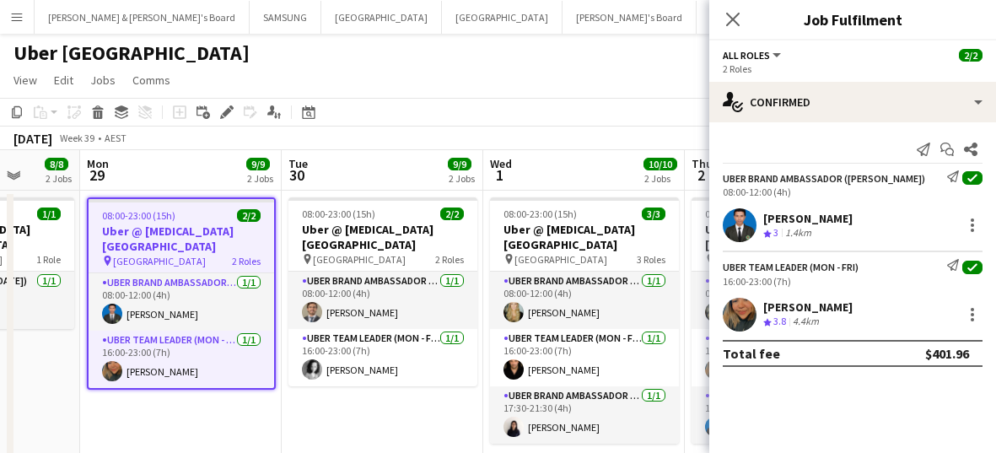
drag, startPoint x: 861, startPoint y: 218, endPoint x: 764, endPoint y: 216, distance: 97.0
click at [593, 216] on div "[PERSON_NAME] Crew rating 3 1.4km" at bounding box center [853, 225] width 287 height 34
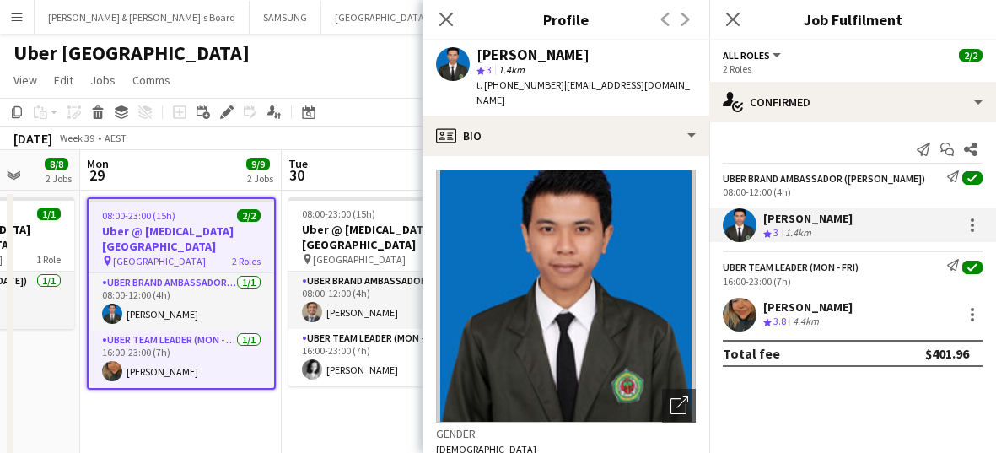
drag, startPoint x: 911, startPoint y: 304, endPoint x: 763, endPoint y: 303, distance: 148.5
click at [593, 303] on div "[PERSON_NAME] Crew rating 3.8 4.4km" at bounding box center [853, 315] width 287 height 34
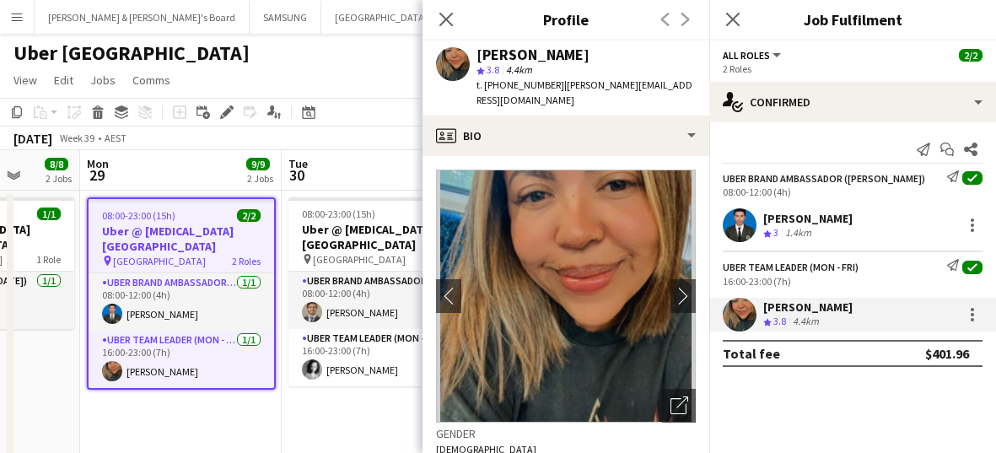
click at [593, 193] on div "08:00-12:00 (4h)" at bounding box center [853, 192] width 260 height 13
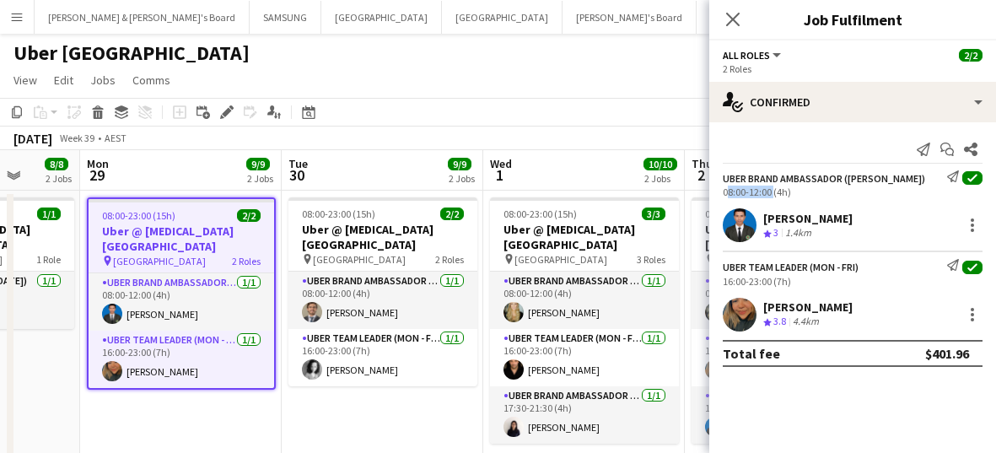
drag, startPoint x: 771, startPoint y: 192, endPoint x: 721, endPoint y: 194, distance: 50.7
click at [593, 194] on div "UBER Brand Ambassador ([PERSON_NAME]) Send notification check 08:00-12:00 (4h)" at bounding box center [853, 184] width 287 height 28
drag, startPoint x: 771, startPoint y: 278, endPoint x: 721, endPoint y: 274, distance: 50.0
click at [593, 274] on div "Uber Team Leader (Mon - Fri) Send notification check 16:00-23:00 (7h)" at bounding box center [853, 273] width 287 height 28
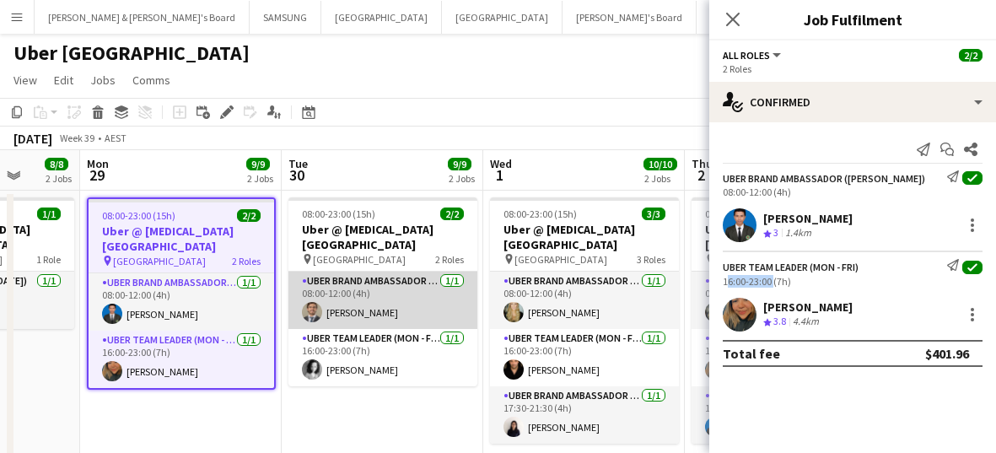
click at [386, 277] on app-card-role "UBER Brand Ambassador ([PERSON_NAME]) [DATE] 08:00-12:00 (4h) [PERSON_NAME]" at bounding box center [383, 300] width 189 height 57
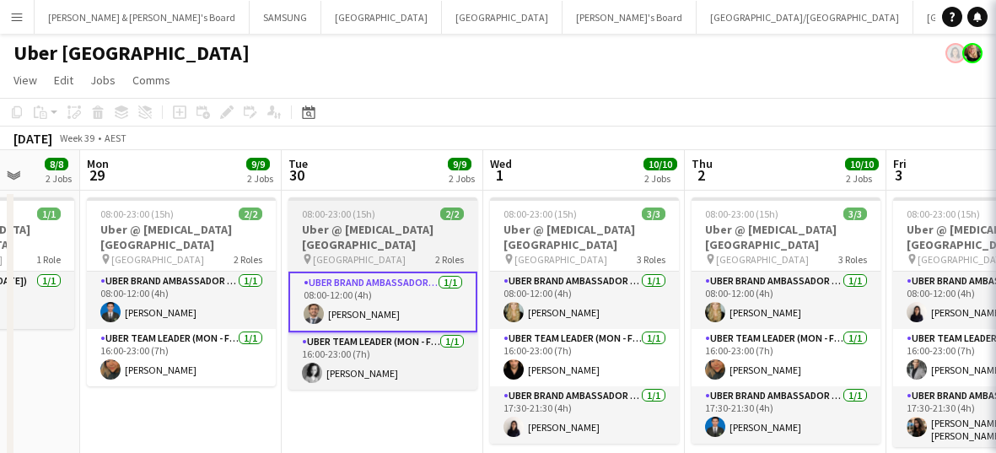
click at [376, 237] on h3 "Uber @ [MEDICAL_DATA][GEOGRAPHIC_DATA]" at bounding box center [383, 237] width 189 height 30
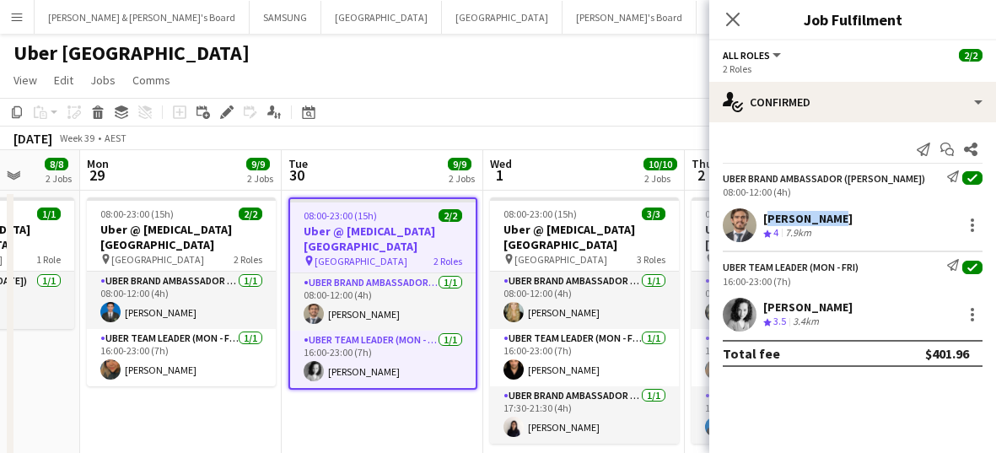
drag, startPoint x: 838, startPoint y: 220, endPoint x: 765, endPoint y: 224, distance: 72.6
click at [593, 224] on div "[PERSON_NAME] Crew rating 4 7.9km" at bounding box center [853, 225] width 287 height 34
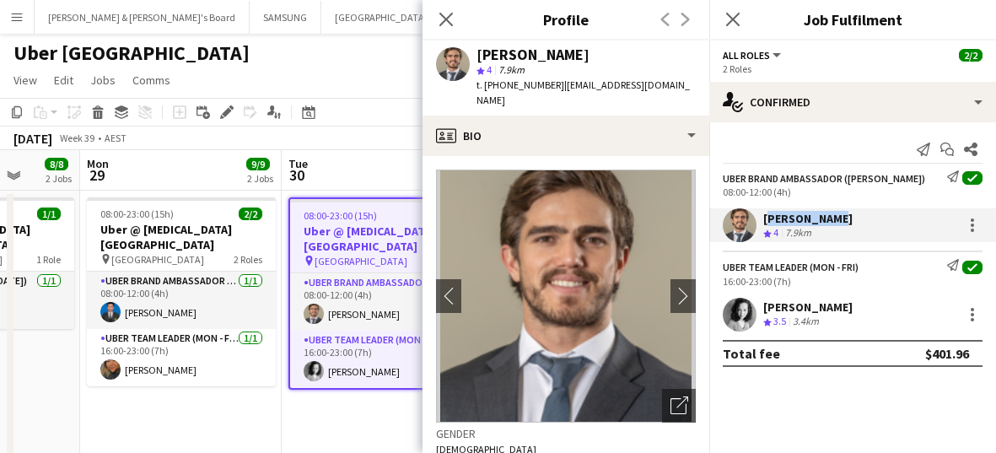
drag, startPoint x: 898, startPoint y: 306, endPoint x: 763, endPoint y: 297, distance: 135.3
click at [593, 298] on div "[PERSON_NAME] Crew rating 3.5 3.4km" at bounding box center [853, 315] width 287 height 34
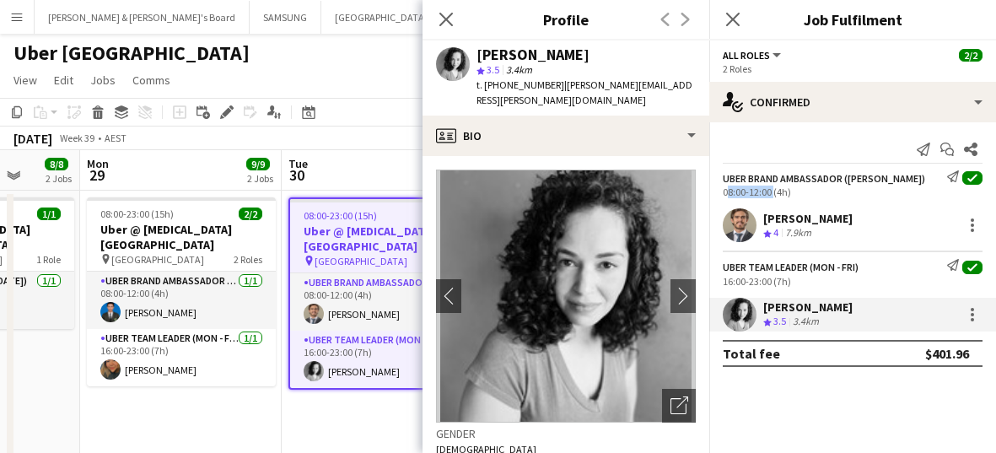
drag, startPoint x: 769, startPoint y: 195, endPoint x: 718, endPoint y: 196, distance: 51.5
click at [593, 196] on div "UBER Brand Ambassador ([PERSON_NAME]) Send notification check 08:00-12:00 (4h)" at bounding box center [853, 184] width 287 height 28
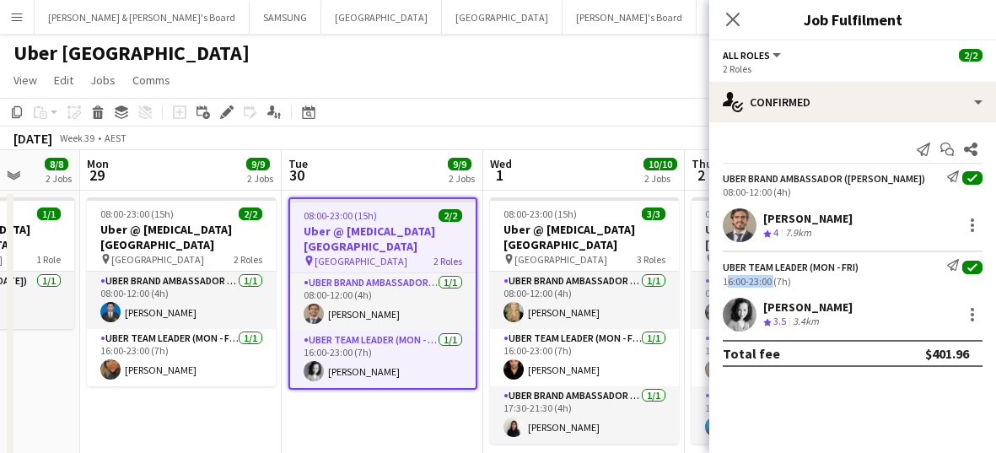
drag, startPoint x: 769, startPoint y: 281, endPoint x: 720, endPoint y: 279, distance: 49.8
click at [593, 279] on div "Uber Team Leader (Mon - Fri) Send notification check 16:00-23:00 (7h)" at bounding box center [853, 273] width 287 height 28
drag, startPoint x: 579, startPoint y: 292, endPoint x: 575, endPoint y: 269, distance: 23.2
click at [579, 292] on app-card-role "UBER Brand Ambassador (Mon - Fri) [DATE] 08:00-12:00 (4h) [PERSON_NAME]" at bounding box center [584, 300] width 189 height 57
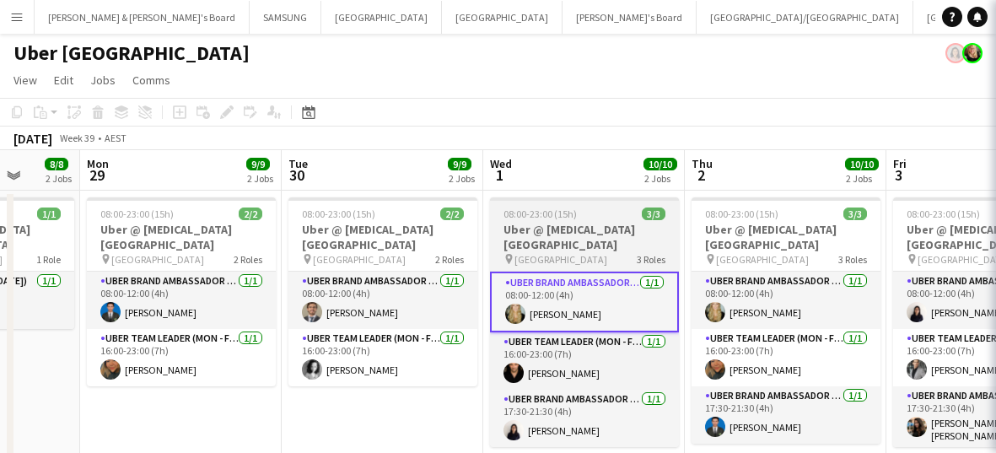
click at [570, 239] on h3 "Uber @ [MEDICAL_DATA][GEOGRAPHIC_DATA]" at bounding box center [584, 237] width 189 height 30
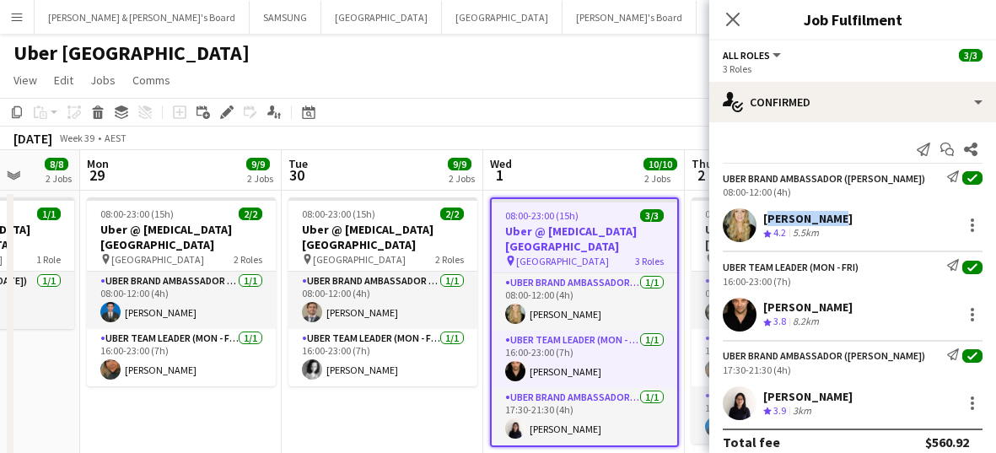
drag, startPoint x: 854, startPoint y: 219, endPoint x: 766, endPoint y: 219, distance: 87.8
click at [593, 219] on div "[PERSON_NAME] Crew rating 4.2 5.5km" at bounding box center [853, 225] width 287 height 34
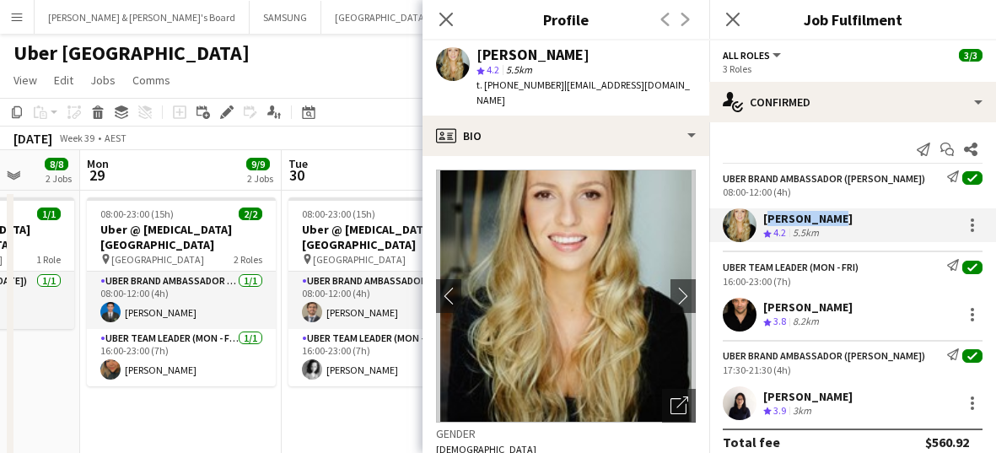
drag, startPoint x: 891, startPoint y: 311, endPoint x: 757, endPoint y: 305, distance: 134.3
click at [593, 305] on div "[PERSON_NAME] Crew rating 3.8 8.2km" at bounding box center [853, 315] width 287 height 34
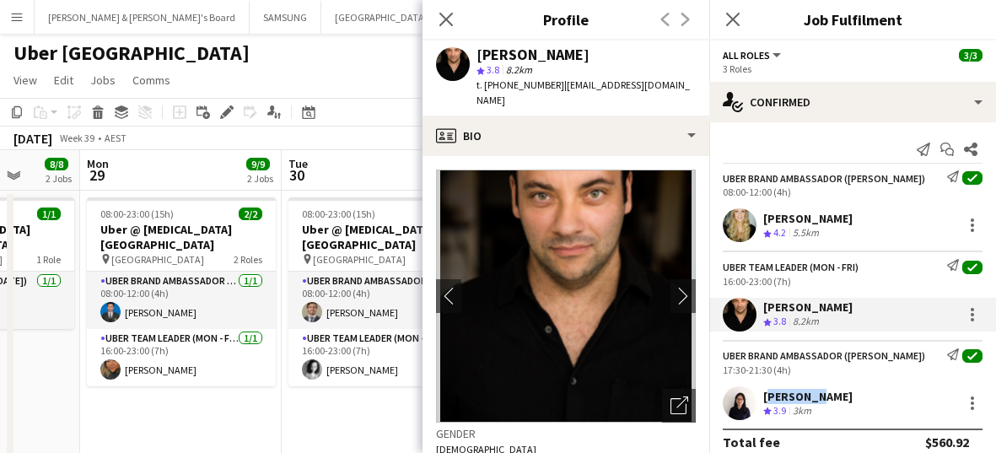
drag, startPoint x: 821, startPoint y: 395, endPoint x: 766, endPoint y: 397, distance: 54.9
click at [593, 397] on div "[PERSON_NAME] Crew rating 3.9 3km" at bounding box center [853, 403] width 287 height 34
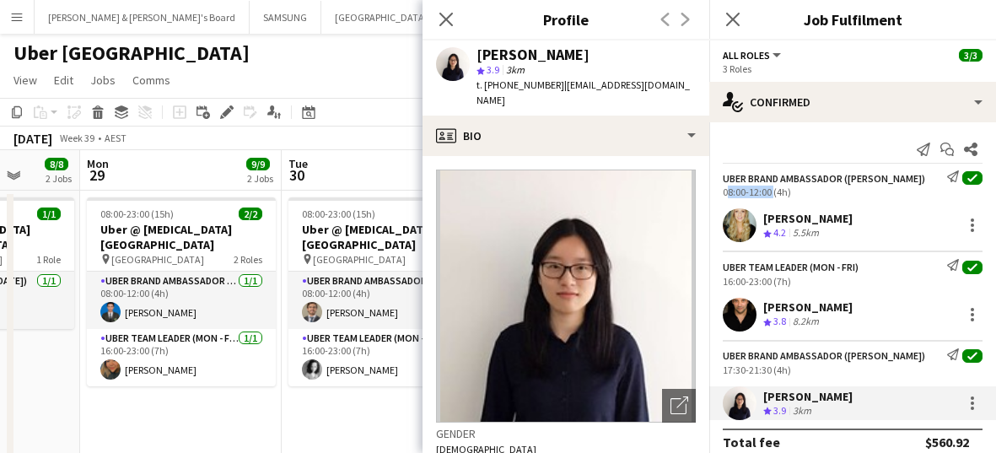
drag, startPoint x: 773, startPoint y: 193, endPoint x: 725, endPoint y: 193, distance: 48.1
click at [593, 193] on div "08:00-12:00 (4h)" at bounding box center [853, 192] width 260 height 13
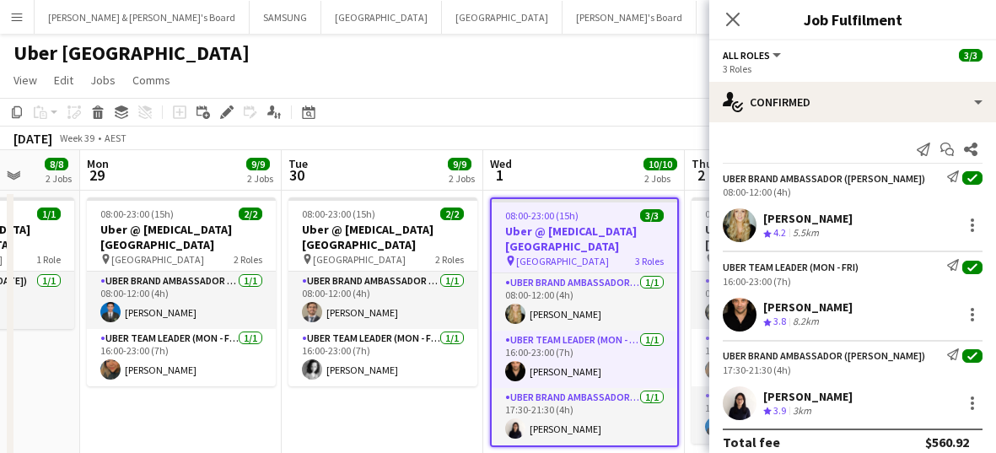
click at [593, 283] on div "16:00-23:00 (7h)" at bounding box center [853, 281] width 260 height 13
drag, startPoint x: 772, startPoint y: 282, endPoint x: 716, endPoint y: 278, distance: 55.8
click at [593, 278] on div "Uber Team Leader (Mon - Fri) Send notification check 16:00-23:00 (7h)" at bounding box center [853, 273] width 287 height 28
click at [593, 266] on div "Uber Team Leader (Mon - Fri)" at bounding box center [791, 267] width 136 height 13
drag, startPoint x: 770, startPoint y: 367, endPoint x: 721, endPoint y: 363, distance: 50.0
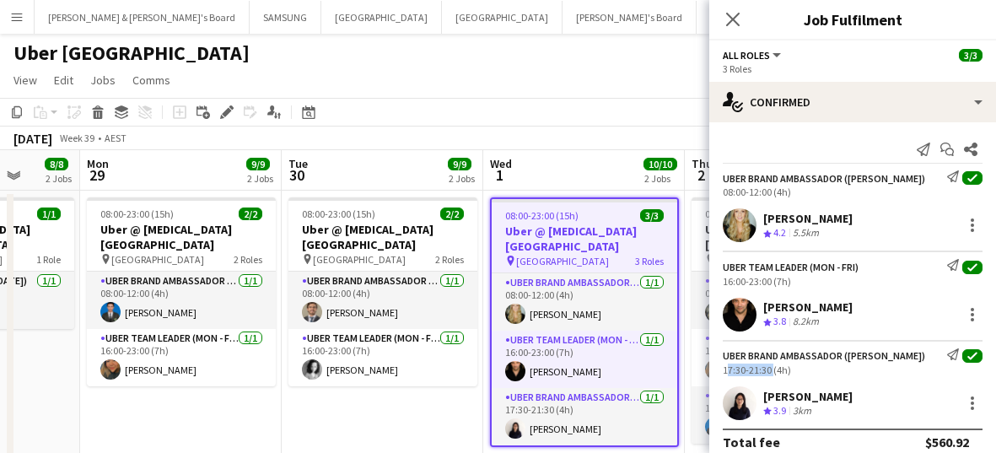
click at [593, 363] on div "UBER Brand Ambassador ([PERSON_NAME]) Send notification check 17:30-21:30 (4h)" at bounding box center [853, 362] width 287 height 28
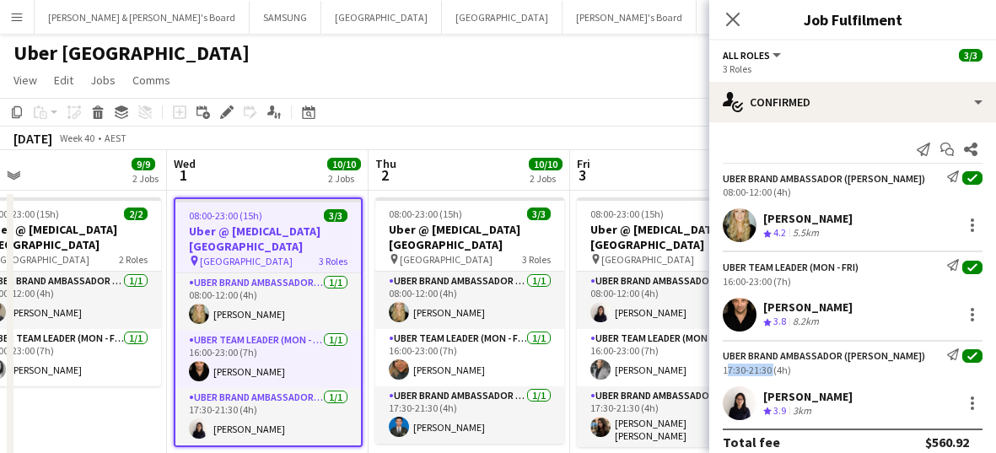
scroll to position [0, 640]
drag, startPoint x: 573, startPoint y: 298, endPoint x: 256, endPoint y: 299, distance: 317.3
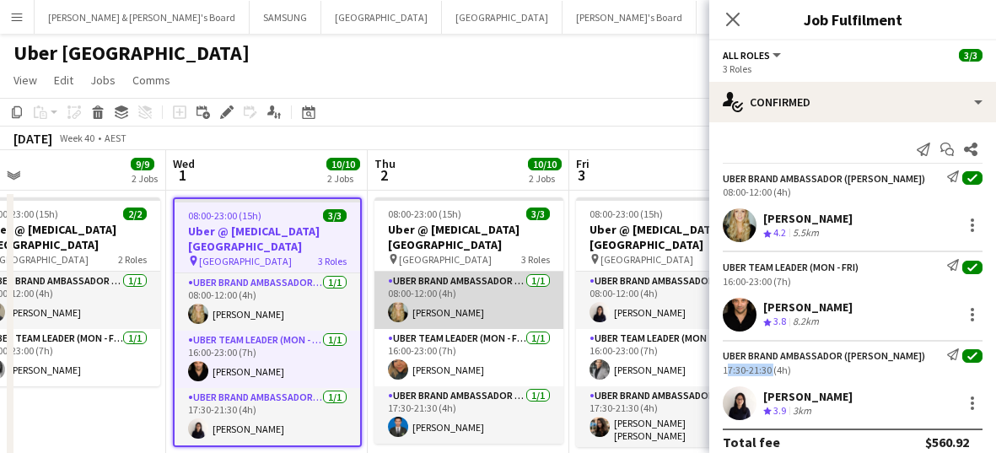
click at [442, 310] on app-card-role "UBER Brand Ambassador (Mon - Fri) [DATE] 08:00-12:00 (4h) [PERSON_NAME]" at bounding box center [469, 300] width 189 height 57
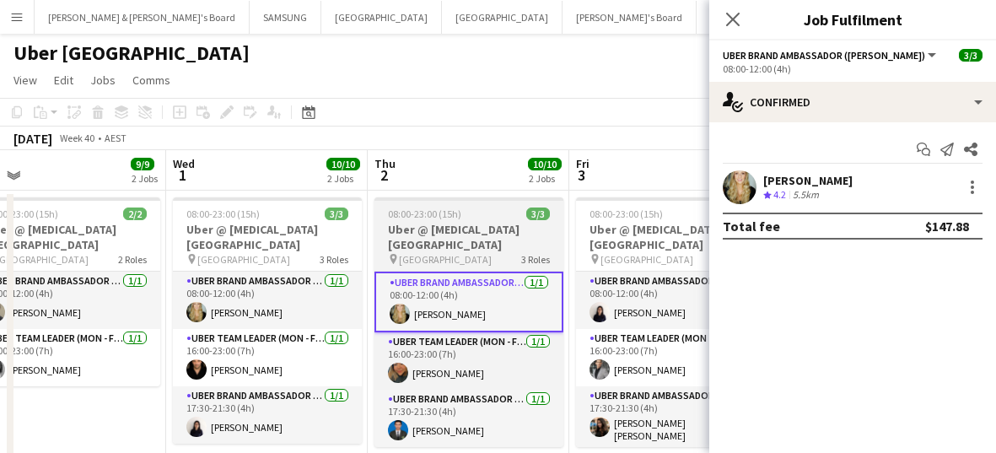
scroll to position [0, 641]
click at [450, 237] on h3 "Uber @ [MEDICAL_DATA][GEOGRAPHIC_DATA]" at bounding box center [468, 237] width 189 height 30
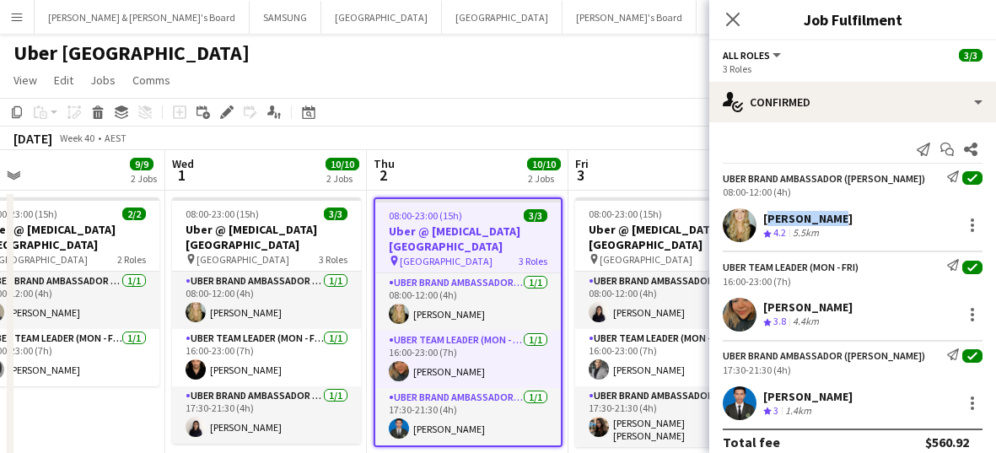
drag, startPoint x: 835, startPoint y: 215, endPoint x: 765, endPoint y: 215, distance: 70.0
click at [593, 215] on div "[PERSON_NAME] Crew rating 4.2 5.5km" at bounding box center [853, 225] width 287 height 34
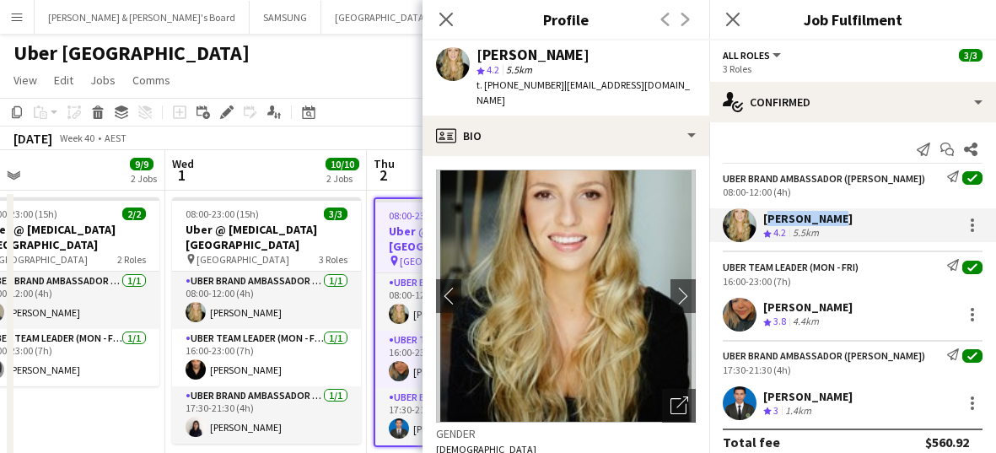
drag, startPoint x: 910, startPoint y: 308, endPoint x: 764, endPoint y: 308, distance: 146.0
click at [593, 308] on div "[PERSON_NAME] Crew rating 3.8 4.4km" at bounding box center [853, 315] width 287 height 34
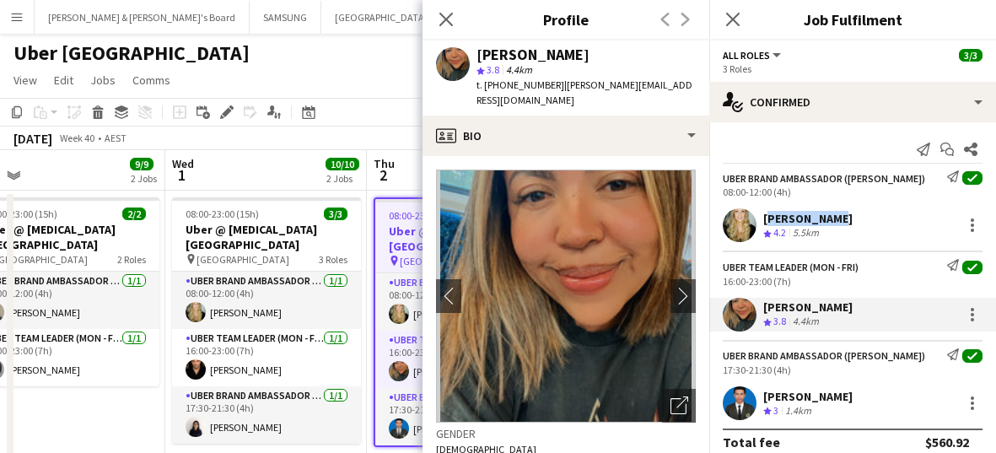
drag, startPoint x: 832, startPoint y: 394, endPoint x: 759, endPoint y: 388, distance: 72.8
click at [593, 388] on div "[PERSON_NAME] Crew rating 3 1.4km" at bounding box center [853, 403] width 287 height 34
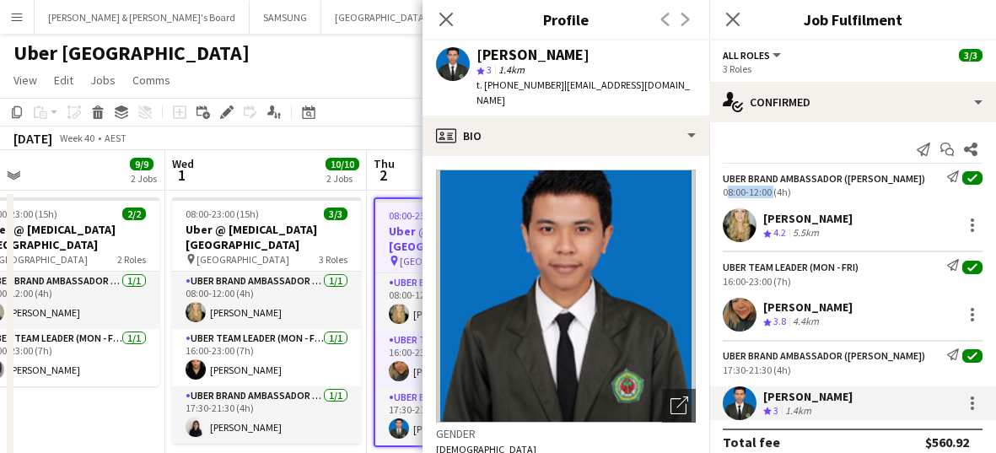
drag, startPoint x: 770, startPoint y: 190, endPoint x: 722, endPoint y: 192, distance: 48.1
click at [593, 192] on div "UBER Brand Ambassador ([PERSON_NAME]) Send notification check 08:00-12:00 (4h)" at bounding box center [853, 184] width 287 height 28
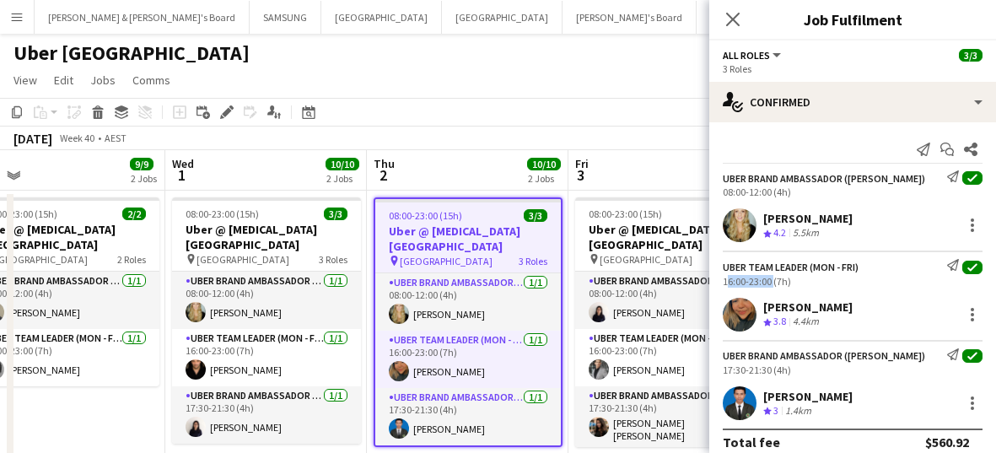
drag, startPoint x: 769, startPoint y: 280, endPoint x: 714, endPoint y: 280, distance: 55.7
click at [593, 280] on div "Uber Team Leader (Mon - Fri) Send notification check 16:00-23:00 (7h)" at bounding box center [853, 273] width 287 height 28
drag, startPoint x: 770, startPoint y: 192, endPoint x: 717, endPoint y: 190, distance: 53.2
click at [593, 190] on div "UBER Brand Ambassador ([PERSON_NAME]) Send notification check 08:00-12:00 (4h)" at bounding box center [853, 184] width 287 height 28
drag, startPoint x: 769, startPoint y: 280, endPoint x: 723, endPoint y: 282, distance: 46.4
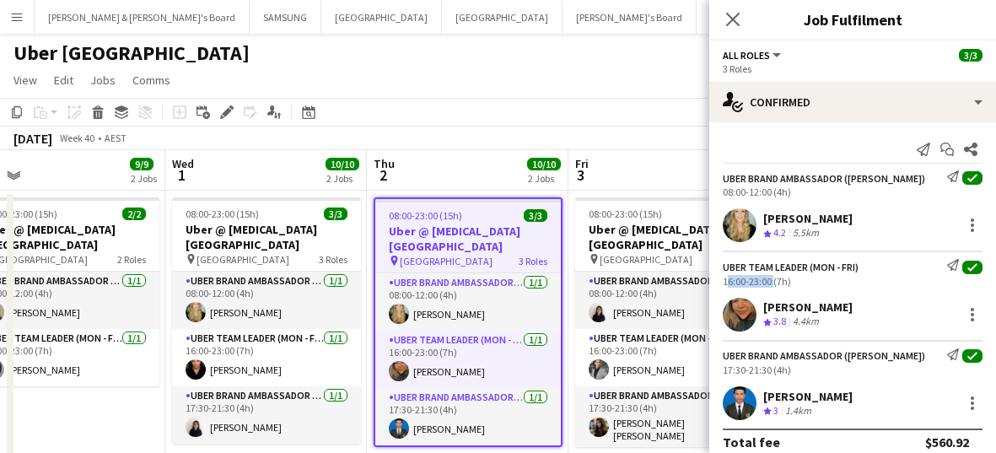
click at [593, 282] on div "16:00-23:00 (7h)" at bounding box center [853, 281] width 260 height 13
drag, startPoint x: 769, startPoint y: 370, endPoint x: 725, endPoint y: 369, distance: 44.8
click at [593, 369] on div "17:30-21:30 (4h)" at bounding box center [853, 370] width 260 height 13
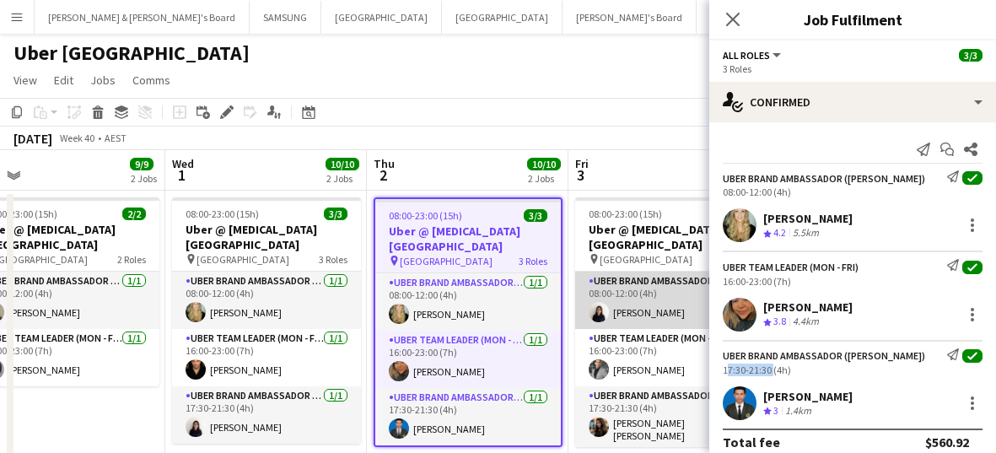
click at [593, 283] on app-card-role "UBER Brand Ambassador (Mon - Fri) [DATE] 08:00-12:00 (4h) [PERSON_NAME]" at bounding box center [669, 300] width 189 height 57
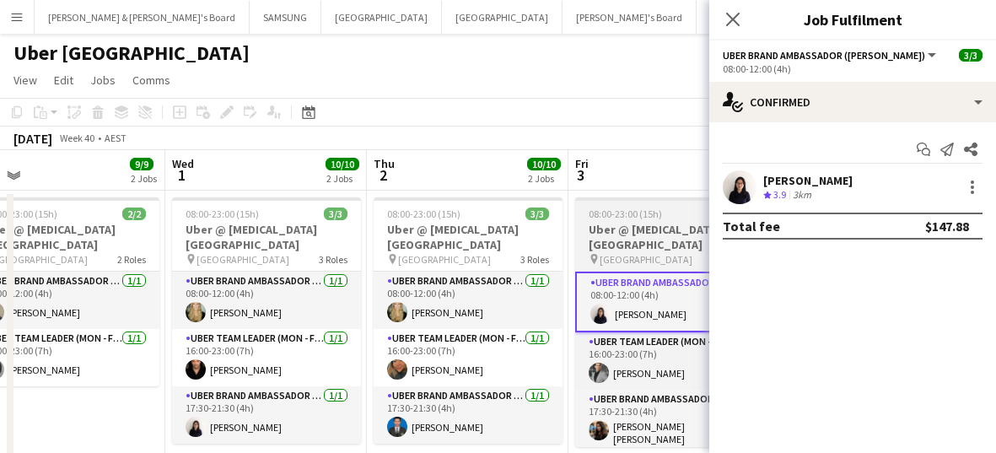
click at [593, 232] on h3 "Uber @ [MEDICAL_DATA][GEOGRAPHIC_DATA]" at bounding box center [669, 237] width 189 height 30
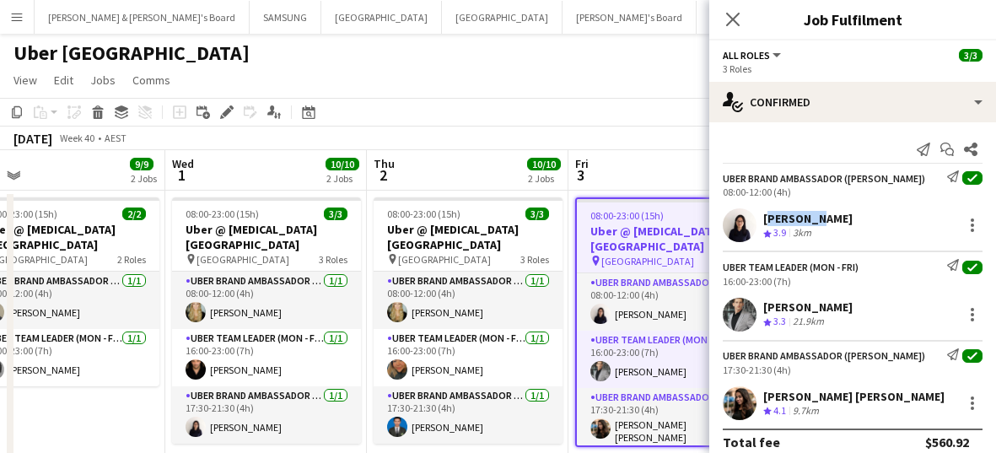
drag, startPoint x: 817, startPoint y: 219, endPoint x: 761, endPoint y: 218, distance: 55.7
click at [593, 218] on div "[PERSON_NAME] Crew rating 3.9 3km" at bounding box center [853, 225] width 287 height 34
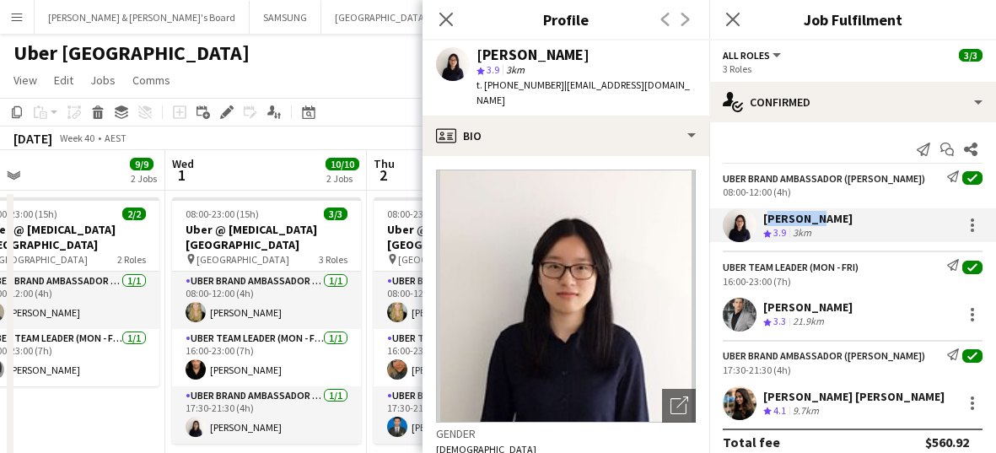
drag, startPoint x: 850, startPoint y: 305, endPoint x: 764, endPoint y: 309, distance: 86.1
click at [593, 309] on div "[PERSON_NAME] Crew rating 3.3 21.9km" at bounding box center [853, 315] width 287 height 34
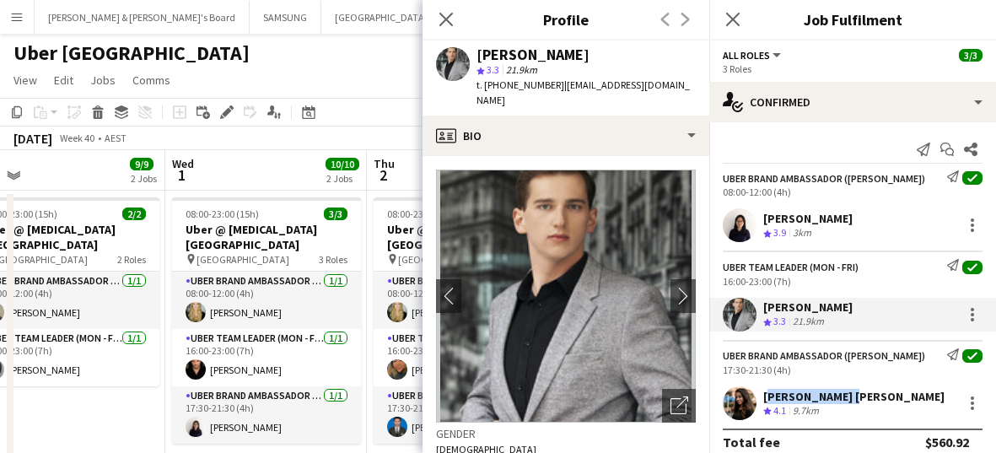
drag, startPoint x: 846, startPoint y: 397, endPoint x: 764, endPoint y: 395, distance: 81.9
click at [593, 395] on div "[PERSON_NAME] [PERSON_NAME] Crew rating 4.1 9.7km" at bounding box center [853, 403] width 287 height 34
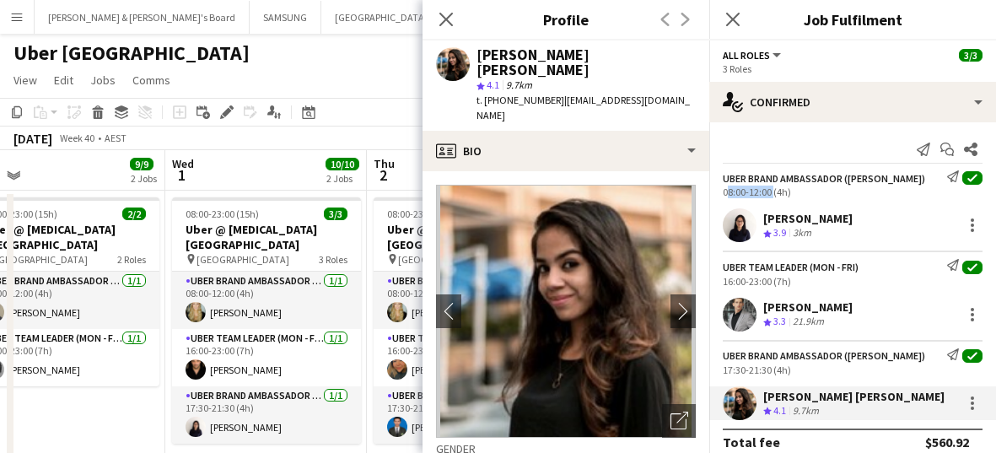
drag, startPoint x: 770, startPoint y: 190, endPoint x: 721, endPoint y: 191, distance: 48.9
click at [593, 191] on div "UBER Brand Ambassador ([PERSON_NAME]) Send notification check 08:00-12:00 (4h)" at bounding box center [853, 184] width 287 height 28
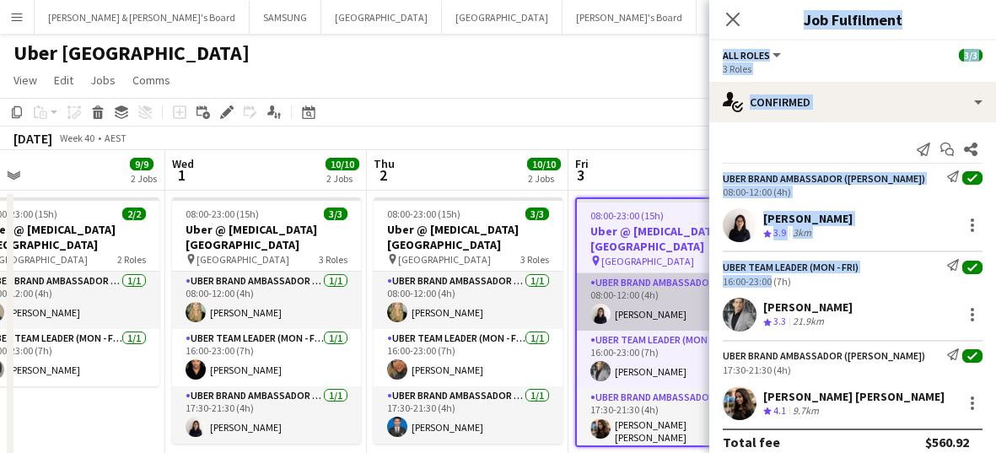
drag, startPoint x: 769, startPoint y: 280, endPoint x: 705, endPoint y: 279, distance: 63.3
click at [593, 279] on body "Menu Boards Boards Boards All jobs Status Workforce Workforce My Workforce Recr…" at bounding box center [498, 413] width 996 height 827
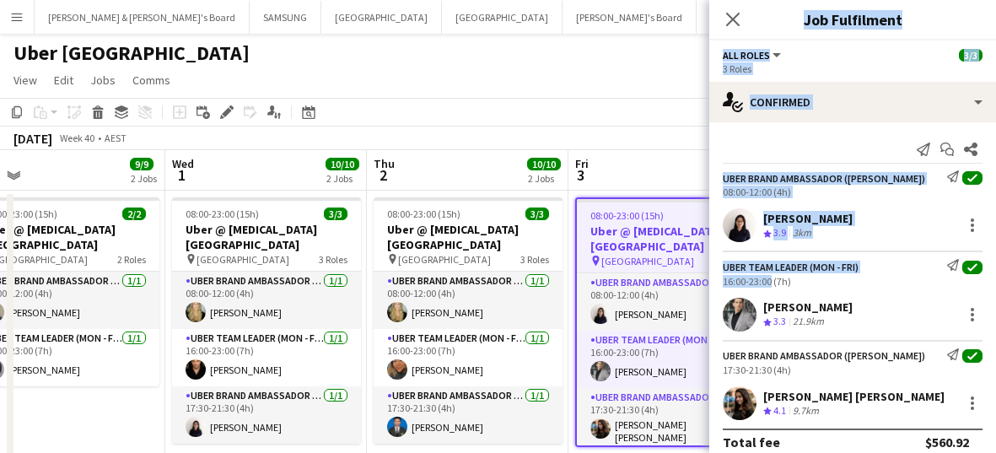
click at [593, 283] on div "16:00-23:00 (7h)" at bounding box center [853, 281] width 260 height 13
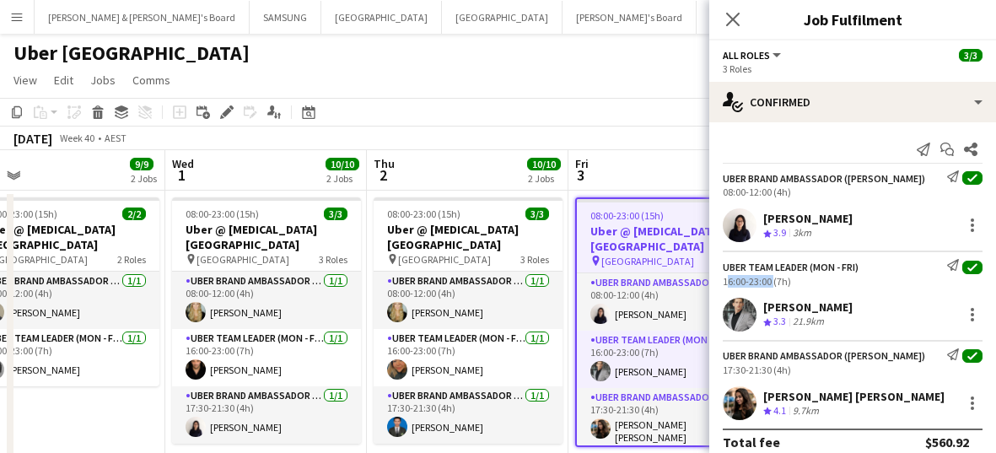
drag, startPoint x: 769, startPoint y: 282, endPoint x: 720, endPoint y: 280, distance: 49.8
click at [593, 280] on div "Uber Team Leader (Mon - Fri) Send notification check 16:00-23:00 (7h)" at bounding box center [853, 273] width 287 height 28
drag, startPoint x: 769, startPoint y: 370, endPoint x: 723, endPoint y: 366, distance: 46.5
click at [593, 366] on div "17:30-21:30 (4h)" at bounding box center [853, 370] width 260 height 13
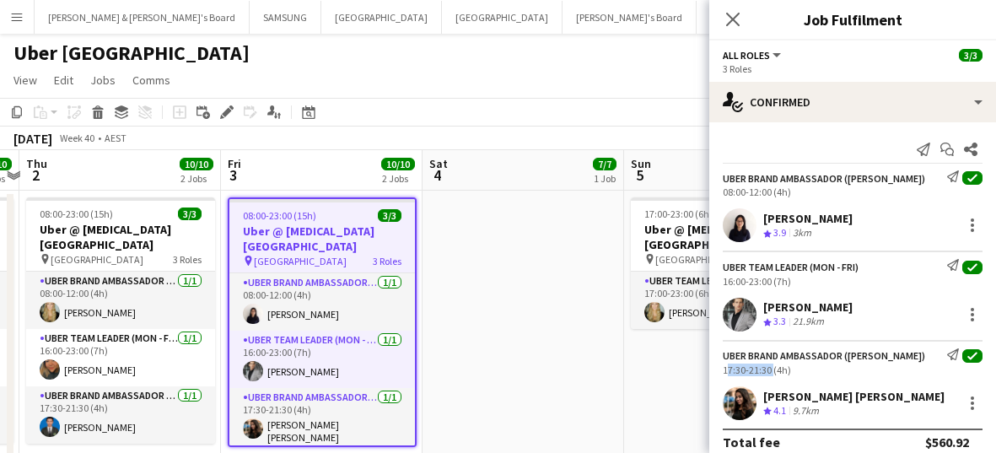
scroll to position [0, 650]
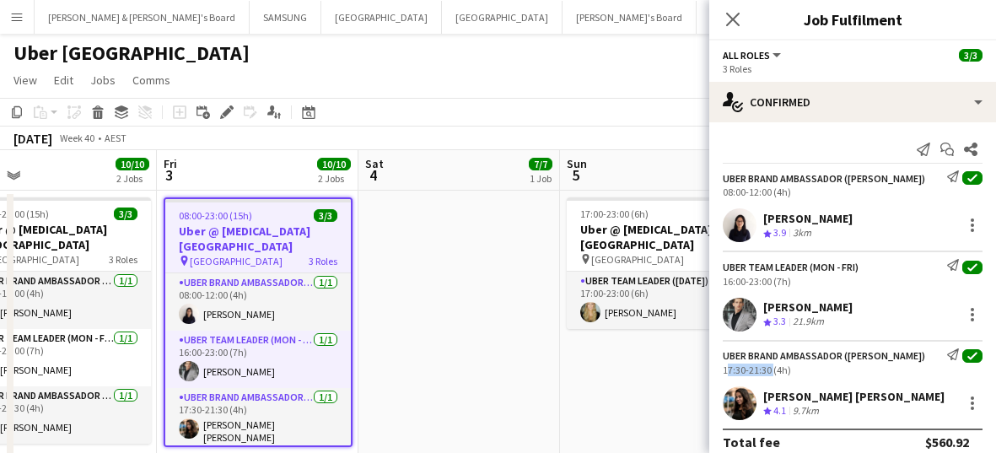
drag, startPoint x: 650, startPoint y: 253, endPoint x: 239, endPoint y: 267, distance: 411.2
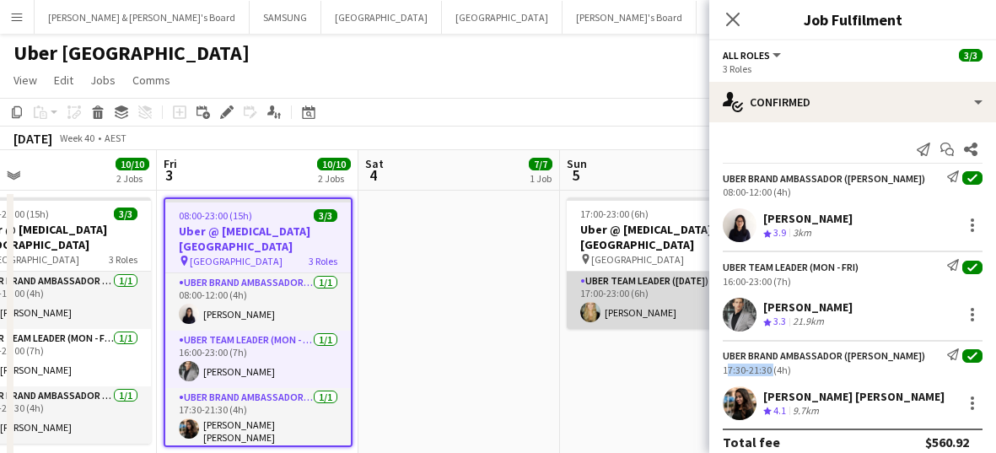
click at [593, 293] on app-card-role "Uber Team Leader ([DATE]) [DATE] 17:00-23:00 (6h) [PERSON_NAME]" at bounding box center [661, 300] width 189 height 57
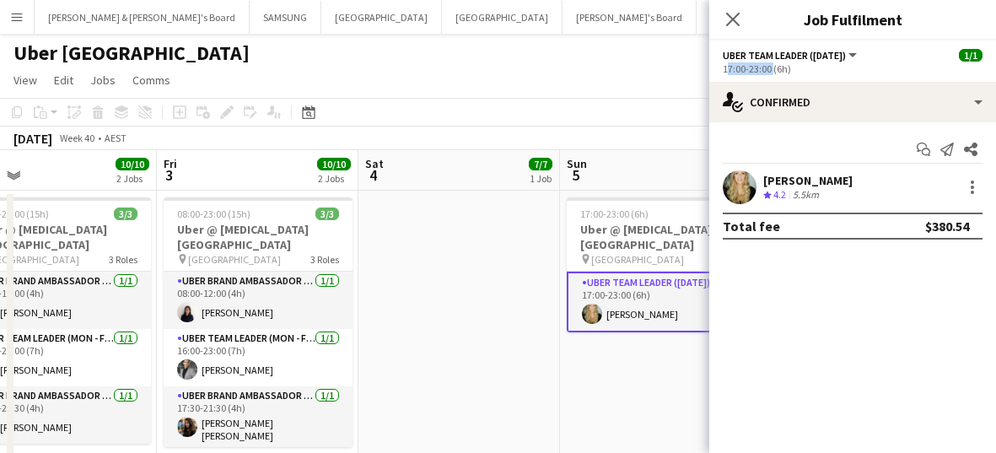
drag, startPoint x: 724, startPoint y: 67, endPoint x: 771, endPoint y: 73, distance: 47.5
click at [593, 73] on app-options-switcher "Uber Team Leader ([DATE]) All roles Uber Team Leader ([DATE]) [DATE] 17:00-23:0…" at bounding box center [853, 60] width 287 height 41
drag, startPoint x: 841, startPoint y: 180, endPoint x: 763, endPoint y: 180, distance: 78.5
click at [593, 180] on div "[PERSON_NAME] Crew rating 4.2 5.5km" at bounding box center [853, 187] width 287 height 34
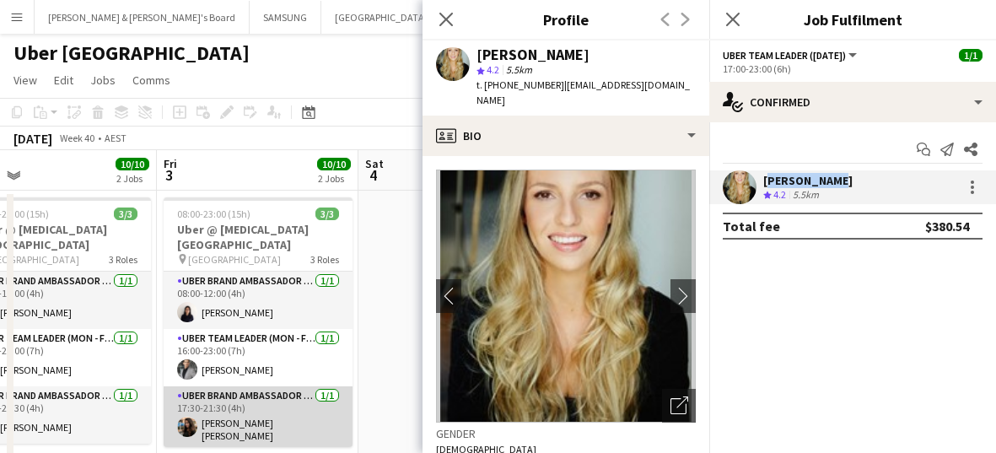
click at [197, 421] on app-card-role "UBER Brand Ambassador (Mon - Fri) [DATE] 17:30-21:30 (4h) [PERSON_NAME] [PERSON…" at bounding box center [258, 417] width 189 height 62
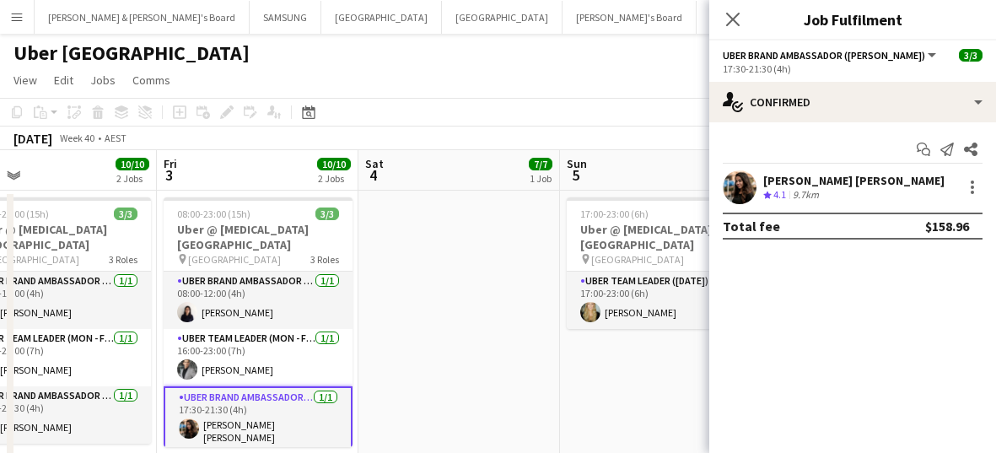
click at [593, 19] on div "Close pop-in" at bounding box center [733, 19] width 47 height 39
click at [593, 21] on icon "Close pop-in" at bounding box center [733, 19] width 16 height 16
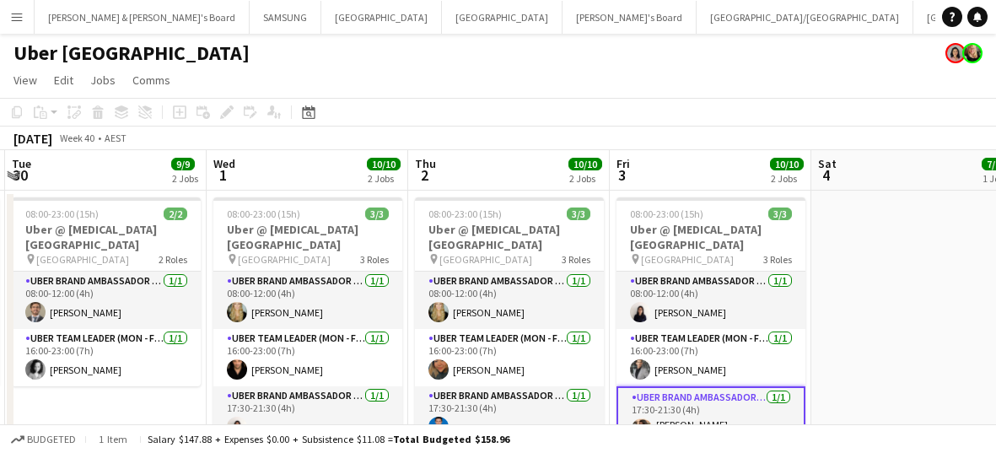
scroll to position [0, 396]
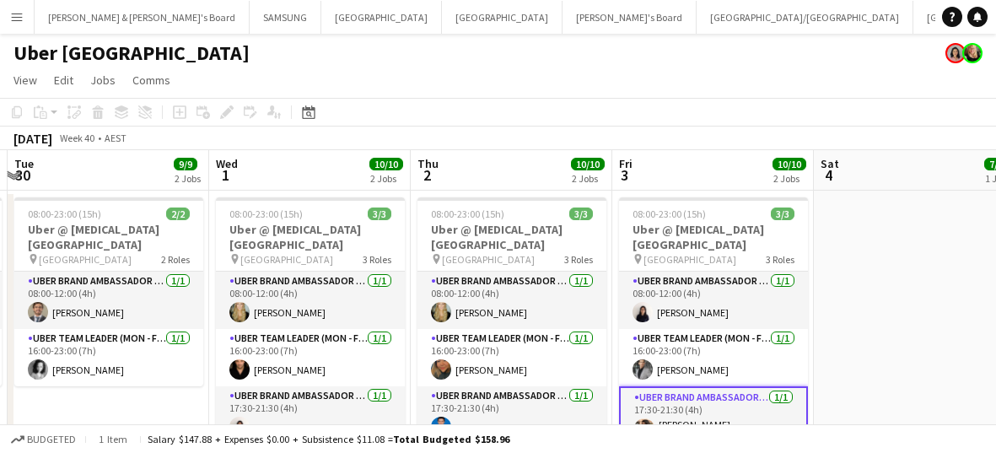
drag, startPoint x: 432, startPoint y: 401, endPoint x: 888, endPoint y: 413, distance: 455.8
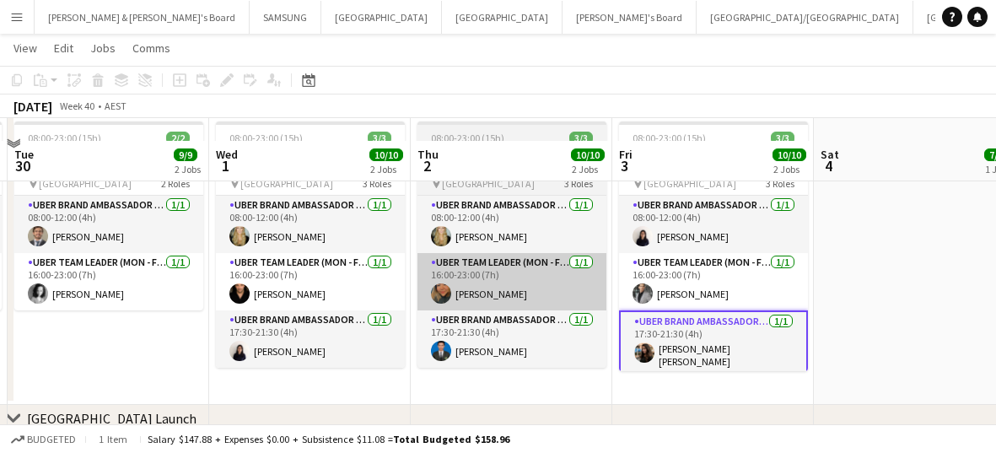
scroll to position [105, 0]
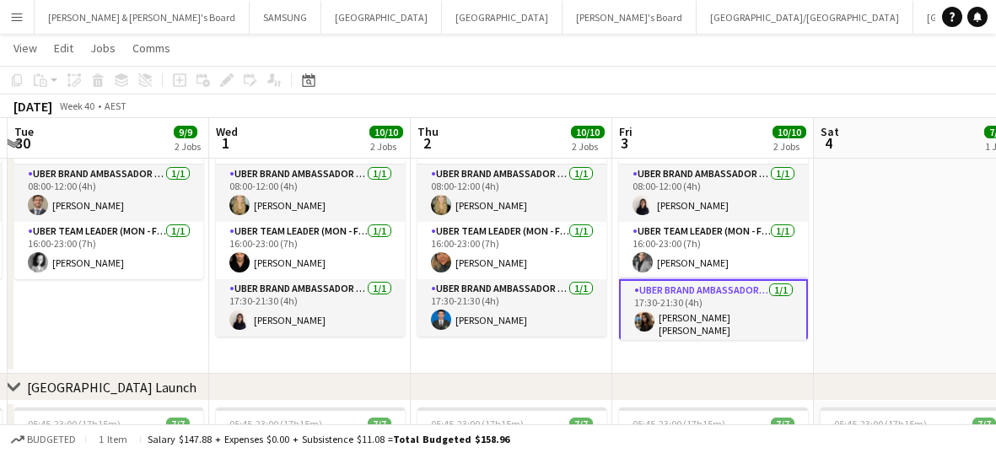
drag, startPoint x: 167, startPoint y: 377, endPoint x: 368, endPoint y: 385, distance: 201.0
click at [368, 385] on div "chevron-right [GEOGRAPHIC_DATA] Launch" at bounding box center [498, 387] width 996 height 27
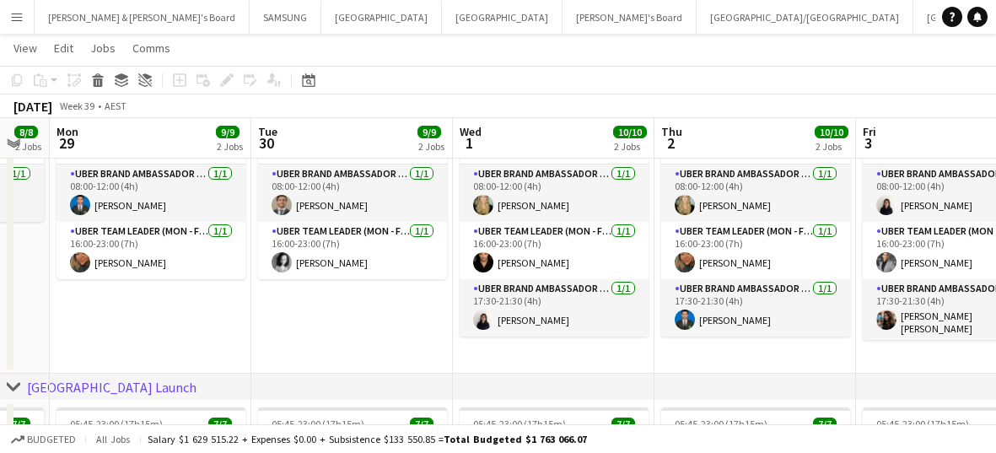
scroll to position [0, 351]
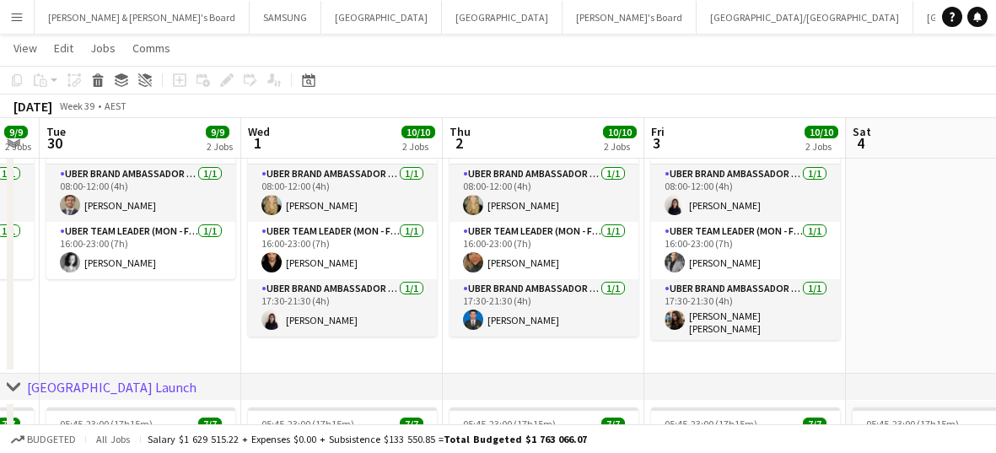
drag, startPoint x: 213, startPoint y: 364, endPoint x: 154, endPoint y: 351, distance: 59.6
click at [162, 352] on app-calendar-viewport "Sat 27 7/7 1 Job Sun 28 8/8 2 Jobs Mon 29 9/9 2 Jobs Tue 30 9/9 2 Jobs Wed 1 10…" at bounding box center [498, 325] width 996 height 731
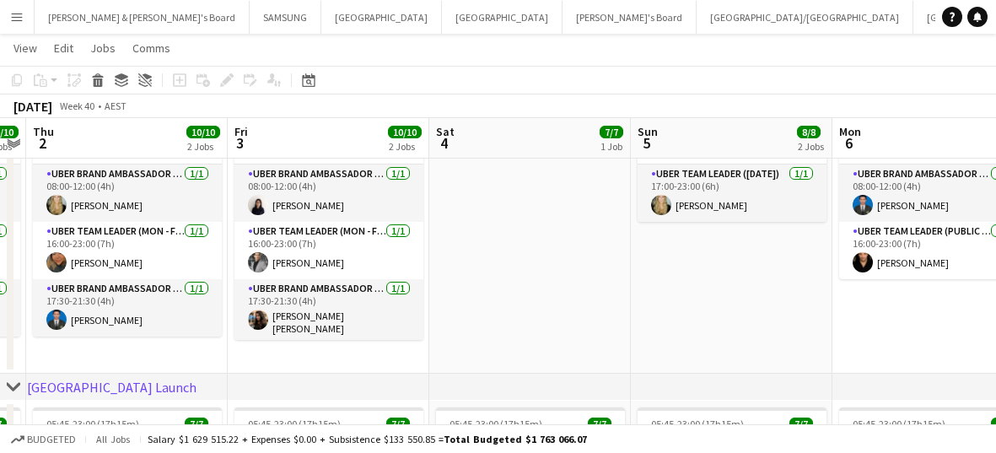
drag, startPoint x: 761, startPoint y: 362, endPoint x: 258, endPoint y: 349, distance: 503.0
click at [305, 349] on app-calendar-viewport "Mon 29 9/9 2 Jobs Tue 30 9/9 2 Jobs Wed 1 10/10 2 Jobs Thu 2 10/10 2 Jobs Fri 3…" at bounding box center [498, 325] width 996 height 731
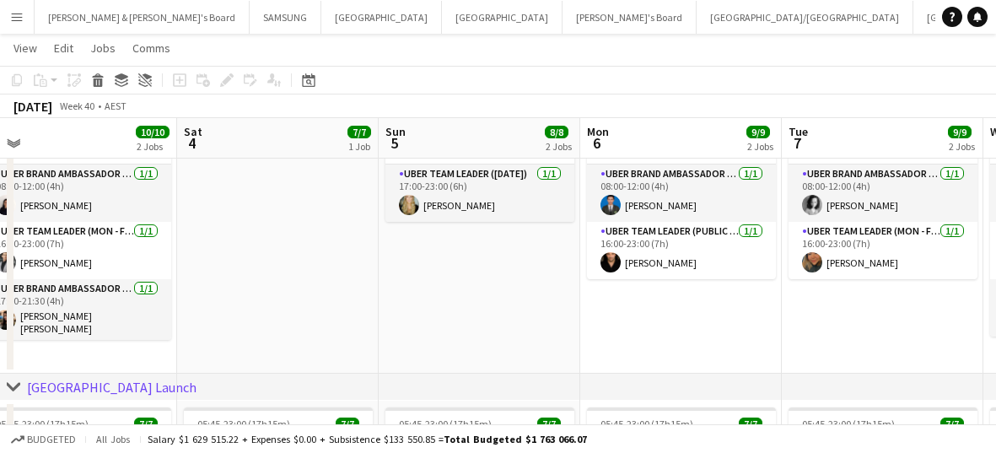
scroll to position [0, 424]
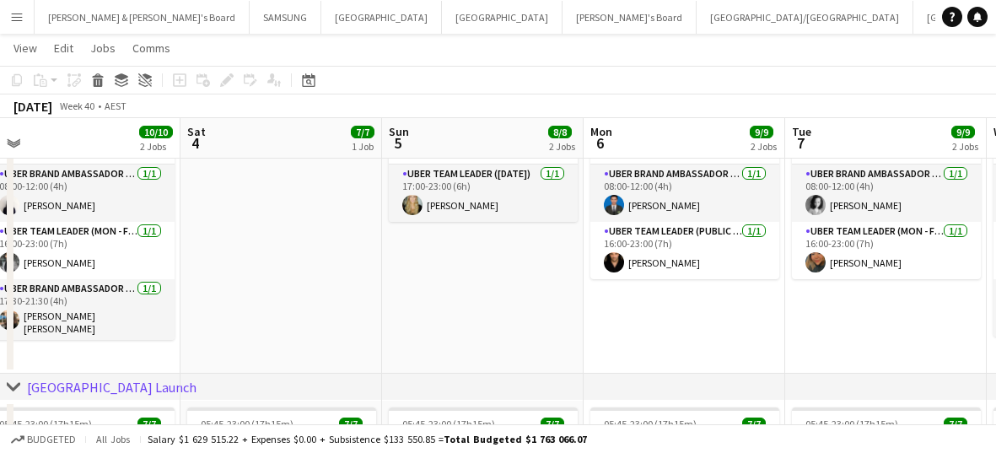
drag, startPoint x: 717, startPoint y: 359, endPoint x: 591, endPoint y: 360, distance: 126.6
click at [591, 360] on app-calendar-viewport "Wed 1 10/10 2 Jobs Thu 2 10/10 2 Jobs Fri 3 10/10 2 Jobs Sat 4 7/7 1 Job Sun 5 …" at bounding box center [498, 325] width 996 height 731
